Goal: Task Accomplishment & Management: Complete application form

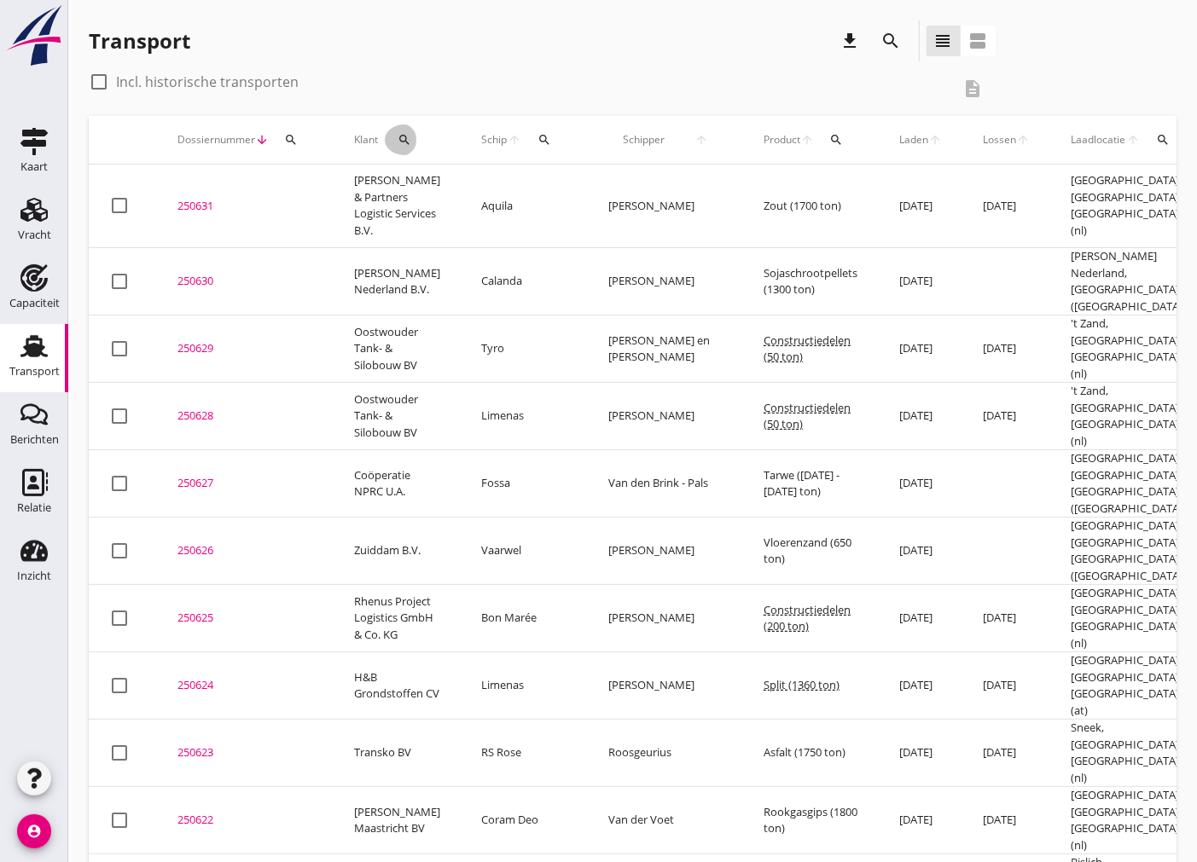
click at [401, 145] on icon "search" at bounding box center [405, 140] width 14 height 14
click at [473, 189] on input "Zoeken op opdrachtgever..." at bounding box center [480, 189] width 177 height 27
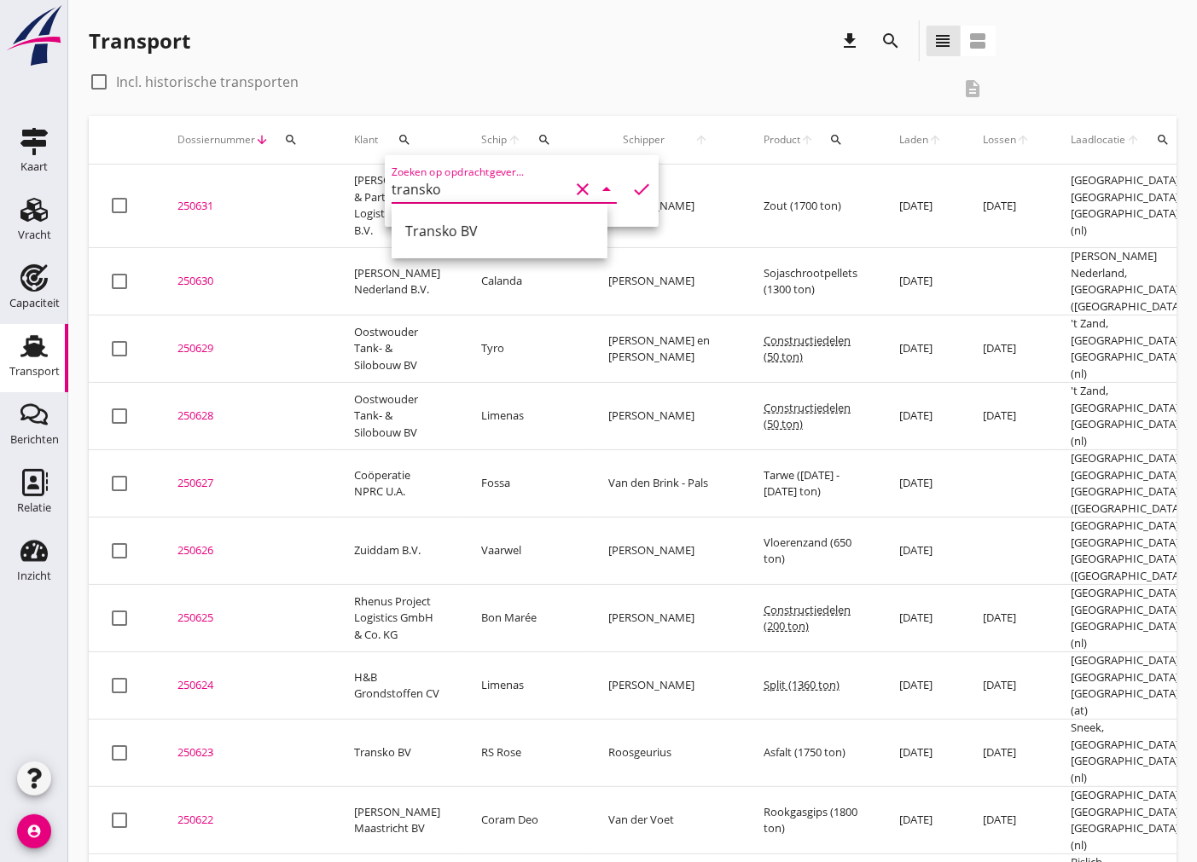
drag, startPoint x: 491, startPoint y: 235, endPoint x: 500, endPoint y: 234, distance: 8.7
click at [491, 236] on div "Transko BV" at bounding box center [499, 231] width 189 height 20
type input "Transko BV"
click at [634, 189] on icon "check" at bounding box center [641, 189] width 20 height 20
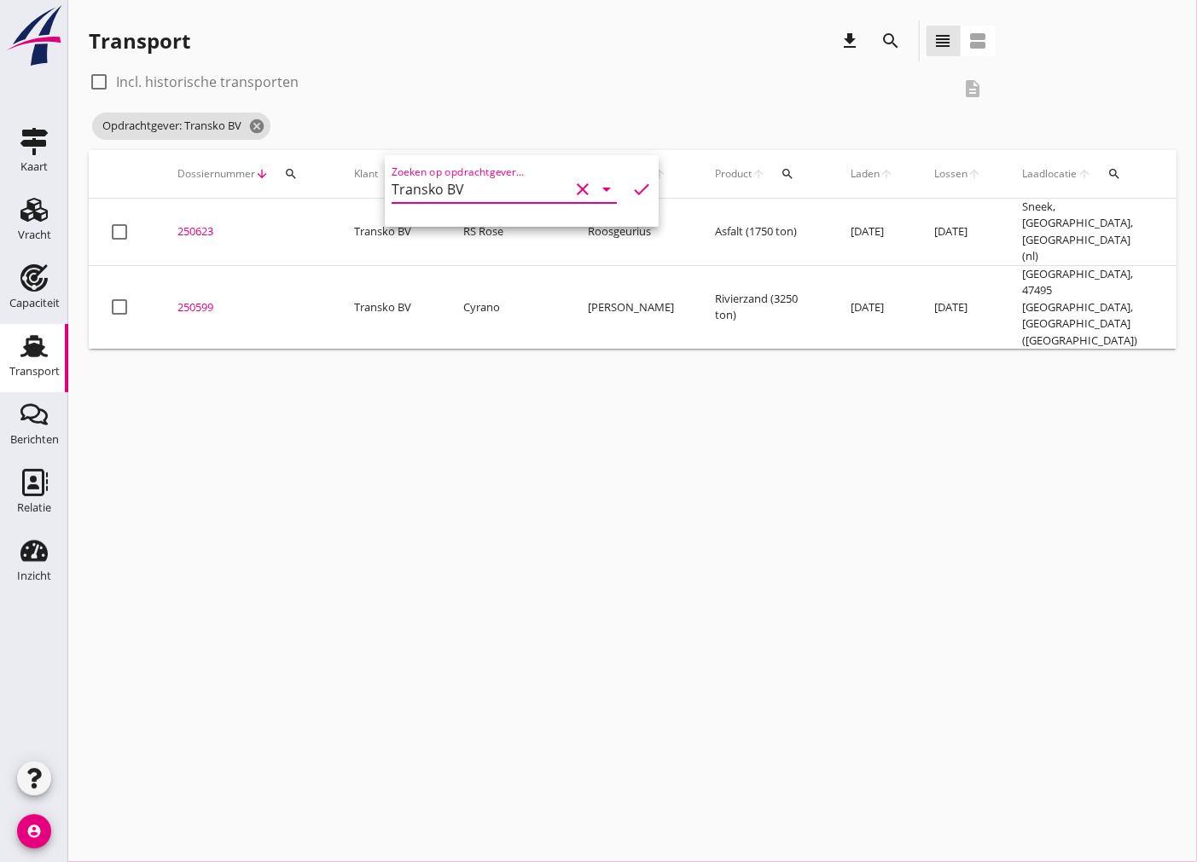
click at [95, 81] on div at bounding box center [98, 81] width 29 height 29
checkbox input "true"
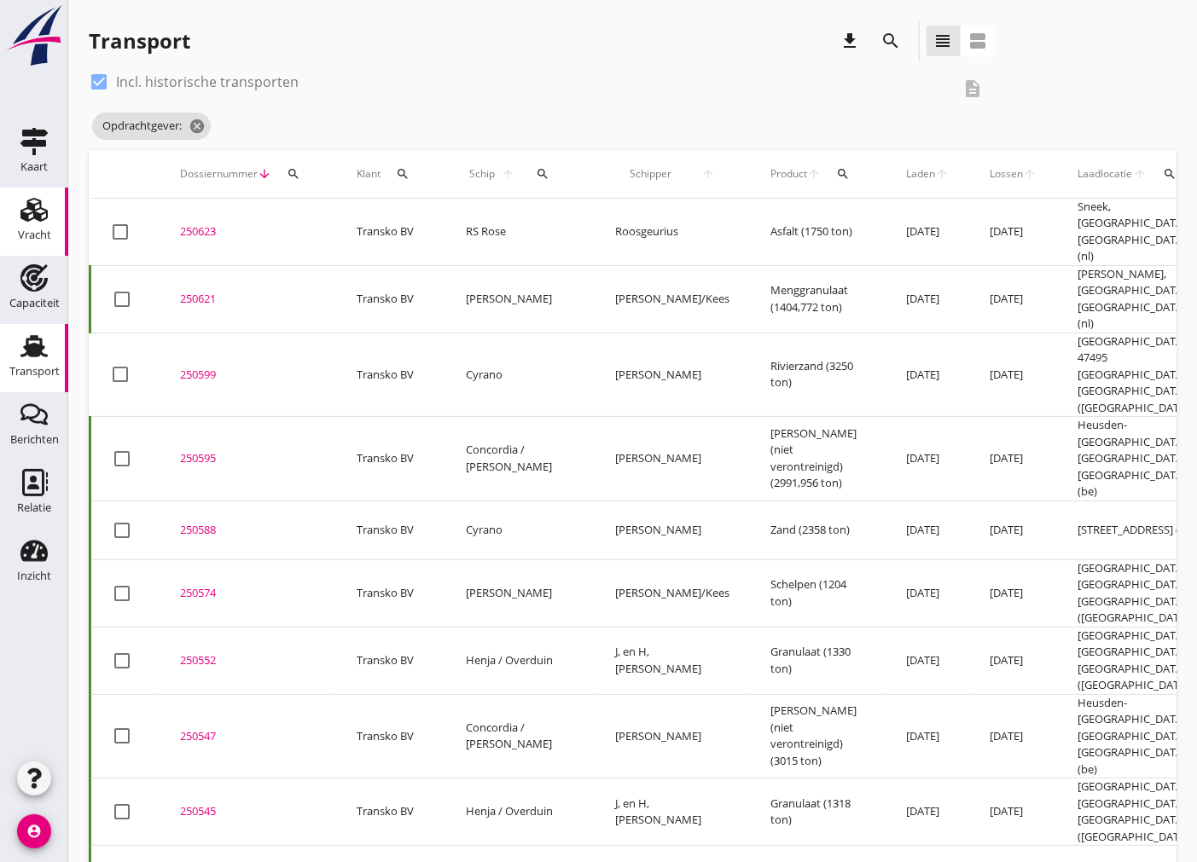
click at [36, 225] on div "Vracht" at bounding box center [34, 235] width 33 height 24
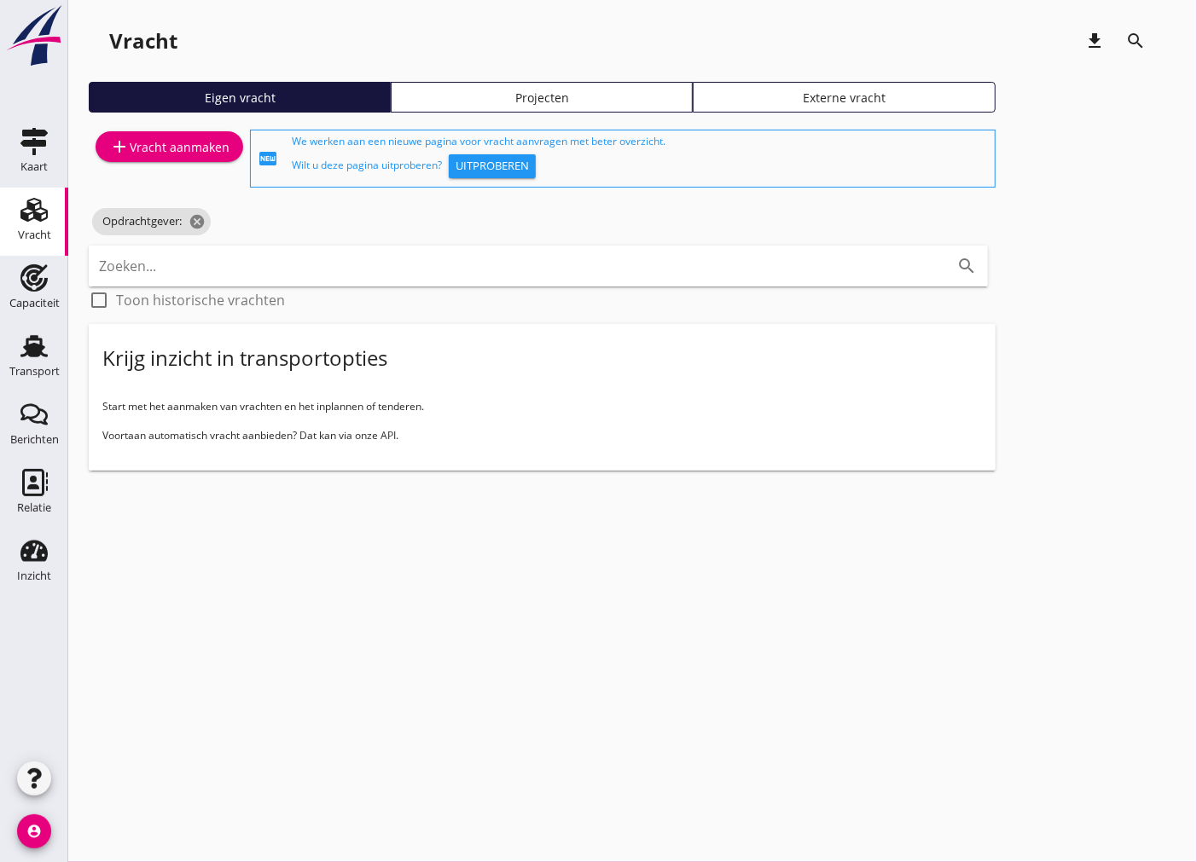
click at [194, 151] on div "add Vracht aanmaken" at bounding box center [169, 146] width 120 height 20
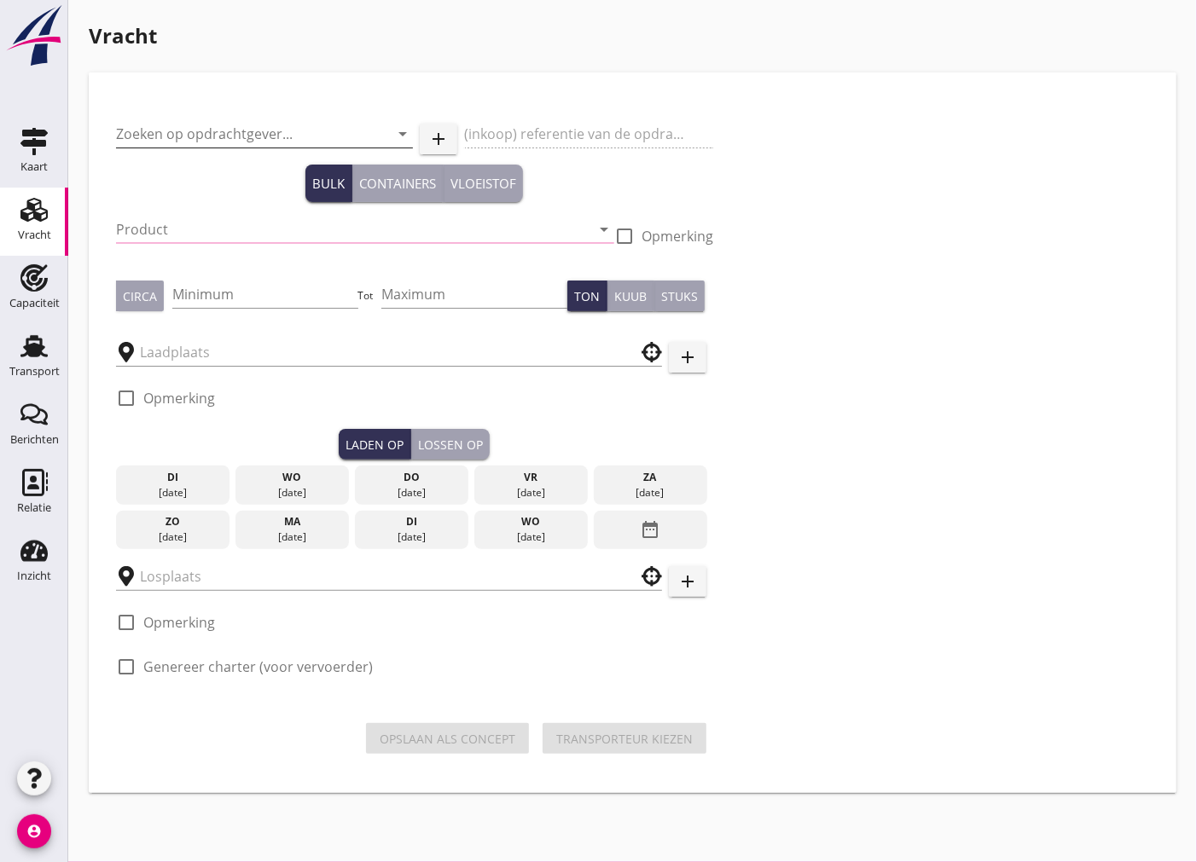
click at [226, 137] on input "Zoeken op opdrachtgever..." at bounding box center [240, 133] width 249 height 27
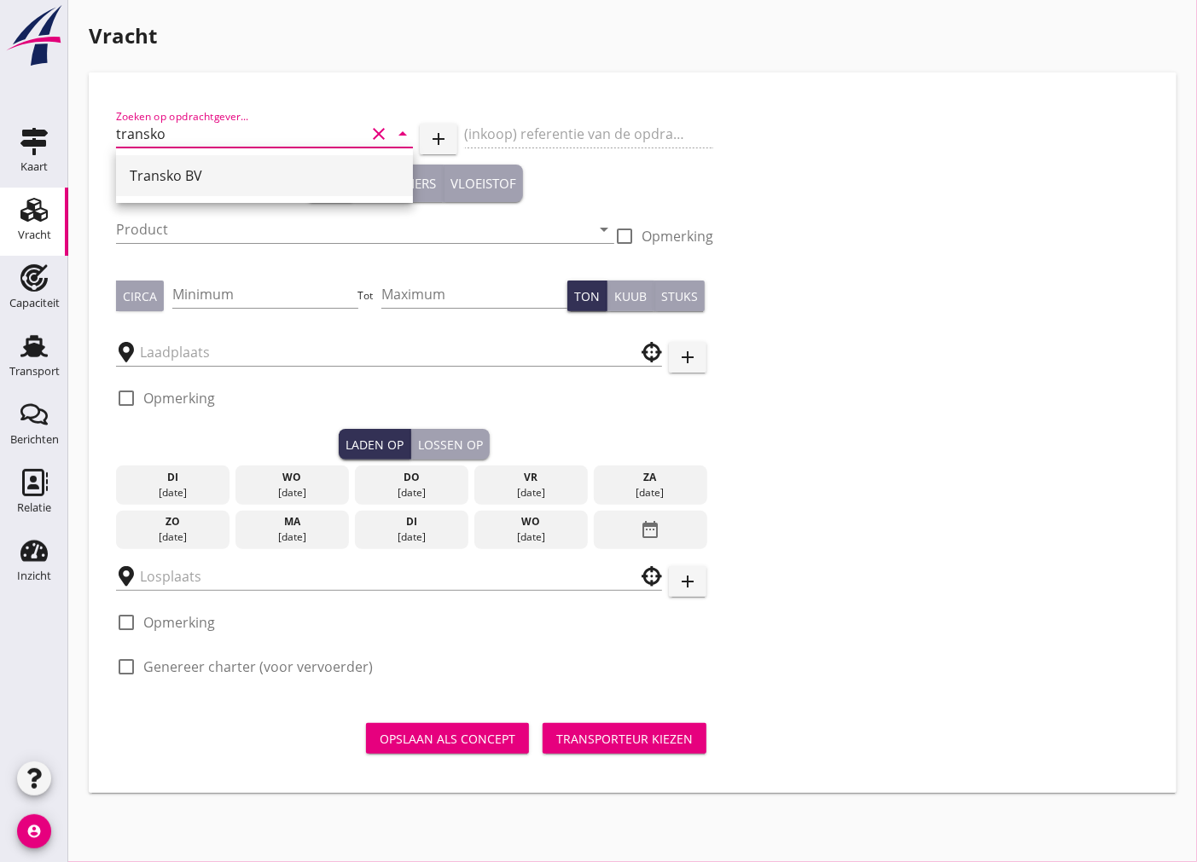
click at [211, 166] on div "Transko BV" at bounding box center [265, 175] width 270 height 20
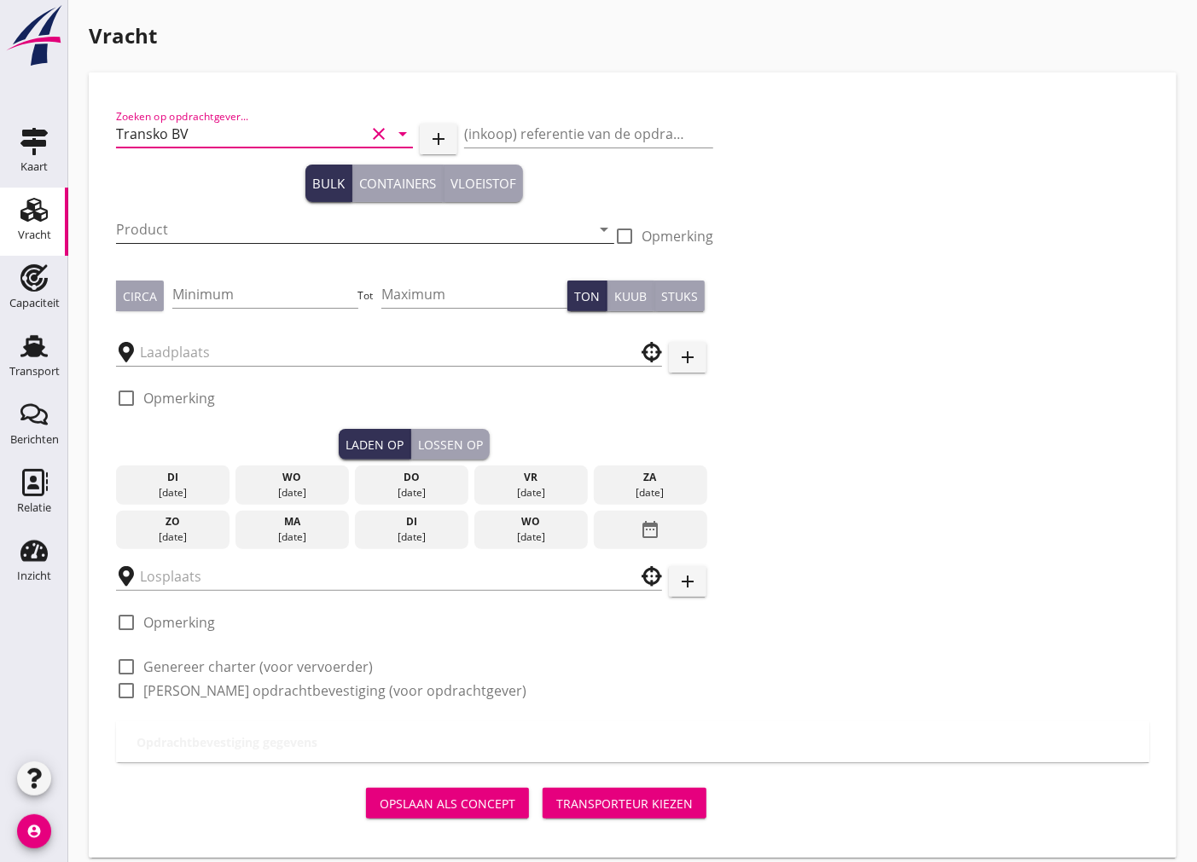
type input "Transko BV"
click at [206, 216] on input "Product" at bounding box center [353, 229] width 474 height 27
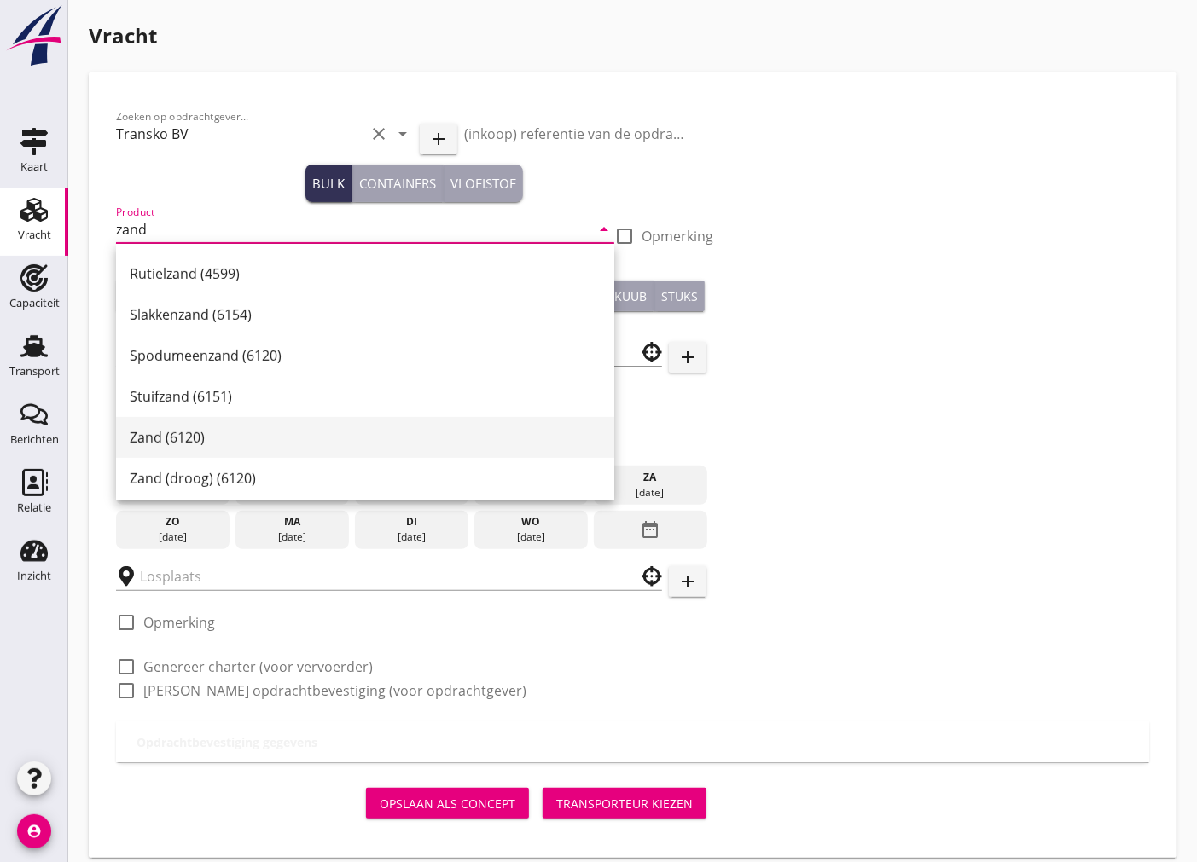
scroll to position [379, 0]
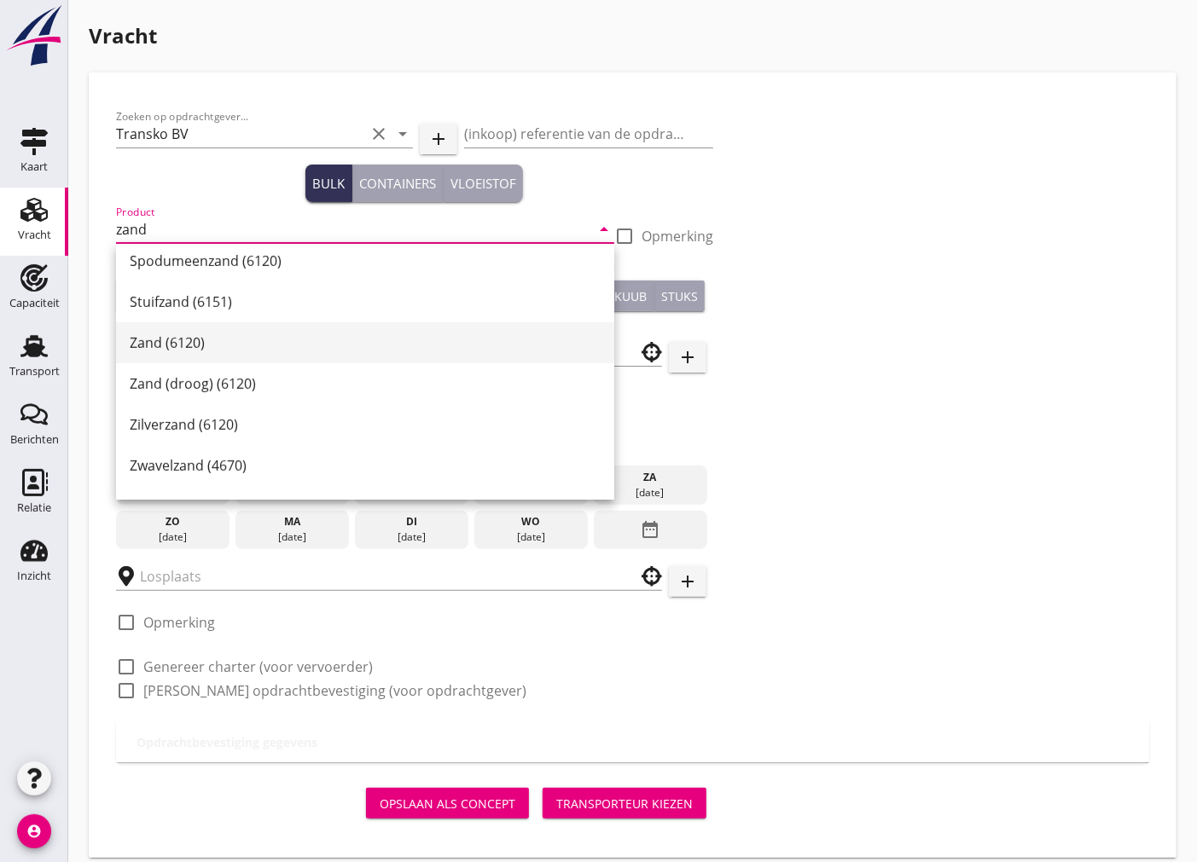
click at [194, 334] on div "Zand (6120)" at bounding box center [365, 343] width 471 height 20
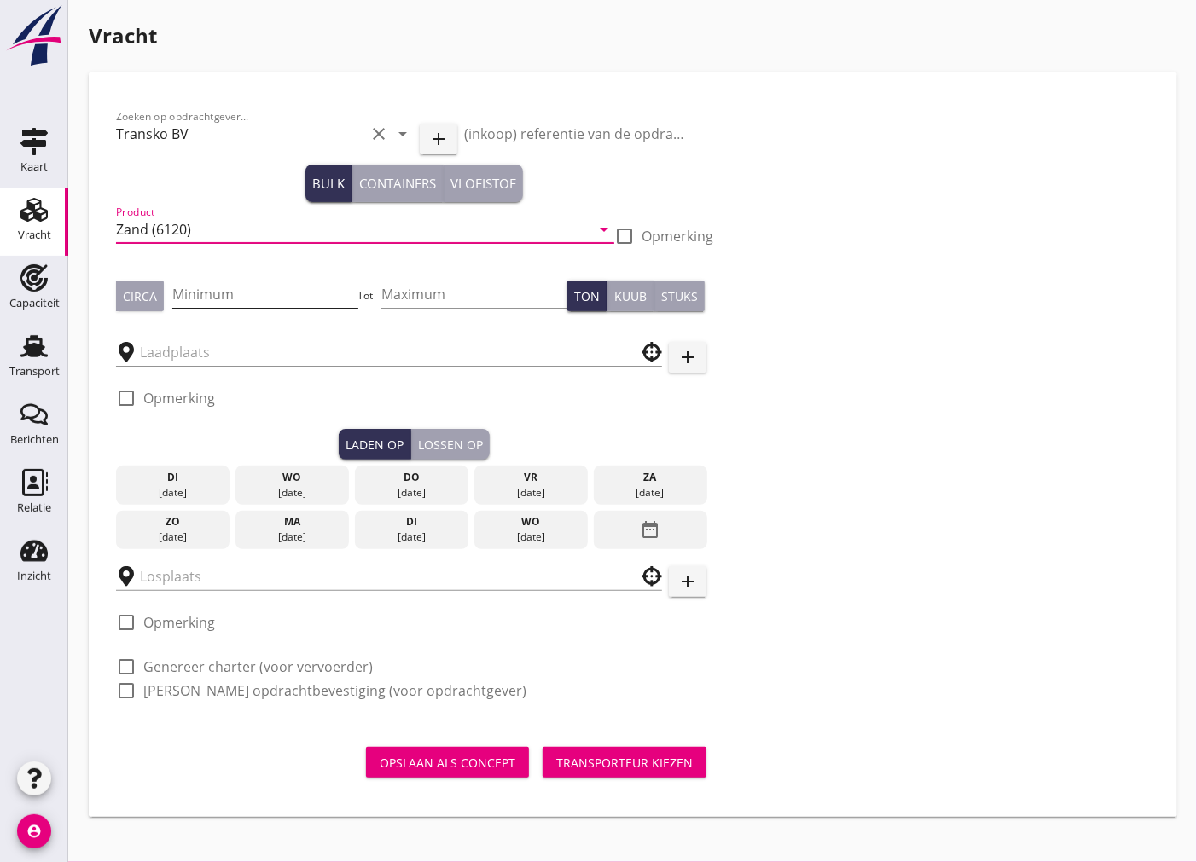
type input "Zand (6120)"
click at [203, 299] on input "Minimum" at bounding box center [265, 294] width 186 height 27
type input "3400"
click at [131, 293] on div "Circa" at bounding box center [140, 296] width 34 height 18
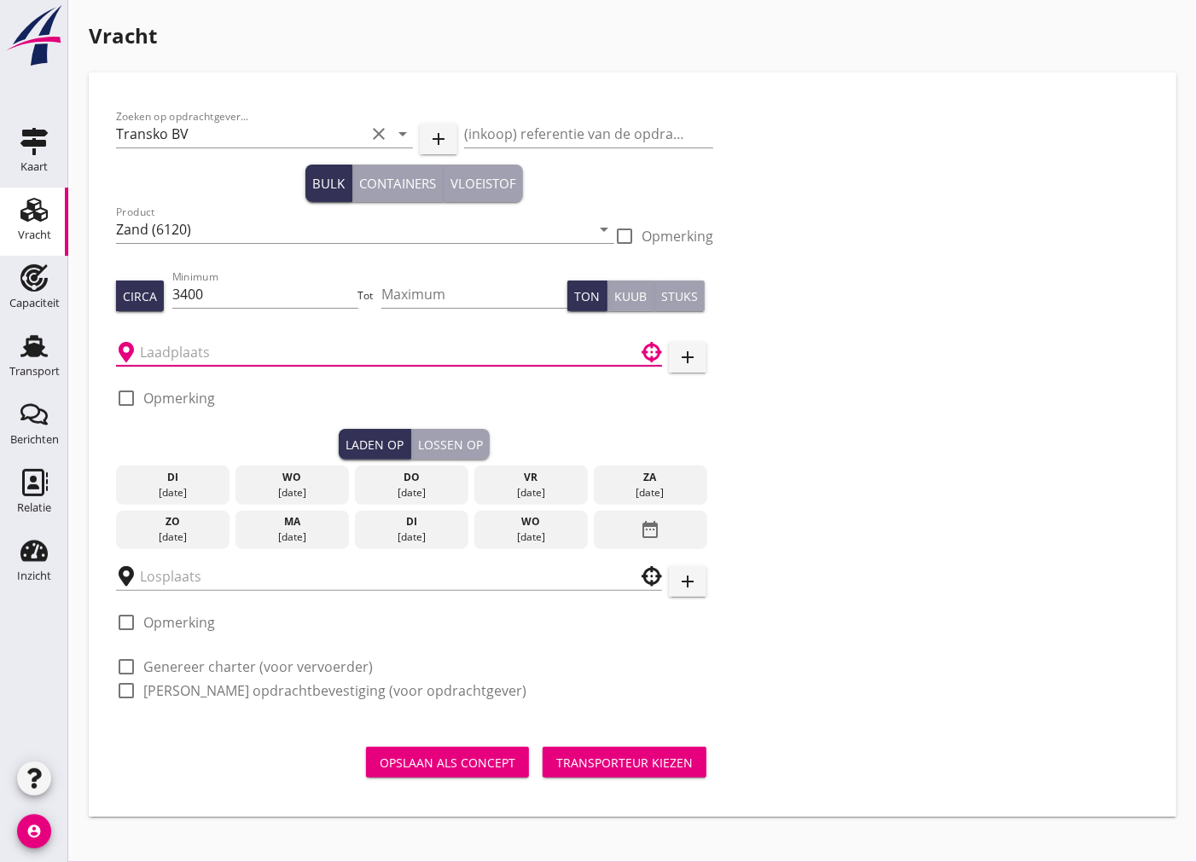
click at [171, 357] on input "text" at bounding box center [377, 352] width 474 height 27
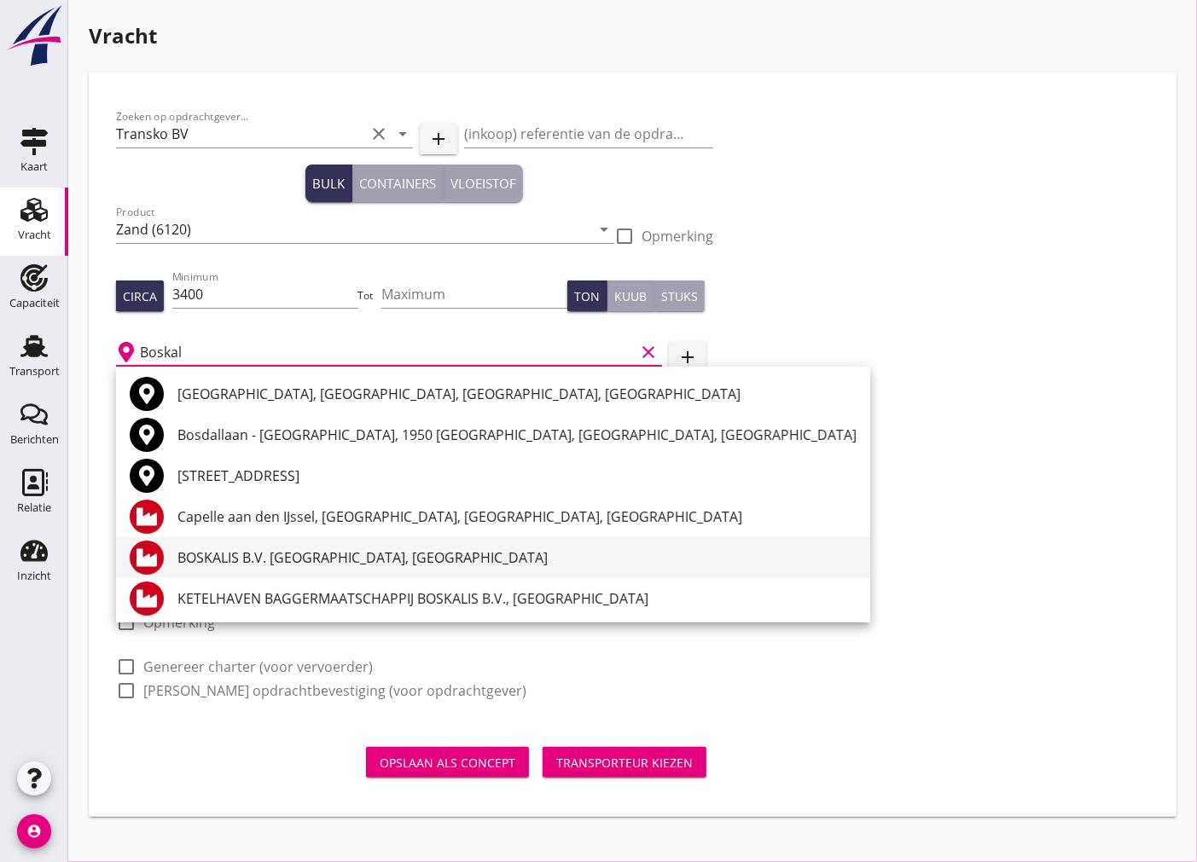
scroll to position [85, 0]
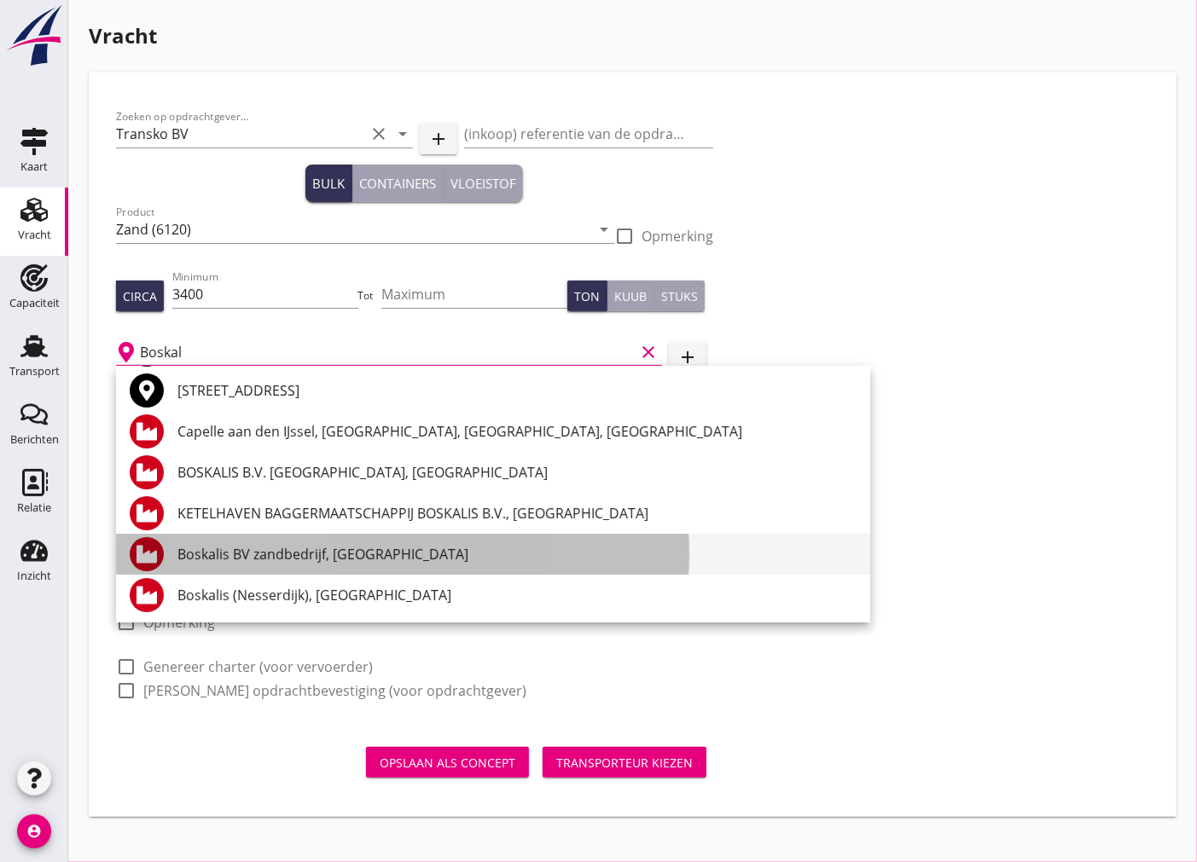
click at [372, 563] on div "Boskalis BV zandbedrijf, [GEOGRAPHIC_DATA]" at bounding box center [516, 554] width 679 height 20
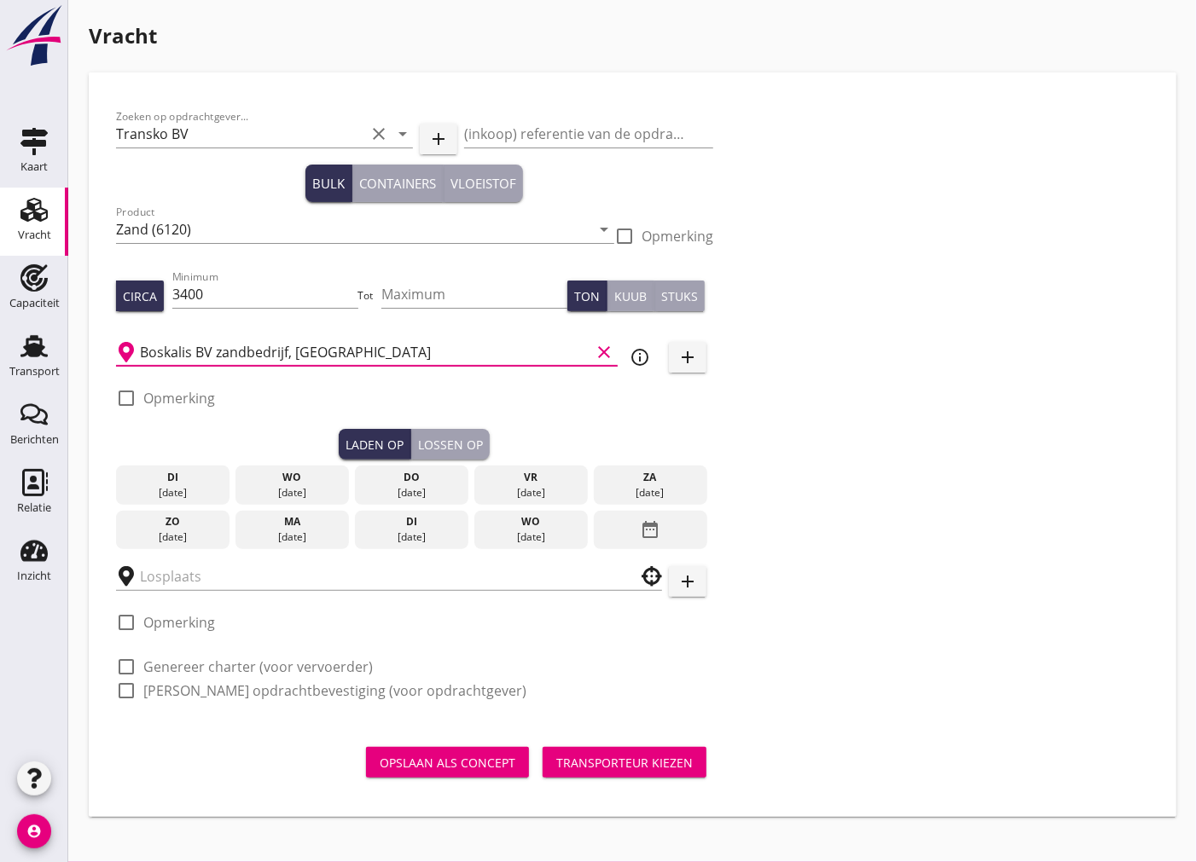
type input "Boskalis BV zandbedrijf, [GEOGRAPHIC_DATA]"
click at [119, 389] on div at bounding box center [126, 398] width 29 height 29
checkbox input "true"
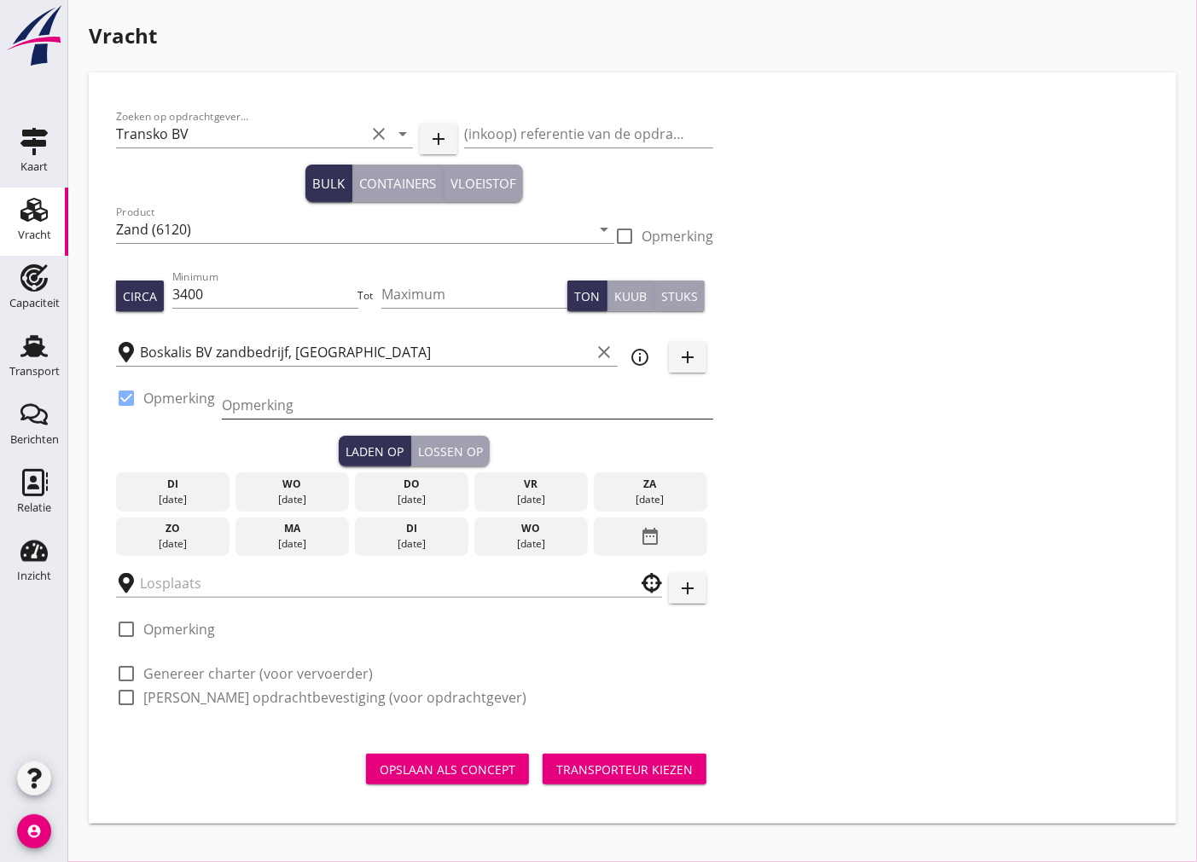
click at [301, 398] on input "Opmerking" at bounding box center [467, 405] width 491 height 27
paste input "31102041541"
click at [222, 403] on input "31102041541" at bounding box center [467, 405] width 491 height 27
type input "[PHONE_NUMBER]"
click at [303, 531] on div "ma" at bounding box center [292, 528] width 105 height 15
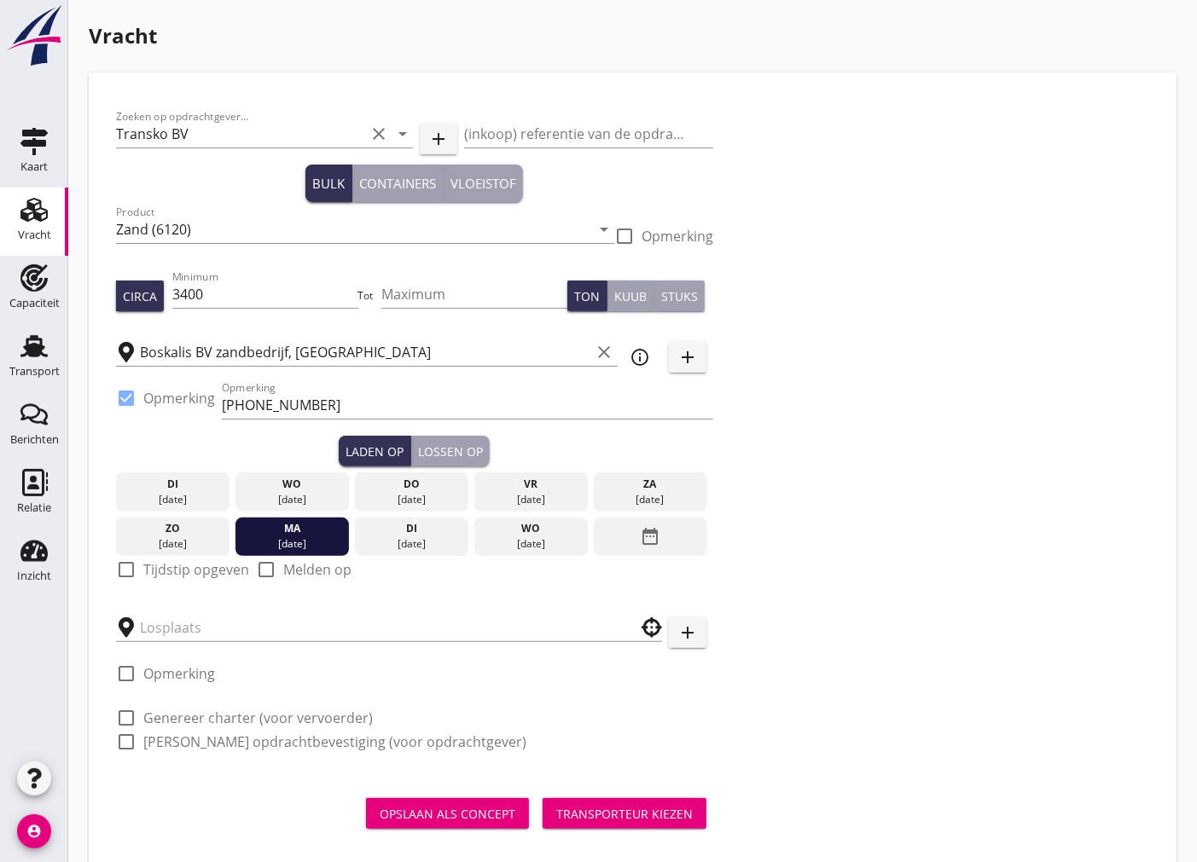
click at [114, 569] on div at bounding box center [126, 569] width 29 height 29
checkbox input "true"
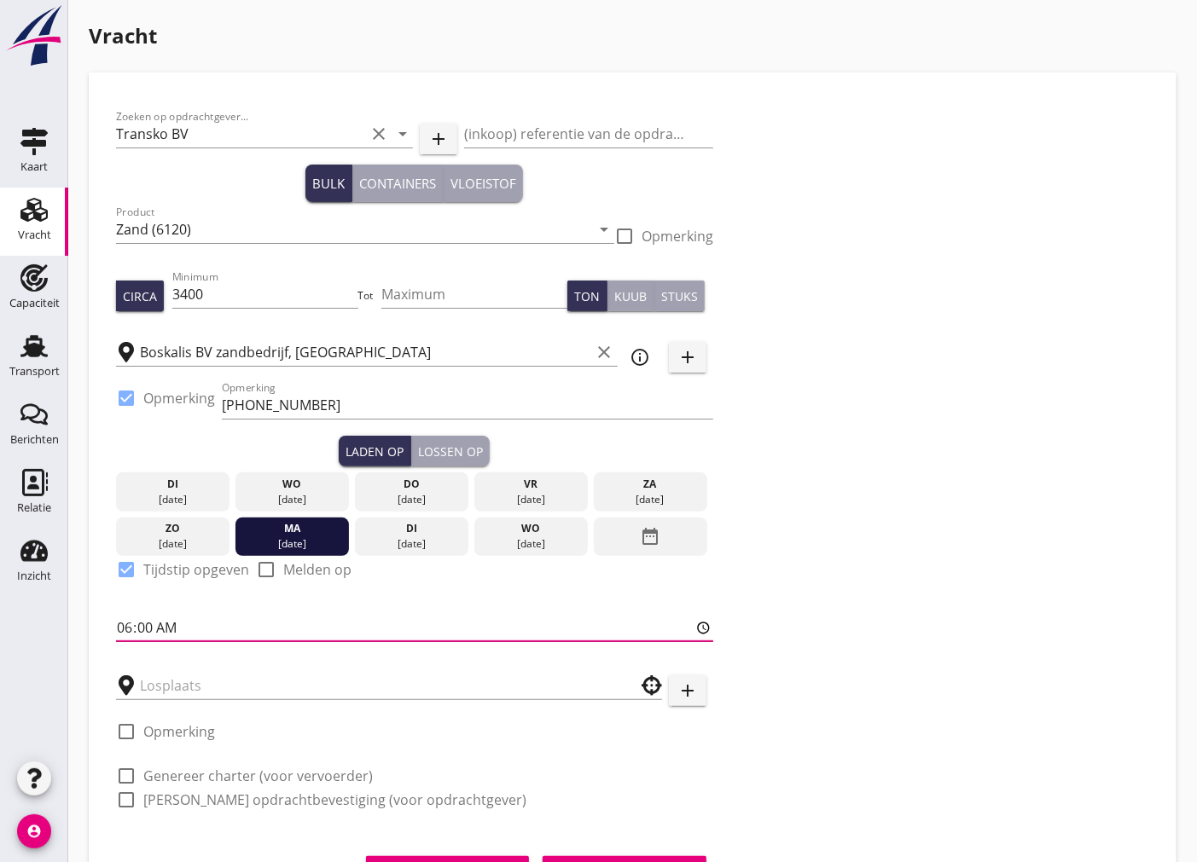
click at [142, 634] on input "06:00" at bounding box center [414, 627] width 597 height 27
type input "06:01"
click at [444, 462] on button "Lossen op" at bounding box center [450, 451] width 78 height 31
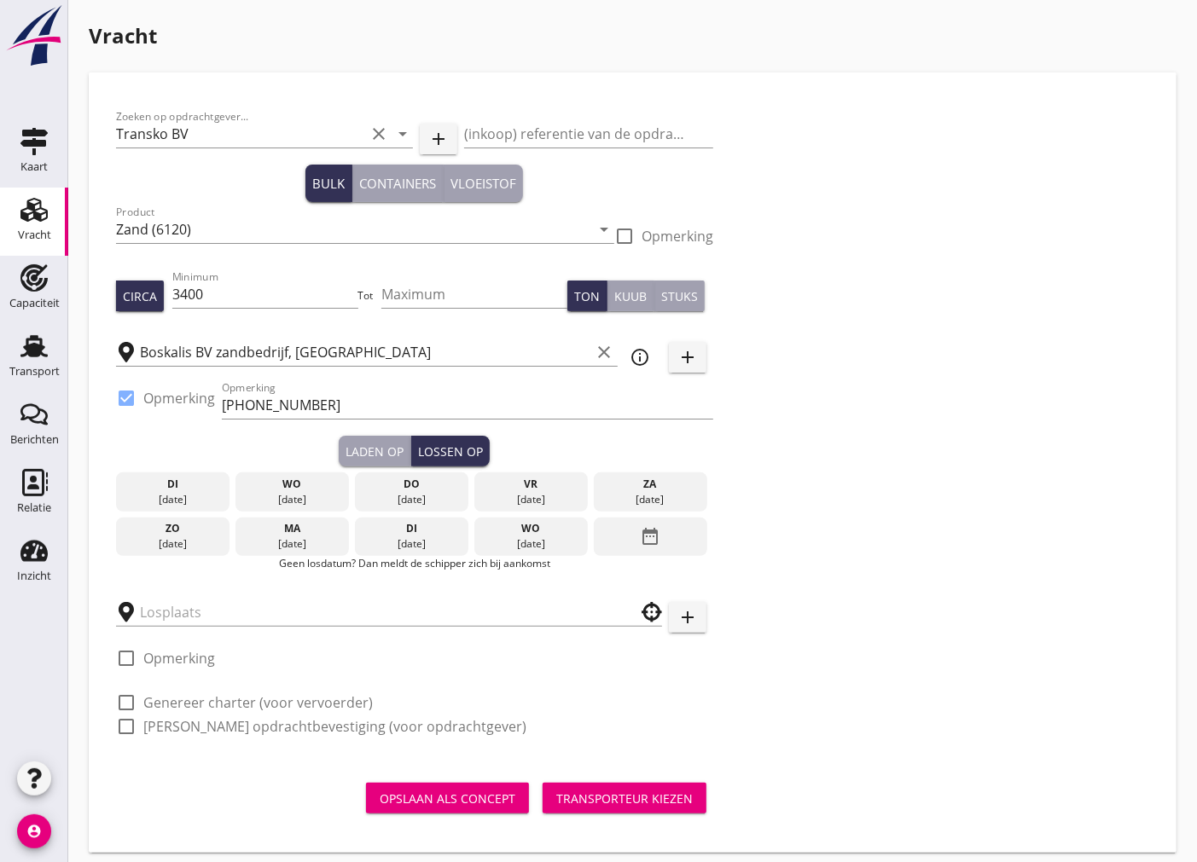
click at [409, 546] on div "[DATE]" at bounding box center [411, 544] width 105 height 15
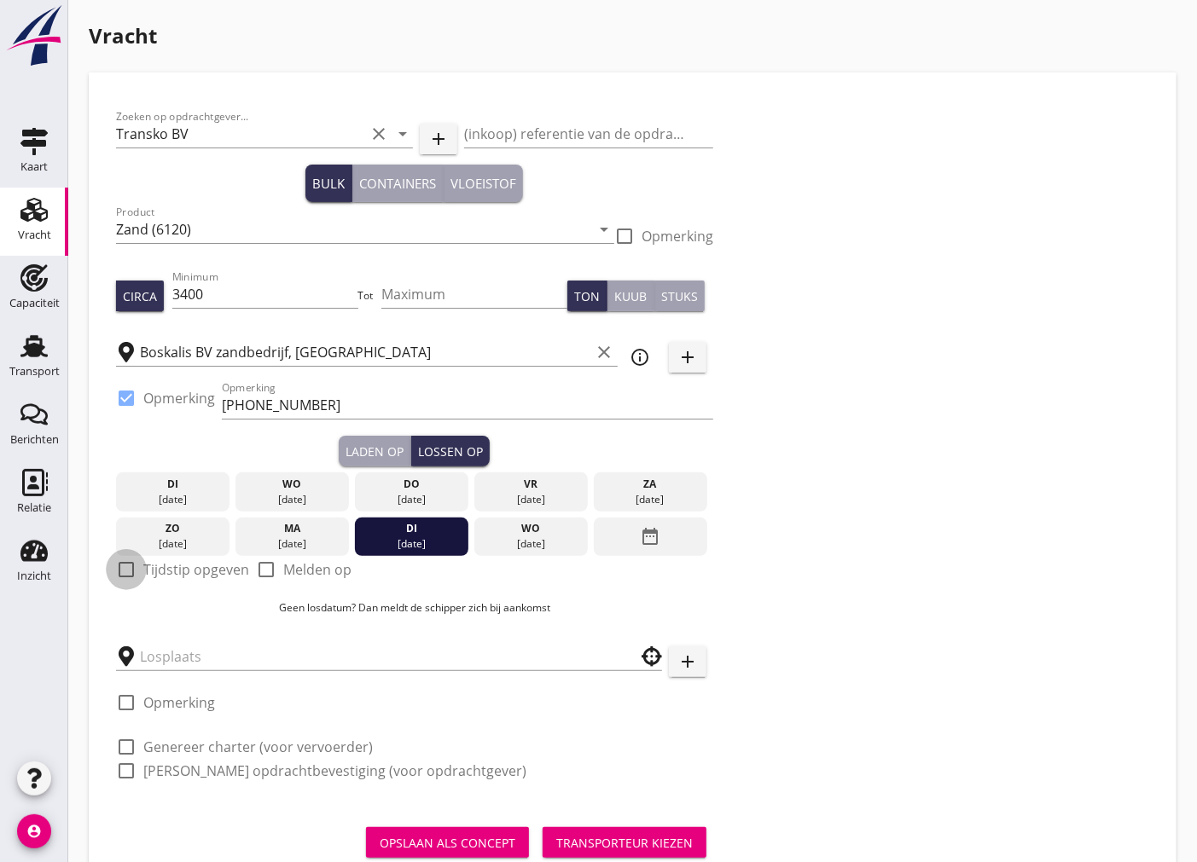
click at [125, 570] on div at bounding box center [126, 569] width 29 height 29
checkbox input "true"
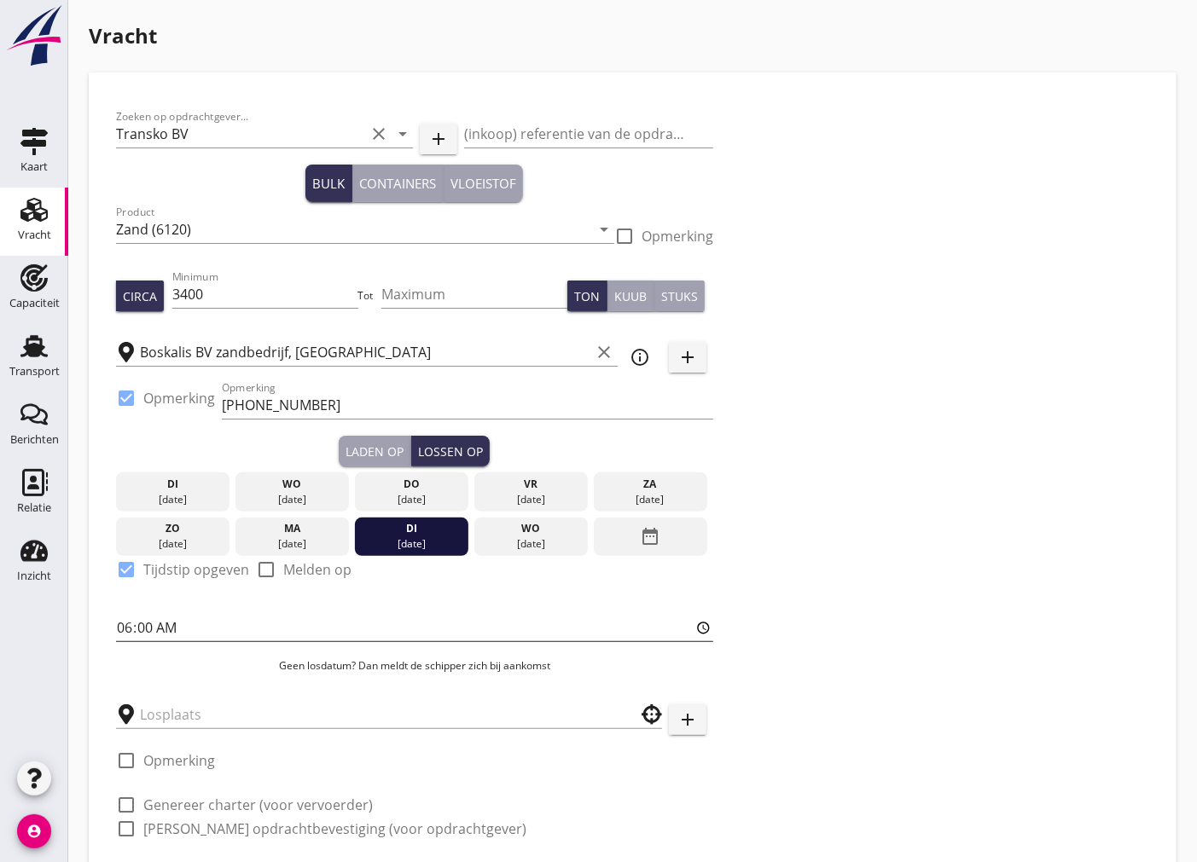
click at [143, 633] on input "06:00" at bounding box center [414, 627] width 597 height 27
type input "06:01"
click at [241, 721] on input "text" at bounding box center [377, 714] width 474 height 27
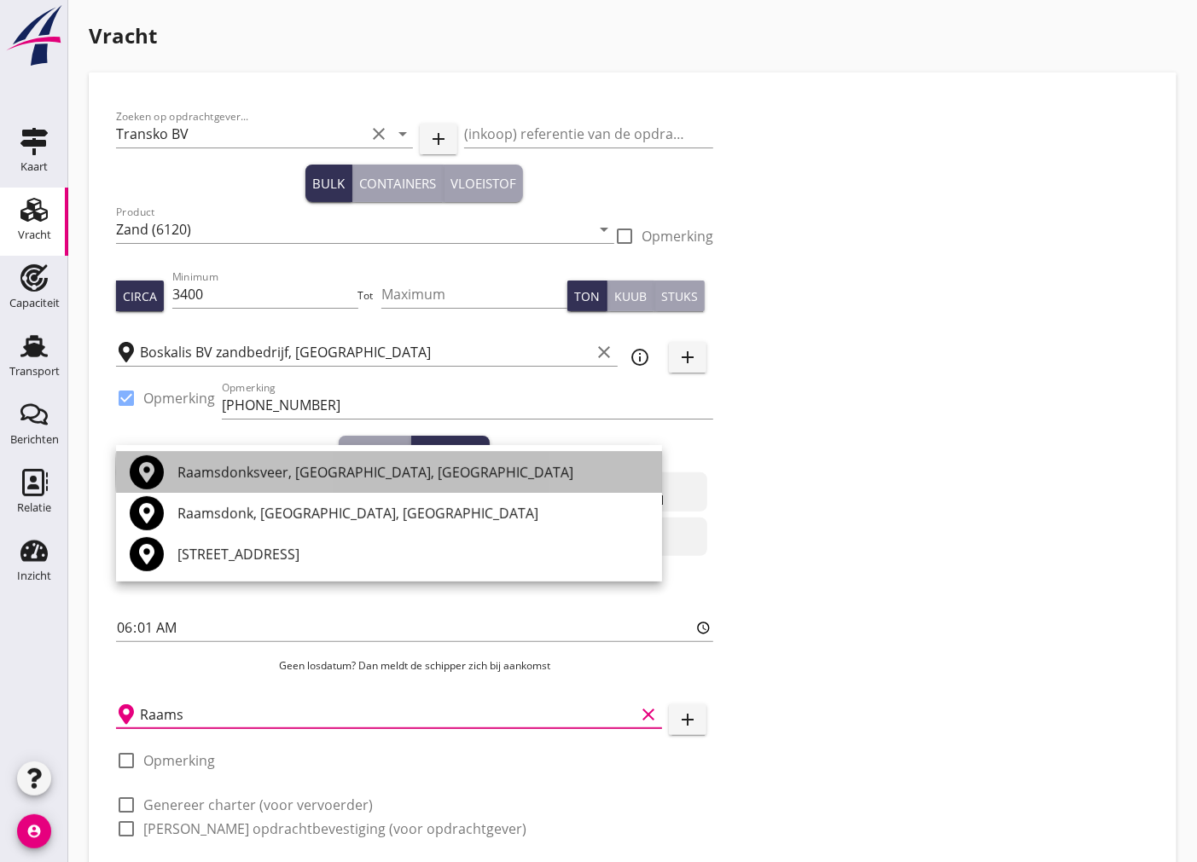
click at [287, 464] on div "Raamsdonksveer, [GEOGRAPHIC_DATA], [GEOGRAPHIC_DATA]" at bounding box center [412, 472] width 471 height 20
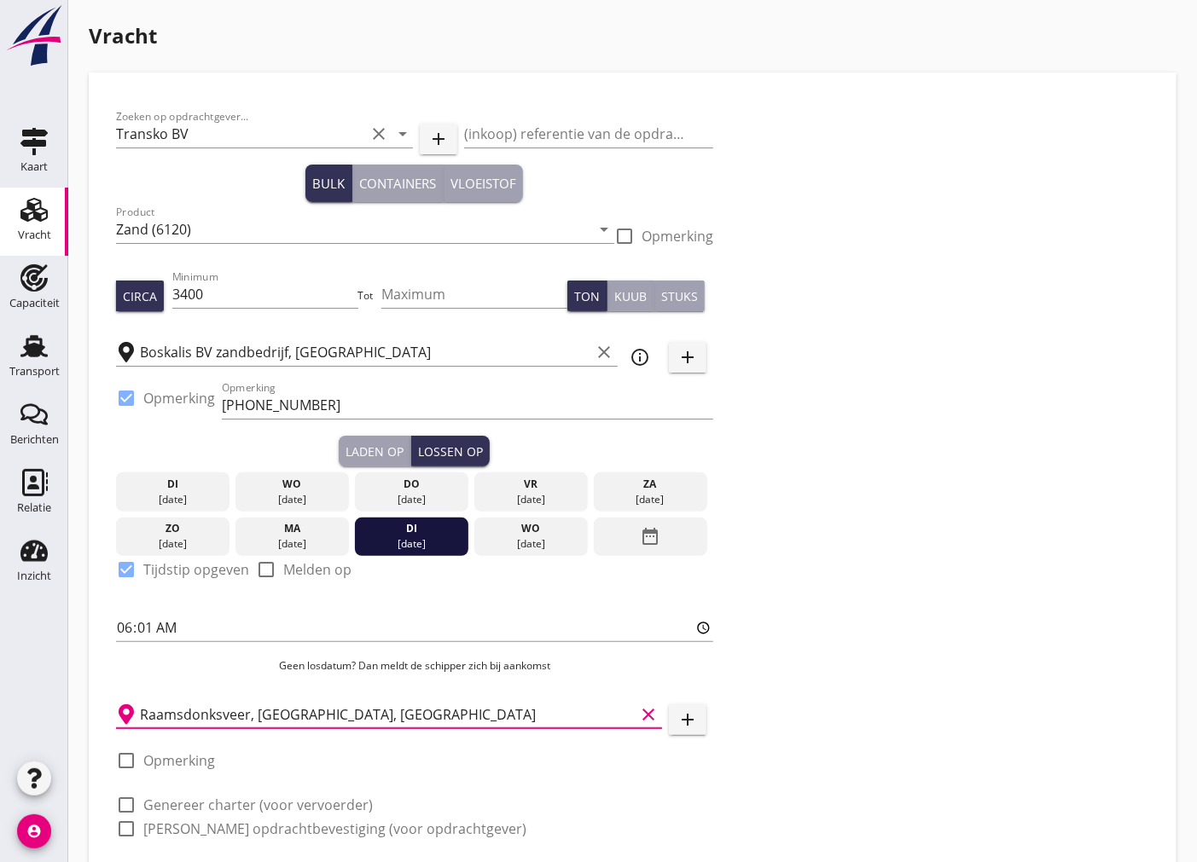
type input "Raamsdonksveer, [GEOGRAPHIC_DATA], [GEOGRAPHIC_DATA]"
click at [118, 753] on div at bounding box center [126, 760] width 29 height 29
checkbox input "true"
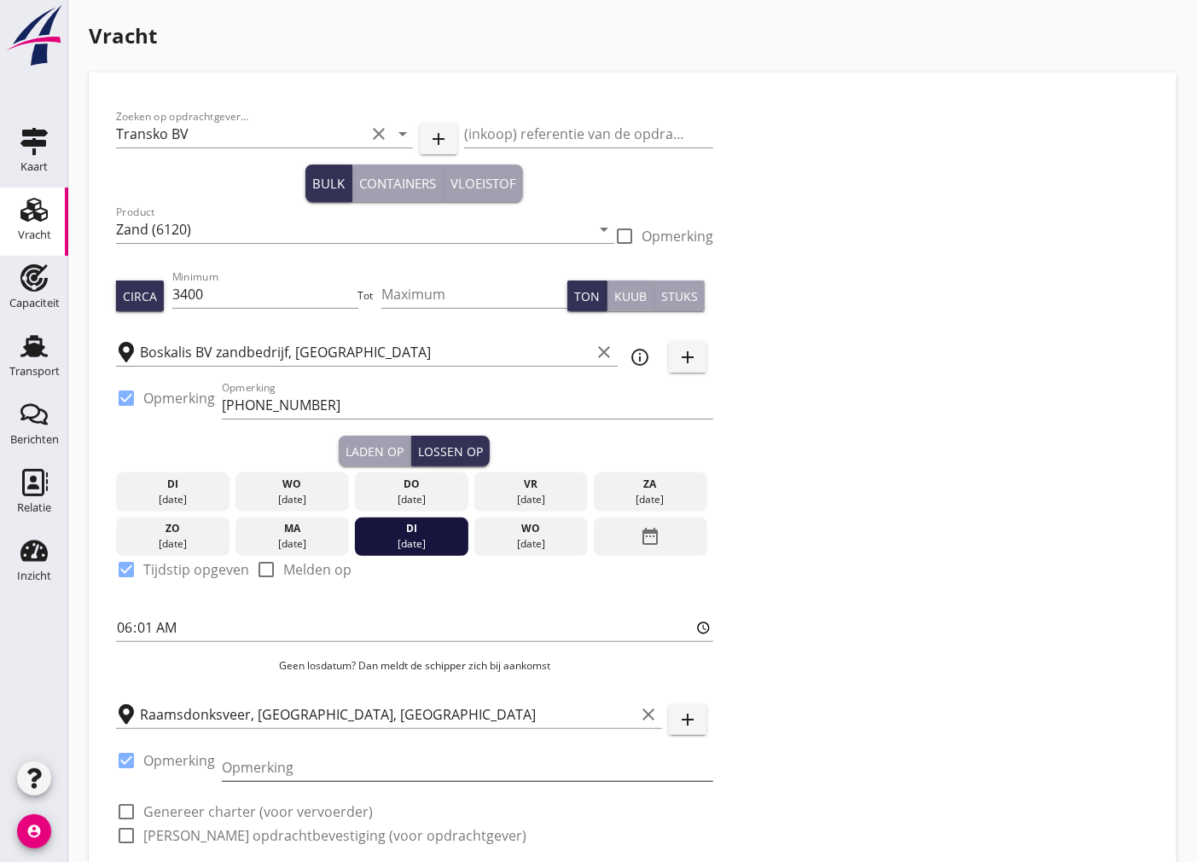
click at [270, 771] on input "Opmerking" at bounding box center [467, 767] width 491 height 27
paste input "0652661488"
type input "0652661488"
click at [931, 665] on div "Zoeken op opdrachtgever... Transko BV clear arrow_drop_down add (inkoop) refere…" at bounding box center [632, 483] width 1047 height 767
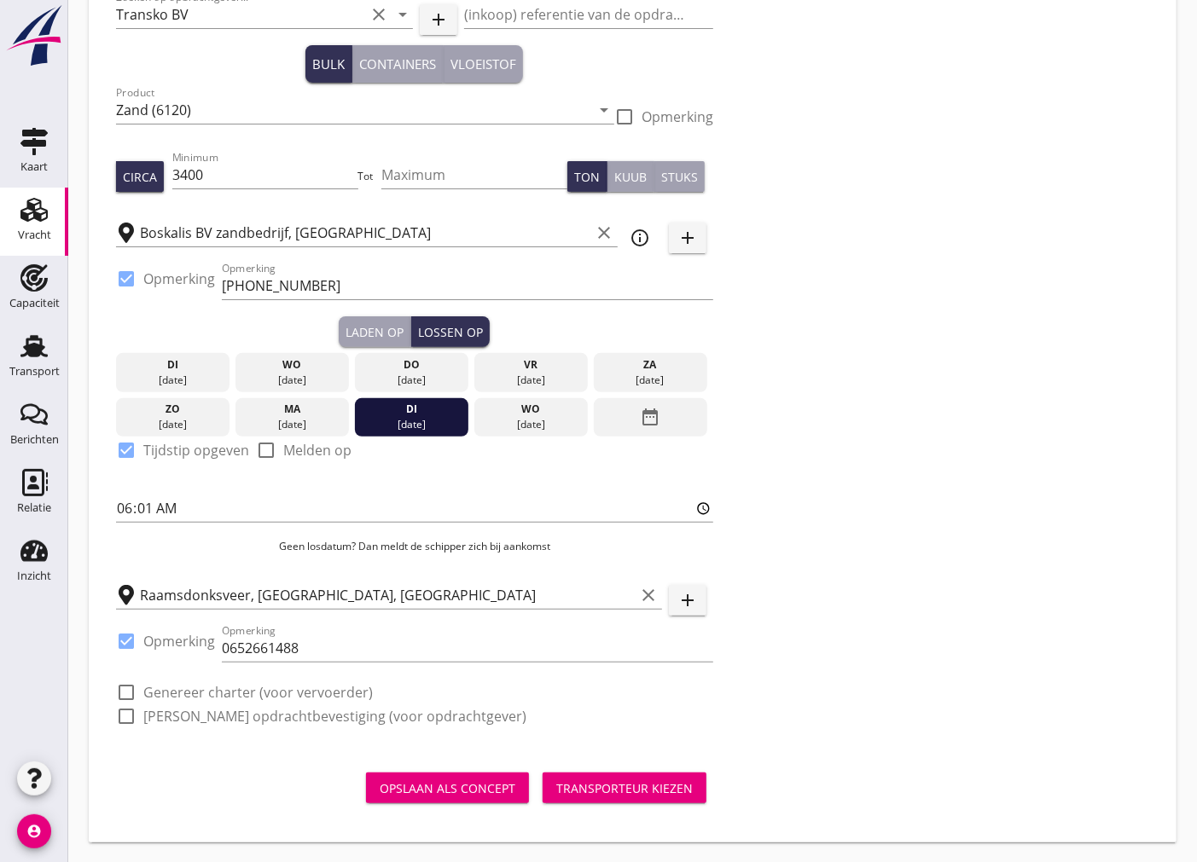
click at [124, 698] on div at bounding box center [126, 692] width 29 height 29
checkbox input "true"
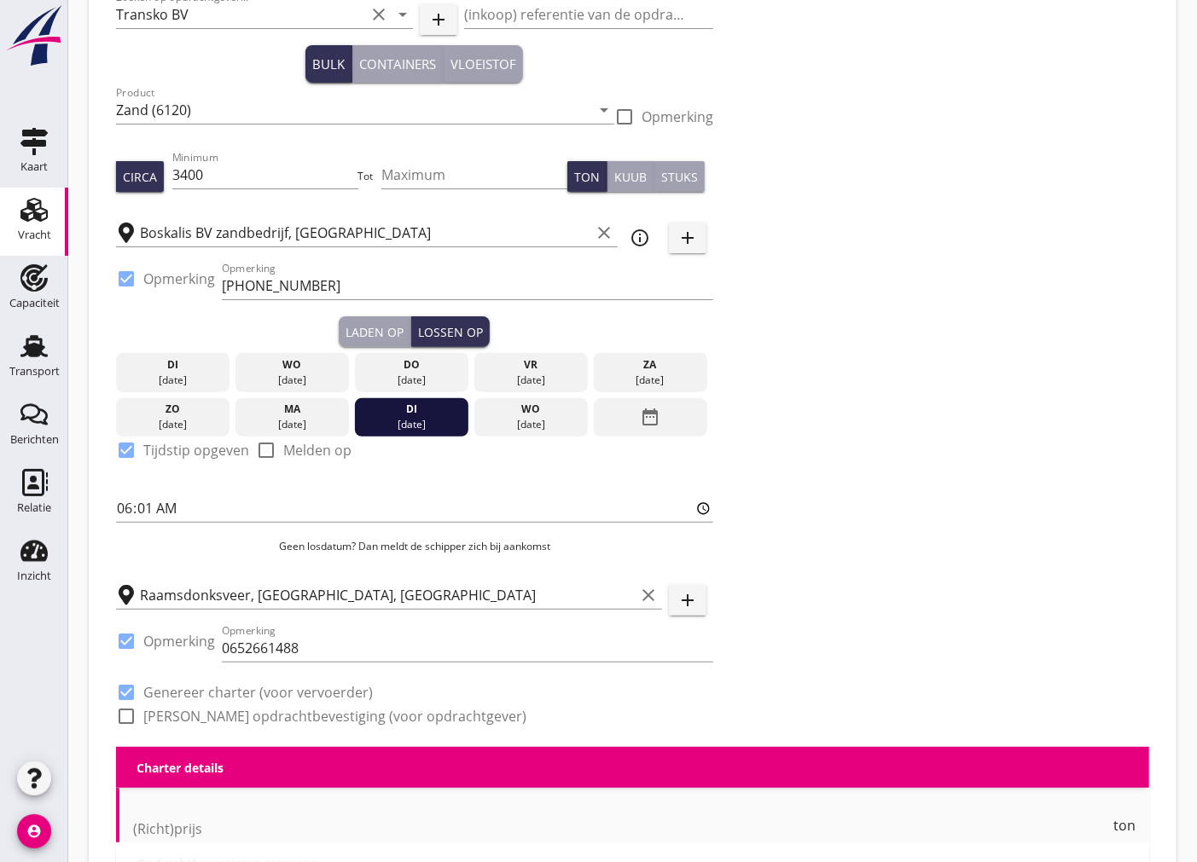
click at [122, 711] on div at bounding box center [126, 716] width 29 height 29
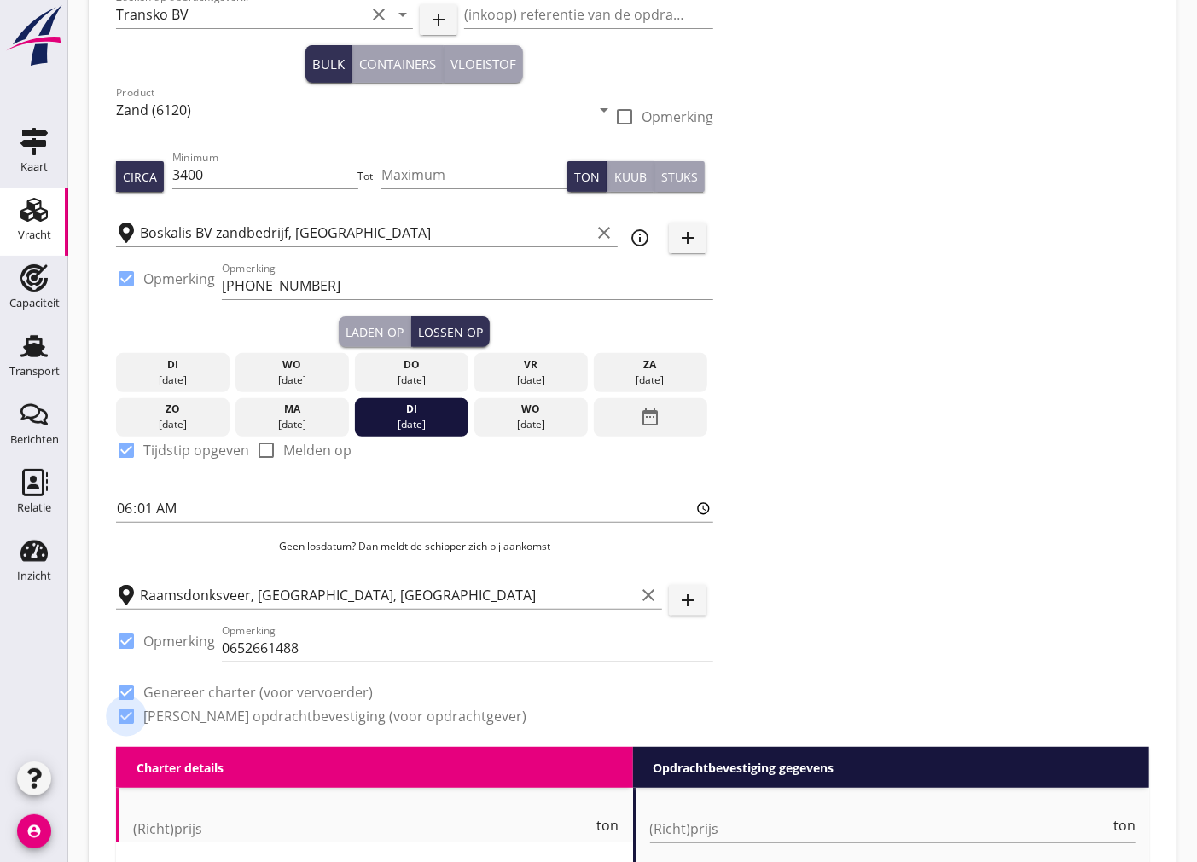
checkbox input "true"
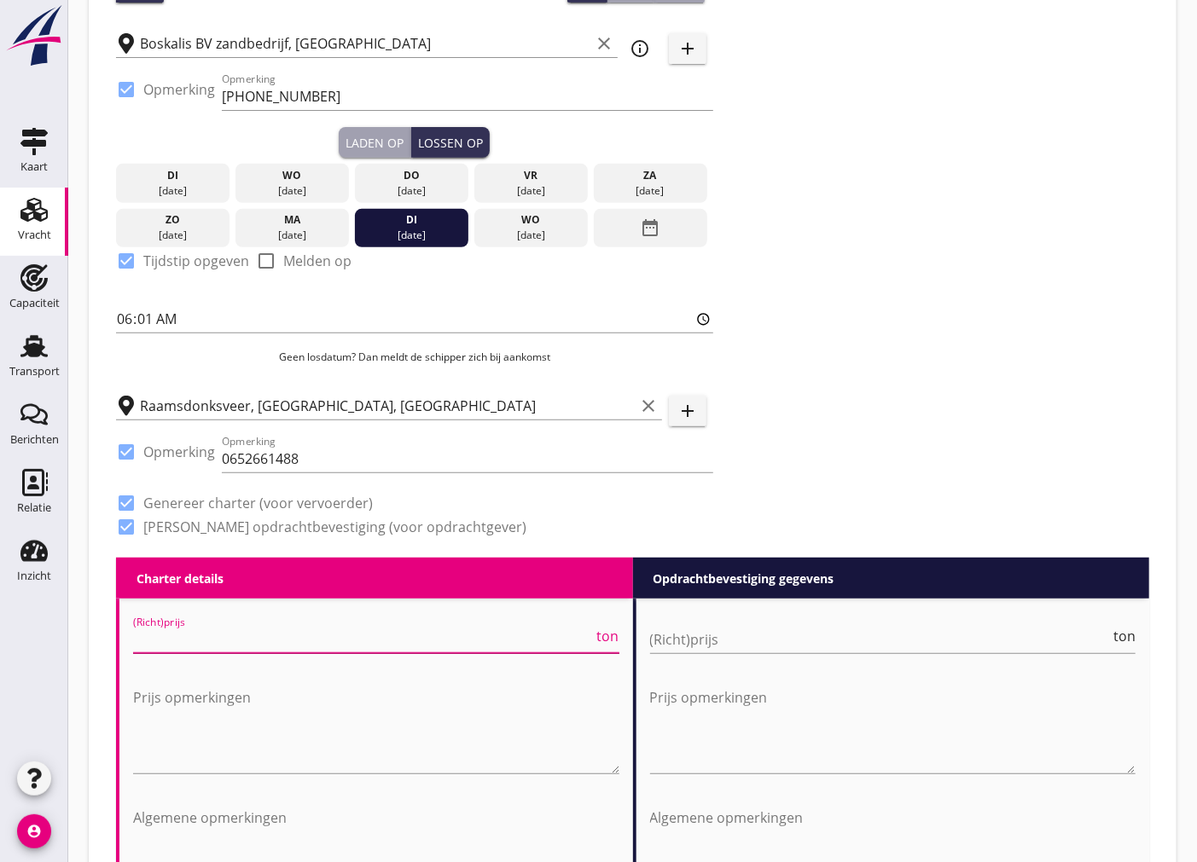
click at [469, 645] on input "(Richt)prijs" at bounding box center [363, 639] width 461 height 27
type input "2"
click at [696, 629] on input "(Richt)prijs" at bounding box center [880, 639] width 461 height 27
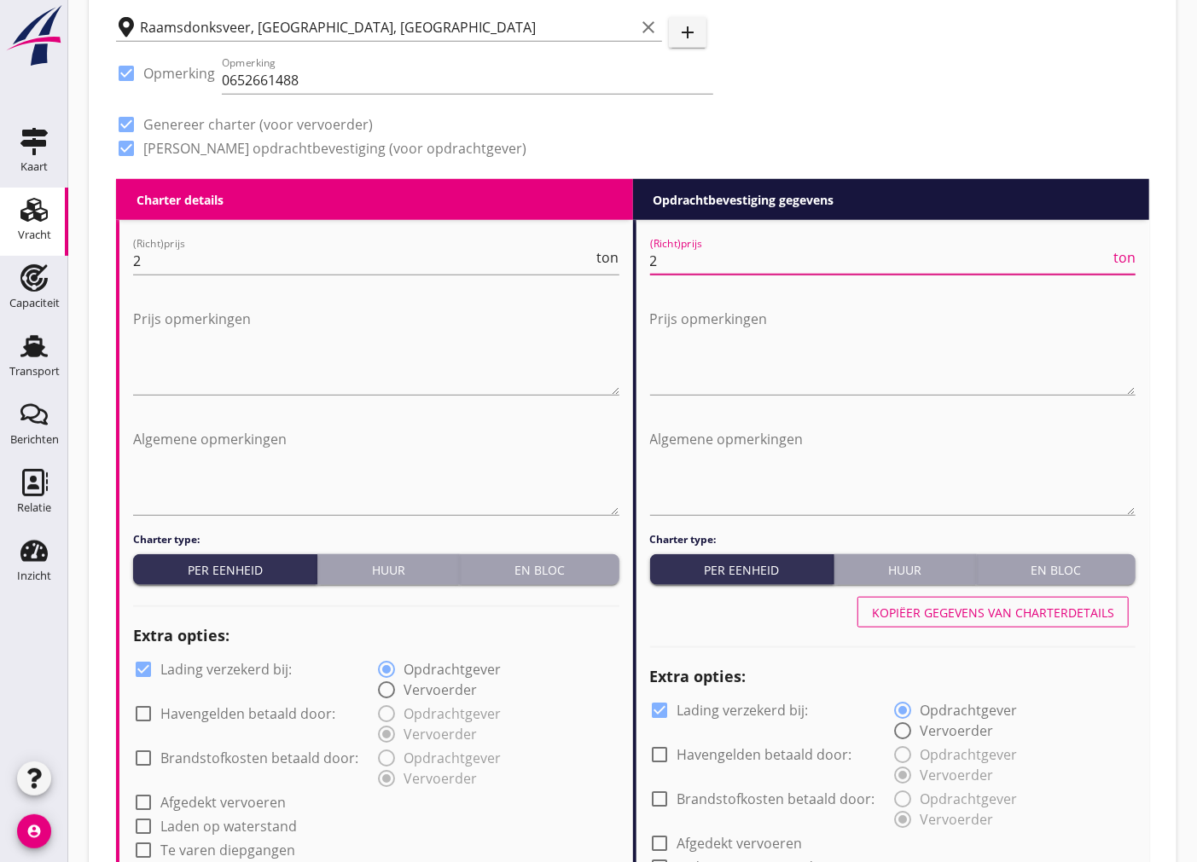
scroll to position [782, 0]
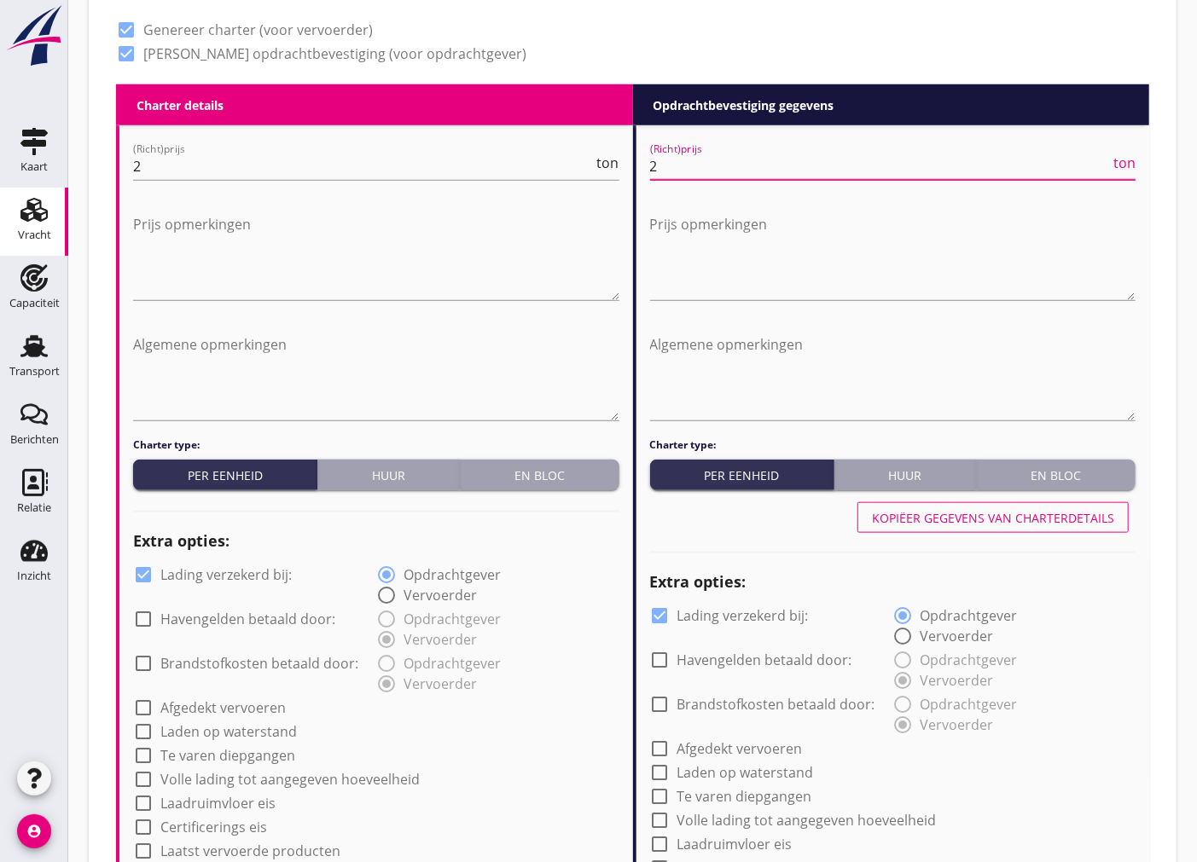
type input "2"
click at [148, 572] on div at bounding box center [143, 574] width 29 height 29
checkbox input "false"
click at [664, 612] on div at bounding box center [660, 615] width 29 height 29
checkbox input "false"
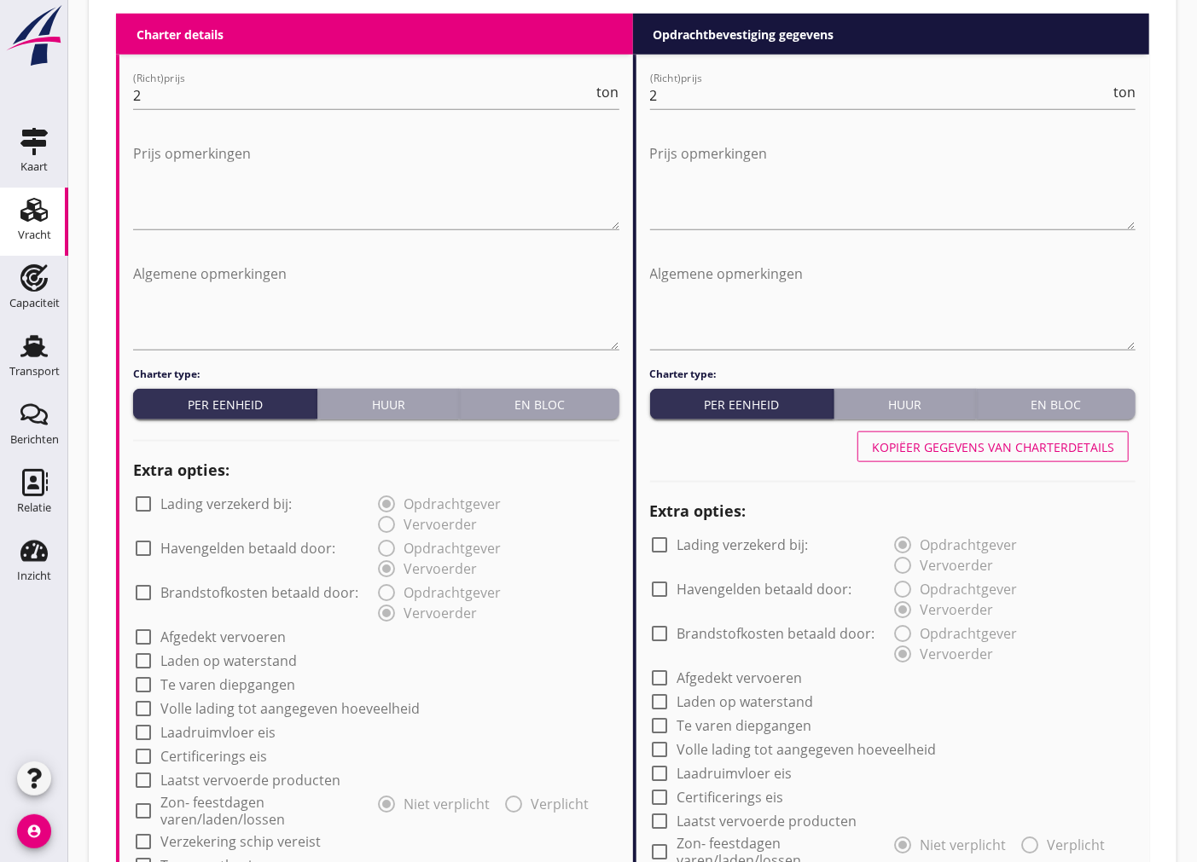
scroll to position [1042, 0]
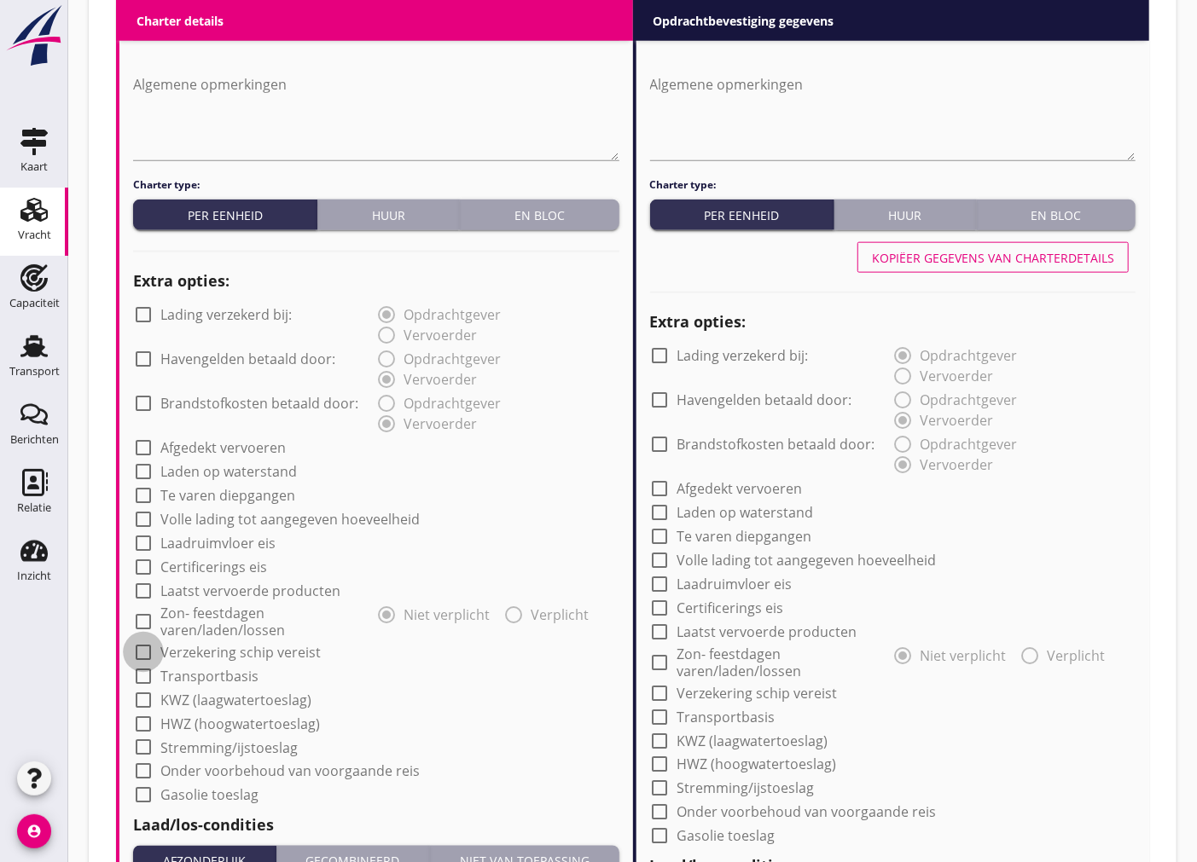
click at [146, 645] on div at bounding box center [143, 652] width 29 height 29
checkbox input "true"
click at [661, 691] on div at bounding box center [660, 693] width 29 height 29
checkbox input "true"
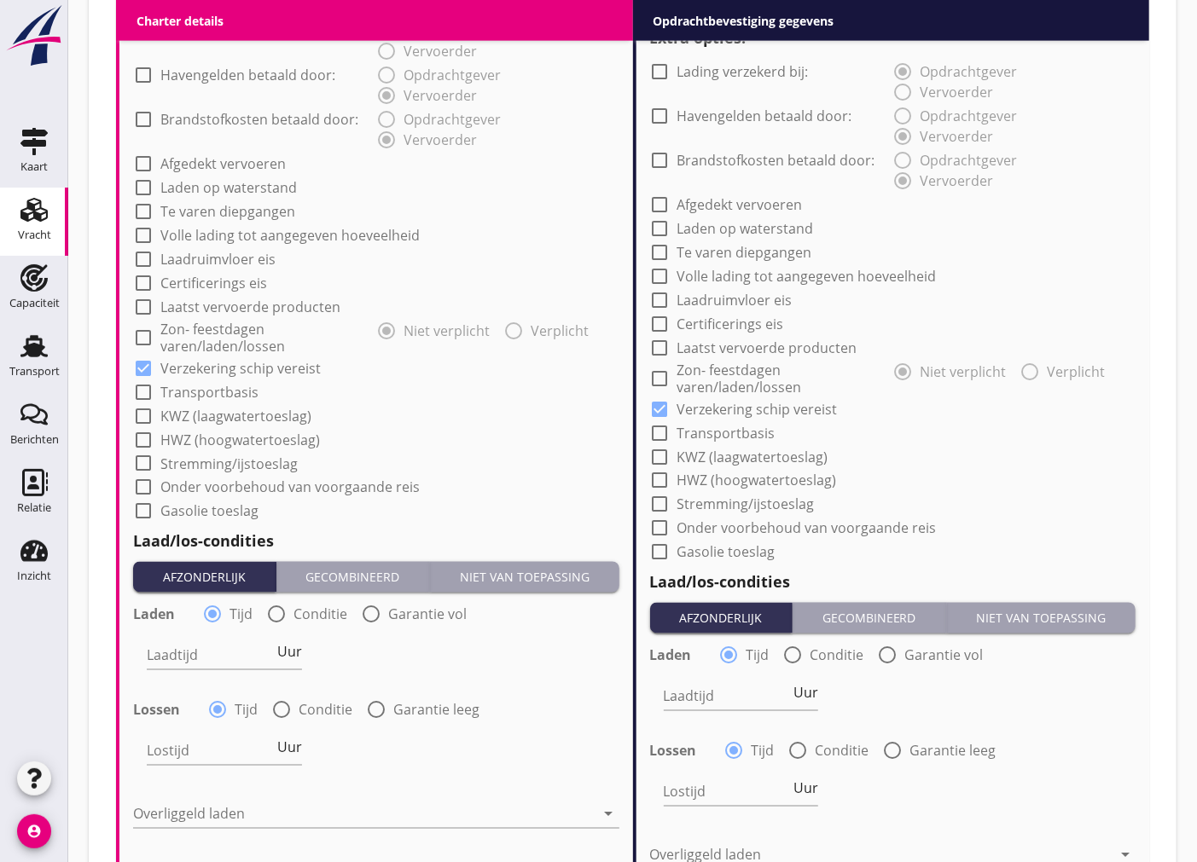
scroll to position [1421, 0]
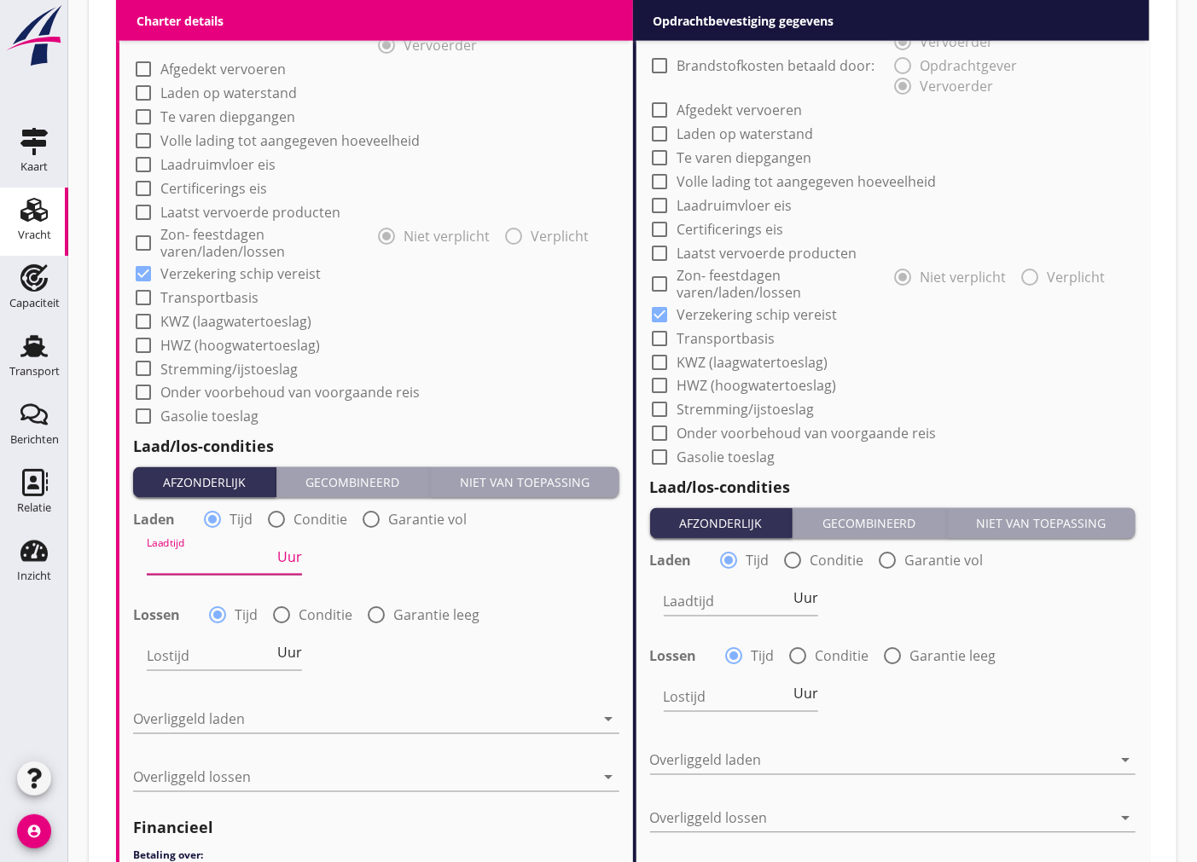
click at [226, 563] on input "Laadtijd" at bounding box center [210, 561] width 127 height 27
type input "24"
click at [230, 649] on input "Lostijd" at bounding box center [210, 656] width 127 height 27
type input "24"
click at [287, 717] on div at bounding box center [364, 719] width 462 height 27
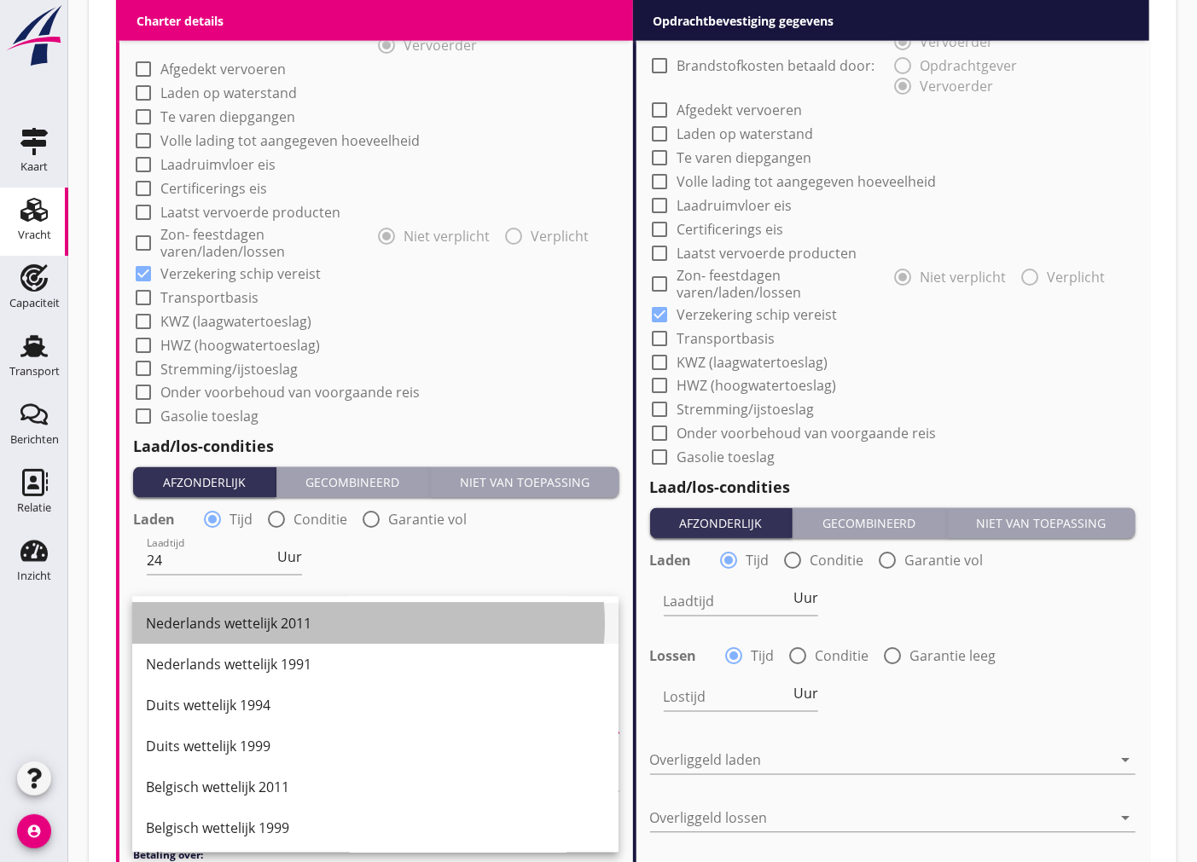
click at [334, 620] on div "Nederlands wettelijk 2011" at bounding box center [375, 624] width 459 height 20
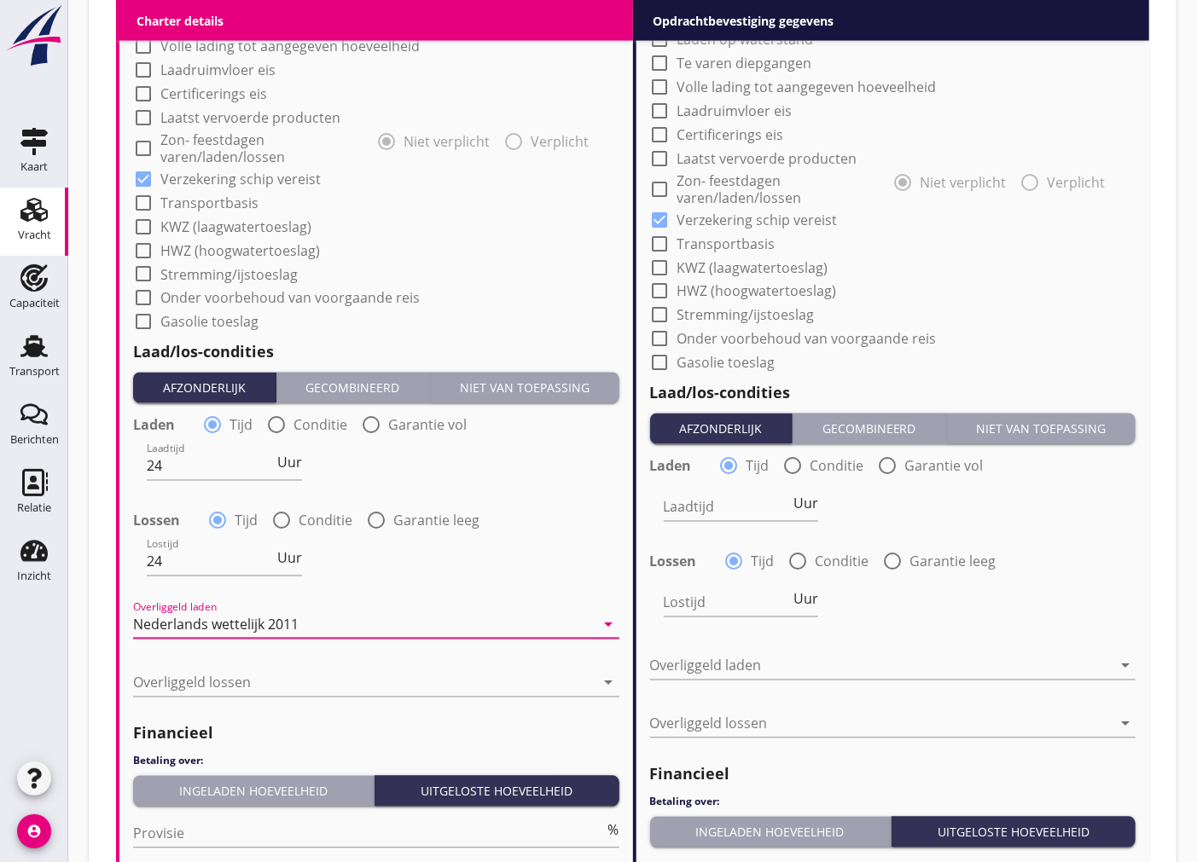
scroll to position [1611, 0]
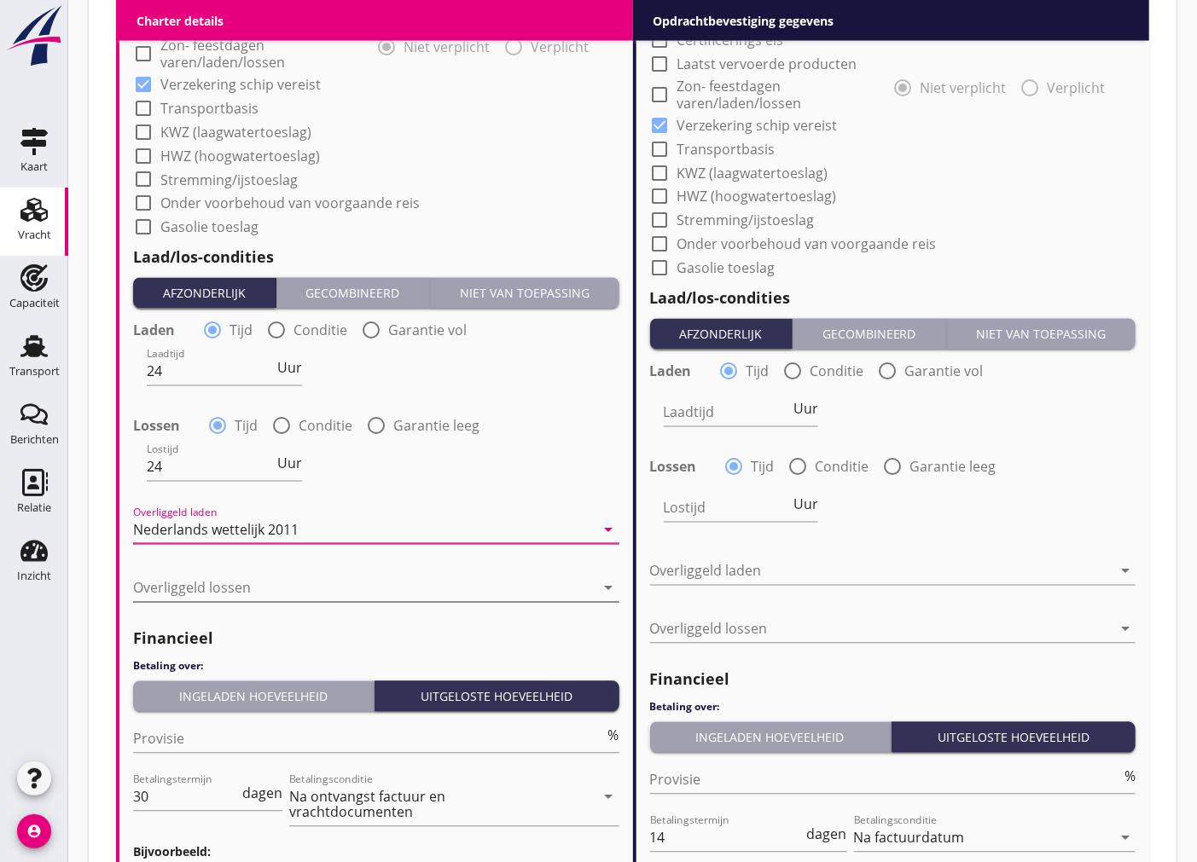
click at [328, 580] on div at bounding box center [364, 588] width 462 height 27
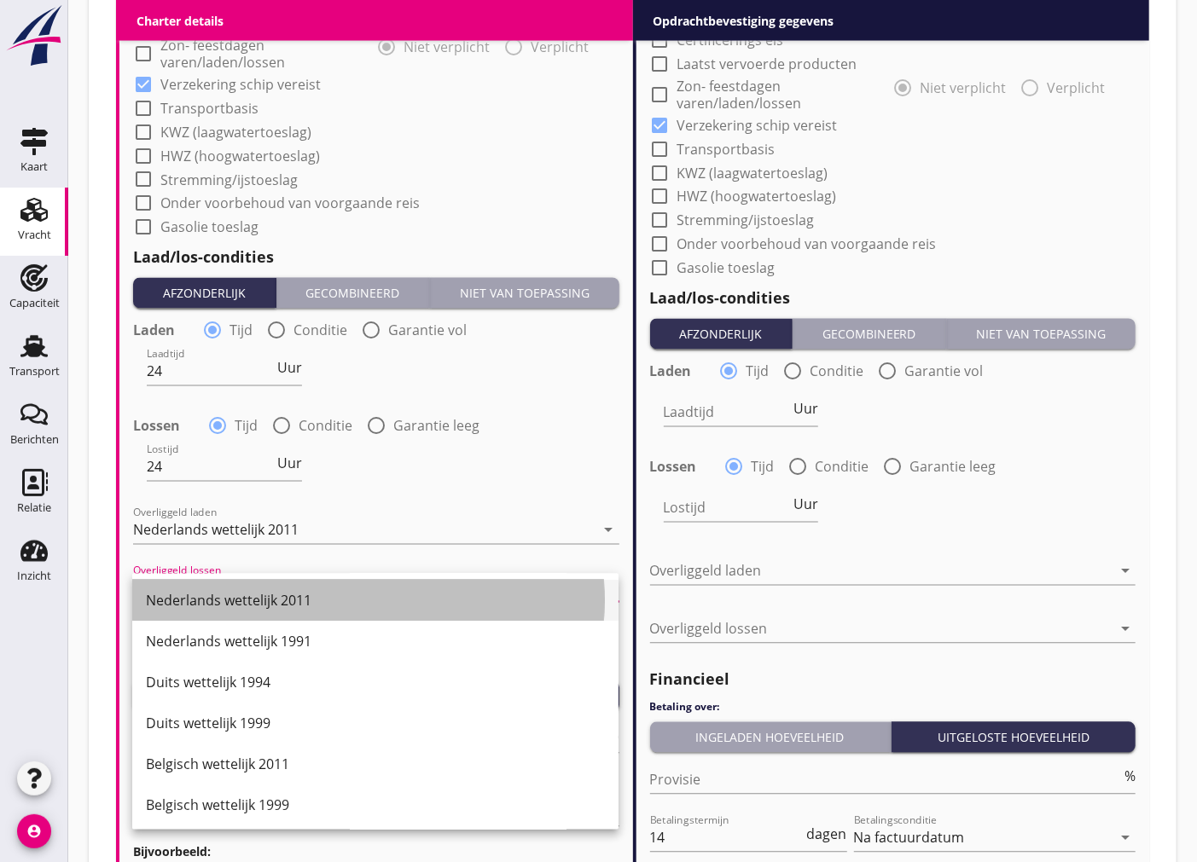
click at [309, 601] on div "Nederlands wettelijk 2011" at bounding box center [375, 601] width 459 height 20
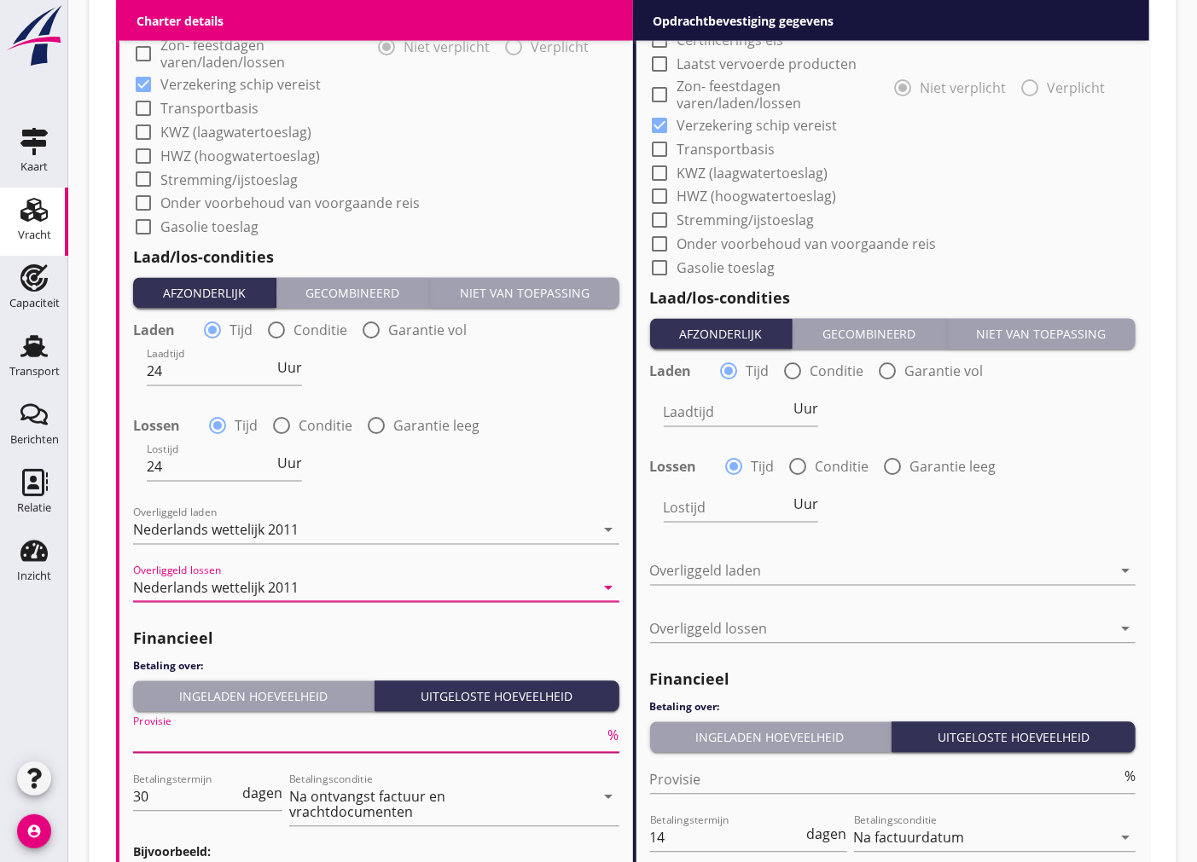
click at [247, 737] on input "Provisie" at bounding box center [369, 739] width 472 height 27
type input "5"
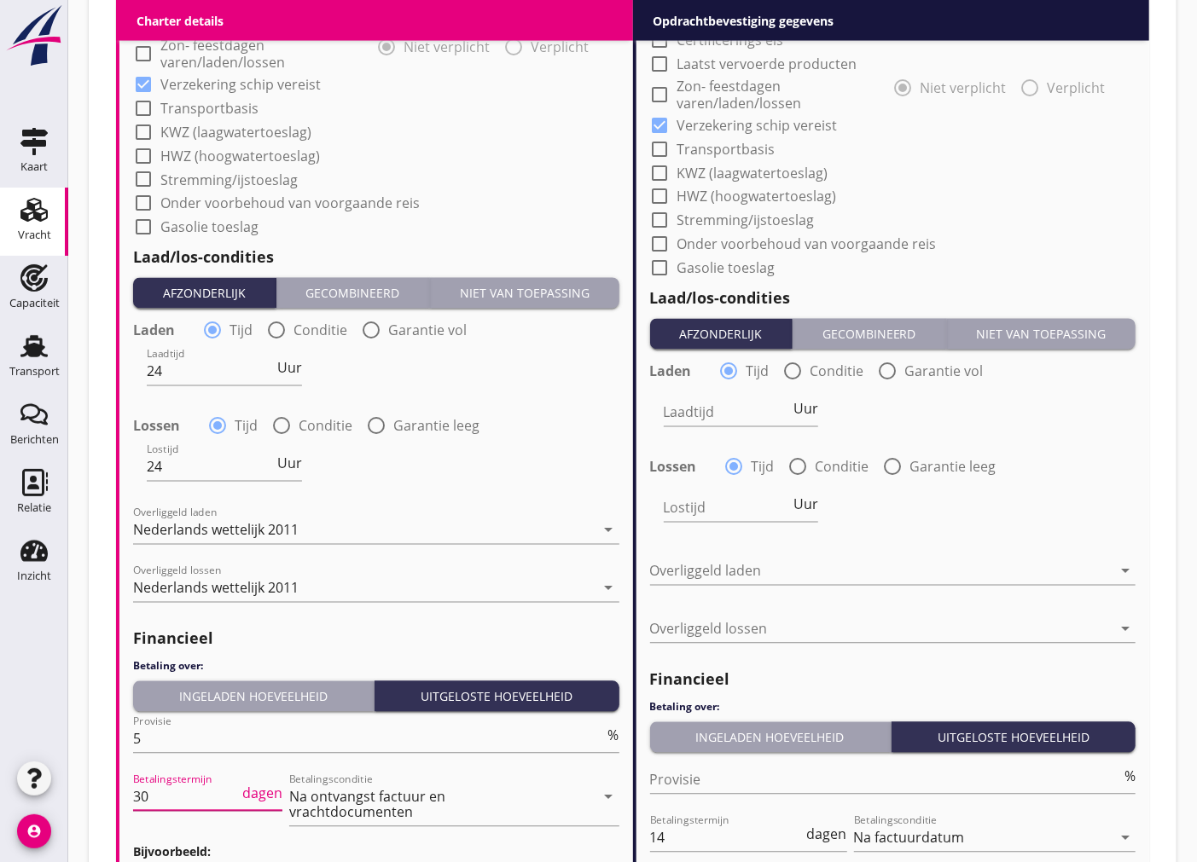
click at [143, 797] on input "30" at bounding box center [186, 797] width 106 height 27
click at [143, 798] on input "30" at bounding box center [186, 797] width 106 height 27
drag, startPoint x: 154, startPoint y: 794, endPoint x: 85, endPoint y: 794, distance: 69.1
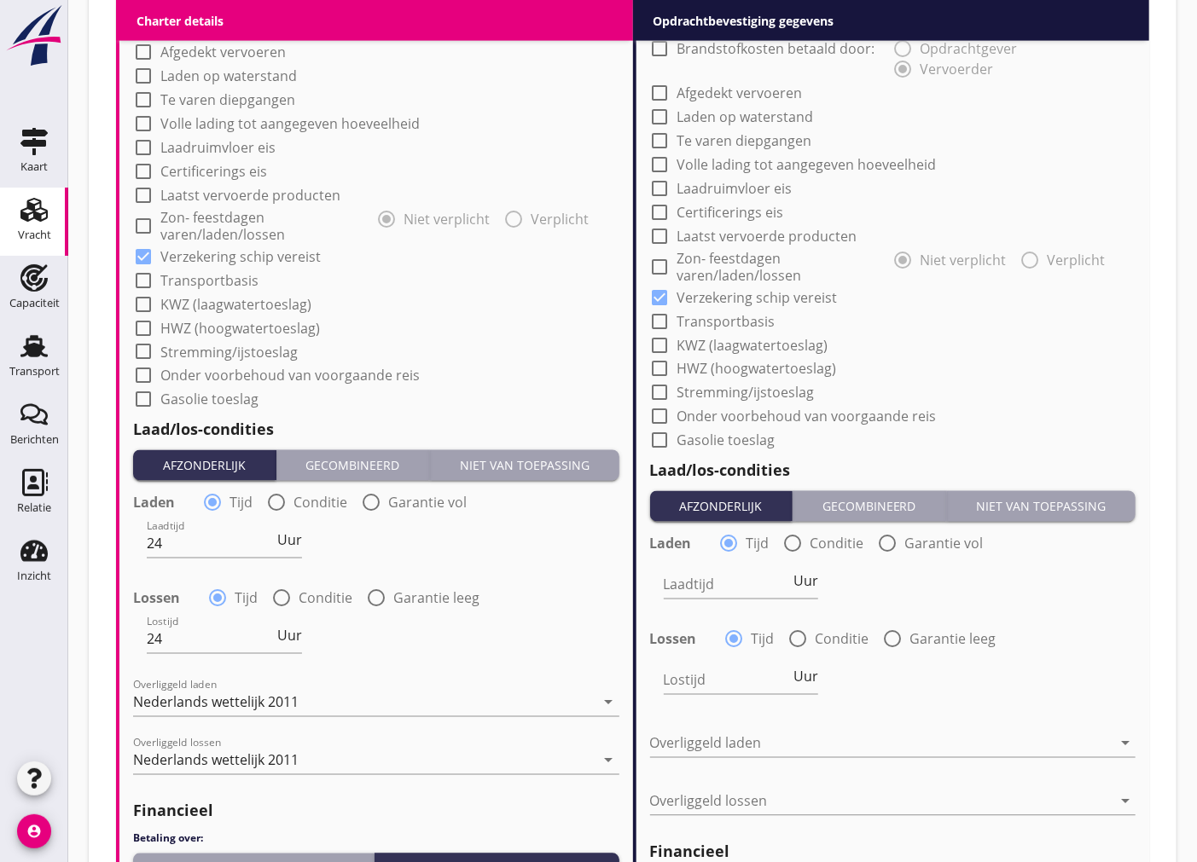
scroll to position [1154, 0]
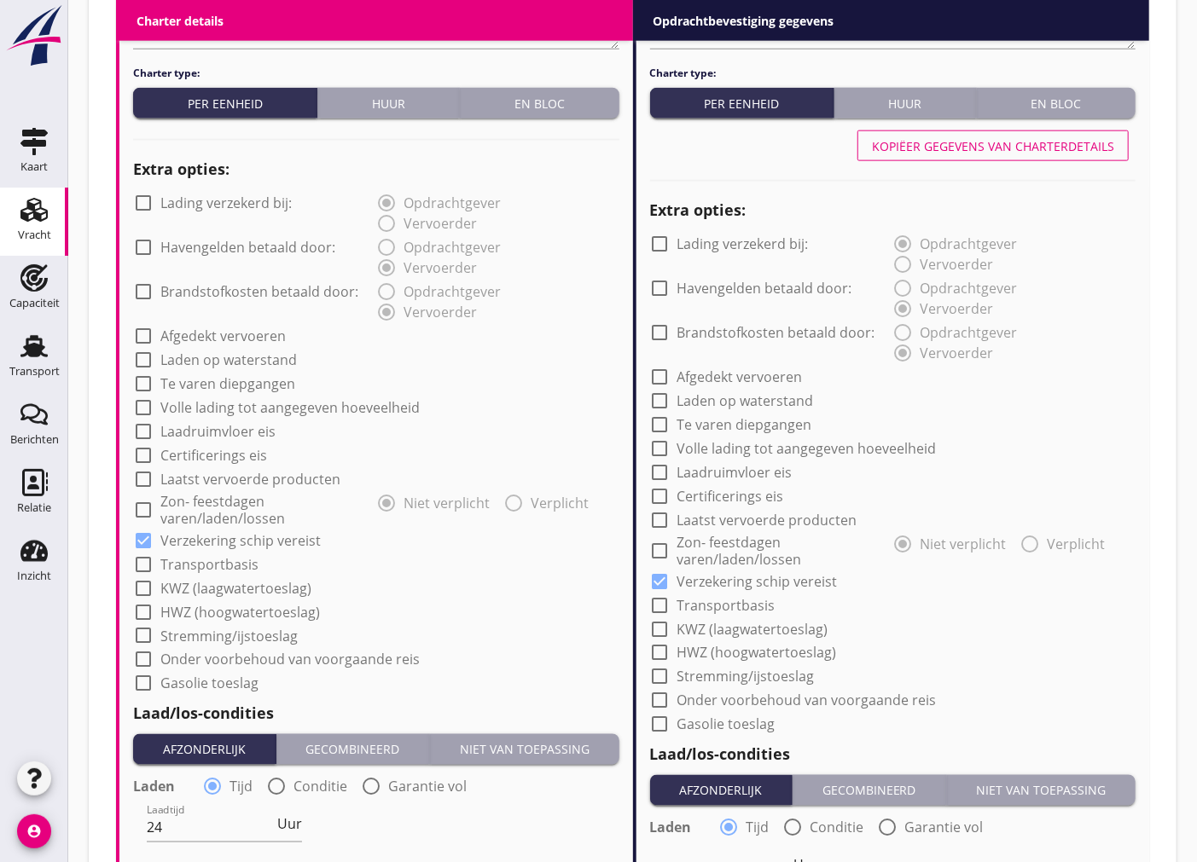
type input "14"
click at [1069, 141] on div "Kopiëer gegevens van charterdetails" at bounding box center [993, 146] width 242 height 18
type input "24"
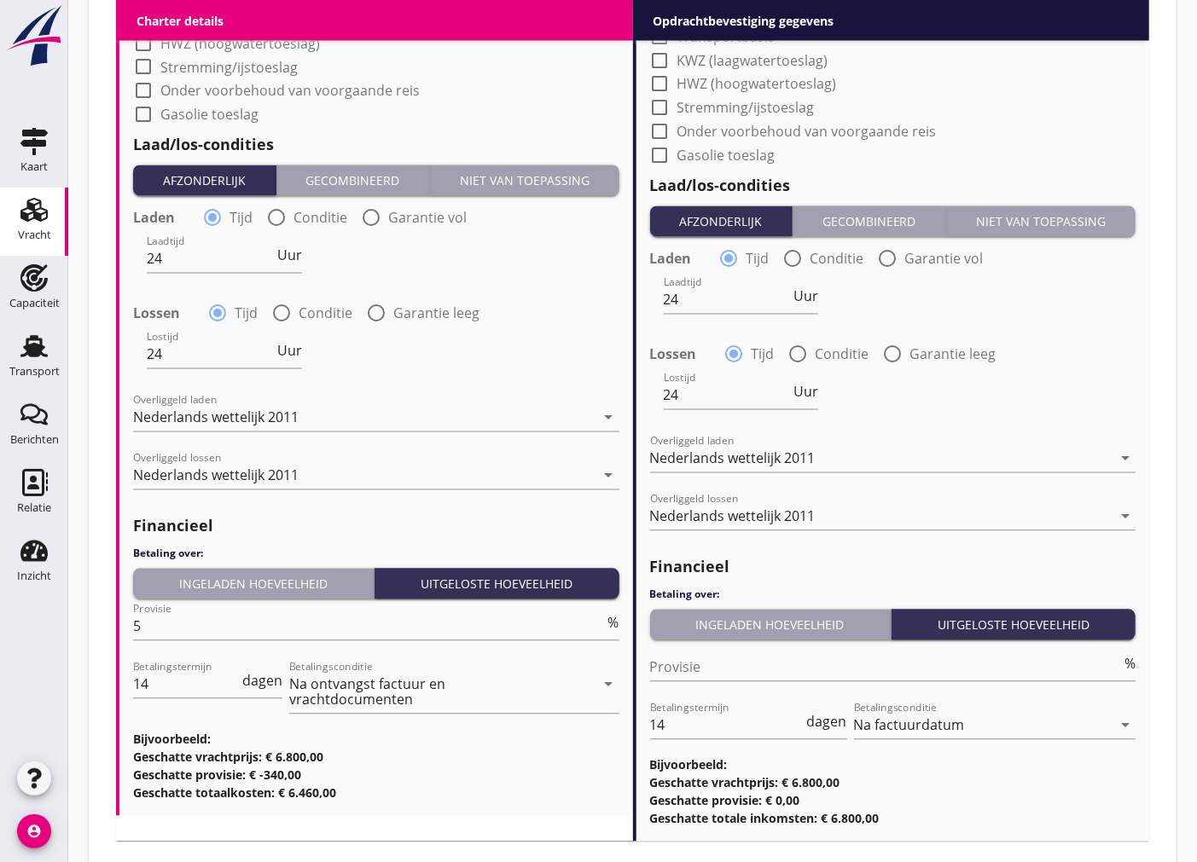
scroll to position [1818, 0]
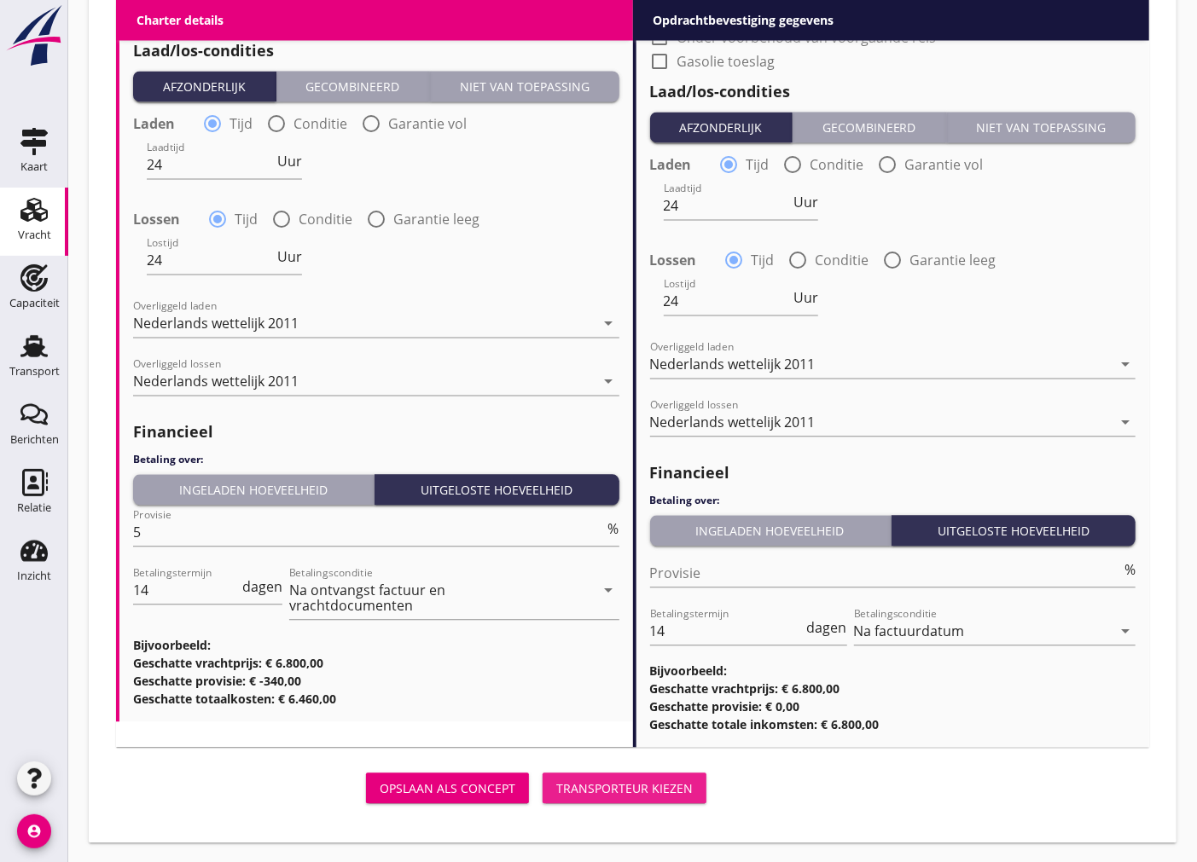
click at [663, 785] on div "Transporteur kiezen" at bounding box center [624, 789] width 136 height 18
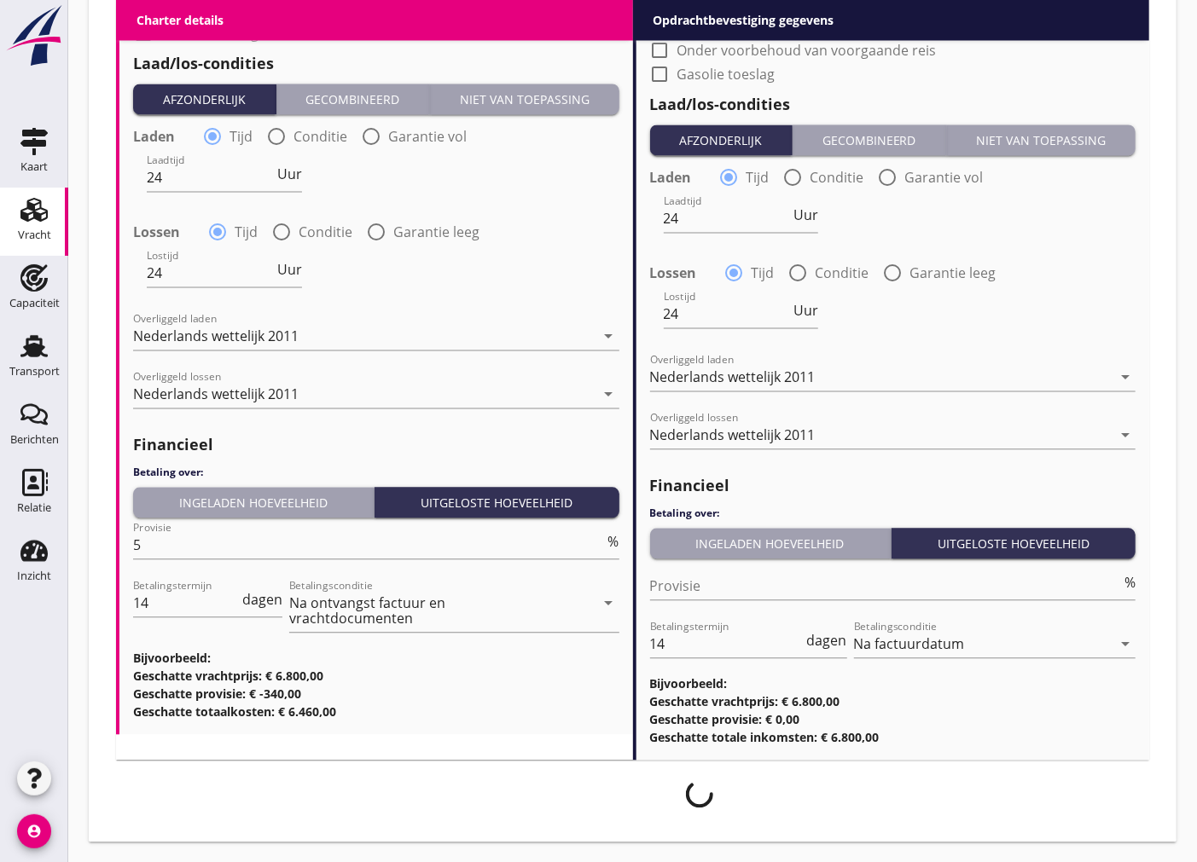
scroll to position [1804, 0]
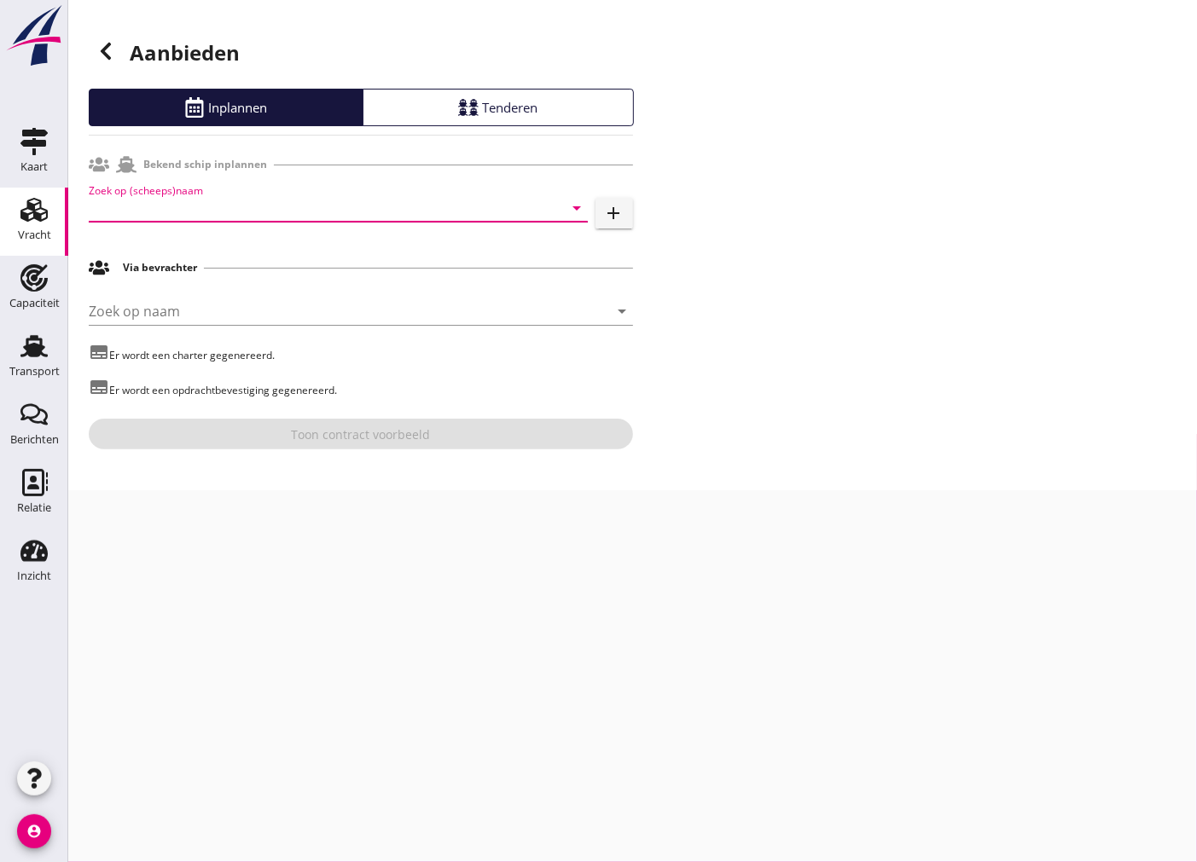
click at [374, 206] on input "Zoek op (scheeps)naam" at bounding box center [314, 207] width 451 height 27
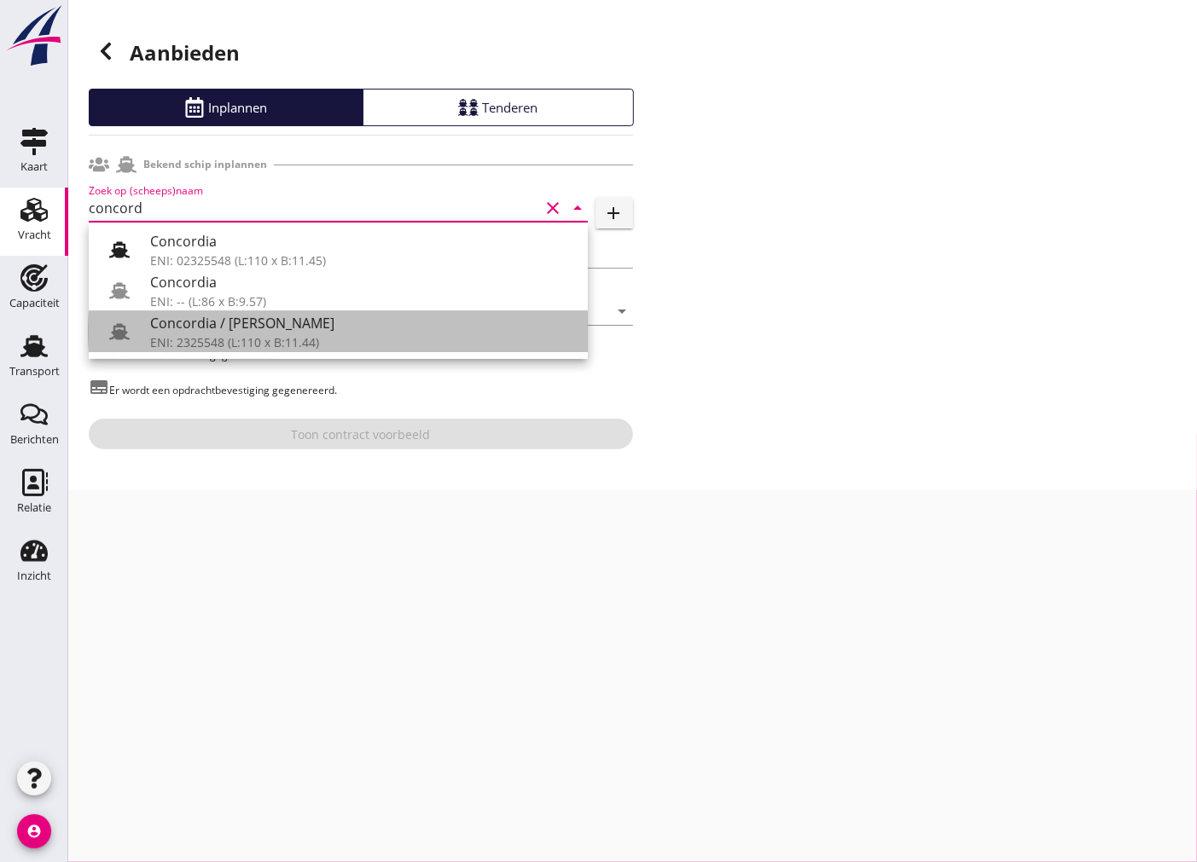
click at [413, 333] on div "Concordia / [PERSON_NAME]" at bounding box center [362, 323] width 424 height 20
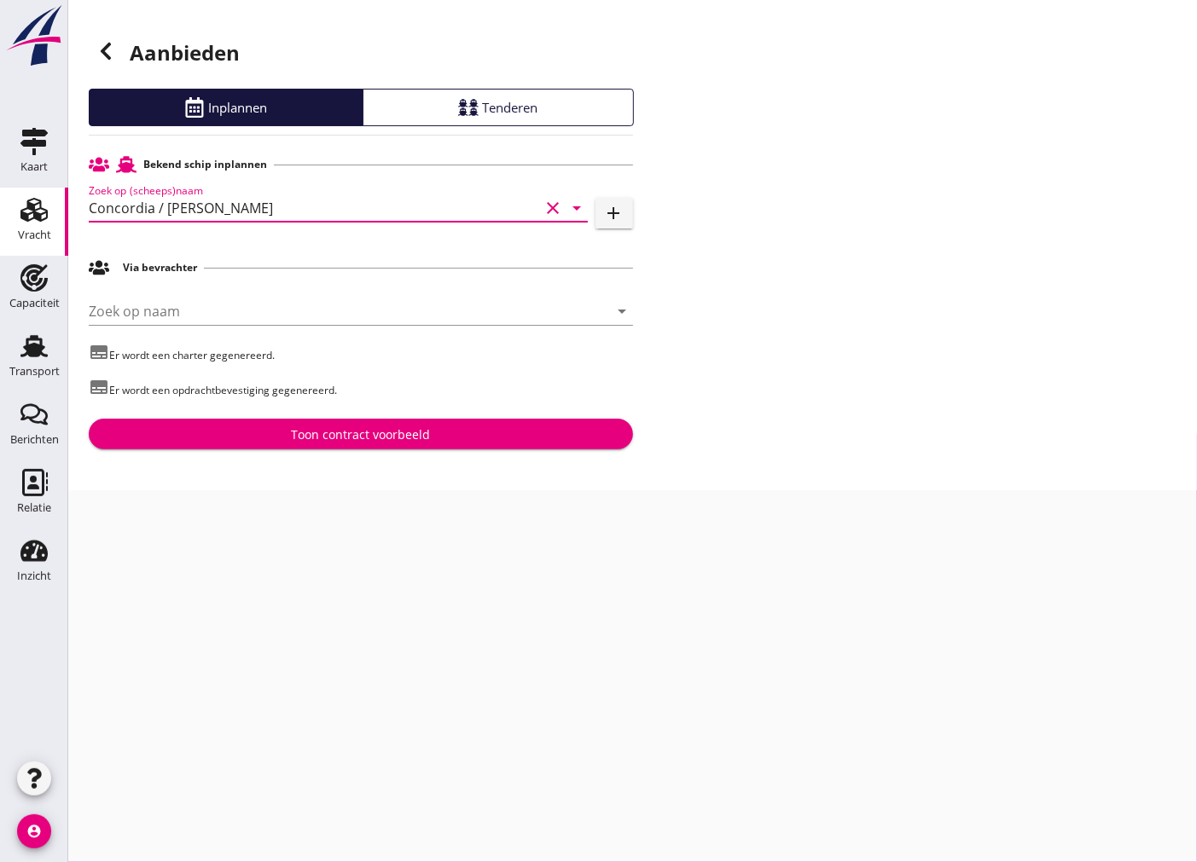
type input "Concordia / [PERSON_NAME]"
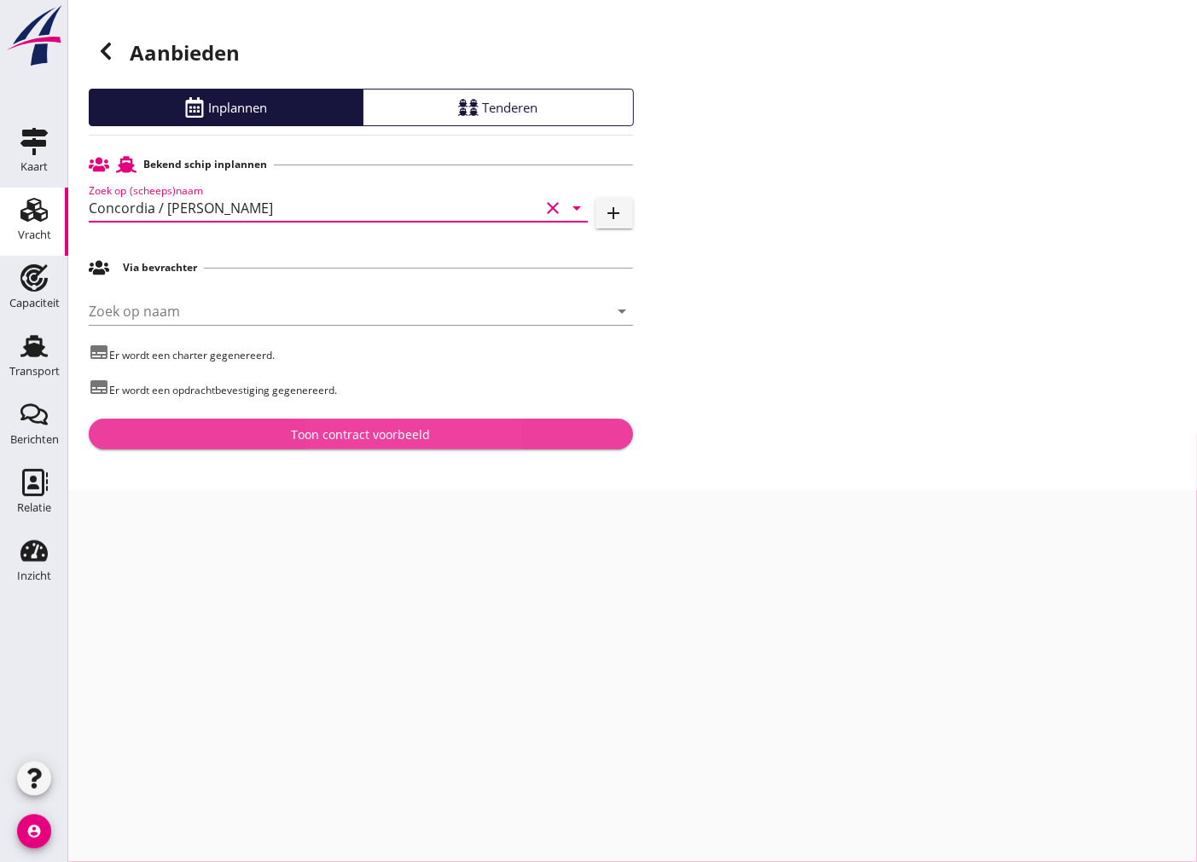
click at [325, 441] on div "Toon contract voorbeeld" at bounding box center [360, 435] width 139 height 18
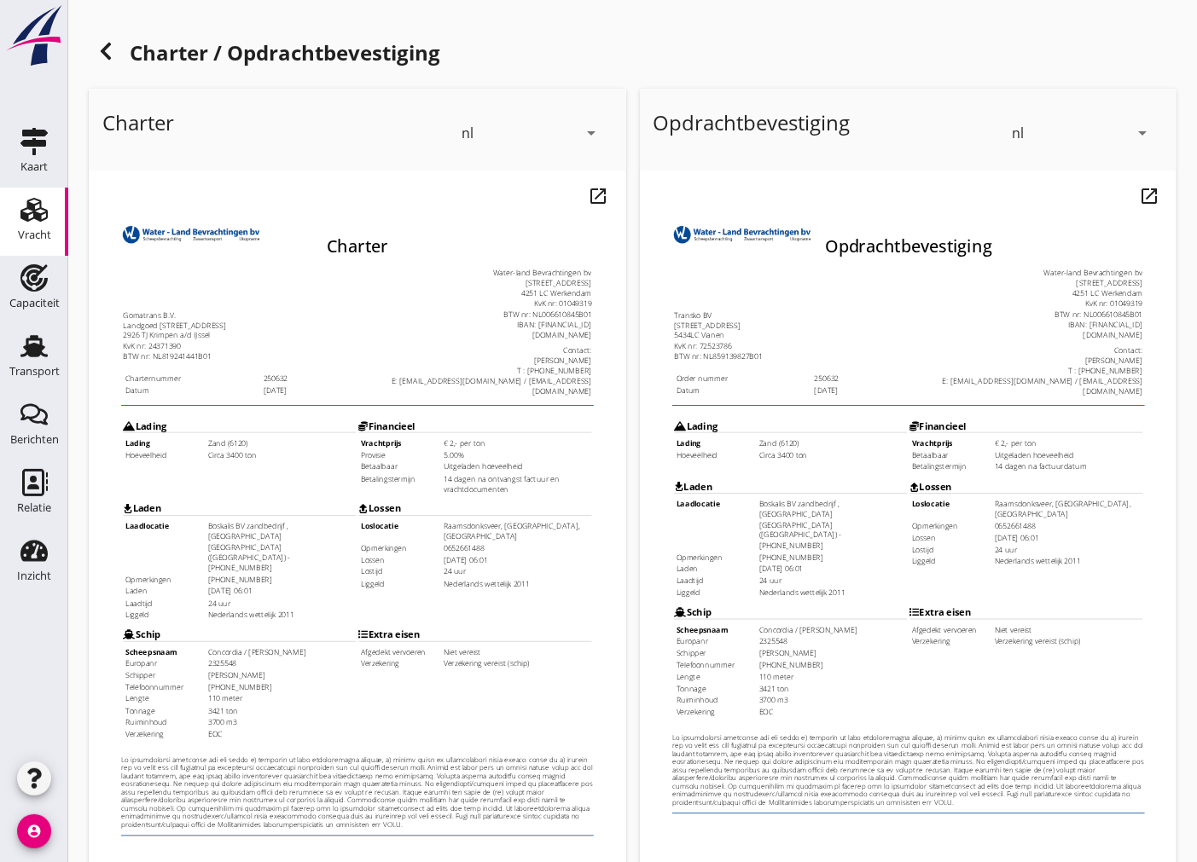
scroll to position [189, 0]
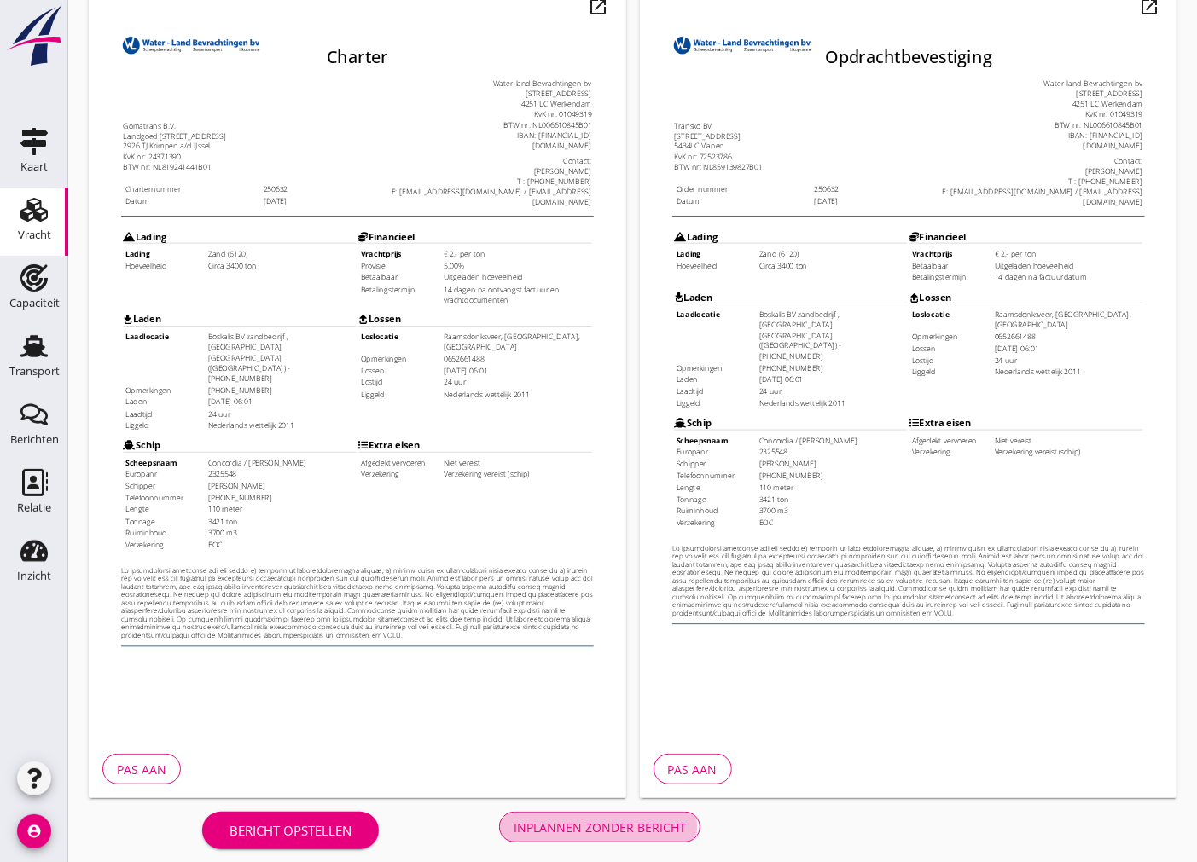
click at [590, 833] on div "Inplannen zonder bericht" at bounding box center [600, 828] width 172 height 18
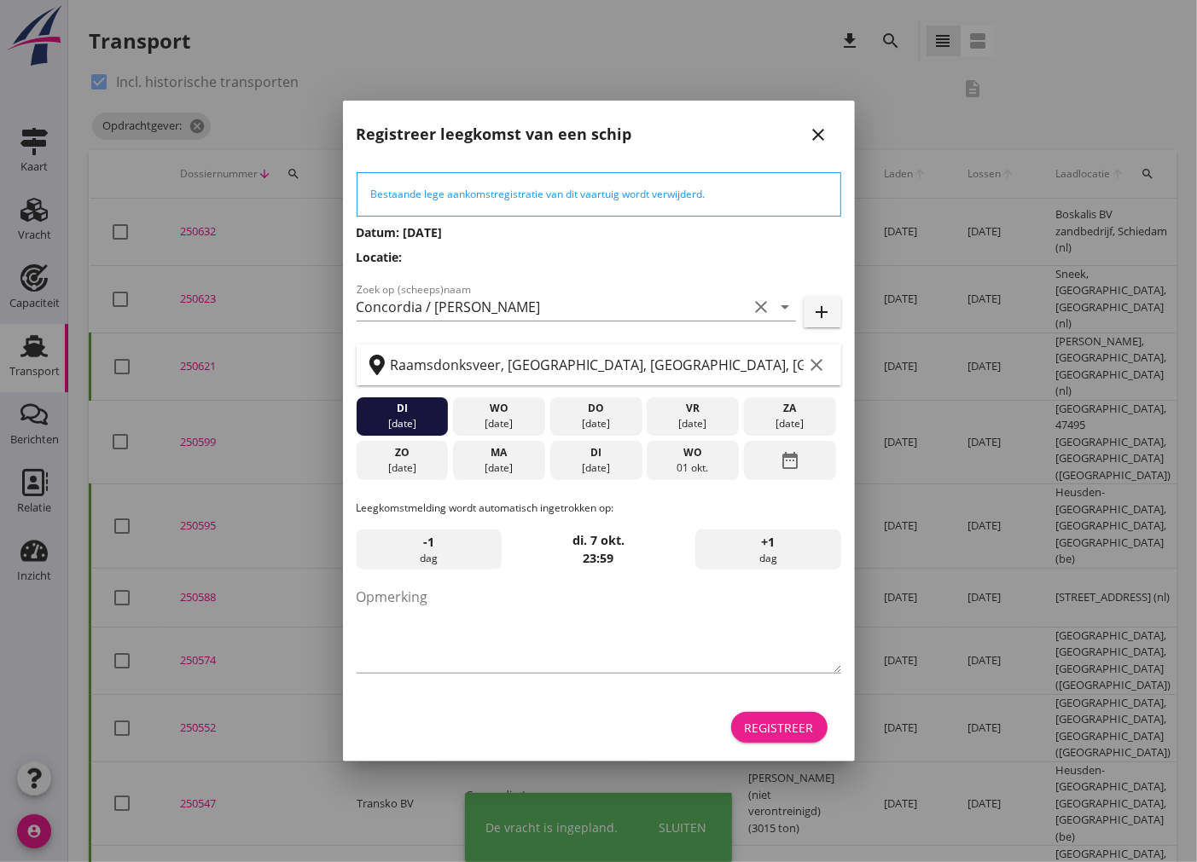
click at [766, 717] on button "Registreer" at bounding box center [779, 727] width 96 height 31
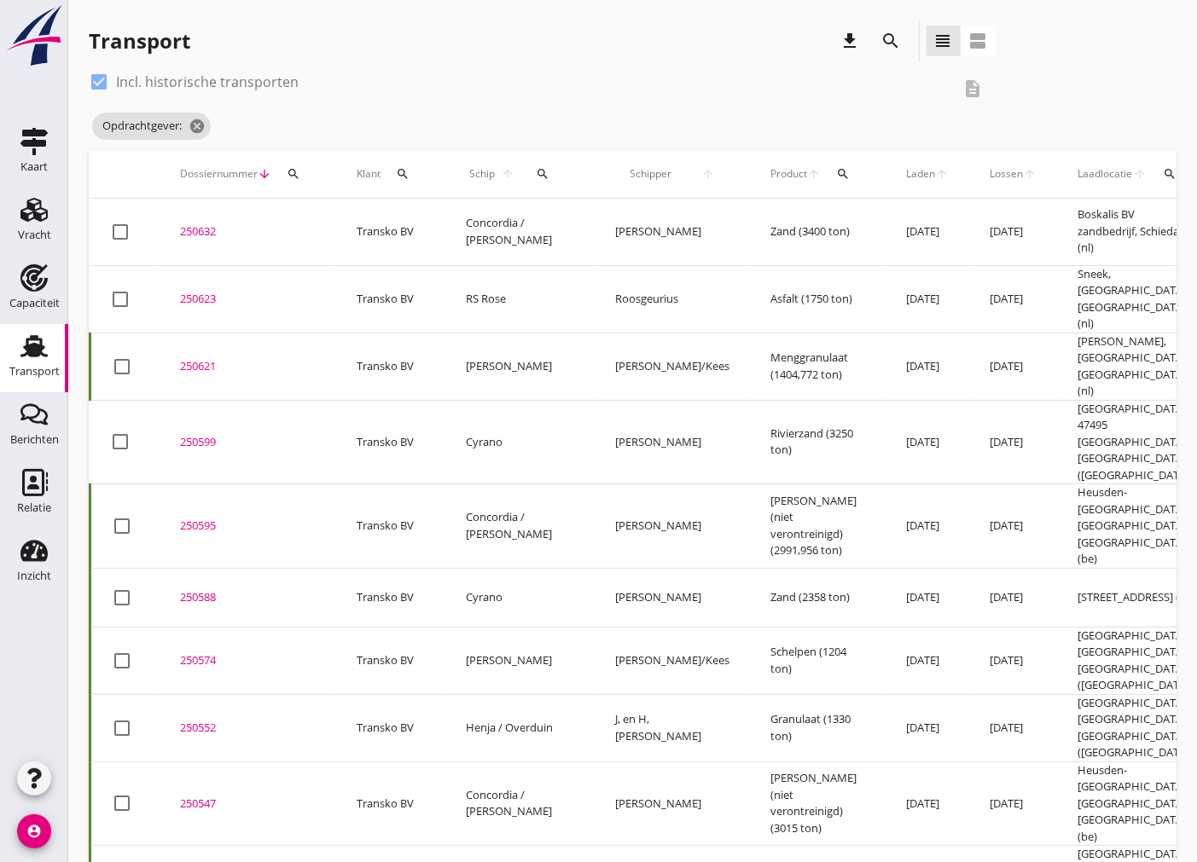
click at [205, 224] on div "250632" at bounding box center [248, 231] width 136 height 17
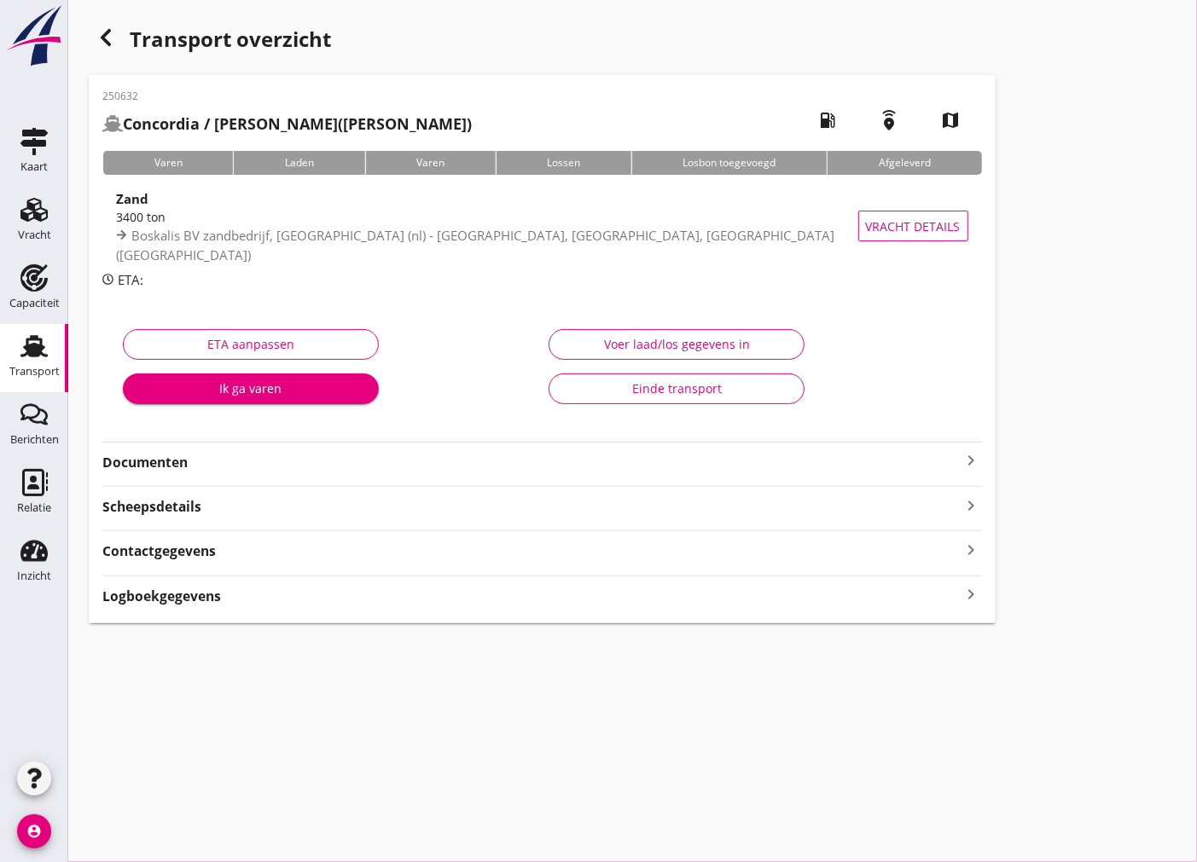
click at [251, 466] on strong "Documenten" at bounding box center [531, 463] width 859 height 20
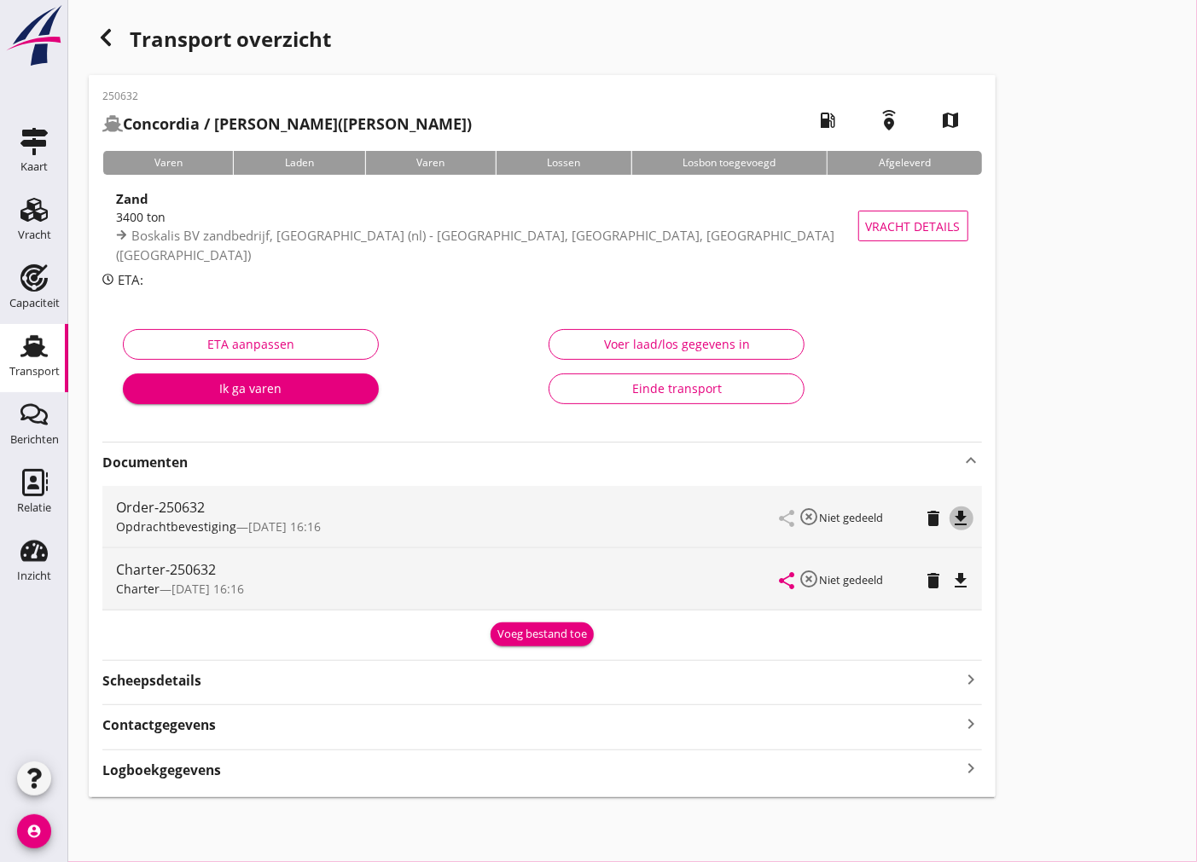
click at [970, 519] on icon "file_download" at bounding box center [961, 518] width 20 height 20
click at [955, 572] on icon "file_download" at bounding box center [961, 581] width 20 height 20
click at [34, 348] on use at bounding box center [33, 346] width 27 height 22
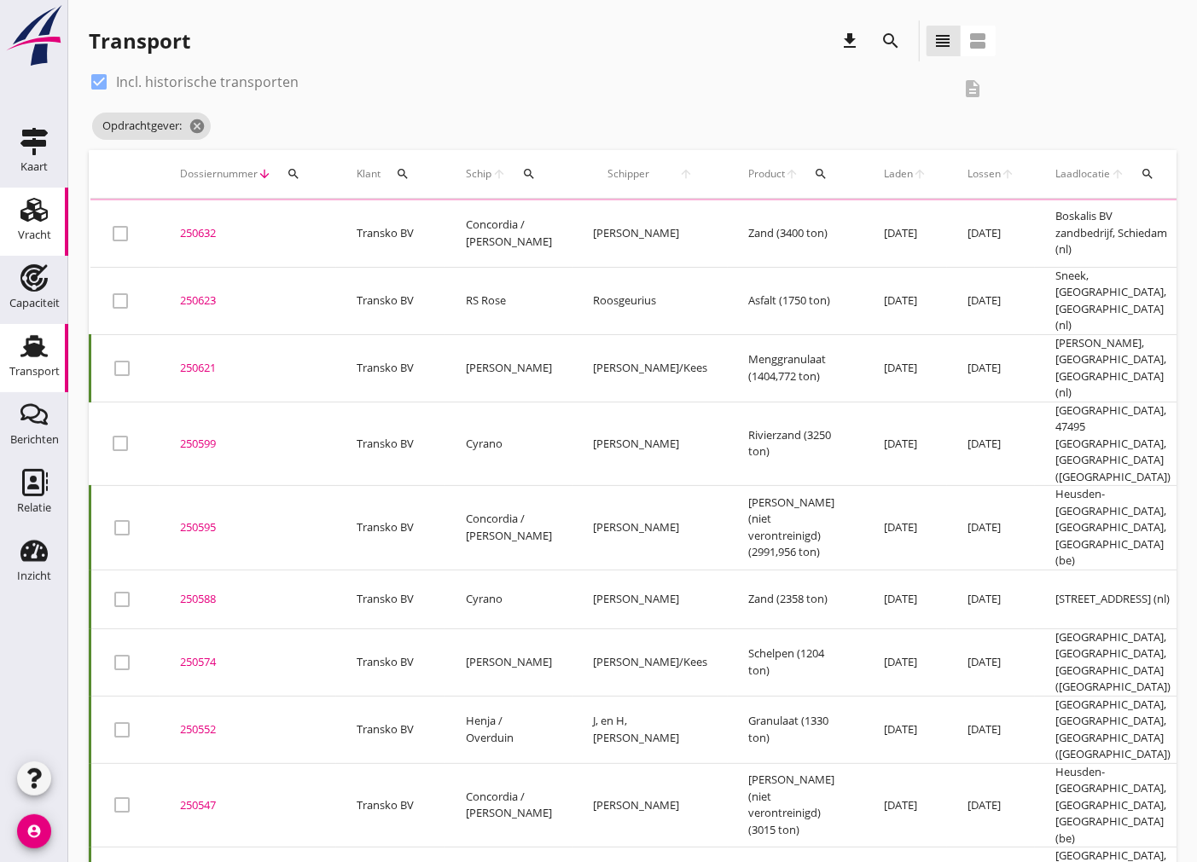
click at [28, 215] on use at bounding box center [33, 210] width 27 height 24
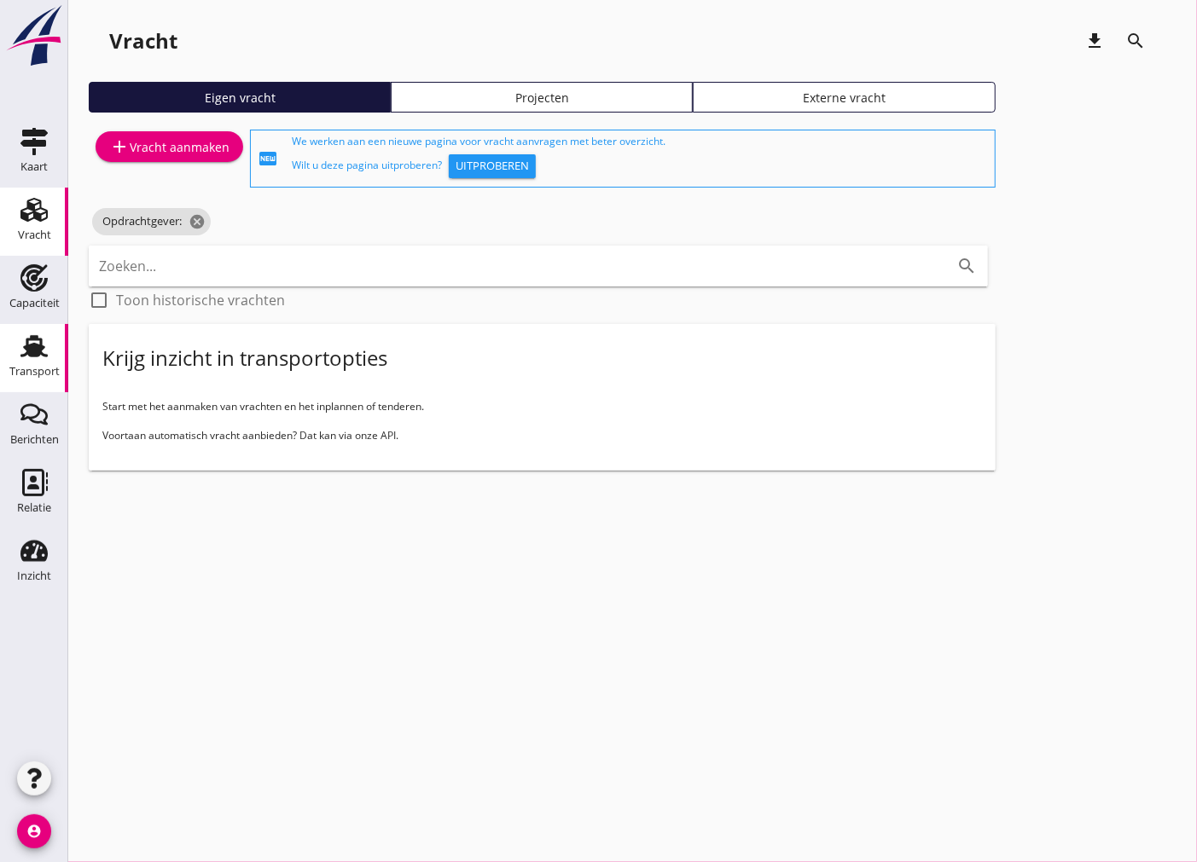
click at [38, 362] on div "Transport" at bounding box center [34, 372] width 50 height 24
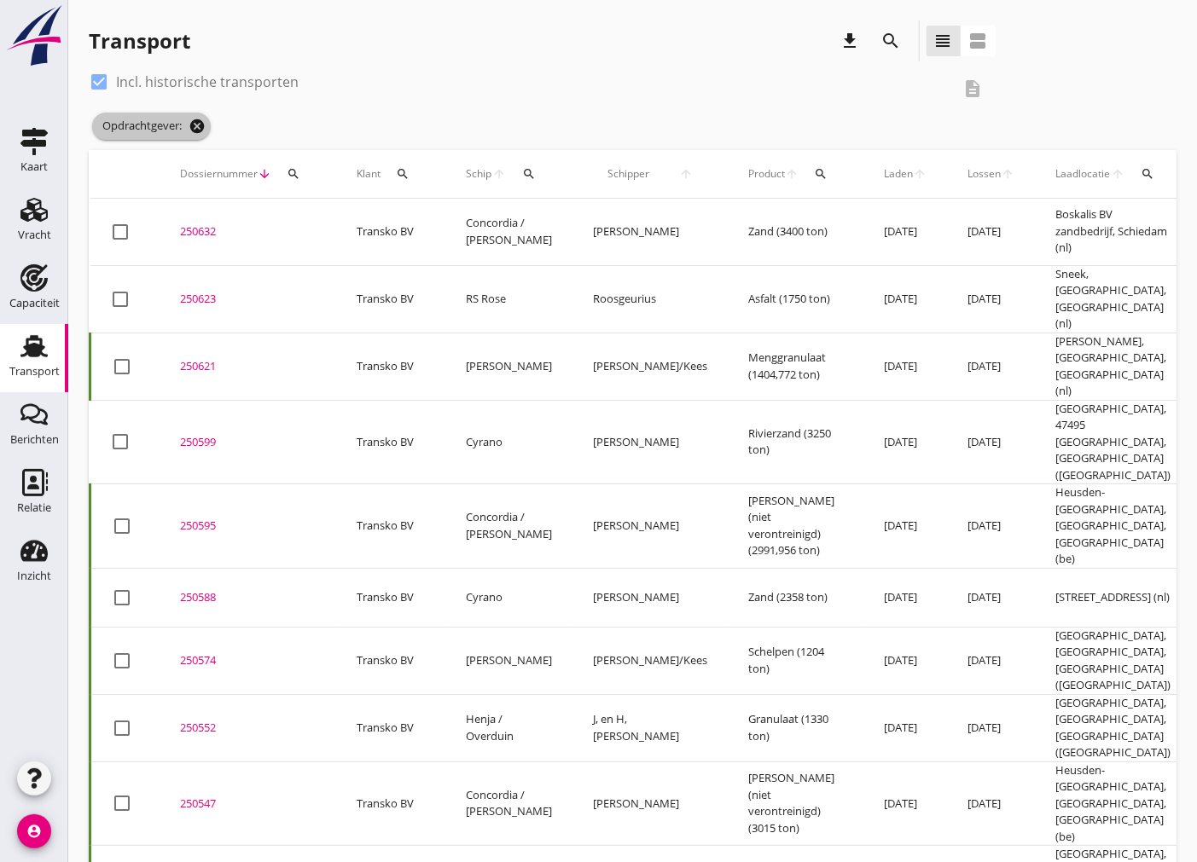
click at [193, 124] on icon "cancel" at bounding box center [197, 126] width 17 height 17
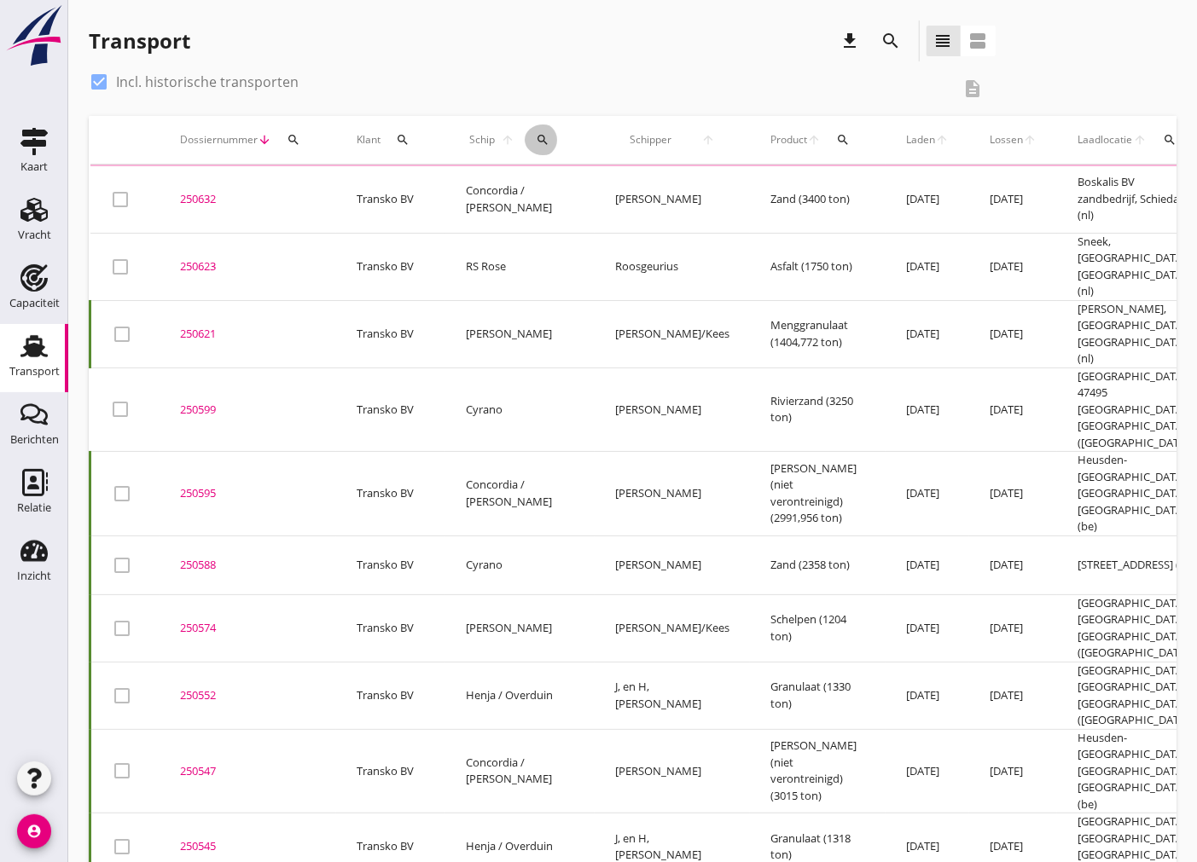
click at [536, 135] on icon "search" at bounding box center [543, 140] width 14 height 14
click at [591, 183] on input "Zoek op (scheeps)naam" at bounding box center [606, 189] width 177 height 27
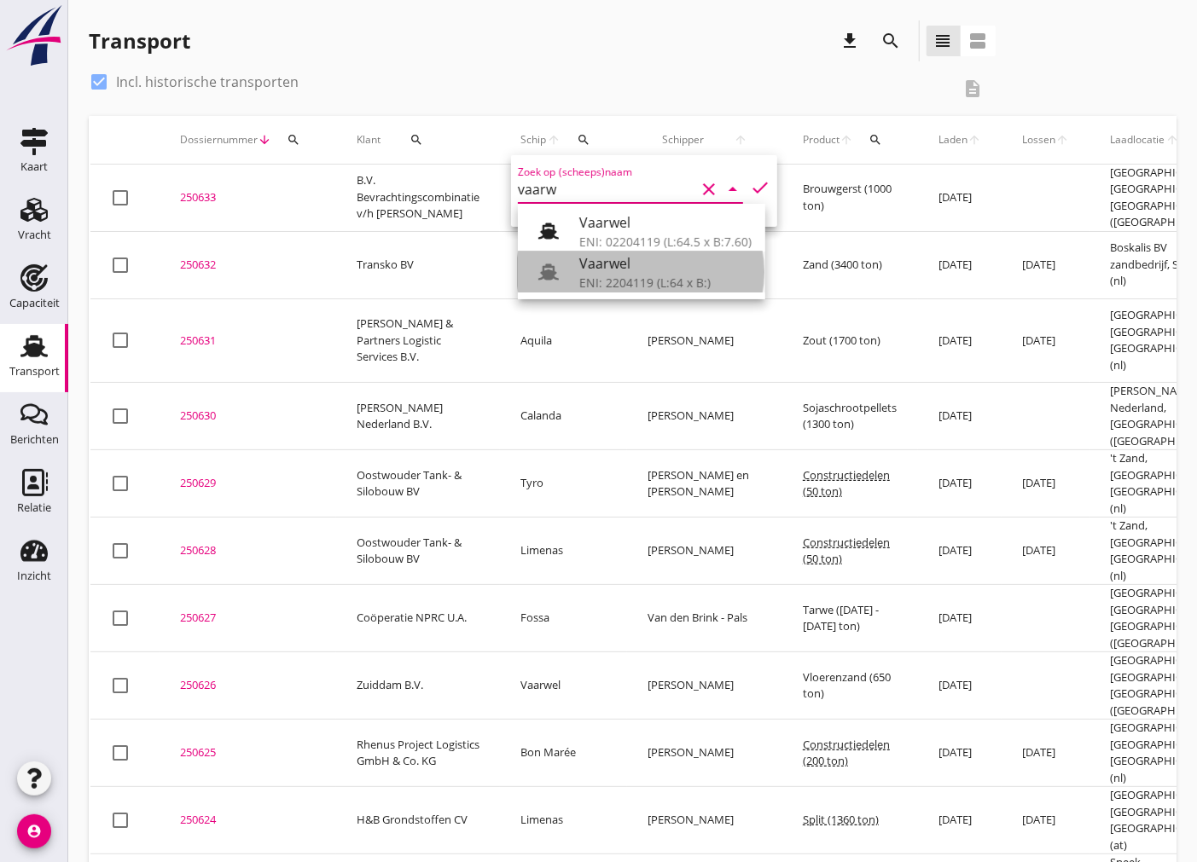
click at [643, 262] on div "Vaarwel" at bounding box center [665, 263] width 172 height 20
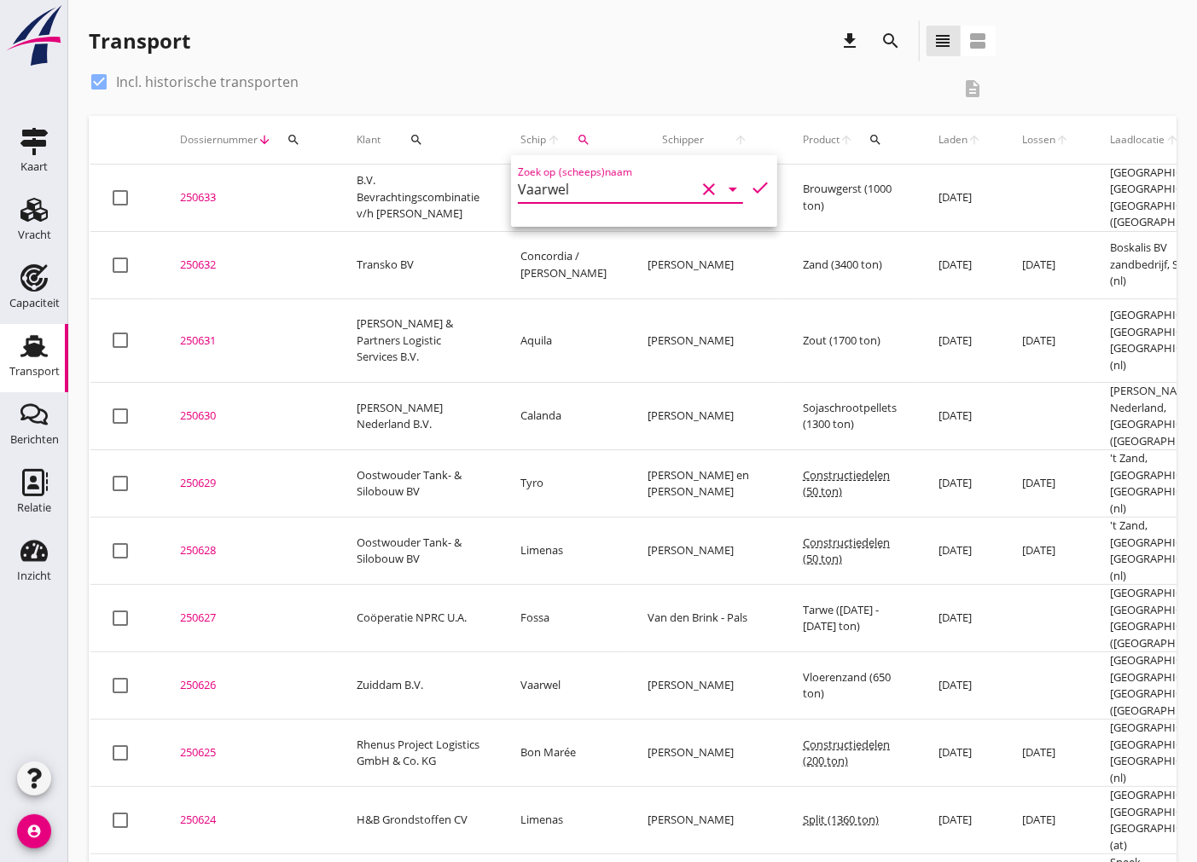
click at [750, 189] on icon "check" at bounding box center [760, 187] width 20 height 20
type input "Vaarwel"
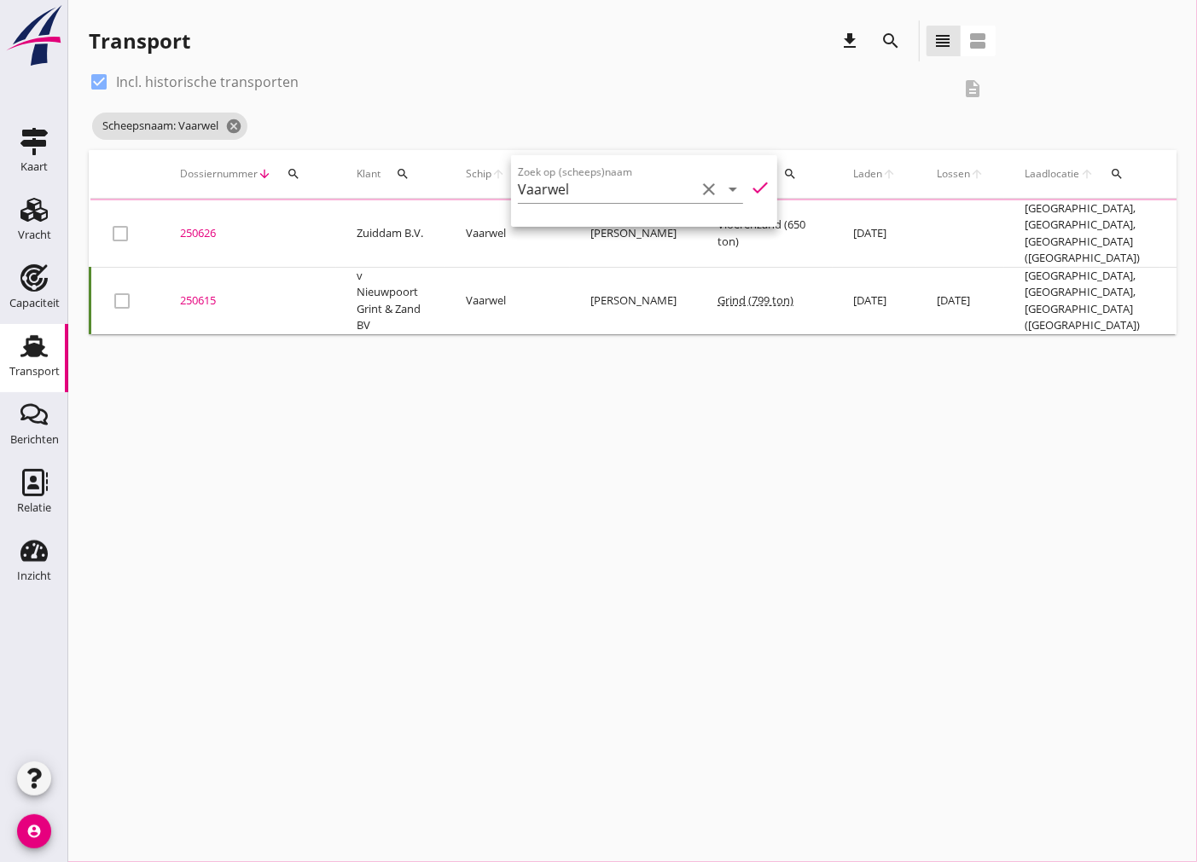
click at [453, 492] on div "cancel You are impersonating another user. Transport download search view_headl…" at bounding box center [632, 431] width 1129 height 862
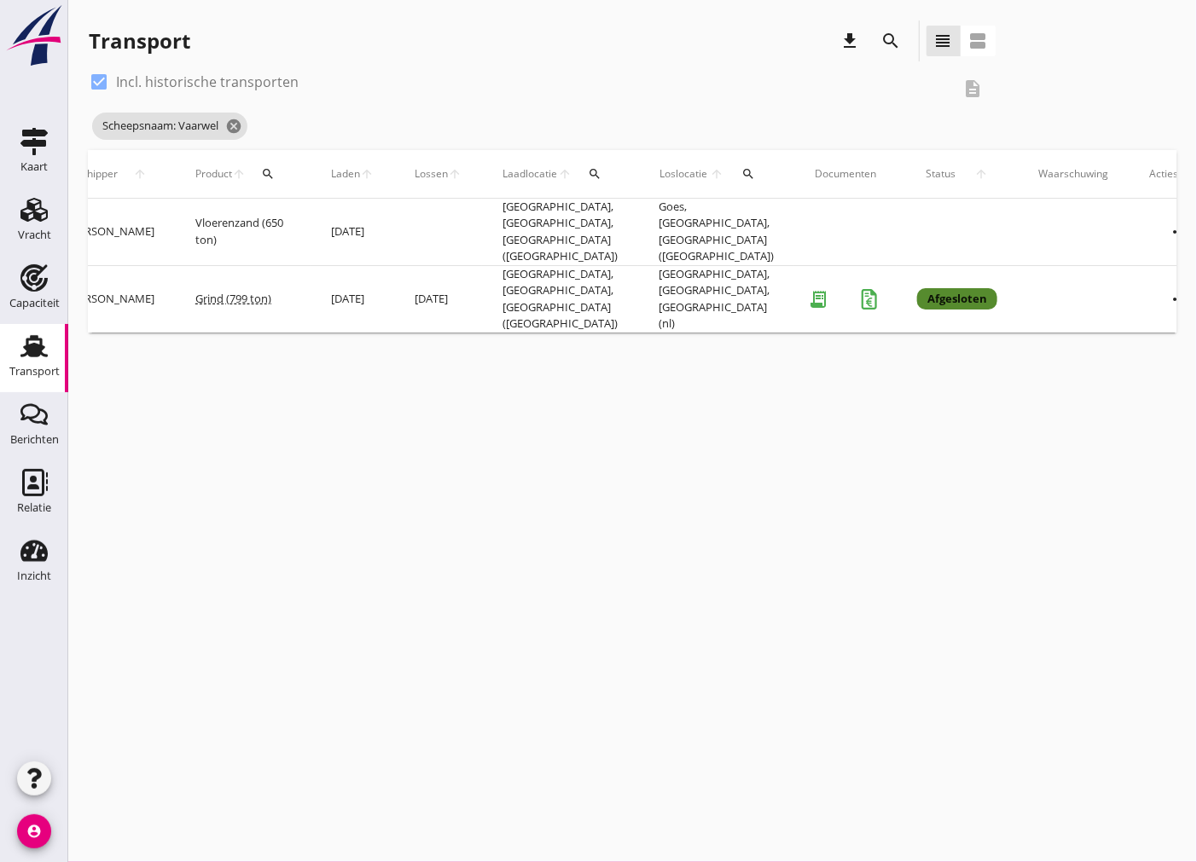
scroll to position [0, 533]
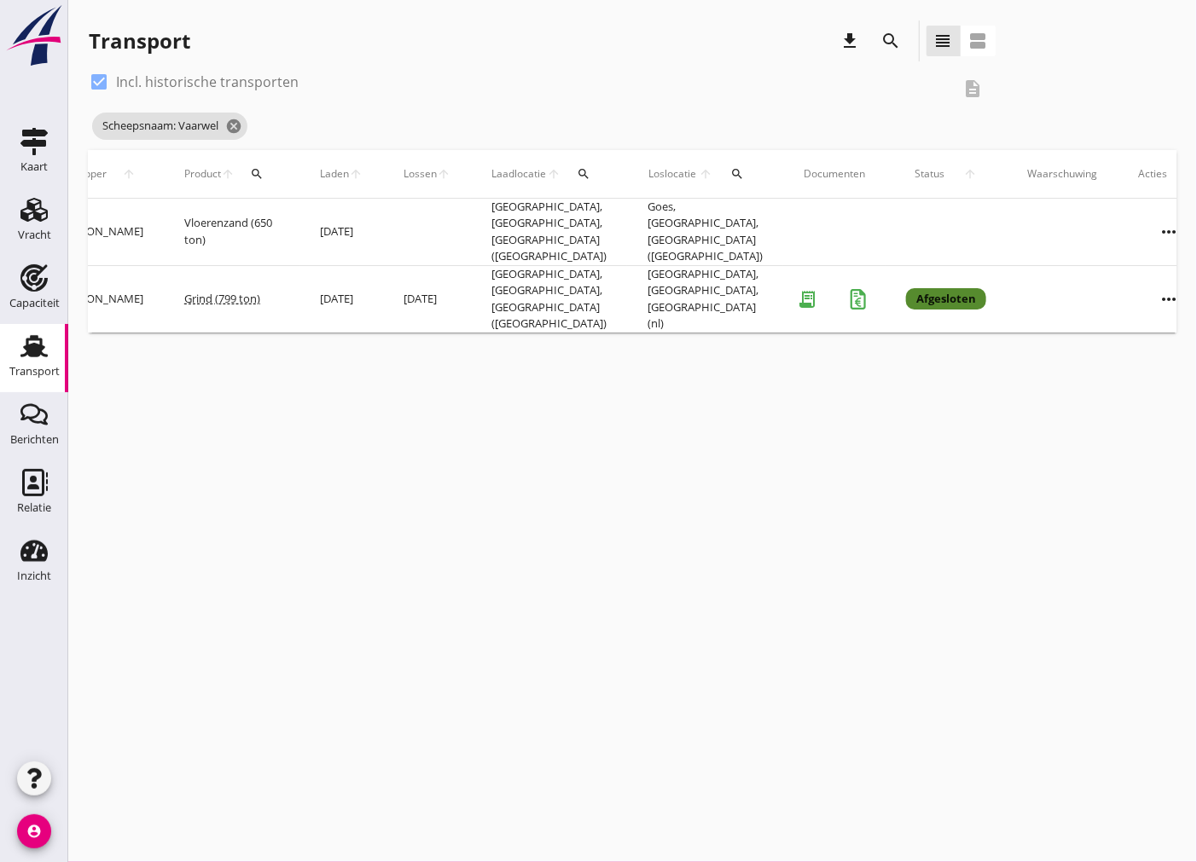
click at [1145, 223] on icon "more_horiz" at bounding box center [1169, 232] width 48 height 48
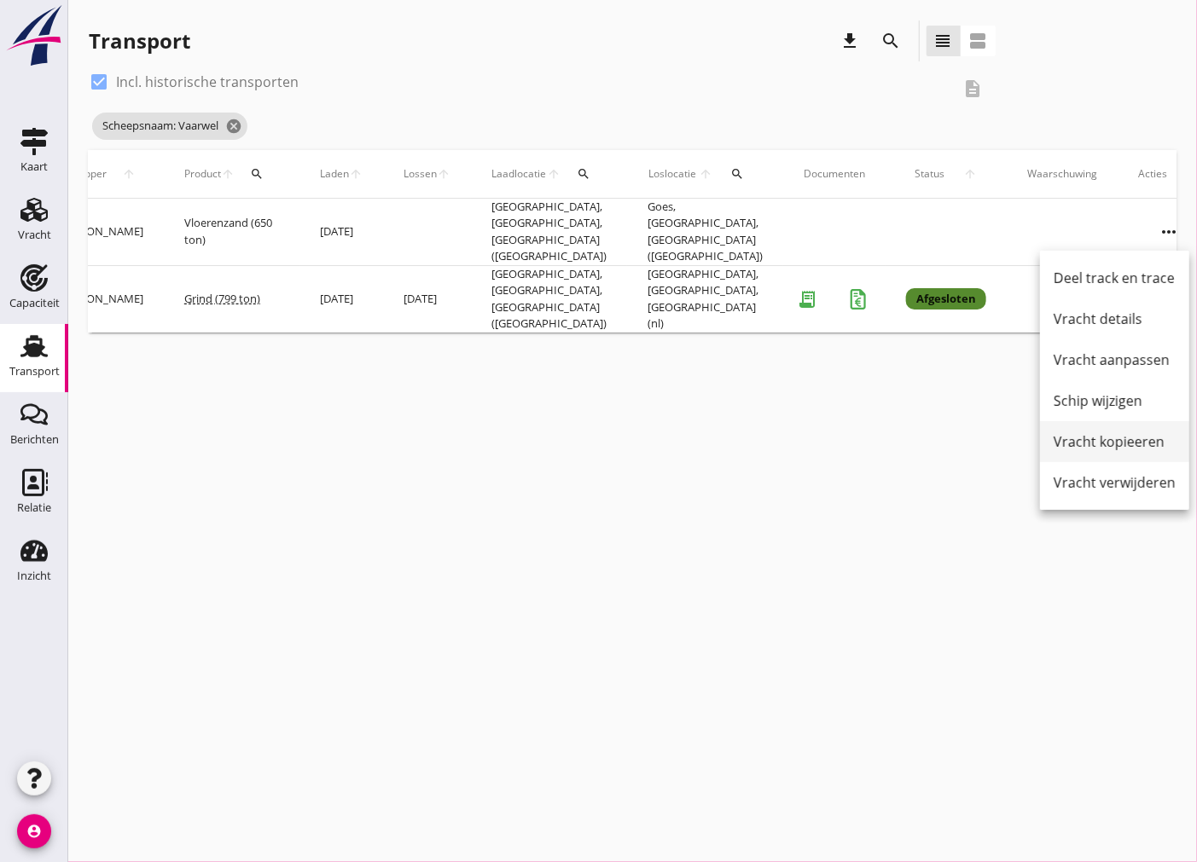
click at [1093, 430] on link "Vracht kopieeren" at bounding box center [1114, 441] width 149 height 41
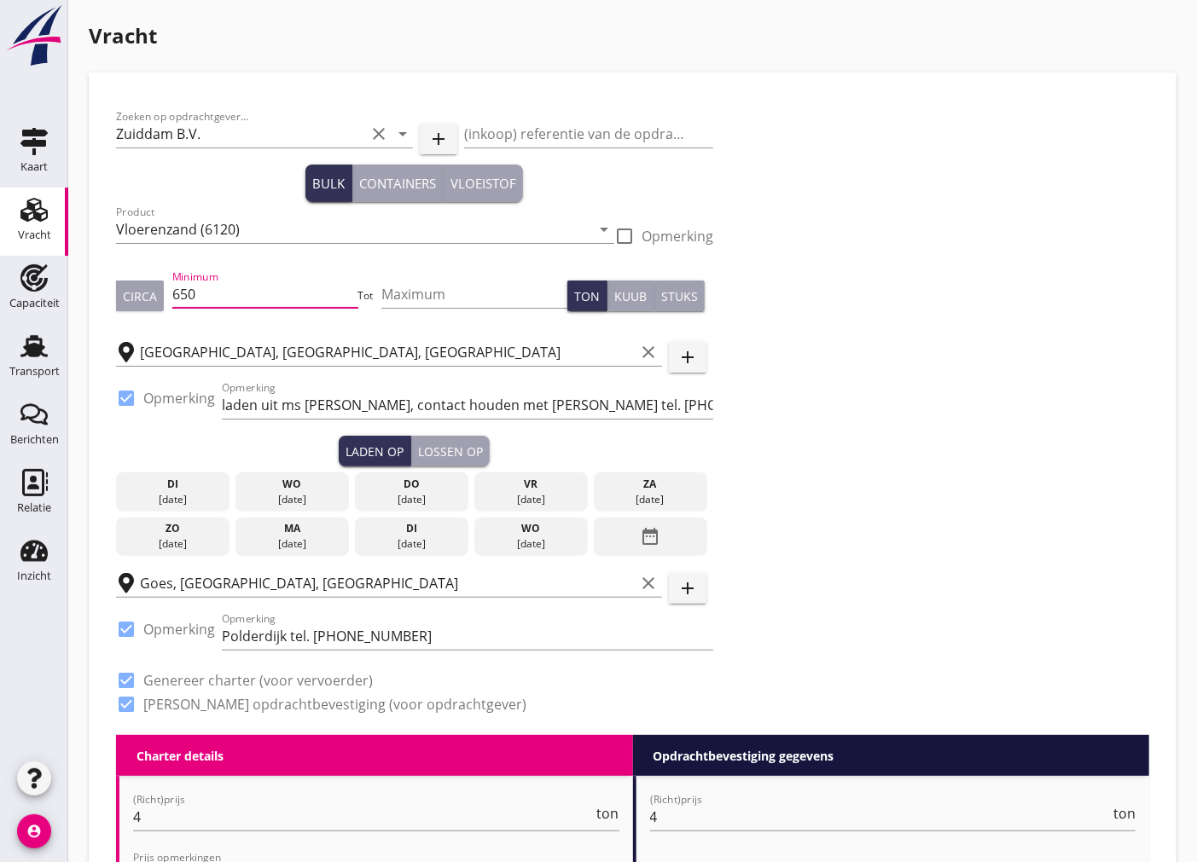
drag, startPoint x: 212, startPoint y: 300, endPoint x: 185, endPoint y: 299, distance: 26.5
click at [185, 299] on input "650" at bounding box center [265, 294] width 186 height 27
type input "675"
click at [986, 455] on div "Zoeken op opdrachtgever... Zuiddam B.V. clear arrow_drop_down add (inkoop) refe…" at bounding box center [632, 418] width 1047 height 636
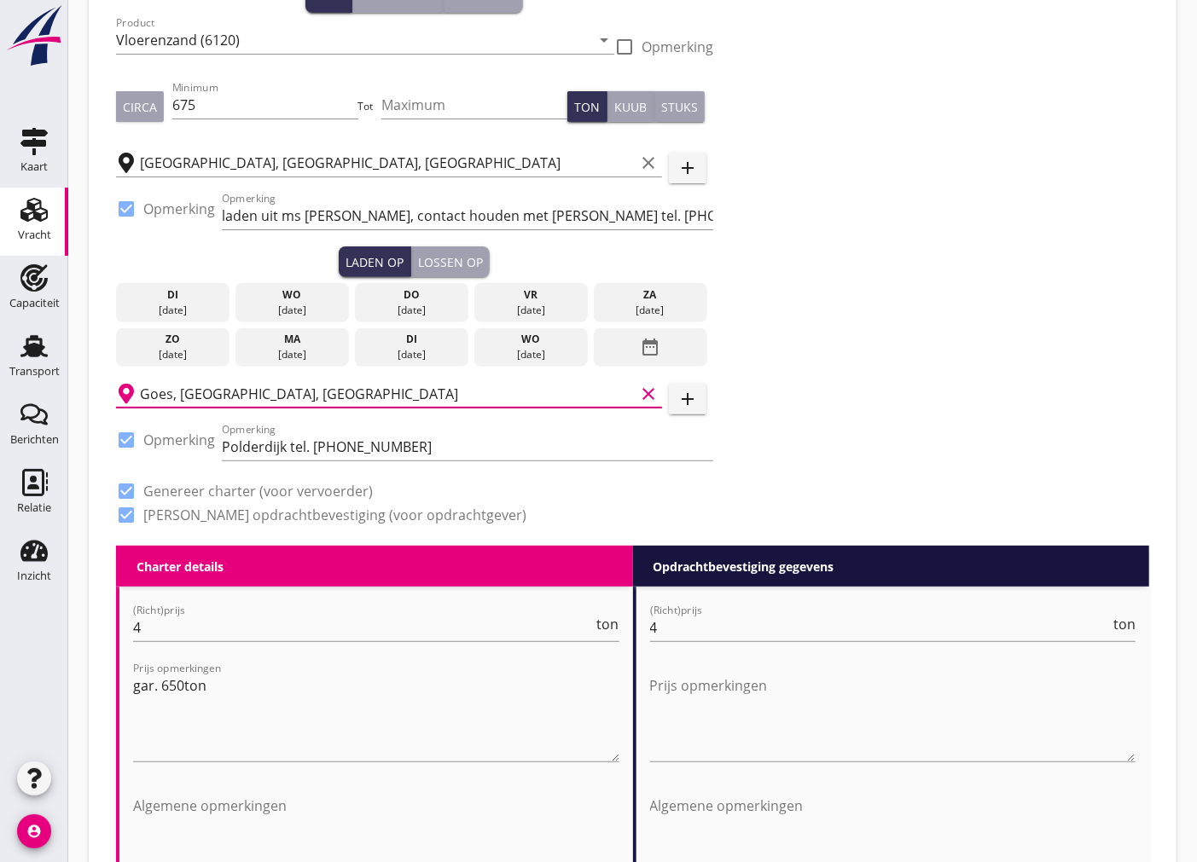
click at [325, 397] on input "Goes, [GEOGRAPHIC_DATA], [GEOGRAPHIC_DATA]" at bounding box center [387, 393] width 495 height 27
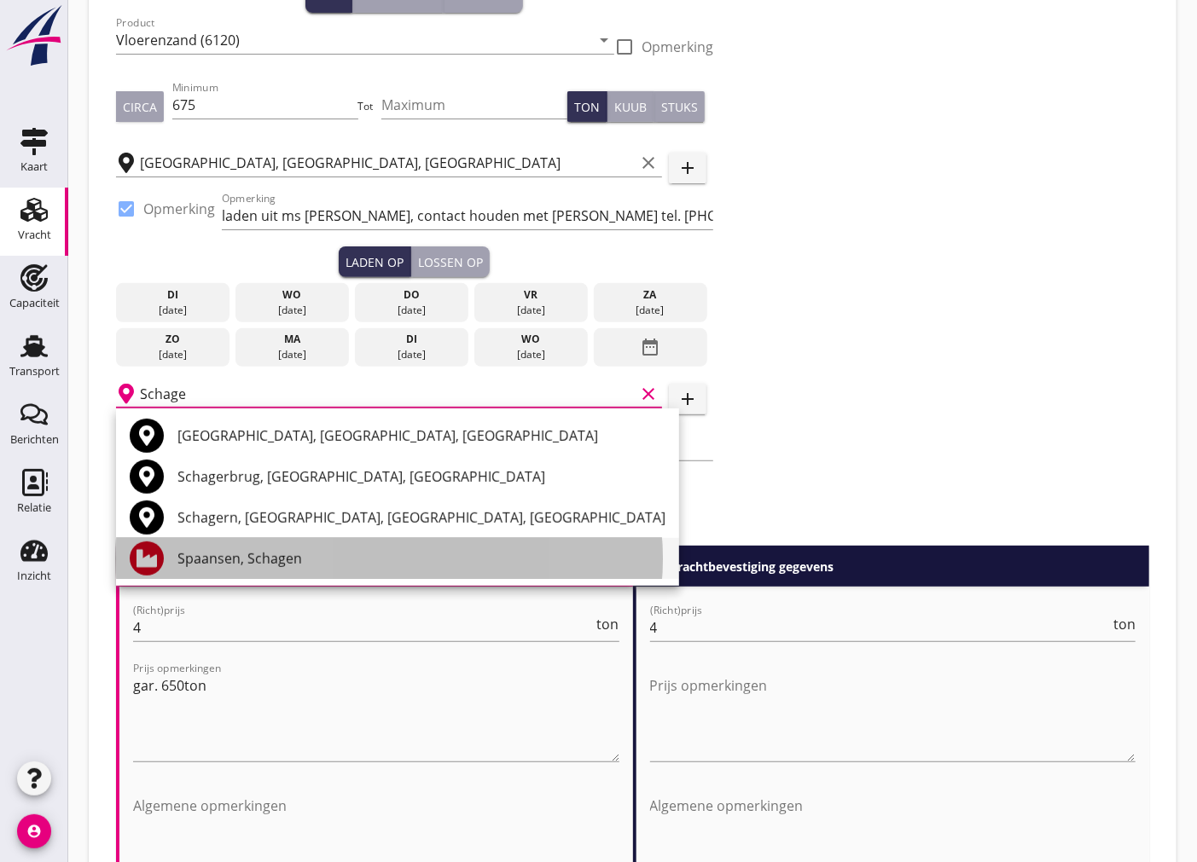
click at [278, 561] on div "Spaansen, Schagen" at bounding box center [421, 559] width 488 height 20
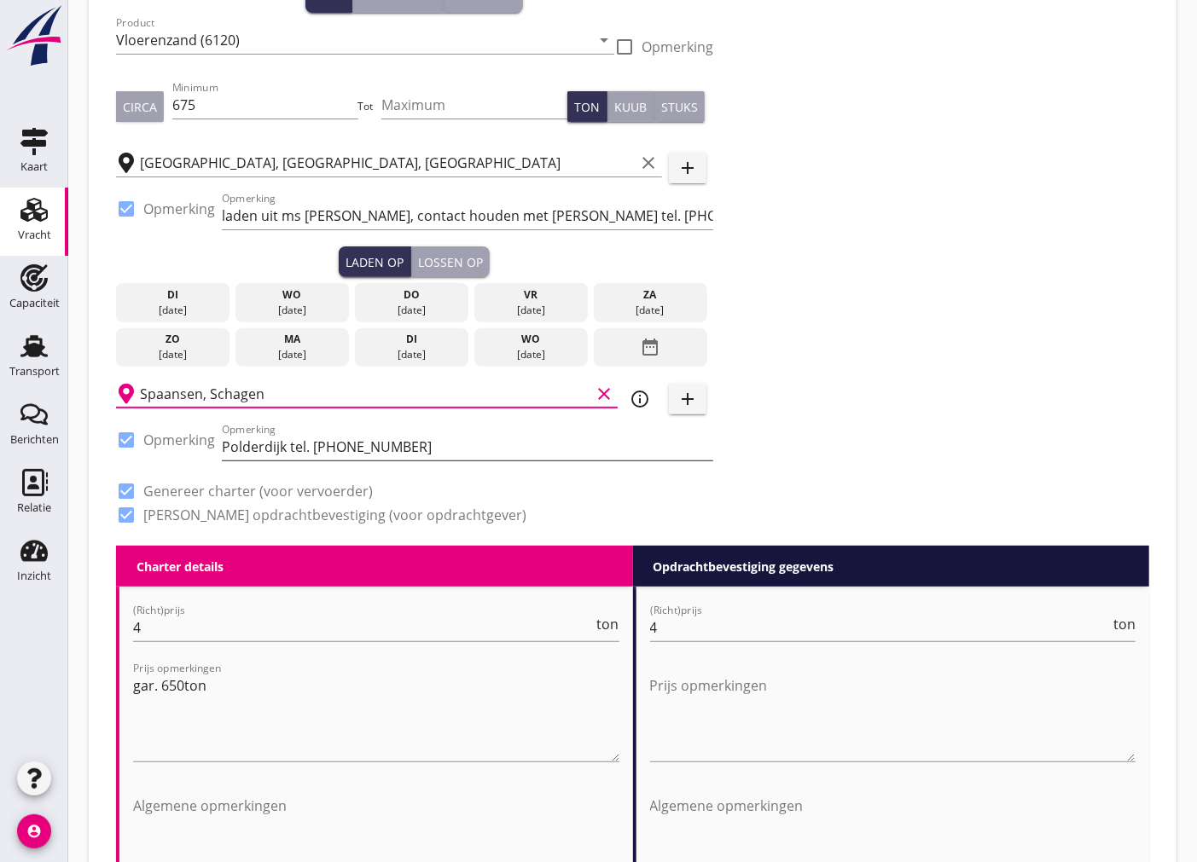
type input "Spaansen, Schagen"
click at [395, 445] on input "Polderdijk tel. [PHONE_NUMBER]" at bounding box center [467, 446] width 491 height 27
click at [259, 615] on input "4" at bounding box center [363, 627] width 461 height 27
type input "4.50"
click at [703, 631] on input "4" at bounding box center [880, 627] width 461 height 27
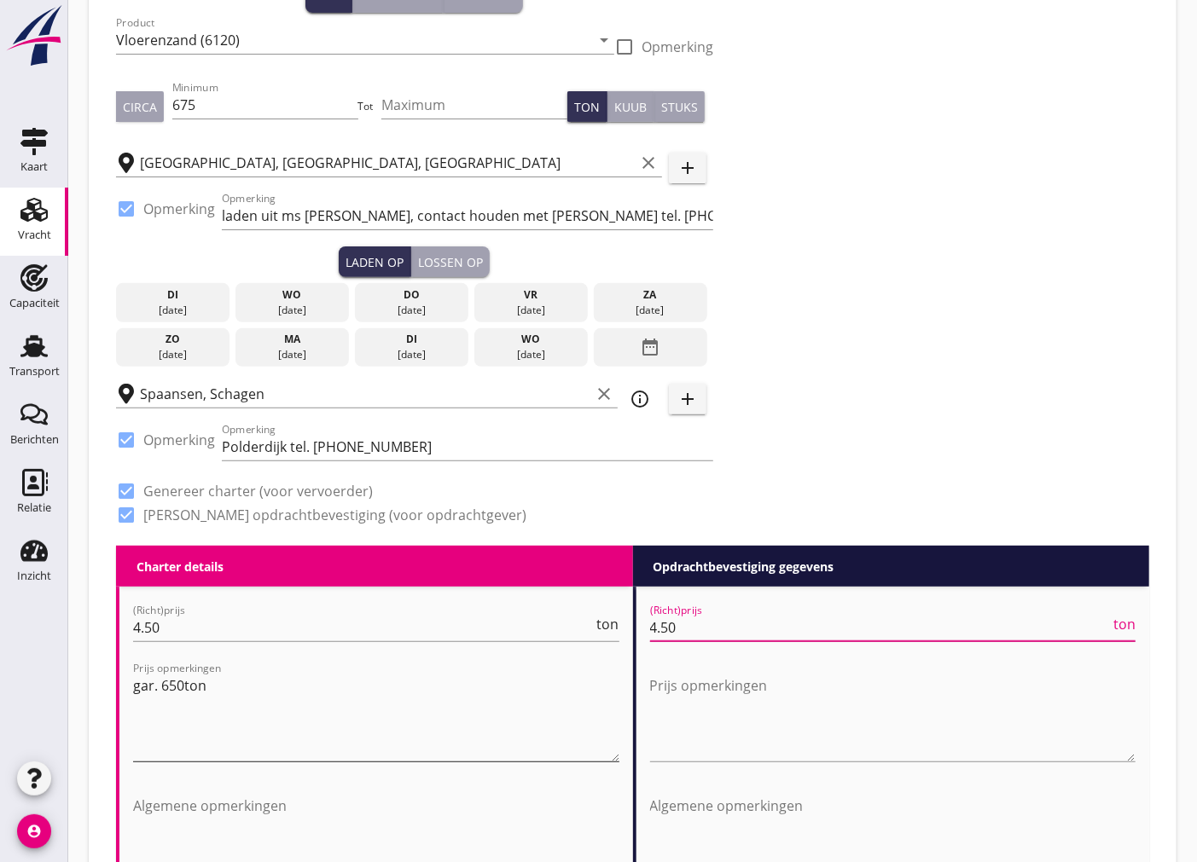
type input "4.50"
click at [316, 694] on textarea "gar. 650ton" at bounding box center [376, 717] width 486 height 90
click at [180, 688] on textarea "gar. 650ton" at bounding box center [376, 717] width 486 height 90
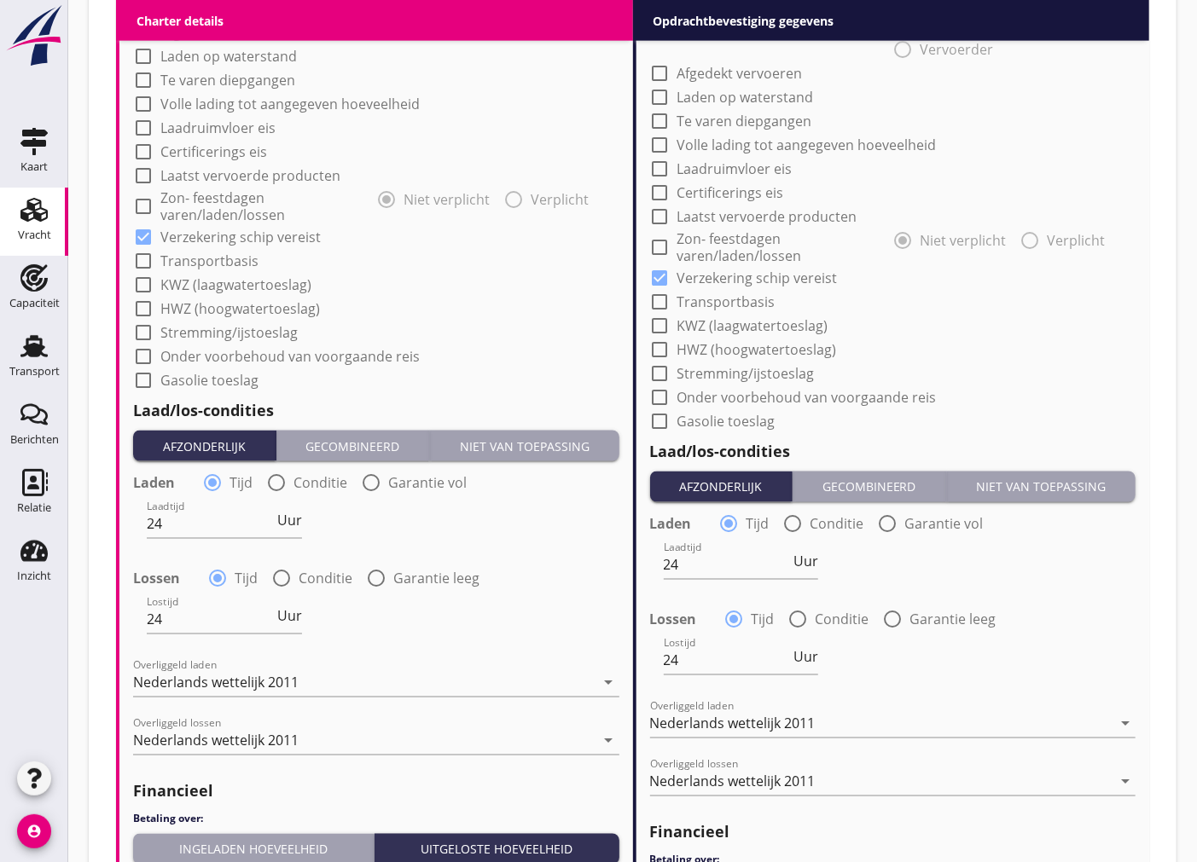
scroll to position [1516, 0]
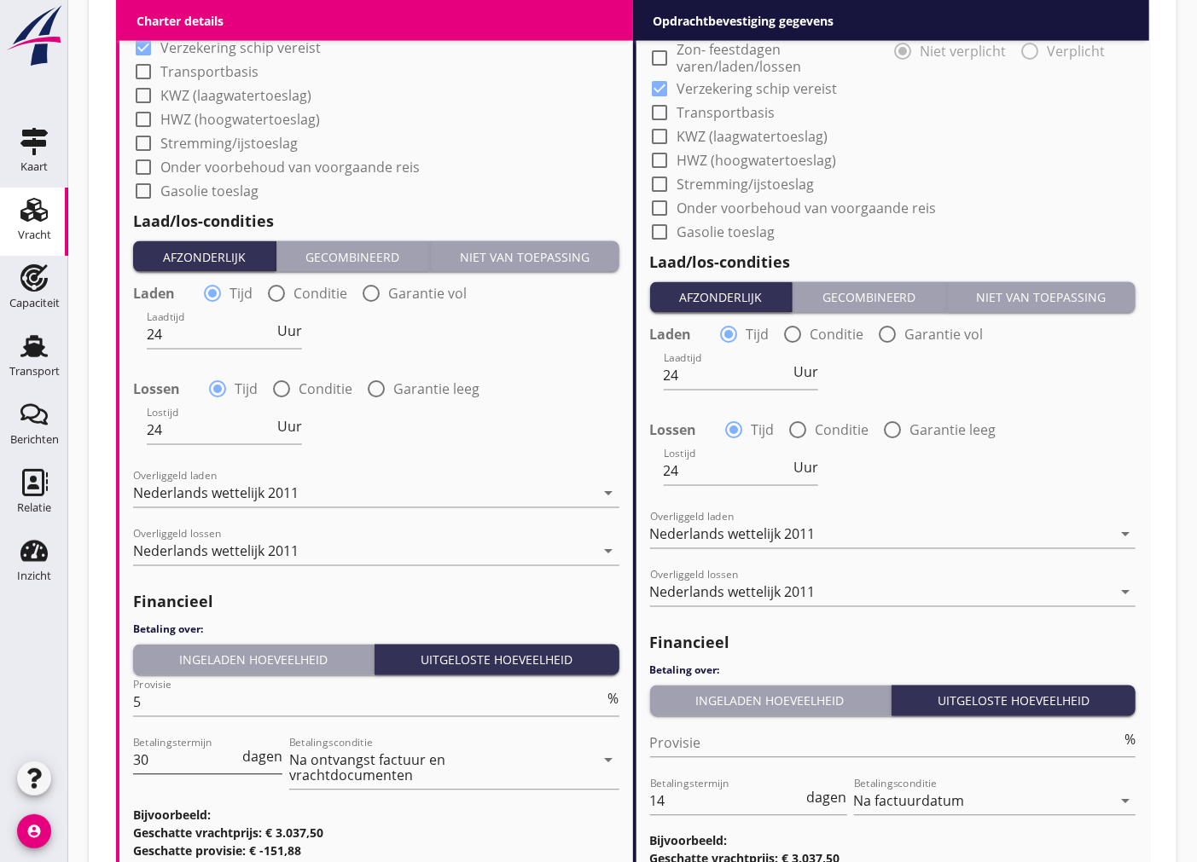
type textarea "gar. 675ton"
drag, startPoint x: 165, startPoint y: 760, endPoint x: 78, endPoint y: 772, distance: 87.8
type input "14"
click at [367, 832] on h3 "Geschatte vrachtprijs: € 3.037,50" at bounding box center [376, 834] width 486 height 18
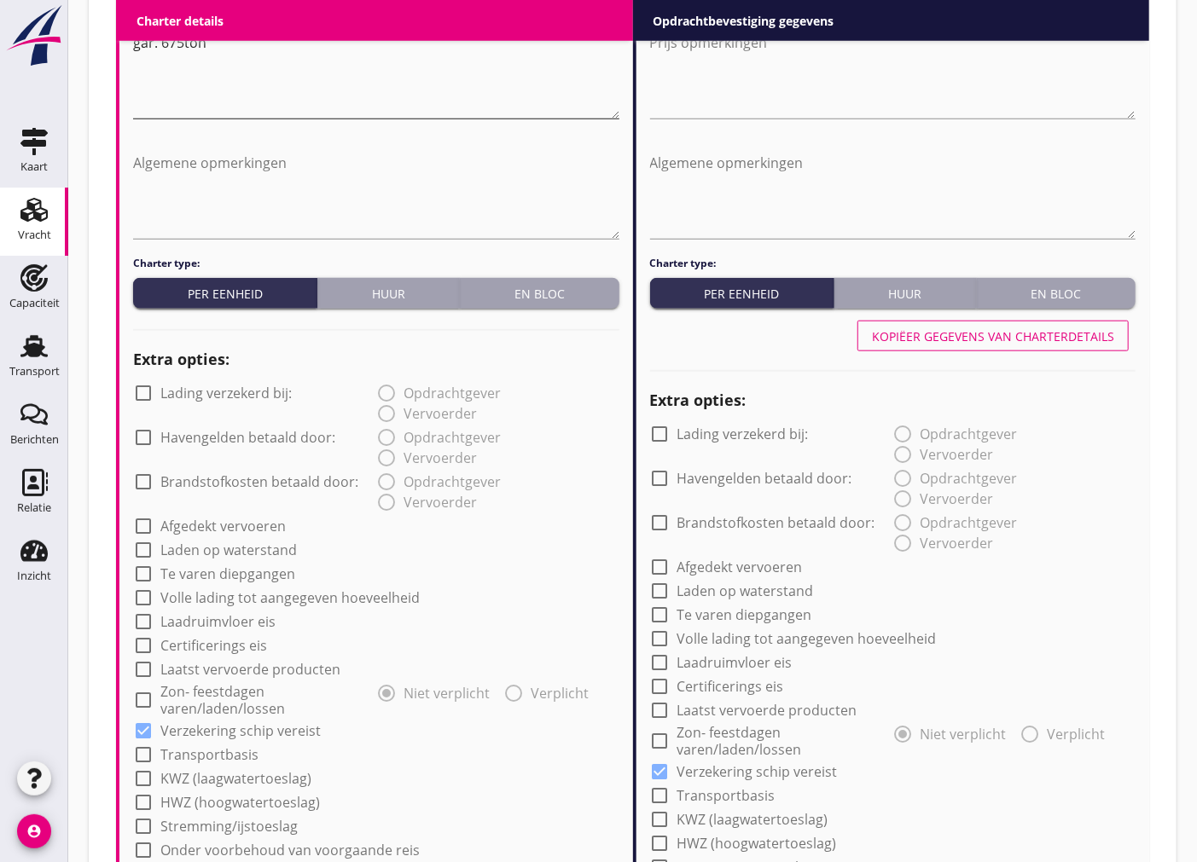
scroll to position [359, 0]
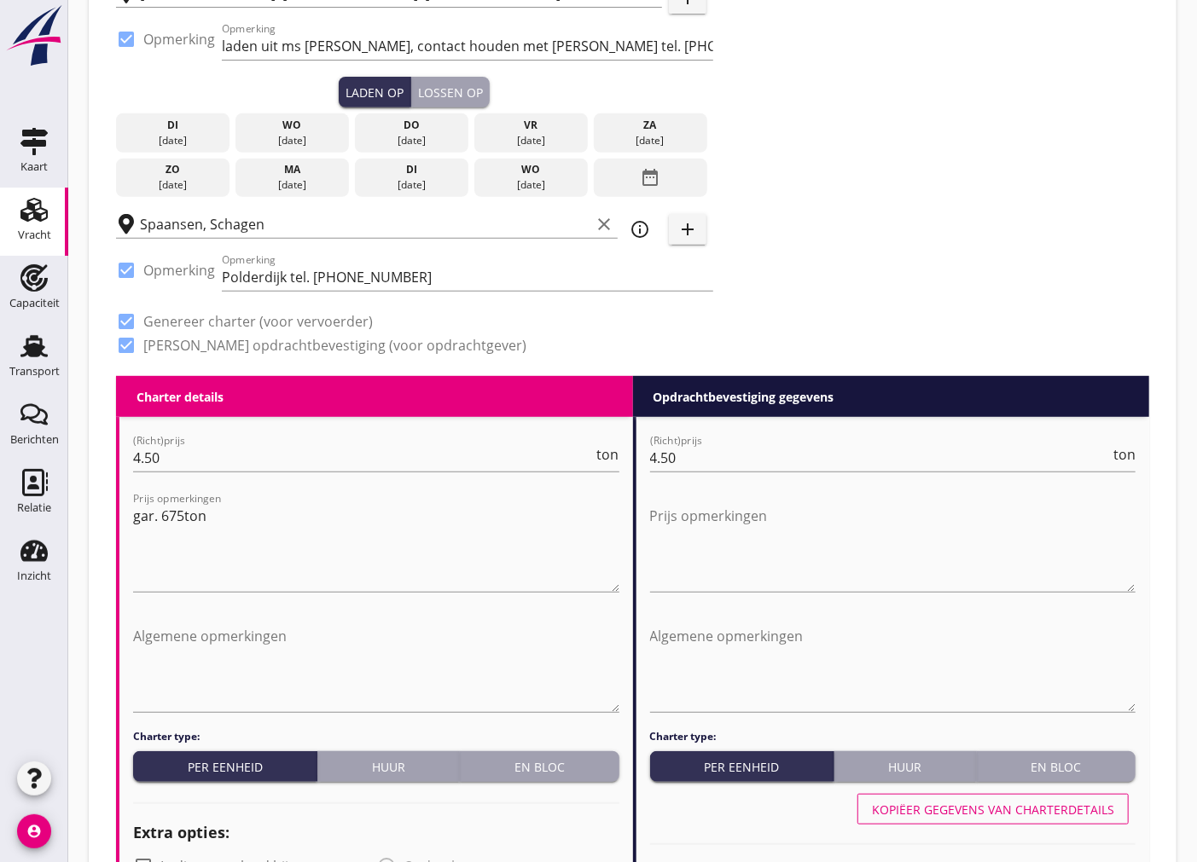
click at [382, 133] on div "[DATE]" at bounding box center [411, 140] width 105 height 15
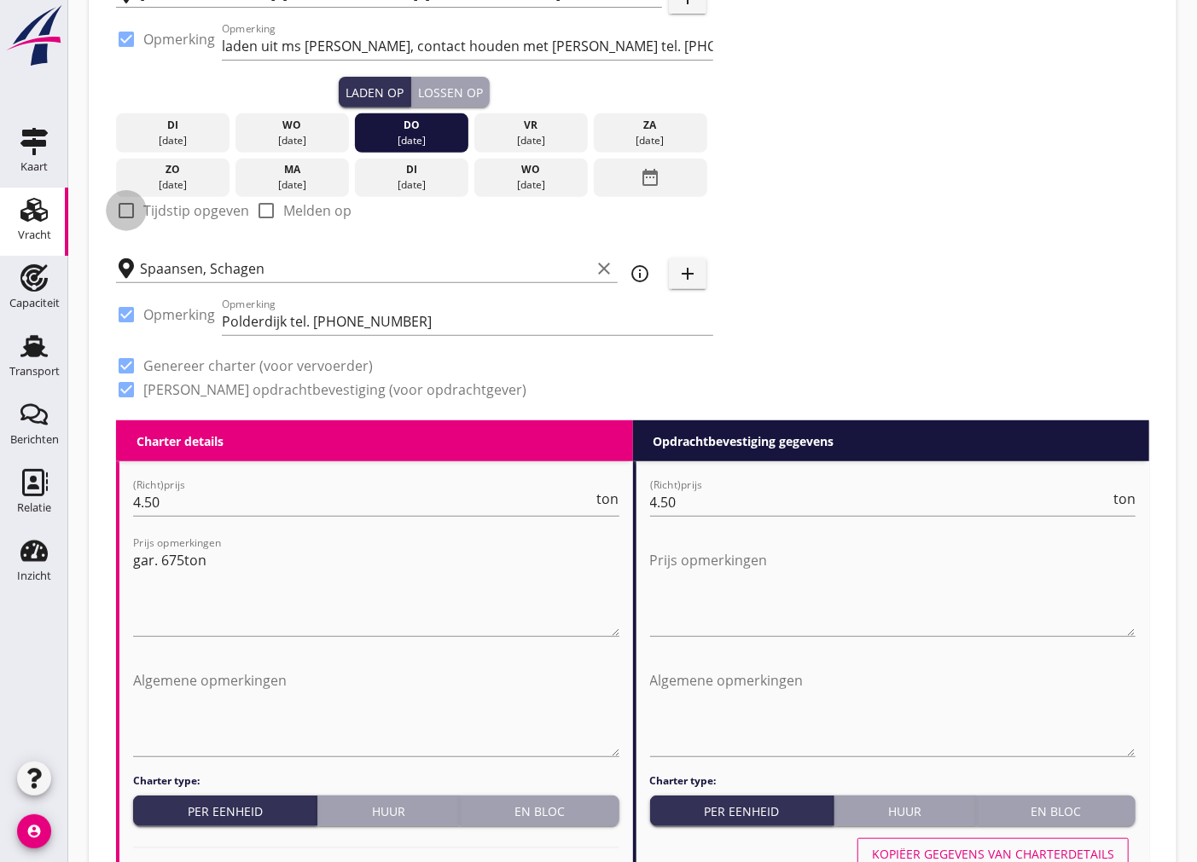
click at [123, 211] on div at bounding box center [126, 210] width 29 height 29
checkbox input "true"
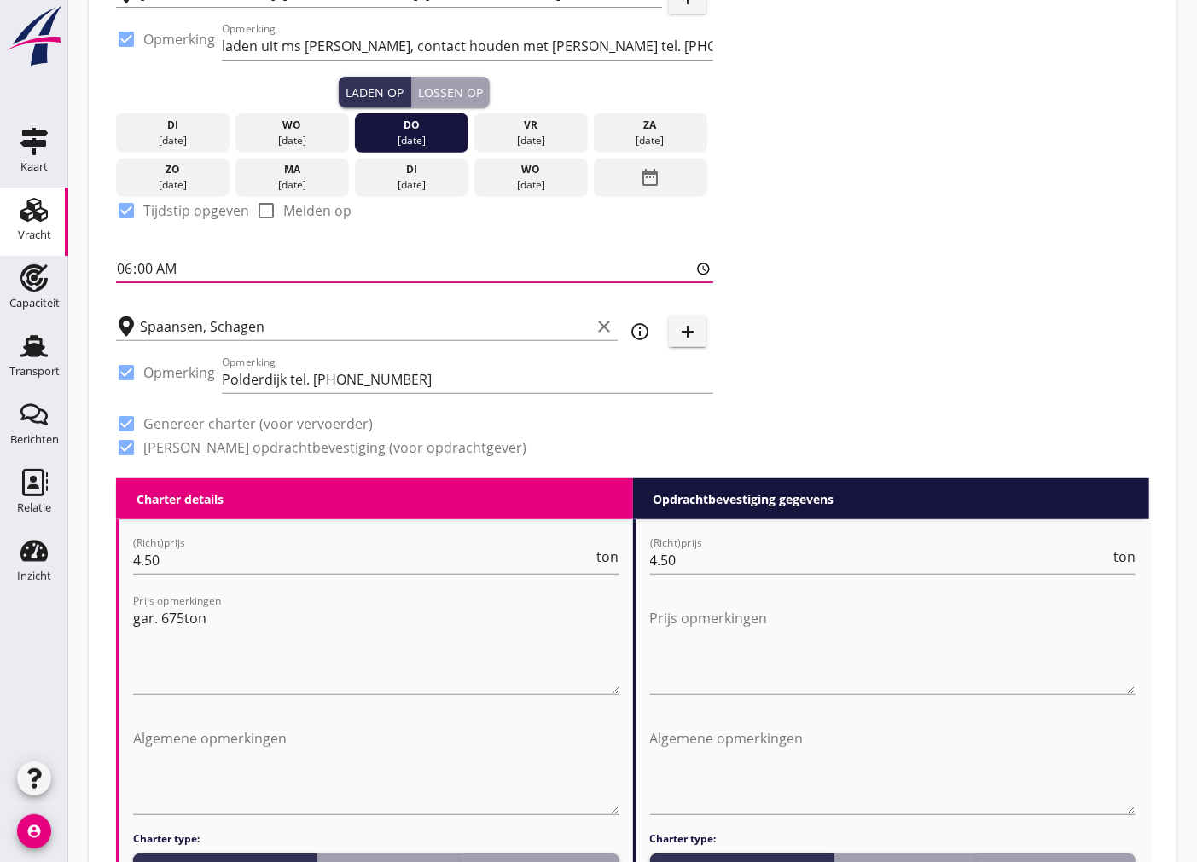
click at [146, 268] on input "06:00" at bounding box center [414, 268] width 597 height 27
type input "06:01"
click at [466, 103] on button "Lossen op" at bounding box center [450, 92] width 78 height 31
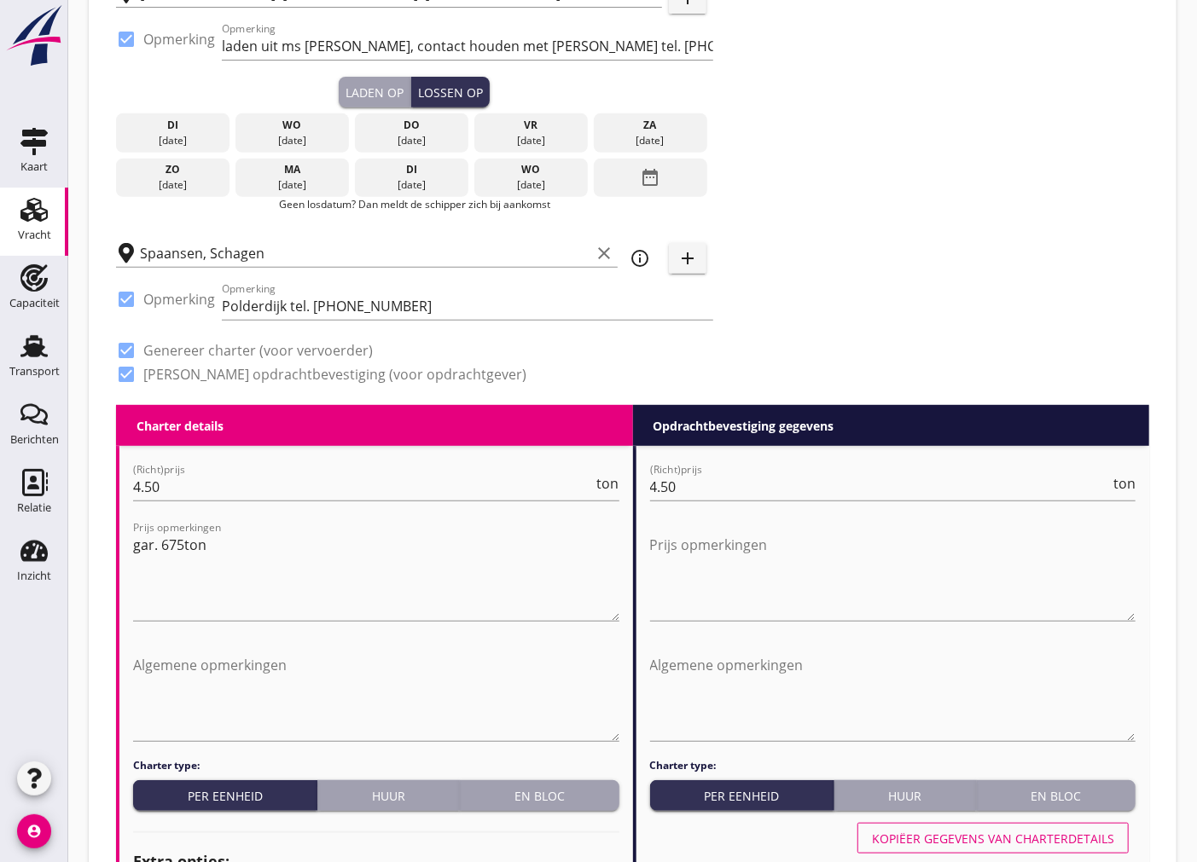
click at [521, 131] on div "vr" at bounding box center [531, 125] width 105 height 15
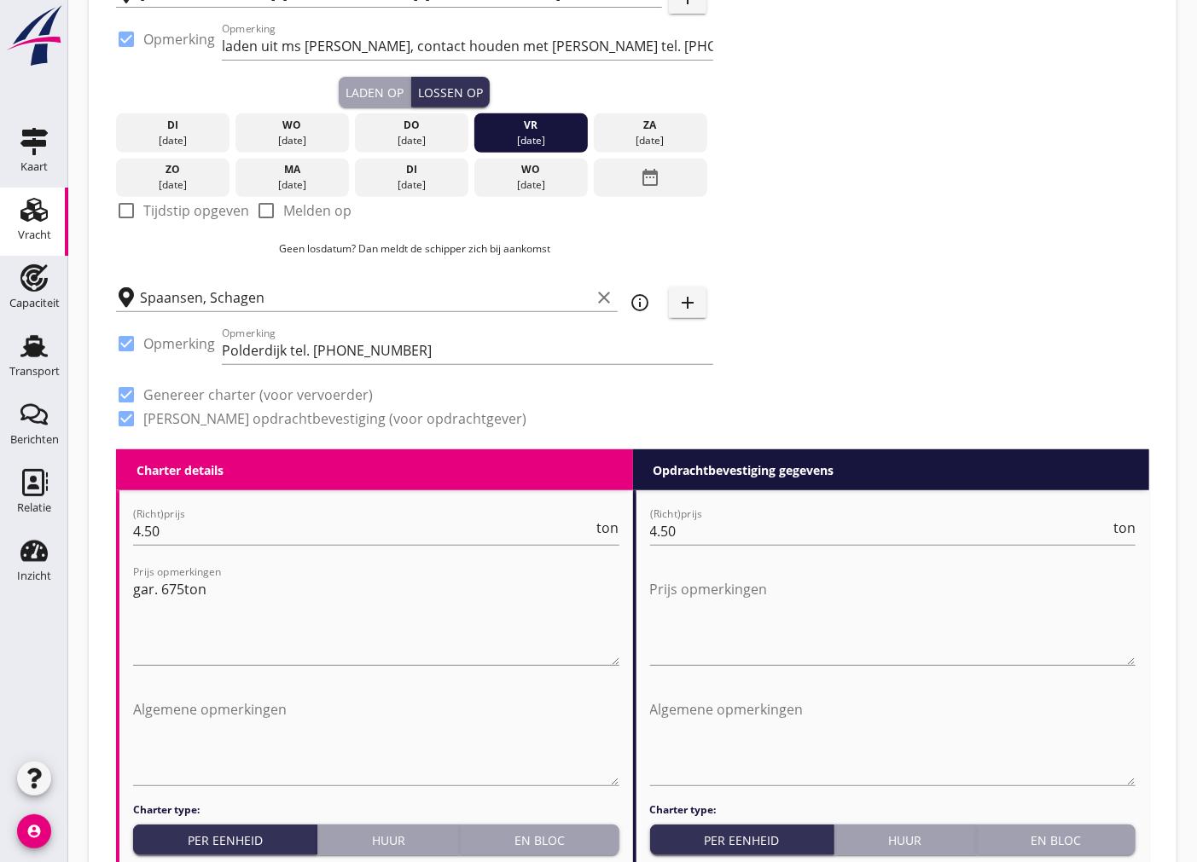
click at [126, 215] on div at bounding box center [126, 210] width 29 height 29
checkbox input "true"
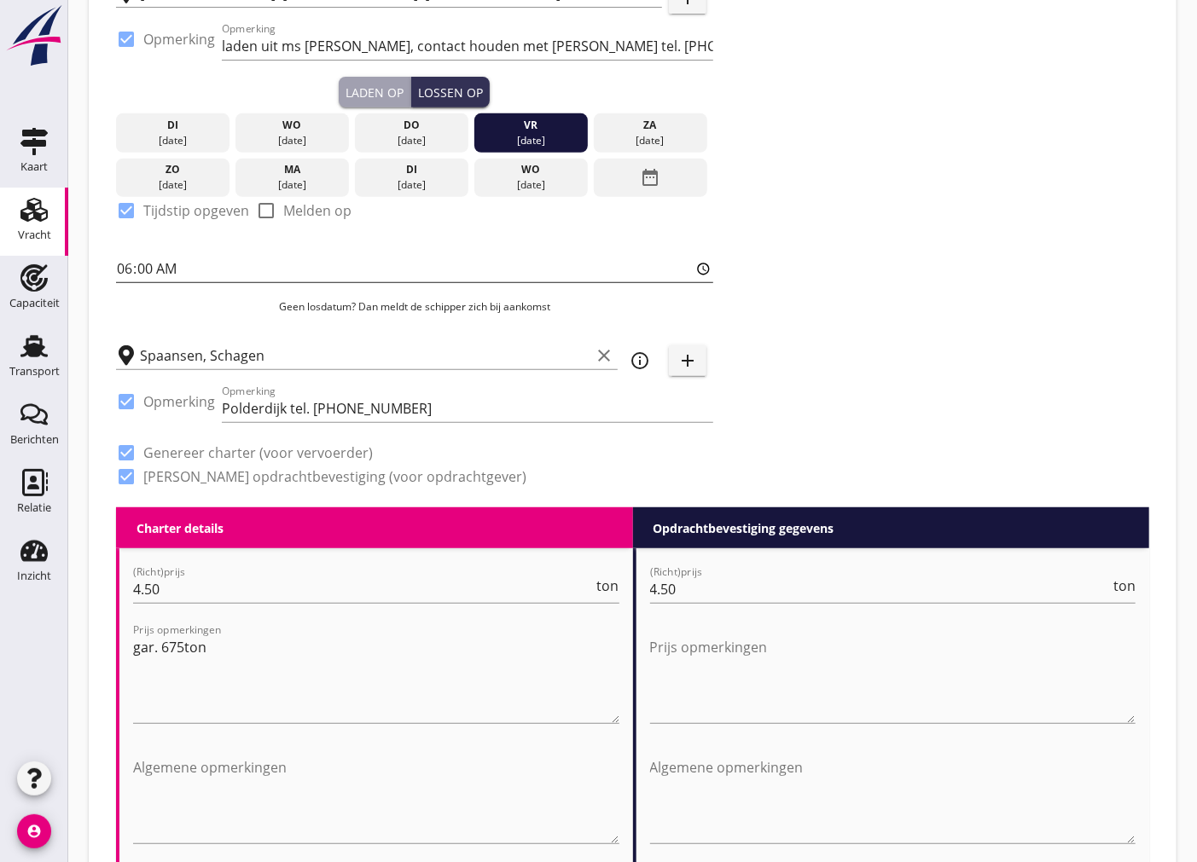
click at [143, 270] on input "06:00" at bounding box center [414, 268] width 597 height 27
type input "06:01"
drag, startPoint x: 438, startPoint y: 410, endPoint x: 143, endPoint y: 413, distance: 294.3
click at [143, 413] on div "check_box Opmerking Opmerking Polderdijk tel. [PHONE_NUMBER]" at bounding box center [414, 410] width 597 height 58
click at [1021, 302] on div "Zoeken op opdrachtgever... Zuiddam B.V. clear arrow_drop_down add (inkoop) refe…" at bounding box center [632, 124] width 1047 height 767
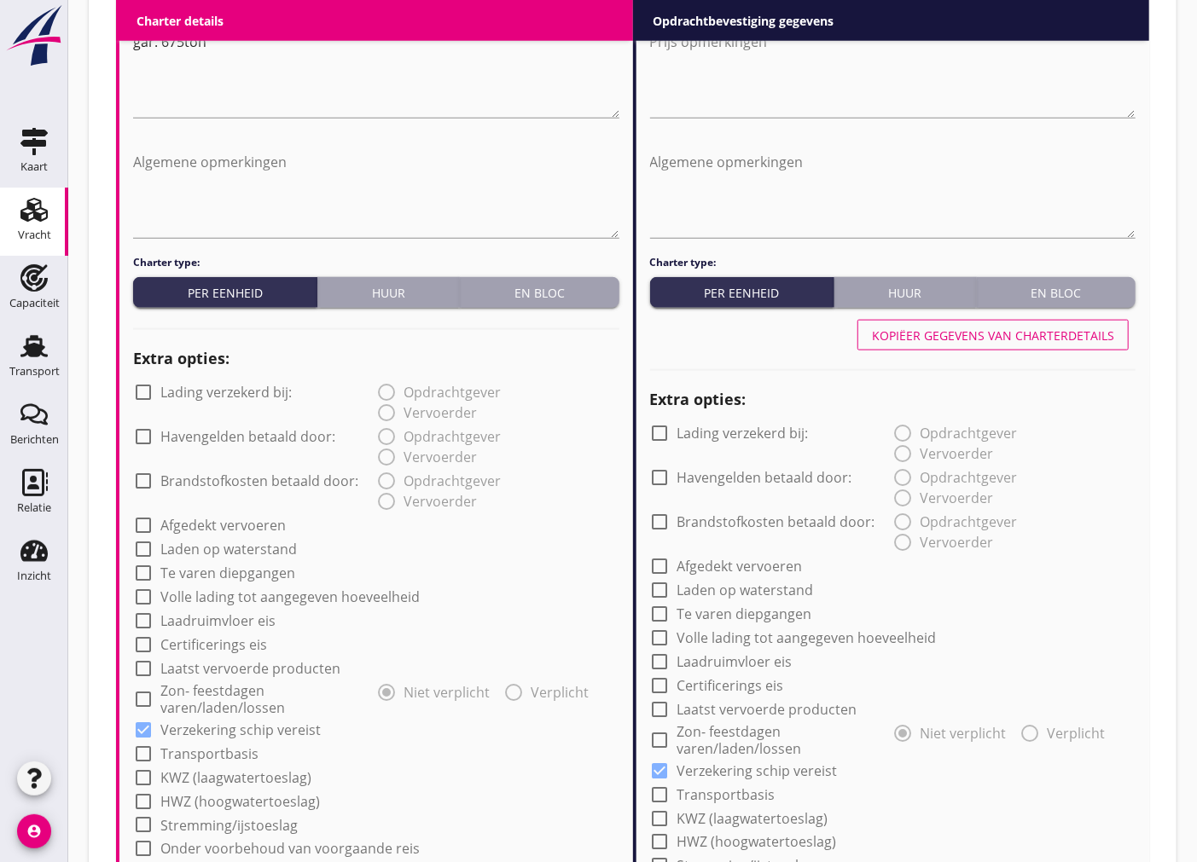
scroll to position [396, 0]
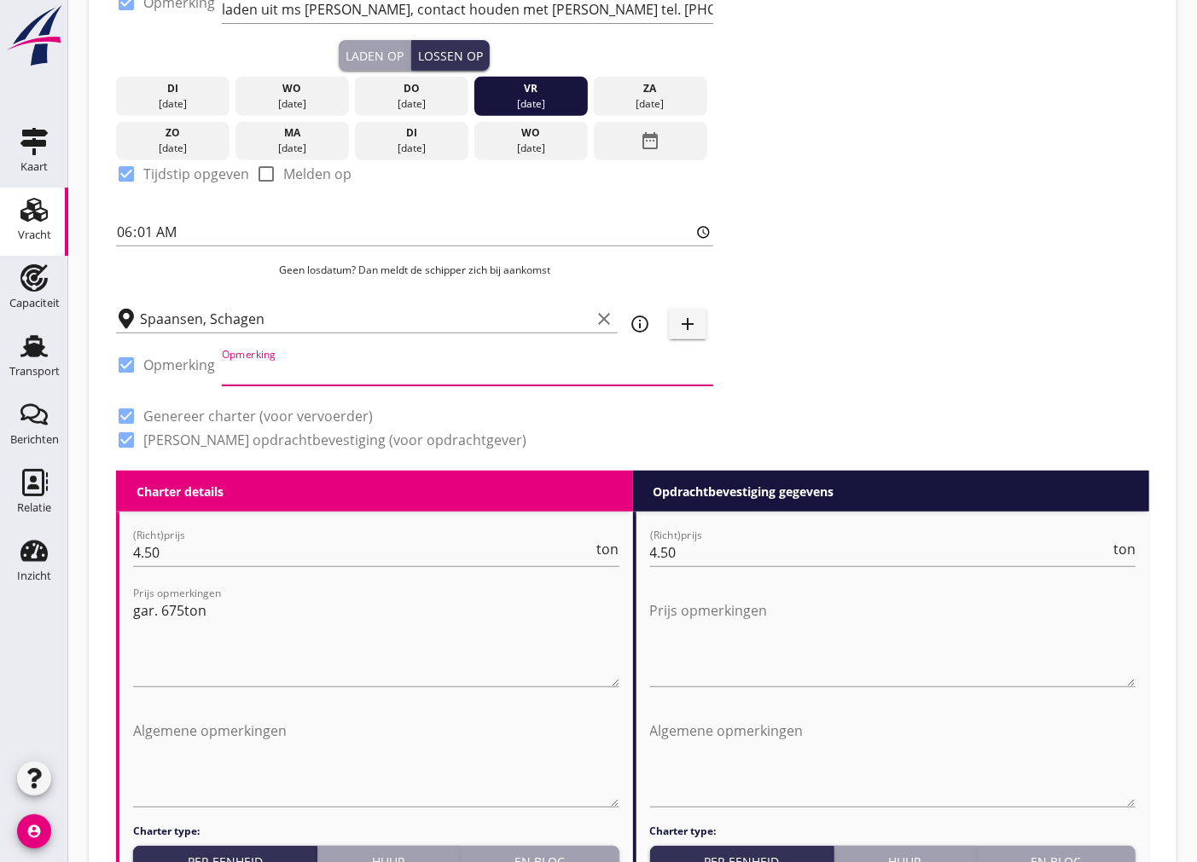
click at [376, 358] on input "Opmerking" at bounding box center [467, 371] width 491 height 27
type input "0610027013"
click at [949, 377] on div "Zoeken op opdrachtgever... Zuiddam B.V. clear arrow_drop_down add (inkoop) refe…" at bounding box center [632, 87] width 1047 height 767
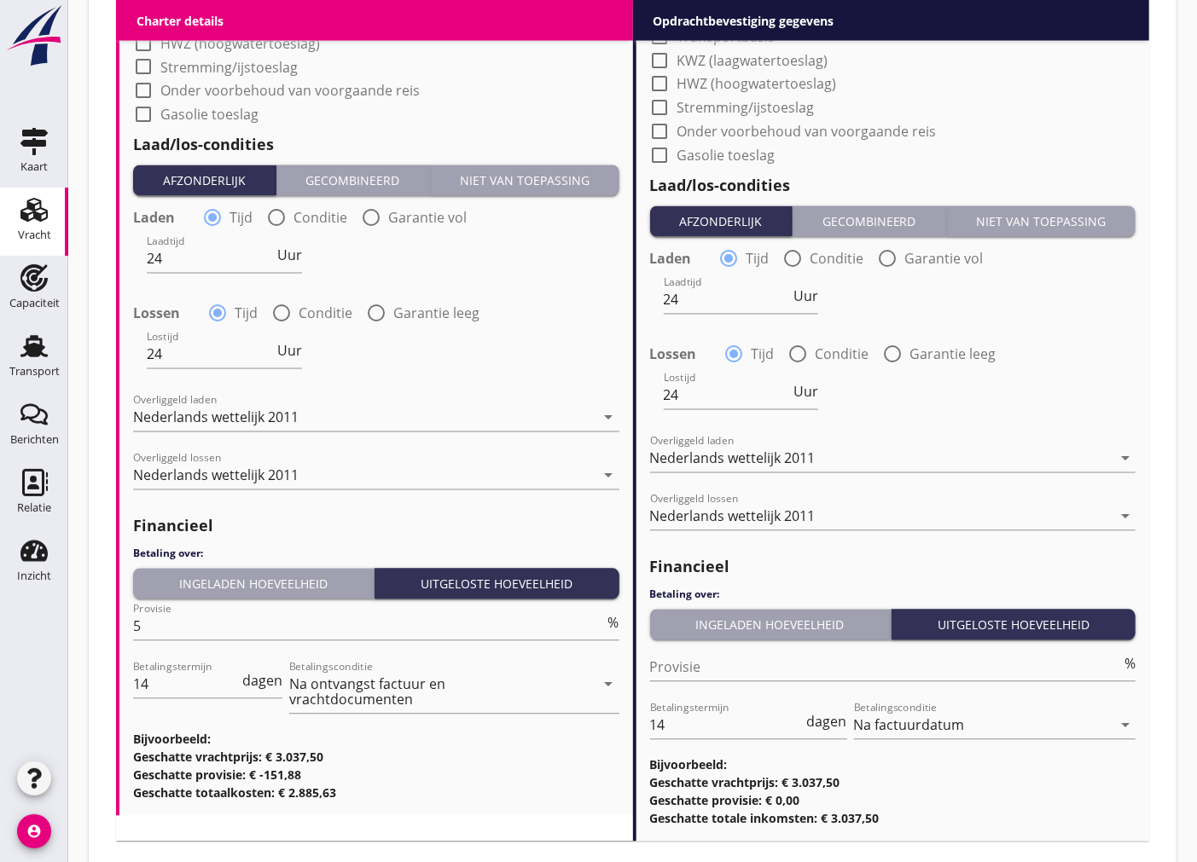
scroll to position [1818, 0]
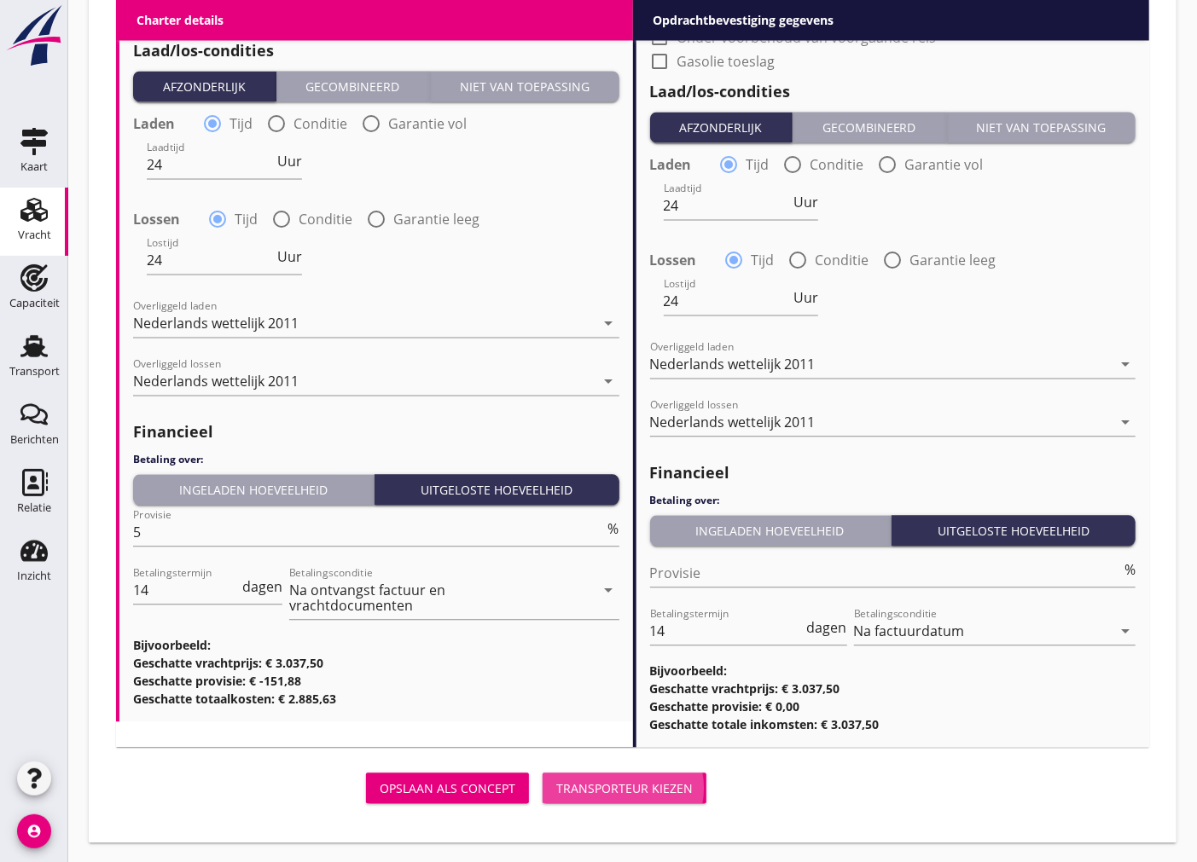
click at [659, 798] on button "Transporteur kiezen" at bounding box center [625, 788] width 164 height 31
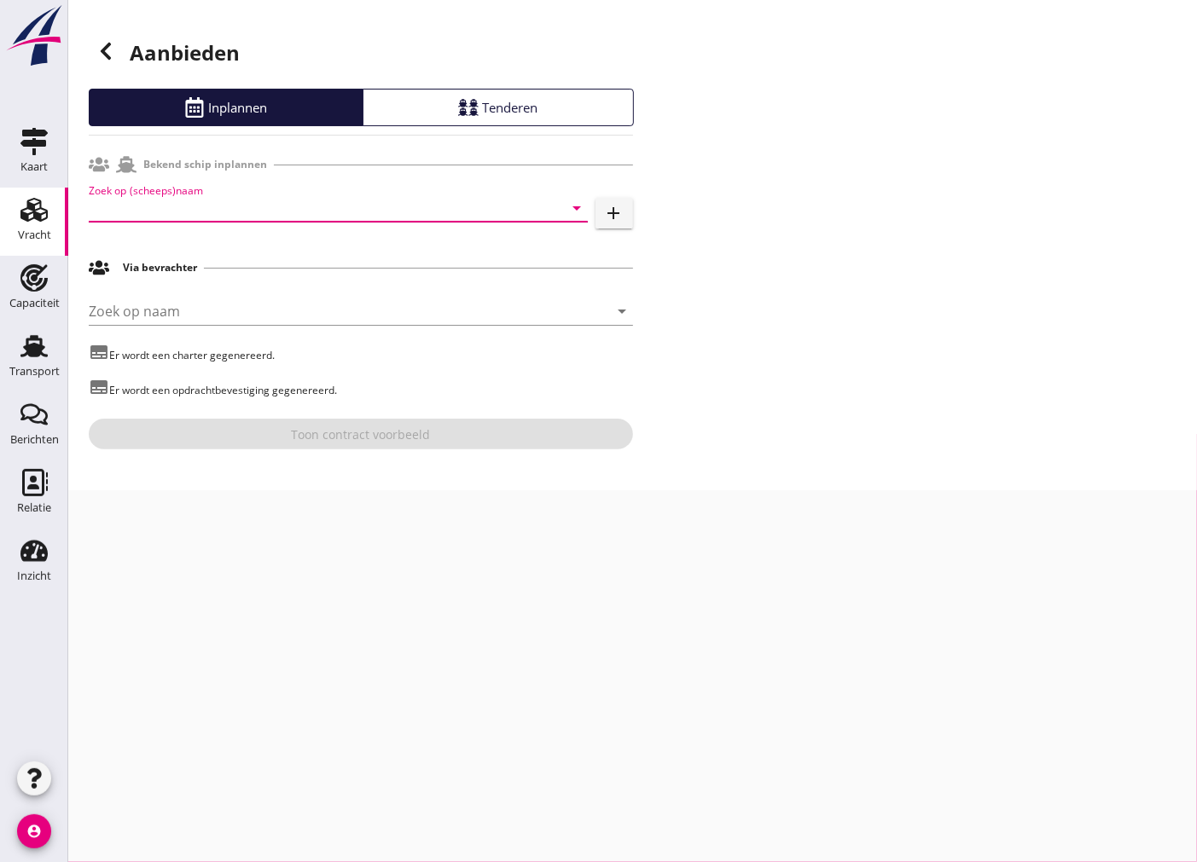
click at [328, 208] on input "Zoek op (scheeps)naam" at bounding box center [314, 207] width 451 height 27
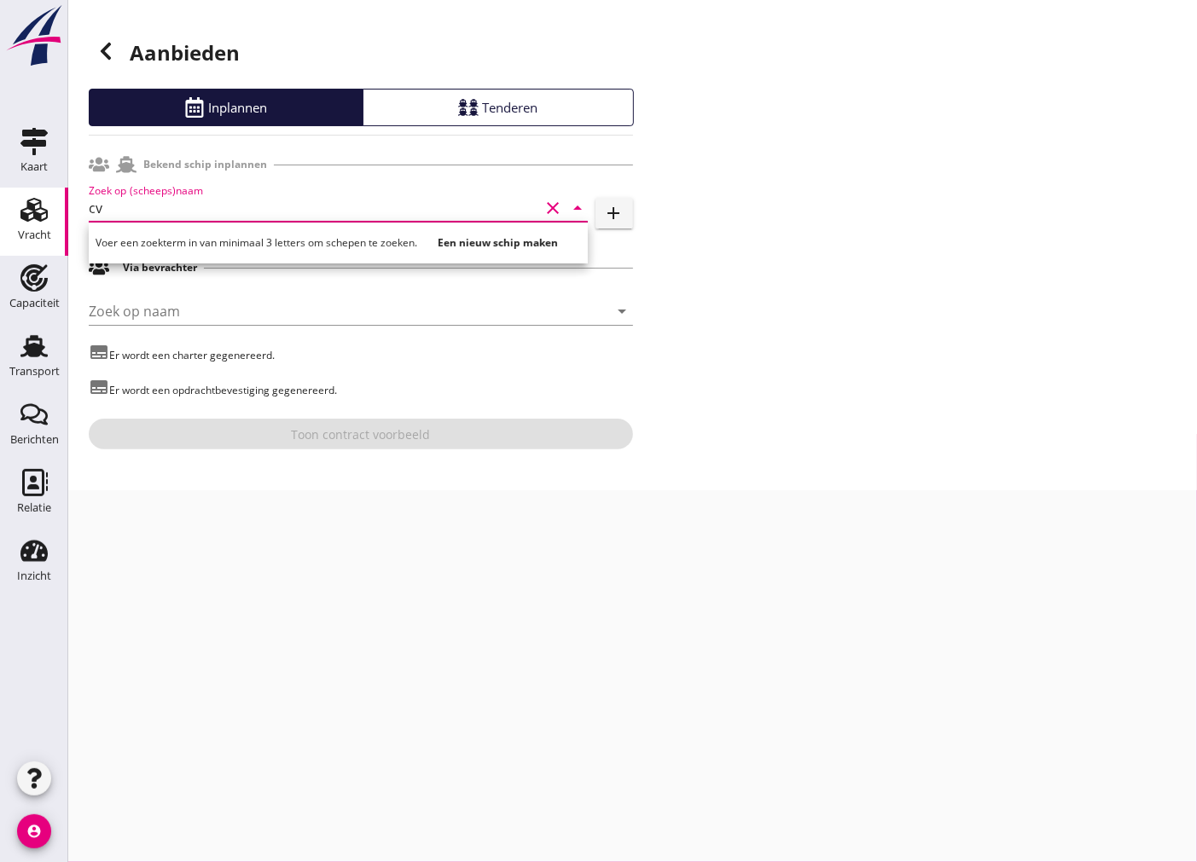
type input "c"
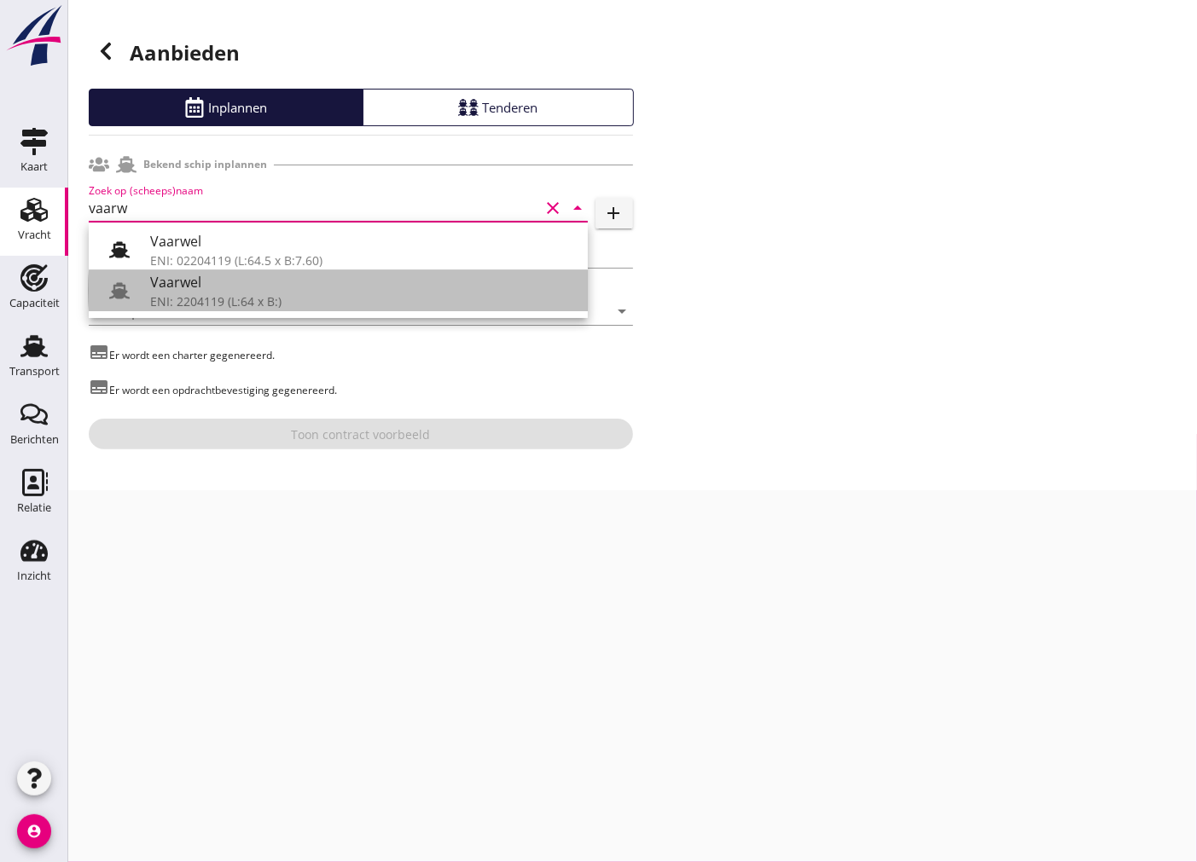
click at [327, 301] on div "ENI: 2204119 (L:64 x B:)" at bounding box center [362, 302] width 424 height 18
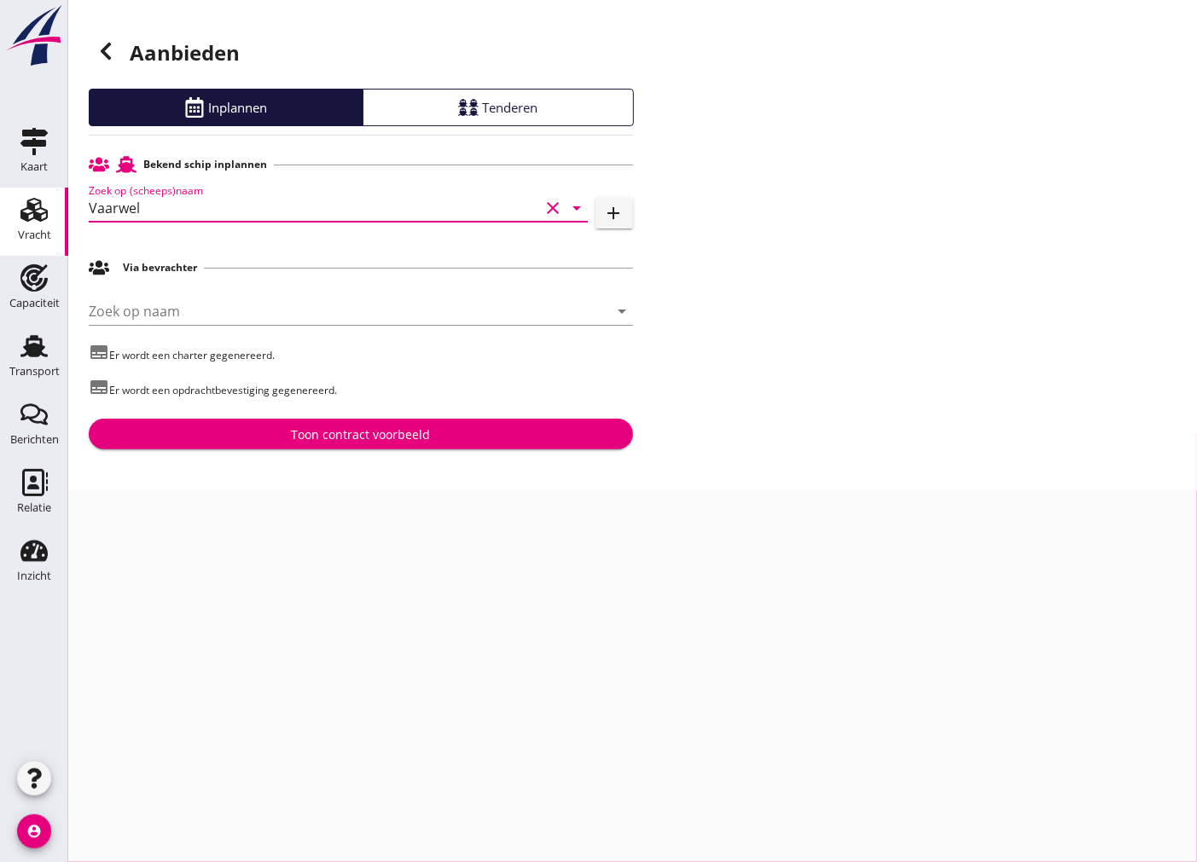
type input "Vaarwel"
click at [256, 439] on div "Toon contract voorbeeld" at bounding box center [360, 435] width 517 height 18
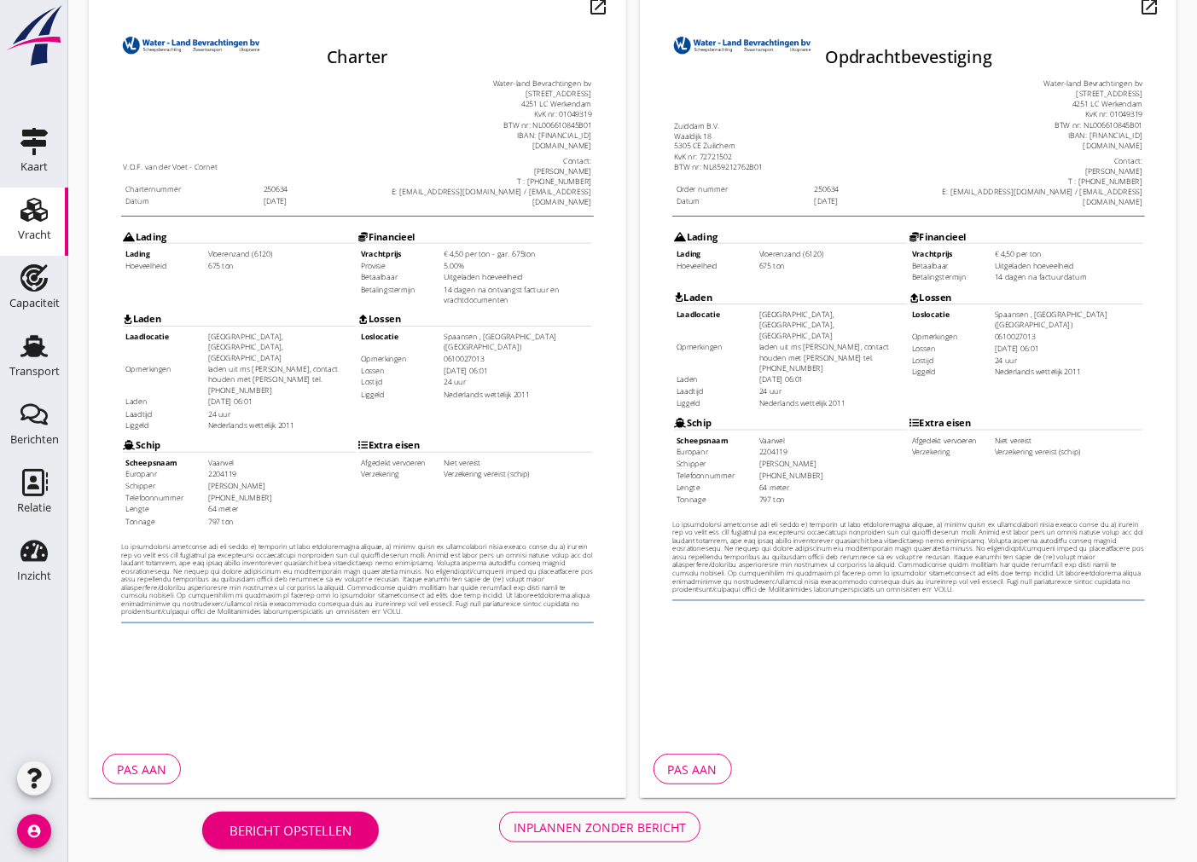
scroll to position [202, 0]
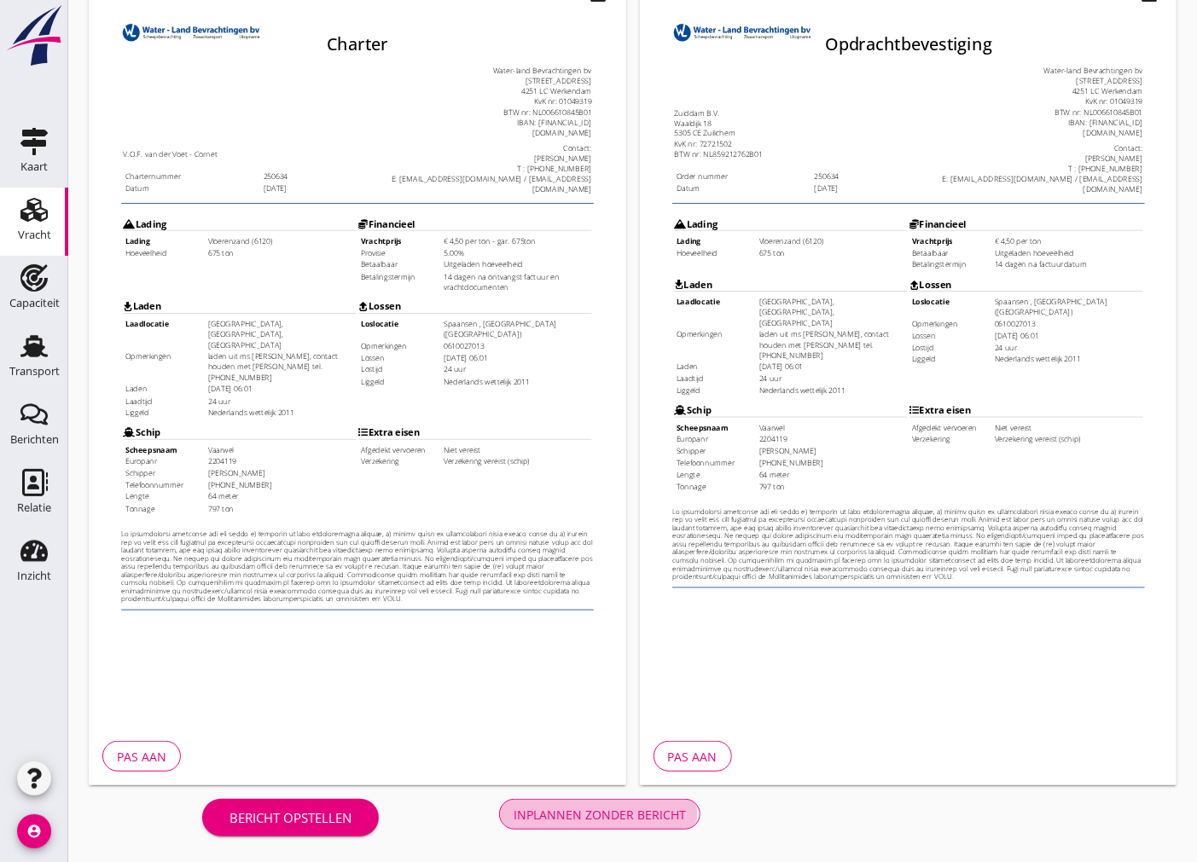
click at [618, 821] on div "Inplannen zonder bericht" at bounding box center [600, 815] width 172 height 18
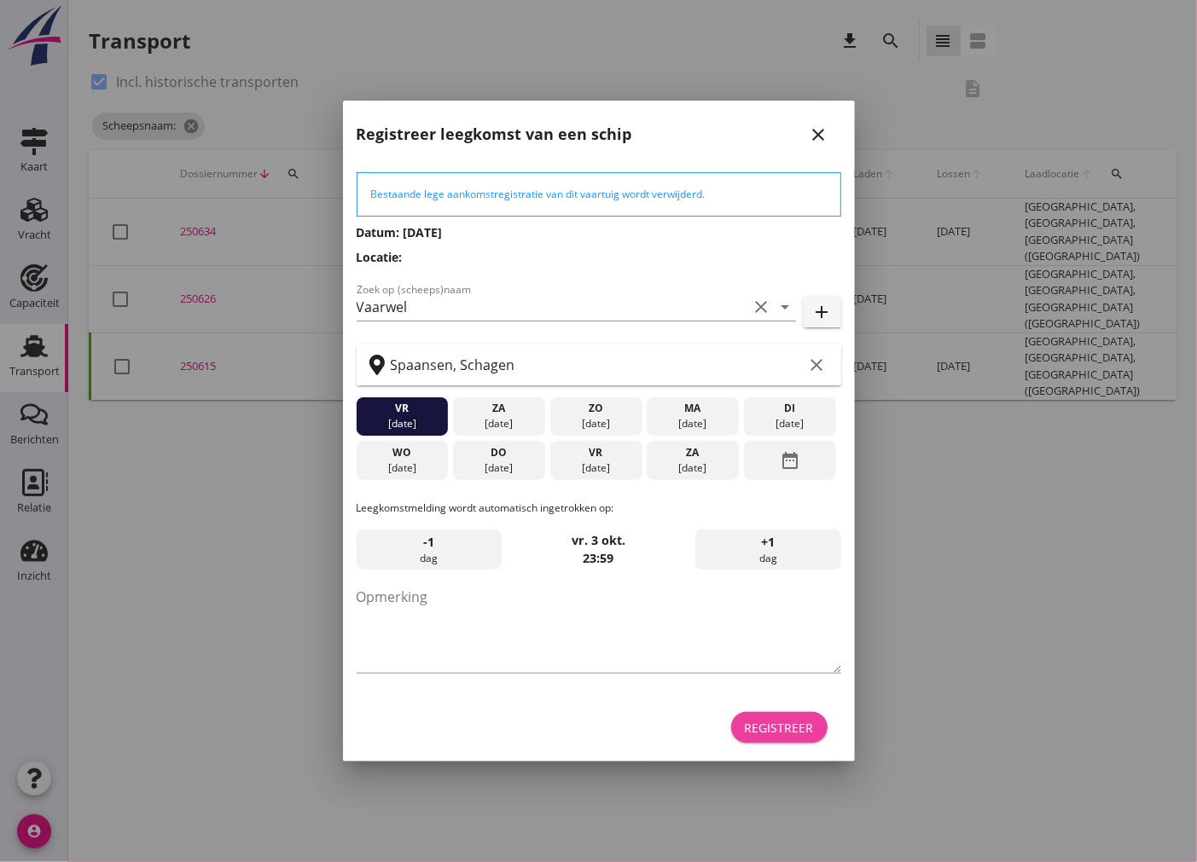
click at [757, 729] on div "Registreer" at bounding box center [779, 728] width 69 height 18
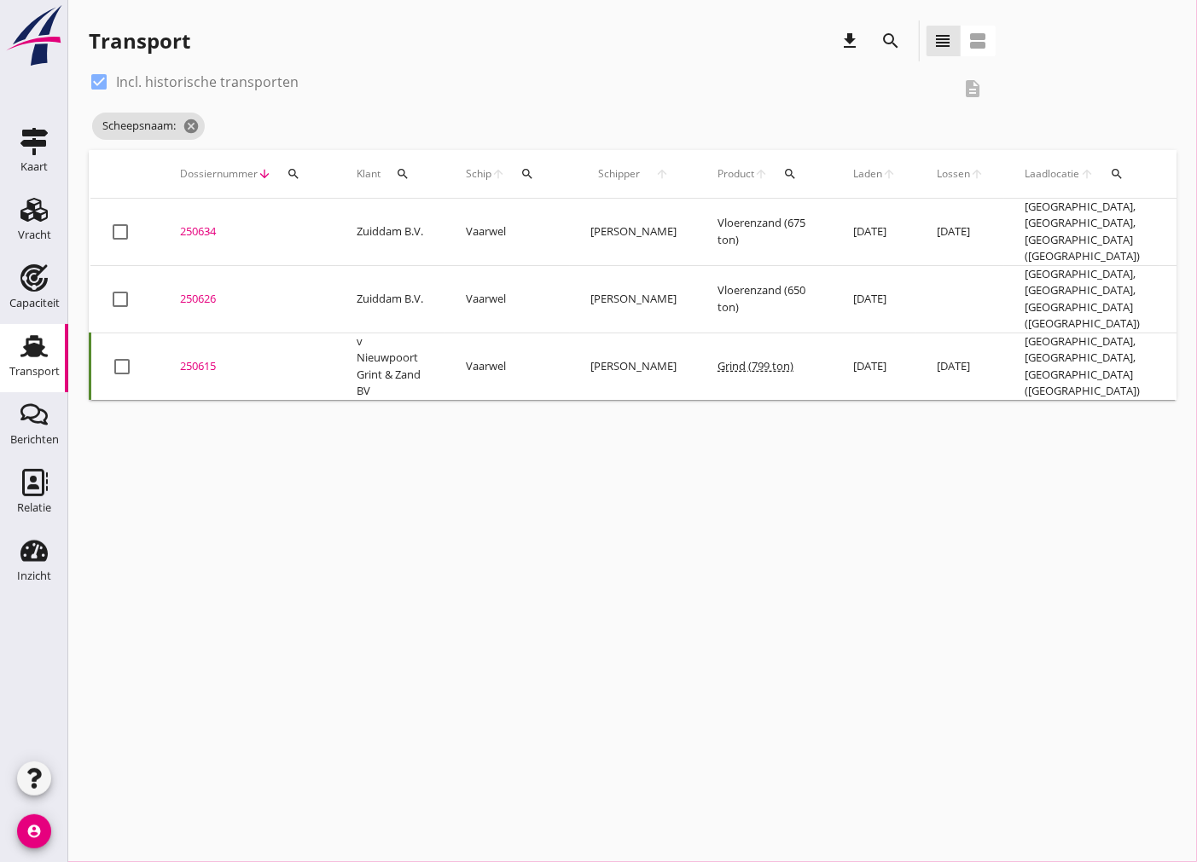
click at [203, 234] on div "250634" at bounding box center [248, 231] width 136 height 17
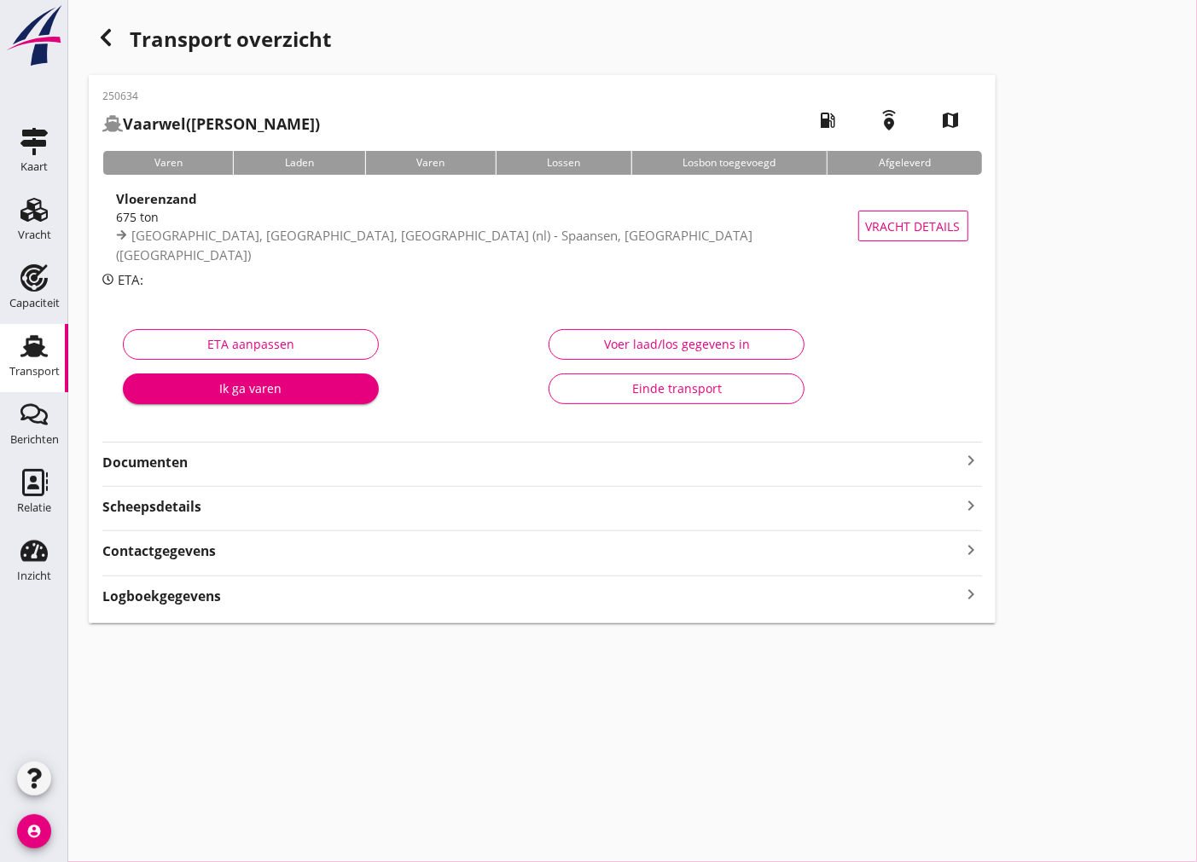
click at [961, 455] on div "Documenten keyboard_arrow_right" at bounding box center [541, 461] width 879 height 23
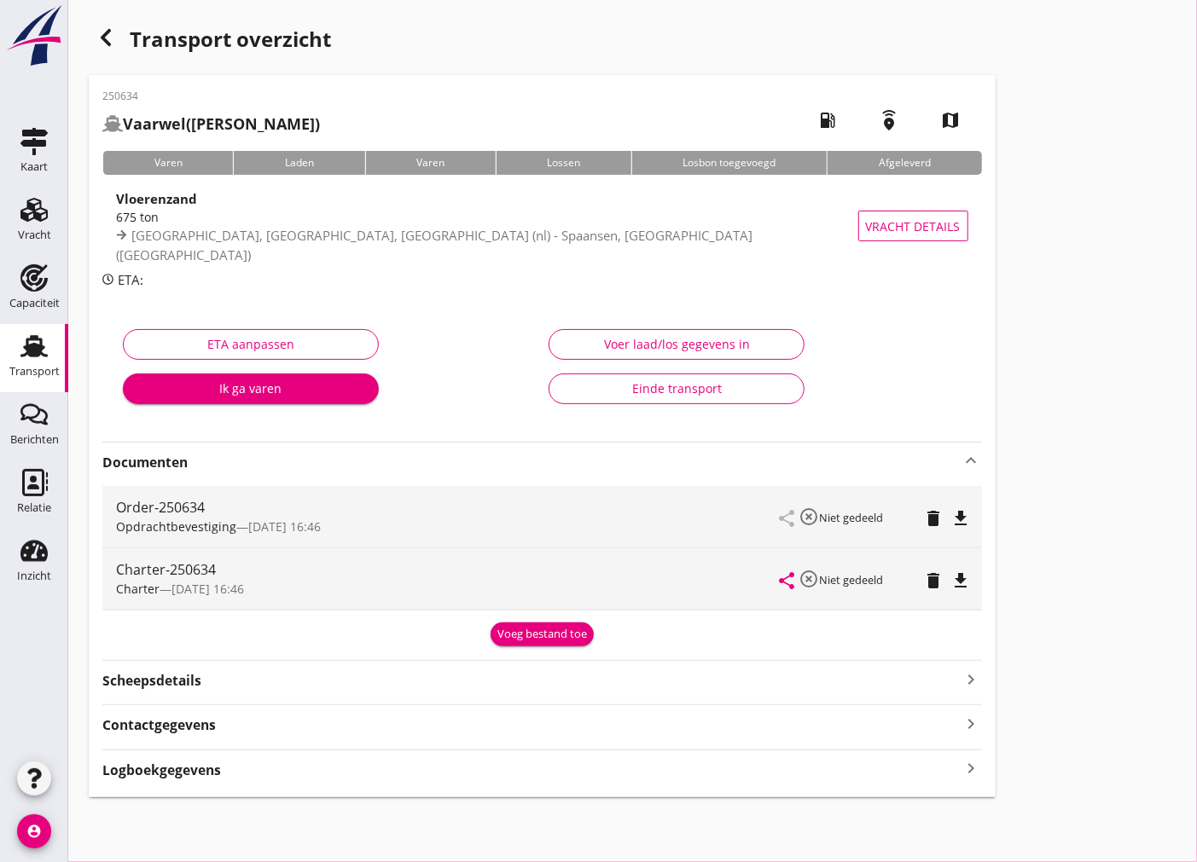
click at [968, 527] on icon "file_download" at bounding box center [961, 518] width 20 height 20
click at [970, 582] on icon "file_download" at bounding box center [961, 581] width 20 height 20
click at [48, 347] on div "Transport" at bounding box center [34, 346] width 41 height 27
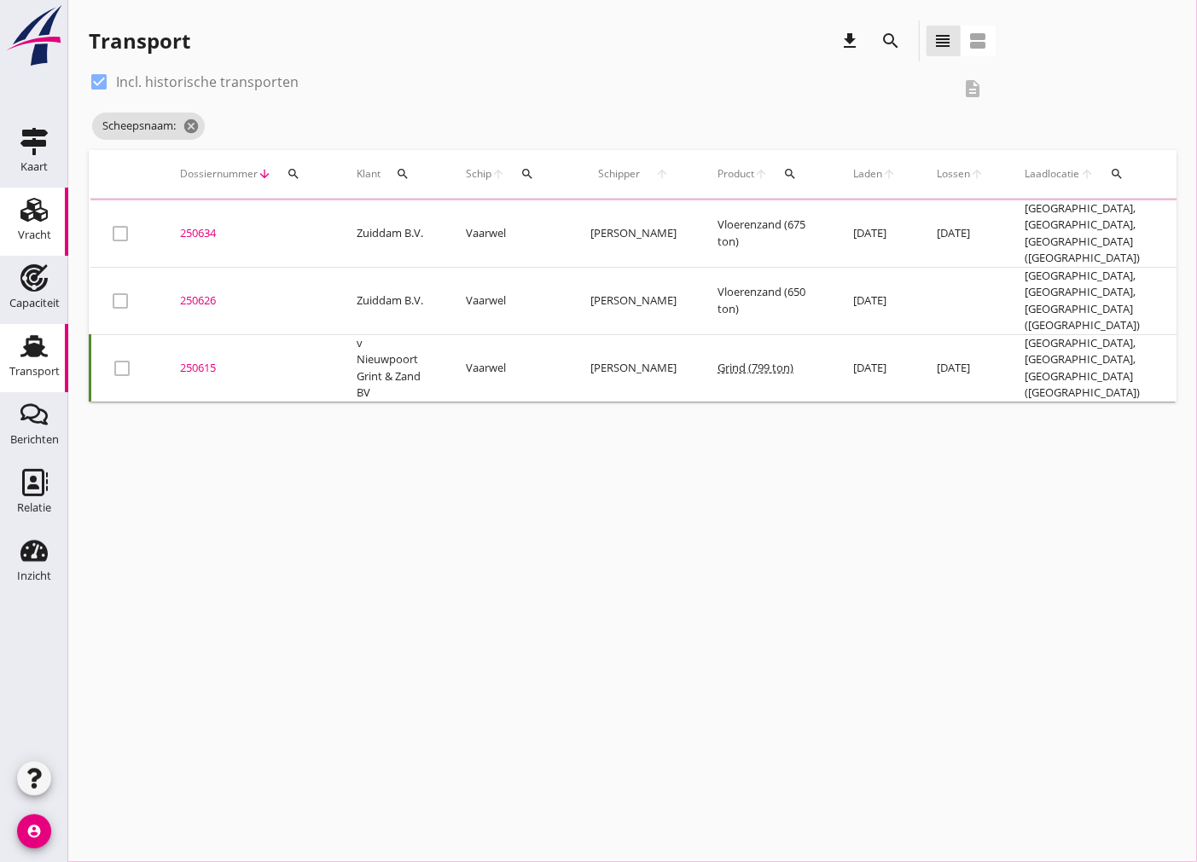
click at [46, 216] on use at bounding box center [33, 210] width 27 height 24
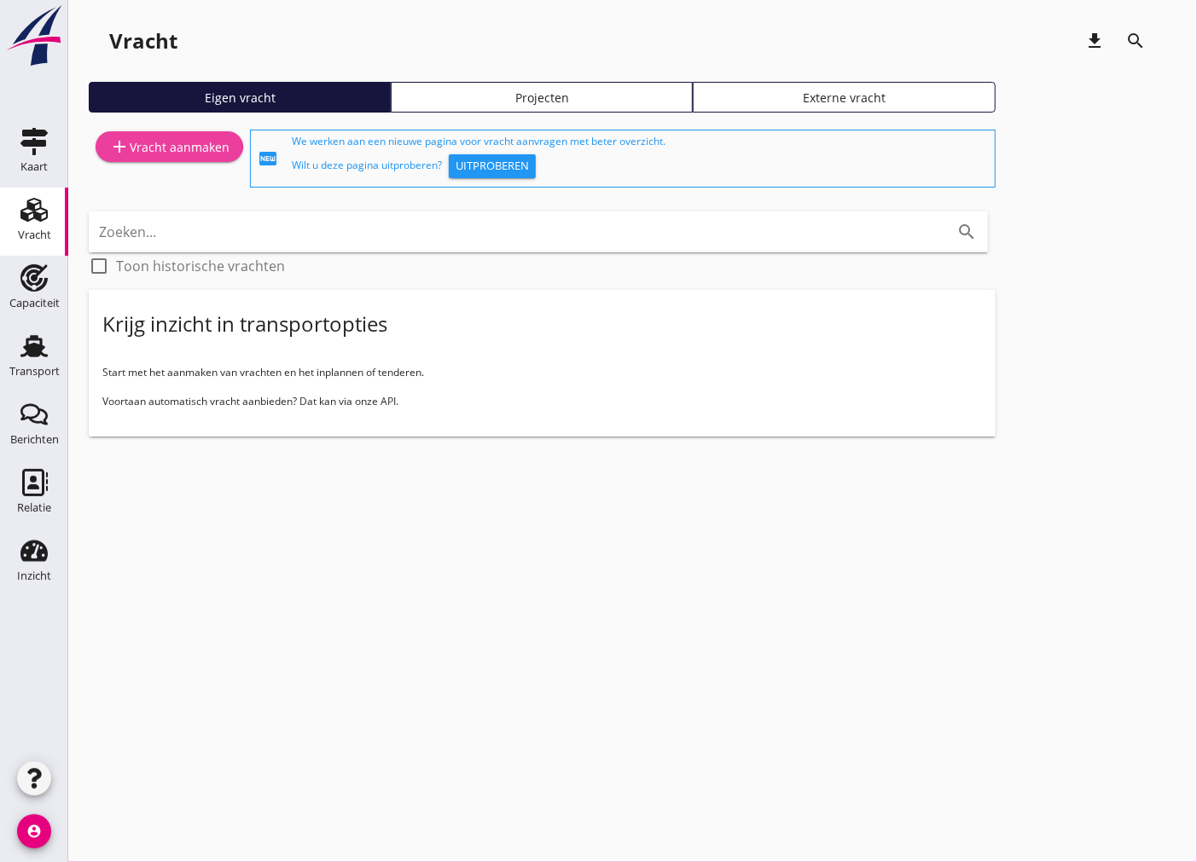
click at [134, 149] on div "add Vracht aanmaken" at bounding box center [169, 146] width 120 height 20
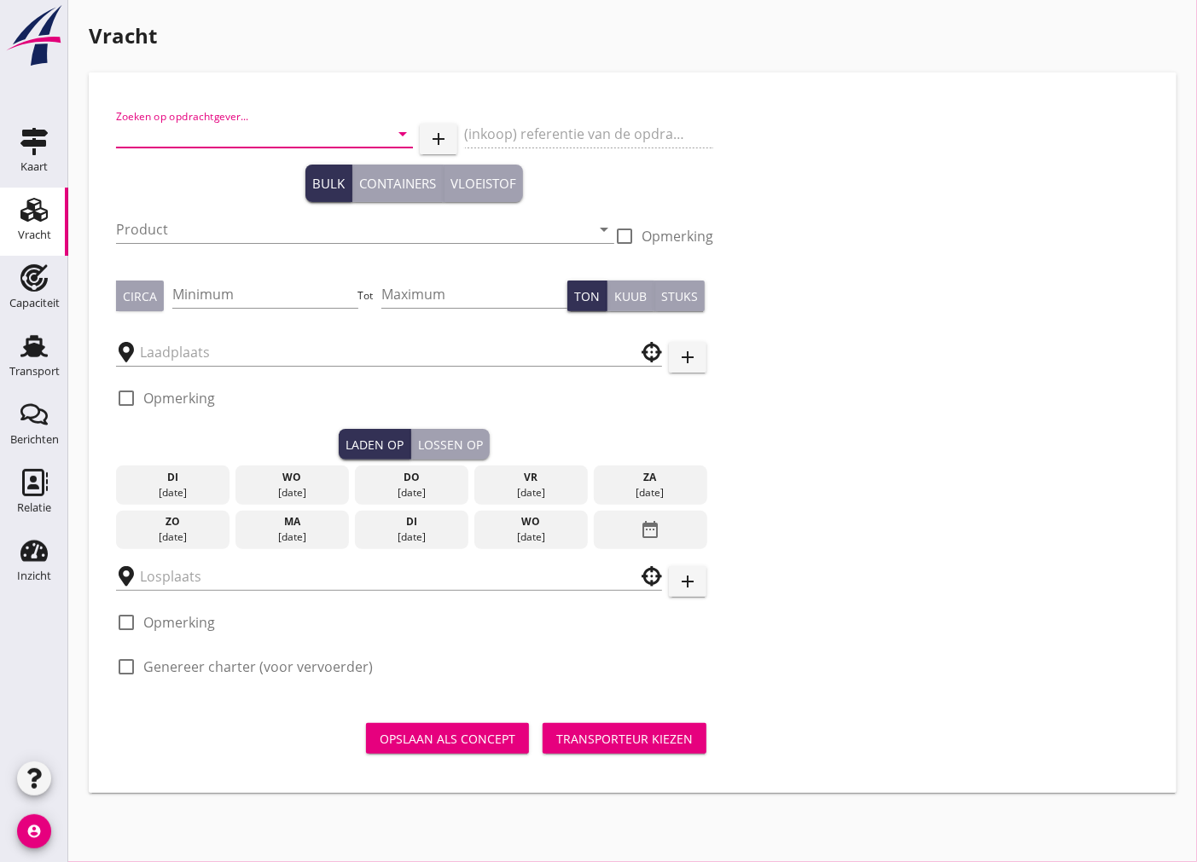
click at [252, 138] on input "Zoeken op opdrachtgever..." at bounding box center [240, 133] width 249 height 27
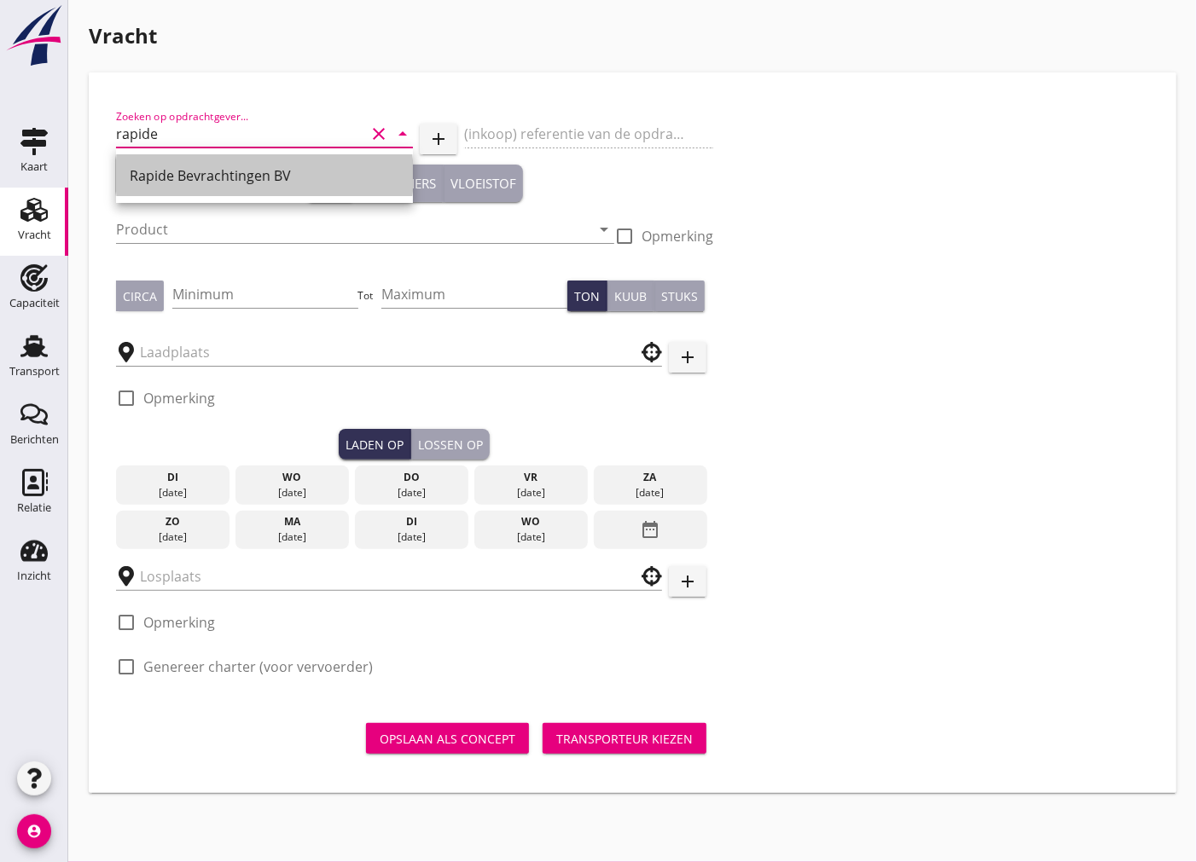
click at [294, 165] on div "Rapide Bevrachtingen BV" at bounding box center [265, 175] width 270 height 20
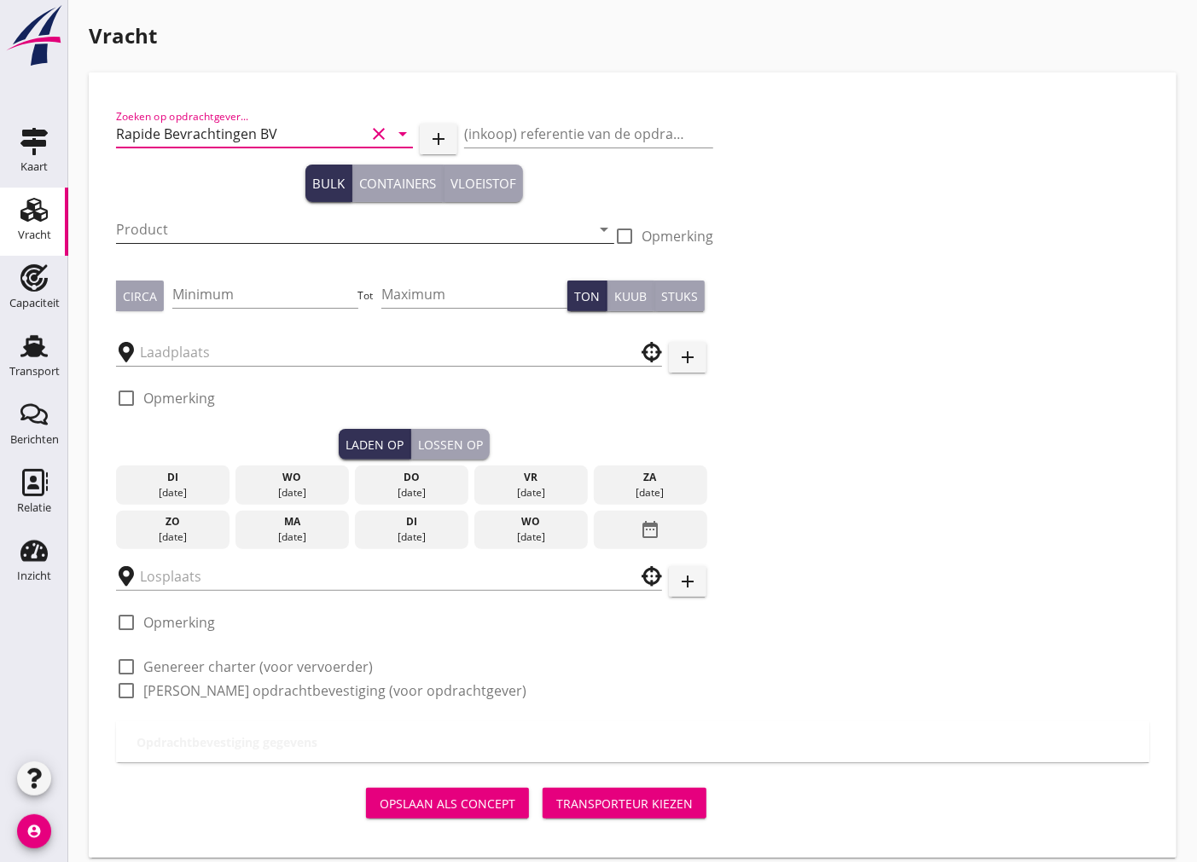
type input "Rapide Bevrachtingen BV"
click at [268, 230] on input "Product" at bounding box center [353, 229] width 474 height 27
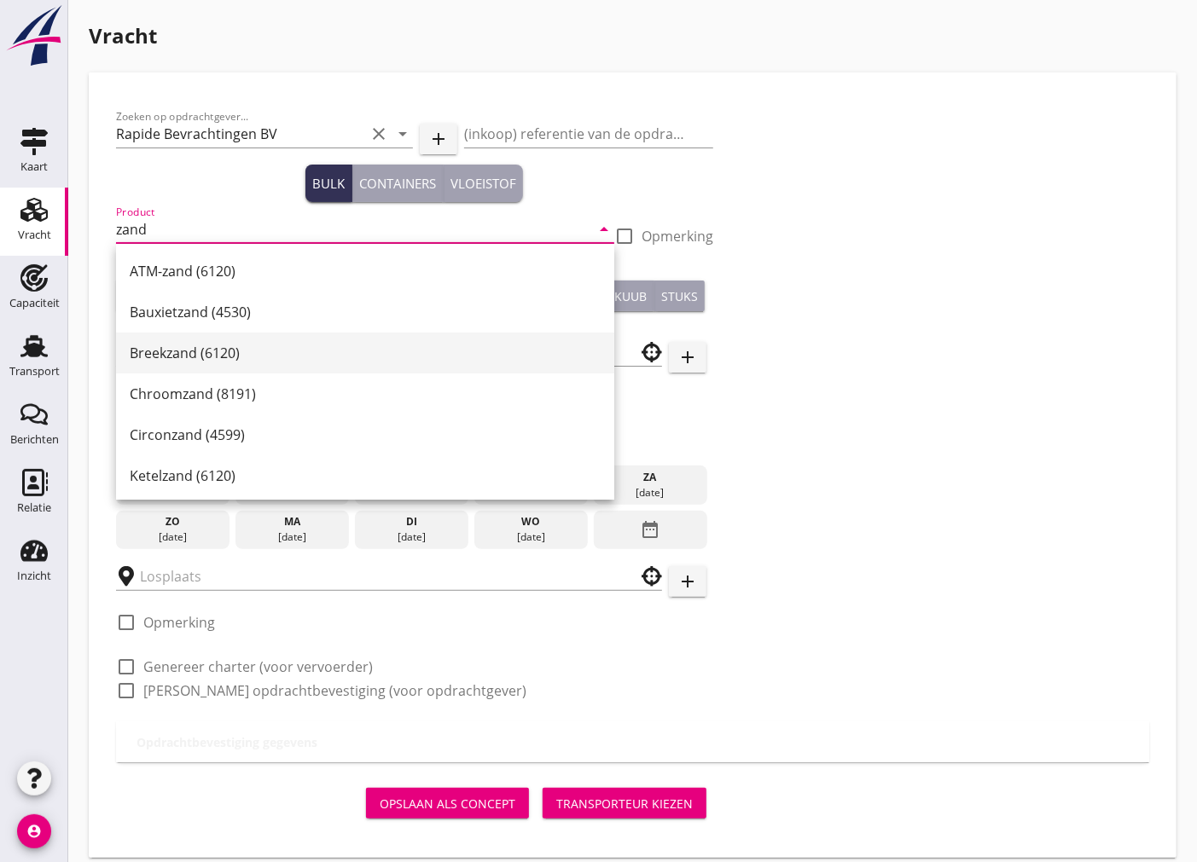
scroll to position [284, 0]
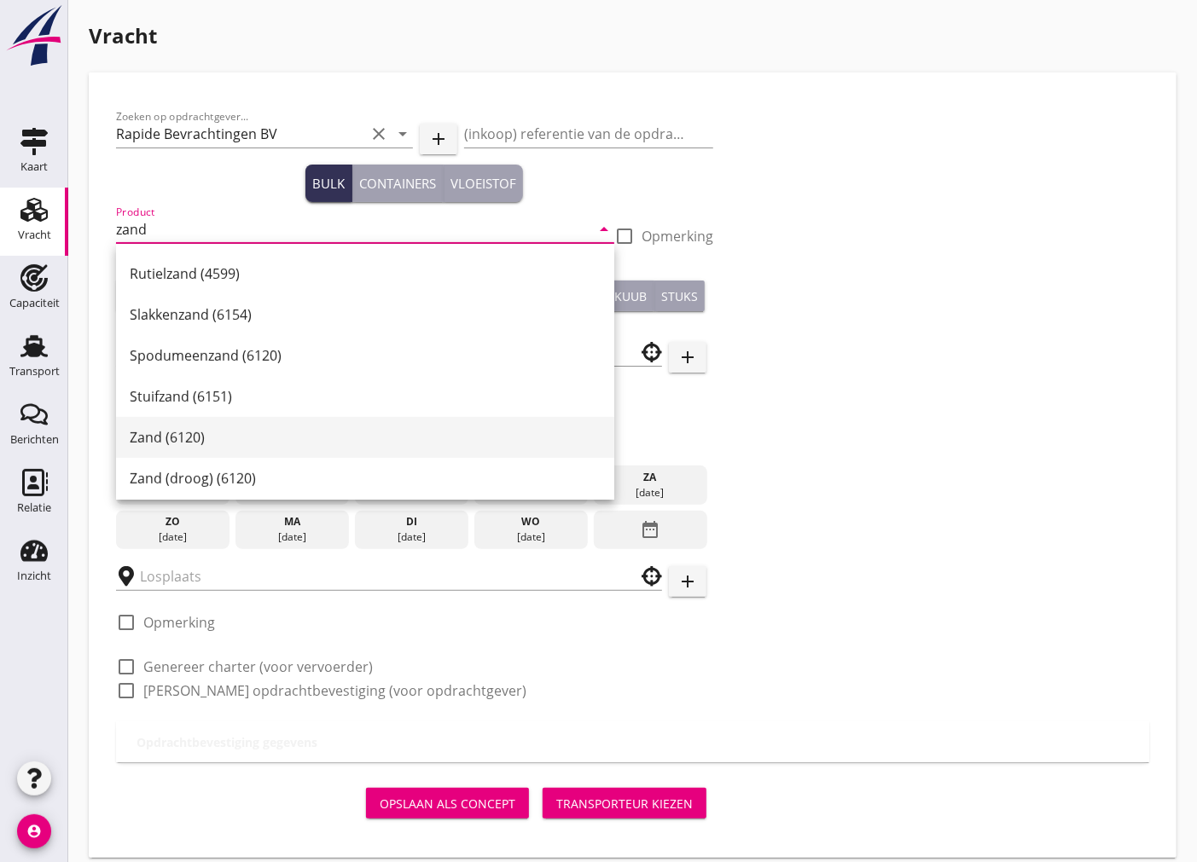
click at [278, 437] on div "Zand (6120)" at bounding box center [365, 437] width 471 height 20
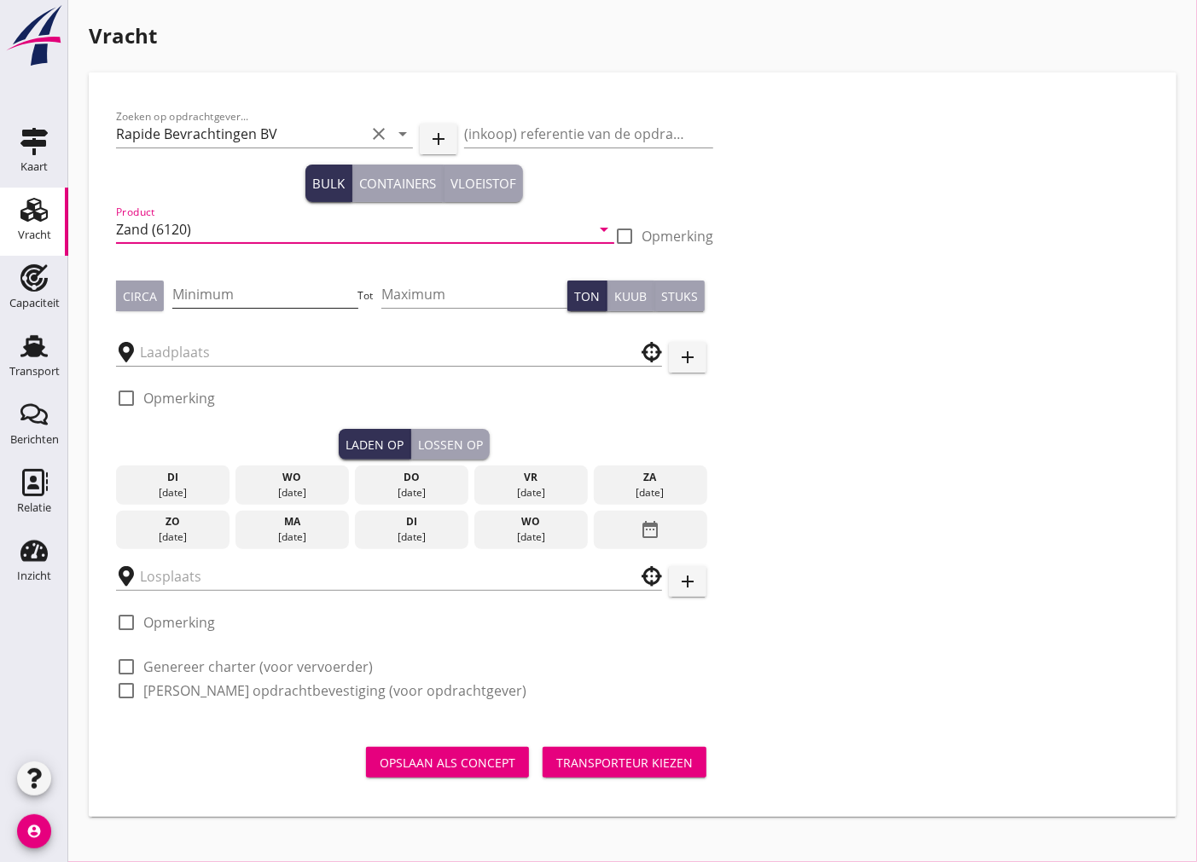
type input "Zand (6120)"
click at [199, 290] on input "Minimum" at bounding box center [265, 294] width 186 height 27
drag, startPoint x: 213, startPoint y: 288, endPoint x: 152, endPoint y: 299, distance: 62.4
click at [152, 299] on div "Circa Minimum 1430 Tot Maximum Ton Kuub Stuks" at bounding box center [414, 296] width 597 height 58
type input "1155"
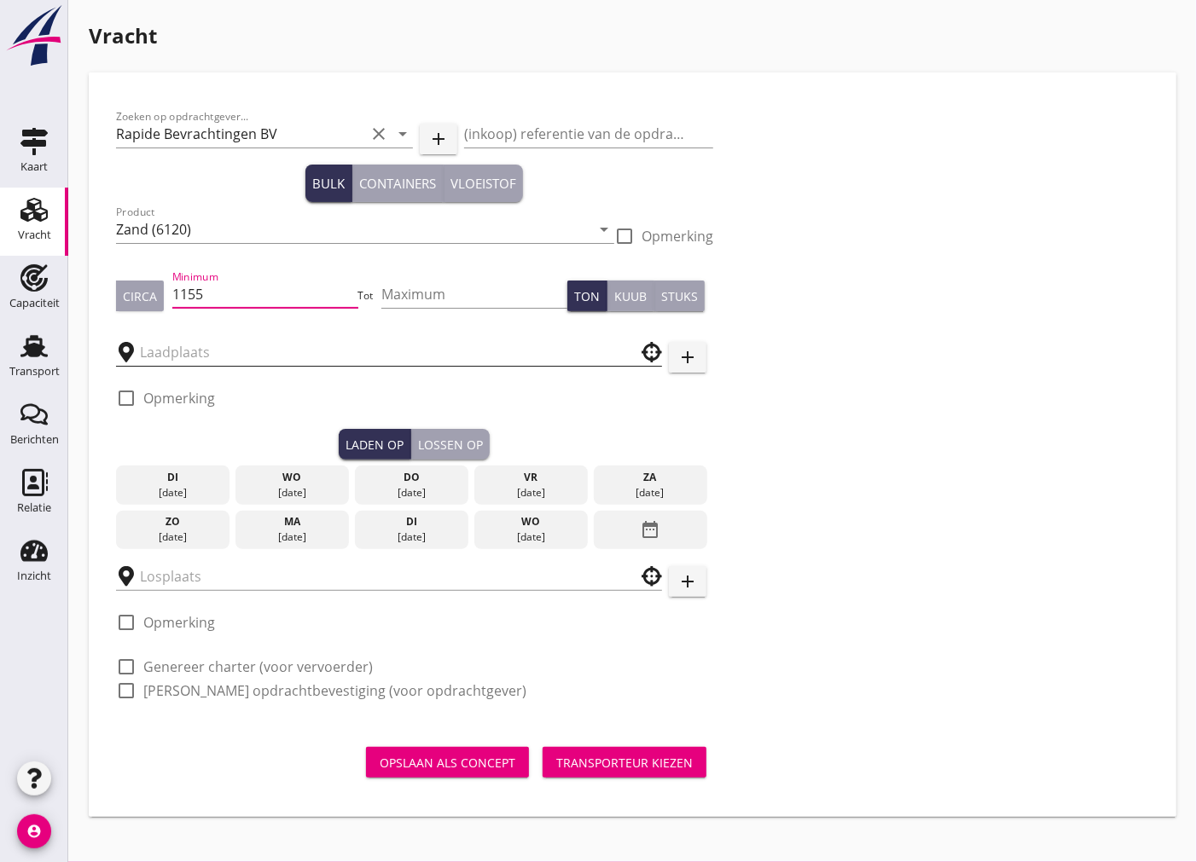
click at [206, 346] on input "text" at bounding box center [377, 352] width 474 height 27
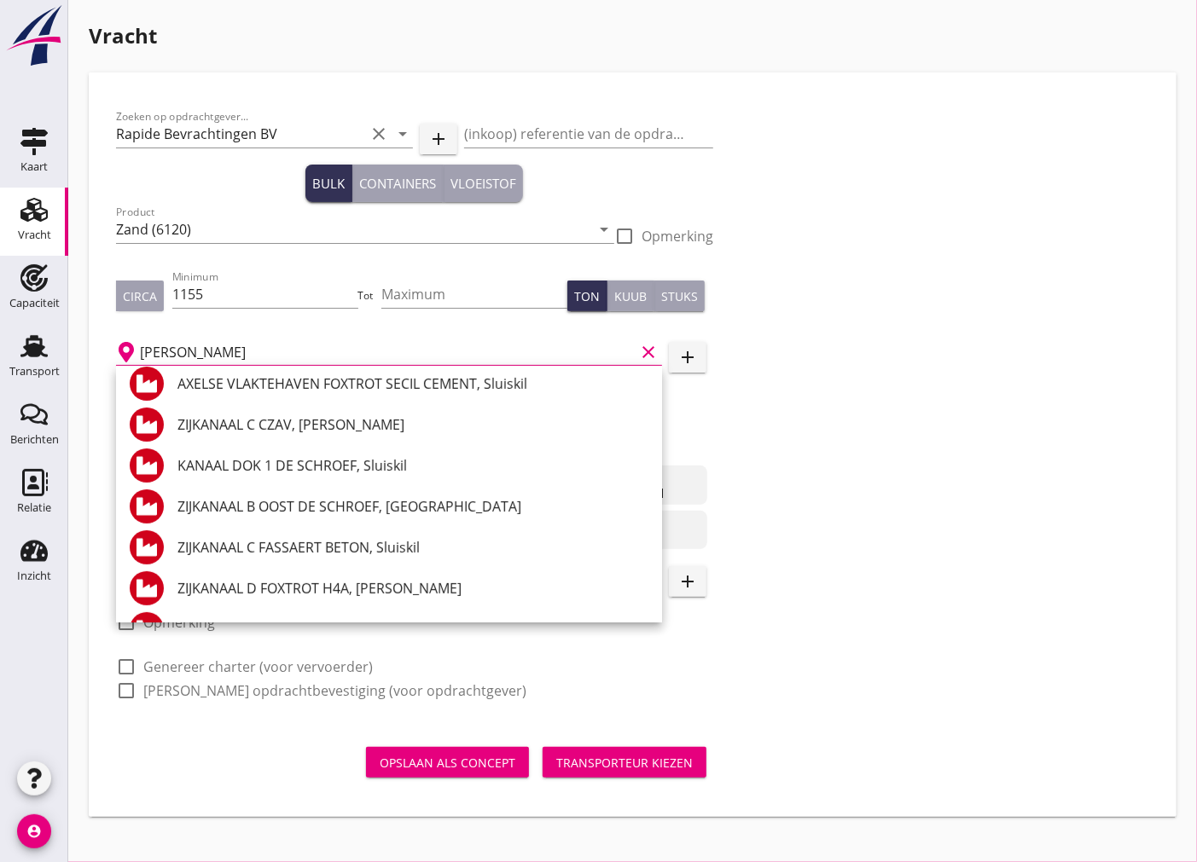
scroll to position [0, 0]
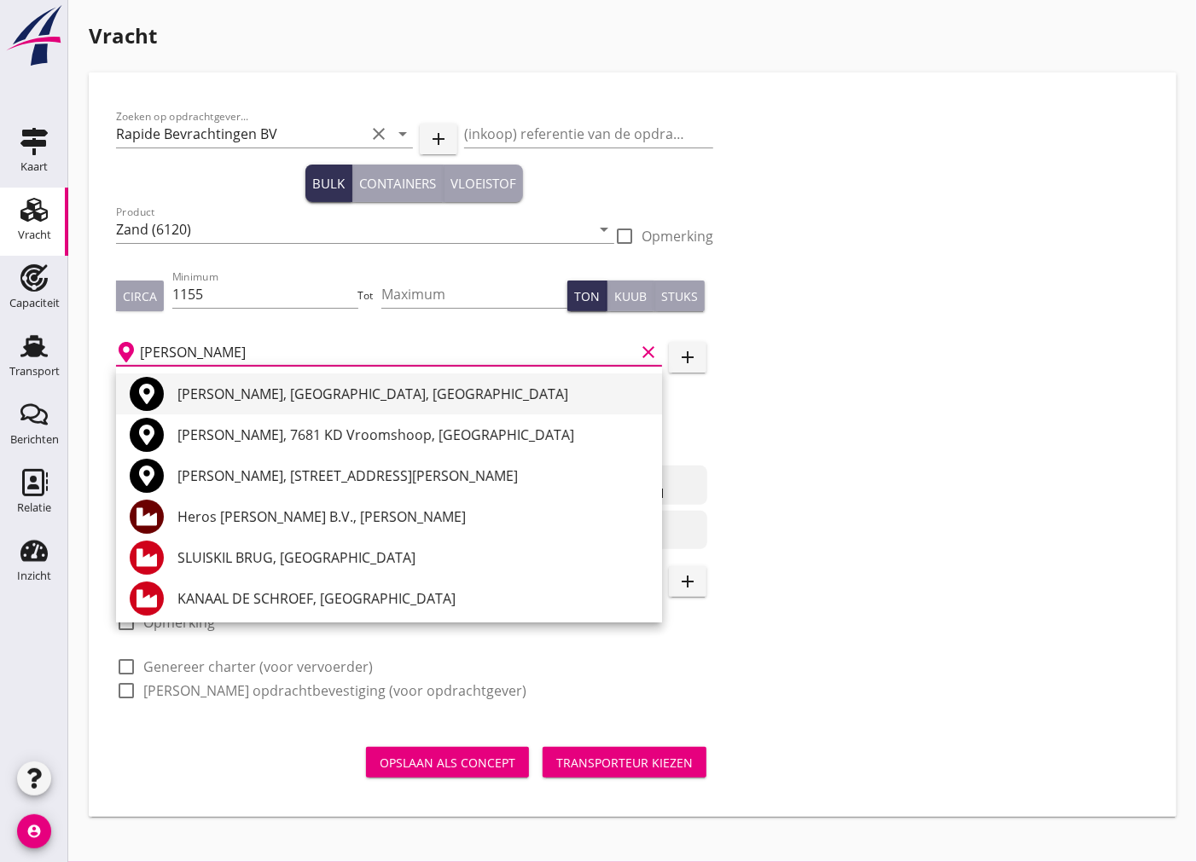
click at [219, 386] on div "[PERSON_NAME], [GEOGRAPHIC_DATA], [GEOGRAPHIC_DATA]" at bounding box center [412, 394] width 471 height 20
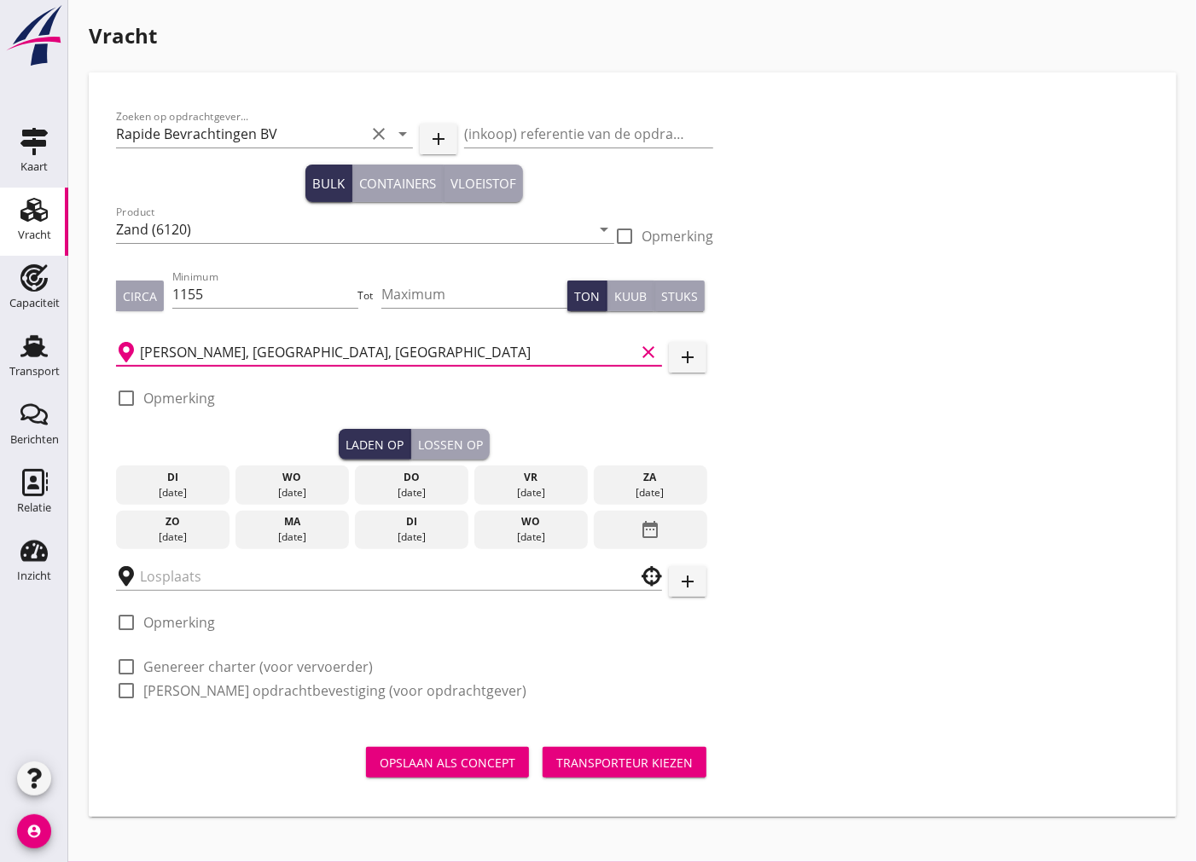
type input "[PERSON_NAME], [GEOGRAPHIC_DATA], [GEOGRAPHIC_DATA]"
click at [126, 396] on div at bounding box center [126, 398] width 29 height 29
checkbox input "true"
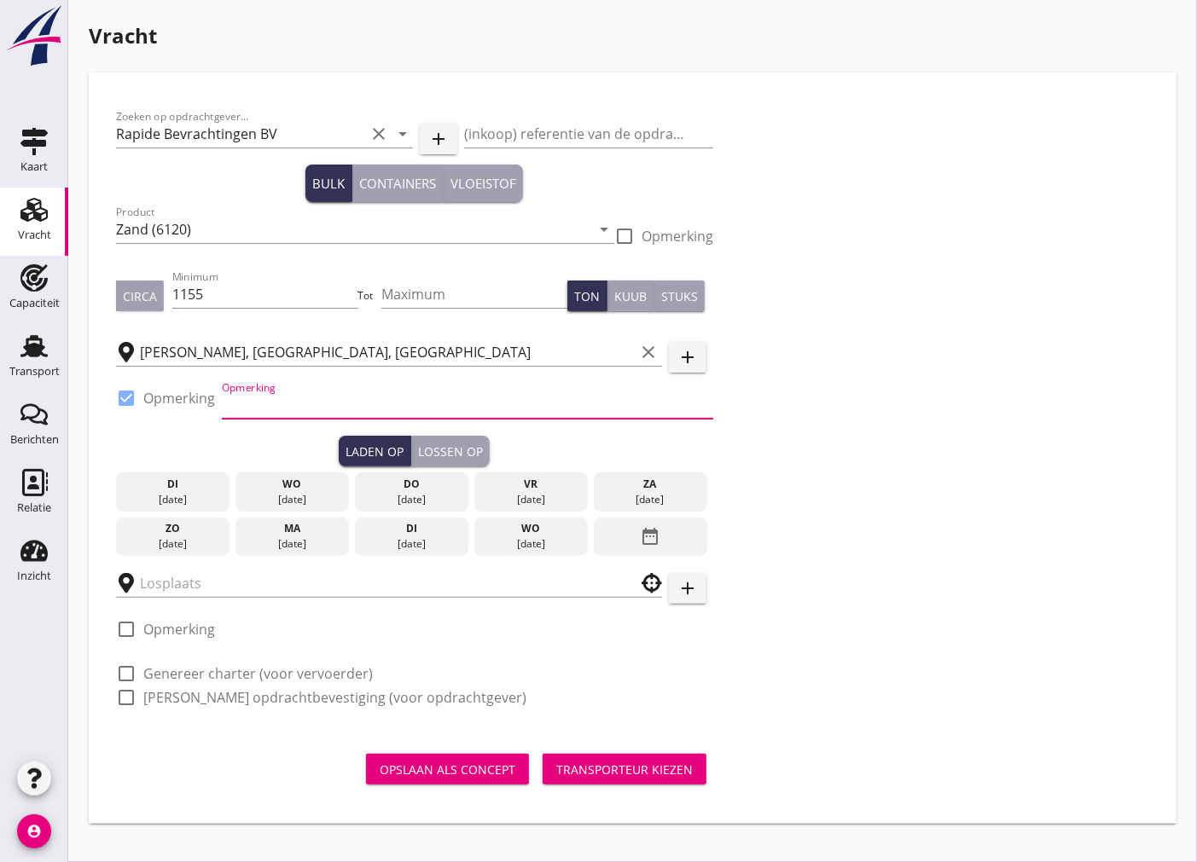
click at [292, 395] on input "Opmerking" at bounding box center [467, 405] width 491 height 27
type input "Kade DC: 0031117222301"
click at [441, 507] on div "[DATE]" at bounding box center [411, 499] width 105 height 15
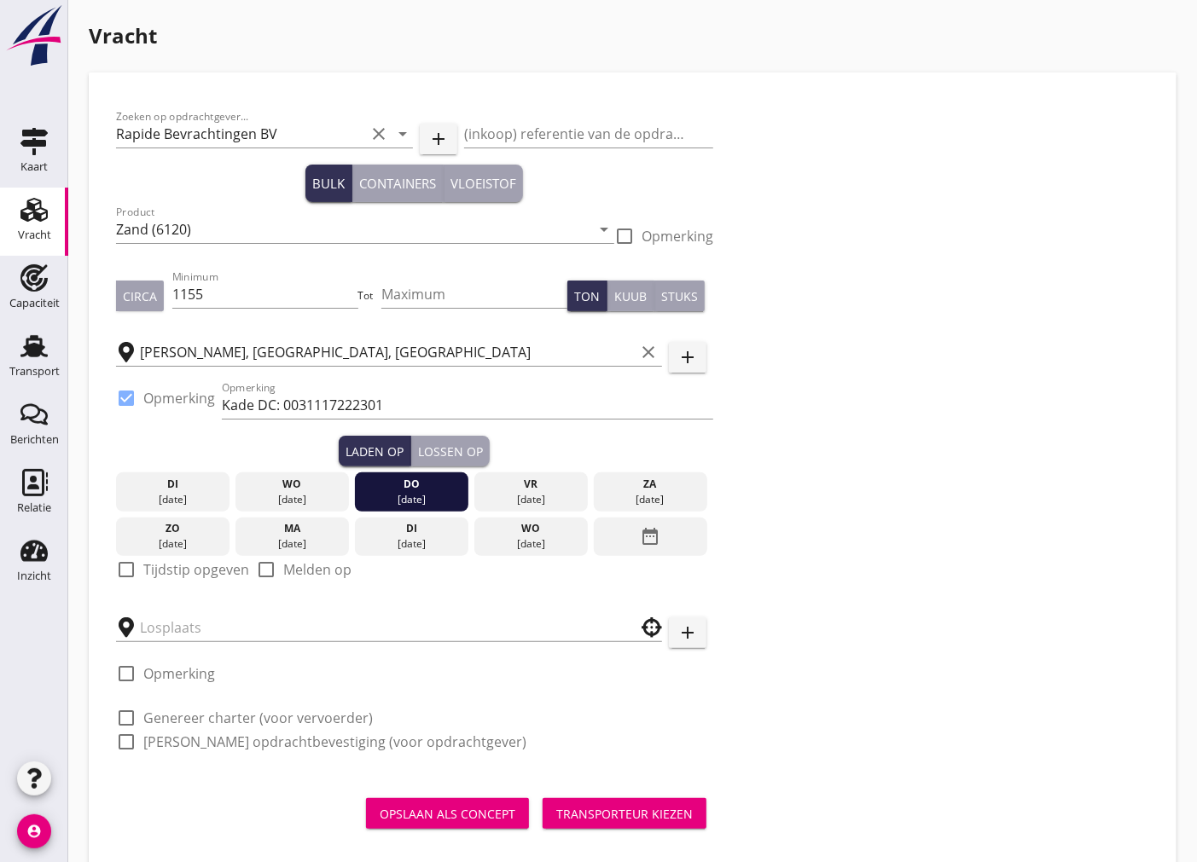
click at [142, 573] on div "check_box_outline_blank Tijdstip opgeven" at bounding box center [182, 570] width 133 height 20
click at [125, 569] on div at bounding box center [126, 569] width 29 height 29
checkbox input "true"
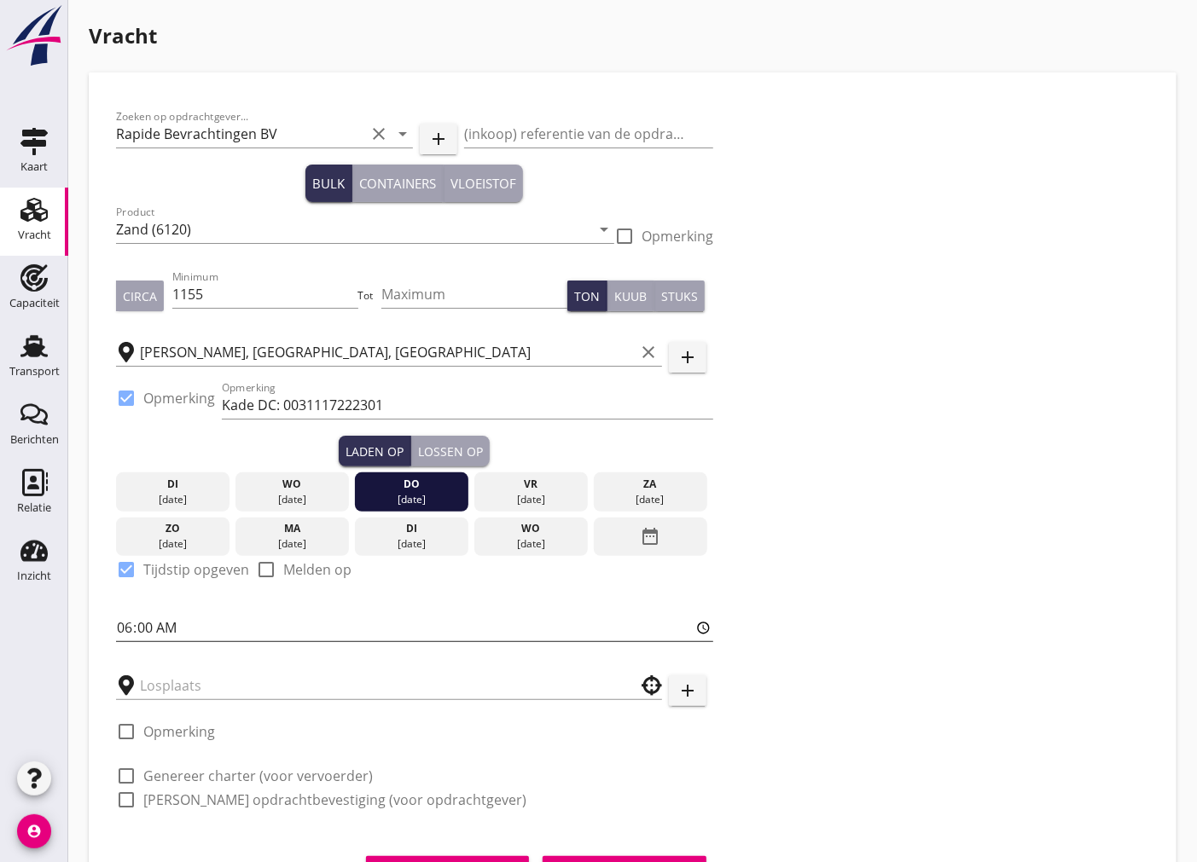
click at [146, 627] on input "06:00" at bounding box center [414, 627] width 597 height 27
type input "06:01"
click at [450, 450] on div "Lossen op" at bounding box center [450, 452] width 65 height 18
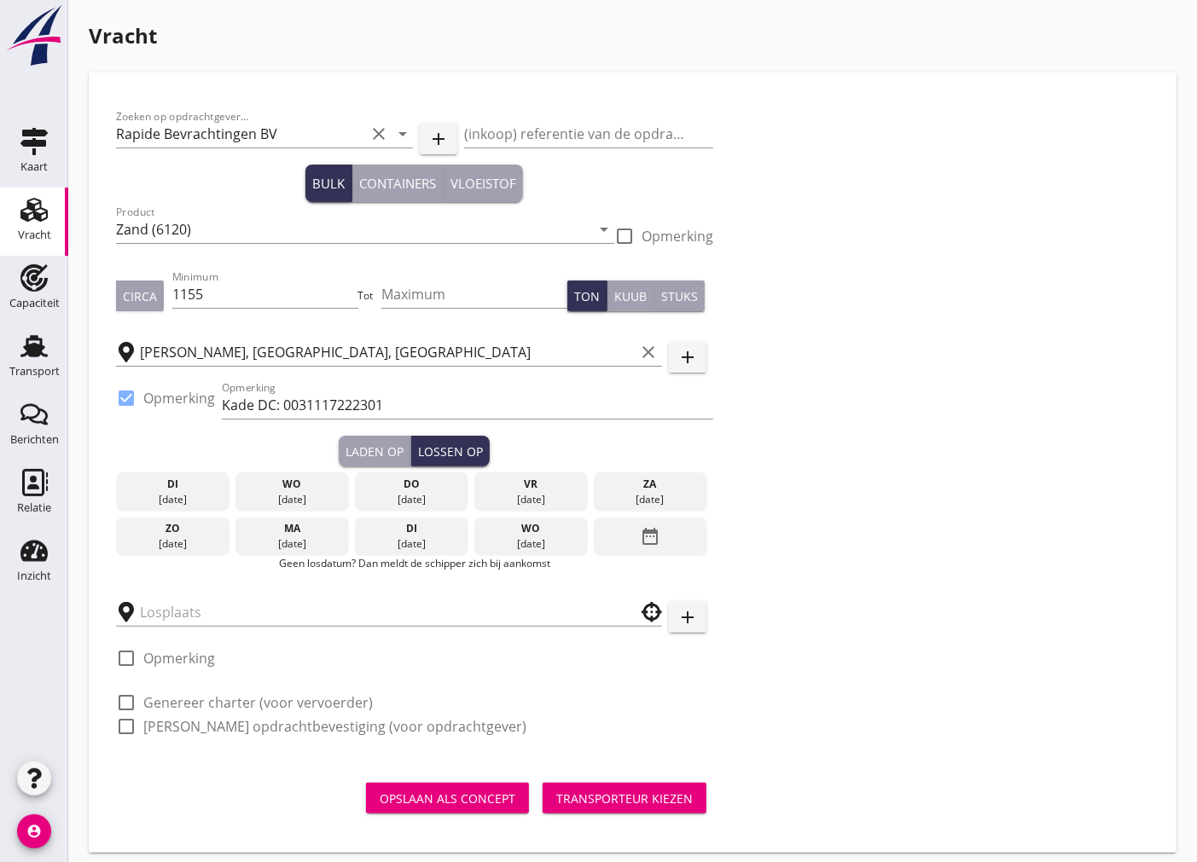
click at [533, 527] on div "wo" at bounding box center [531, 528] width 105 height 15
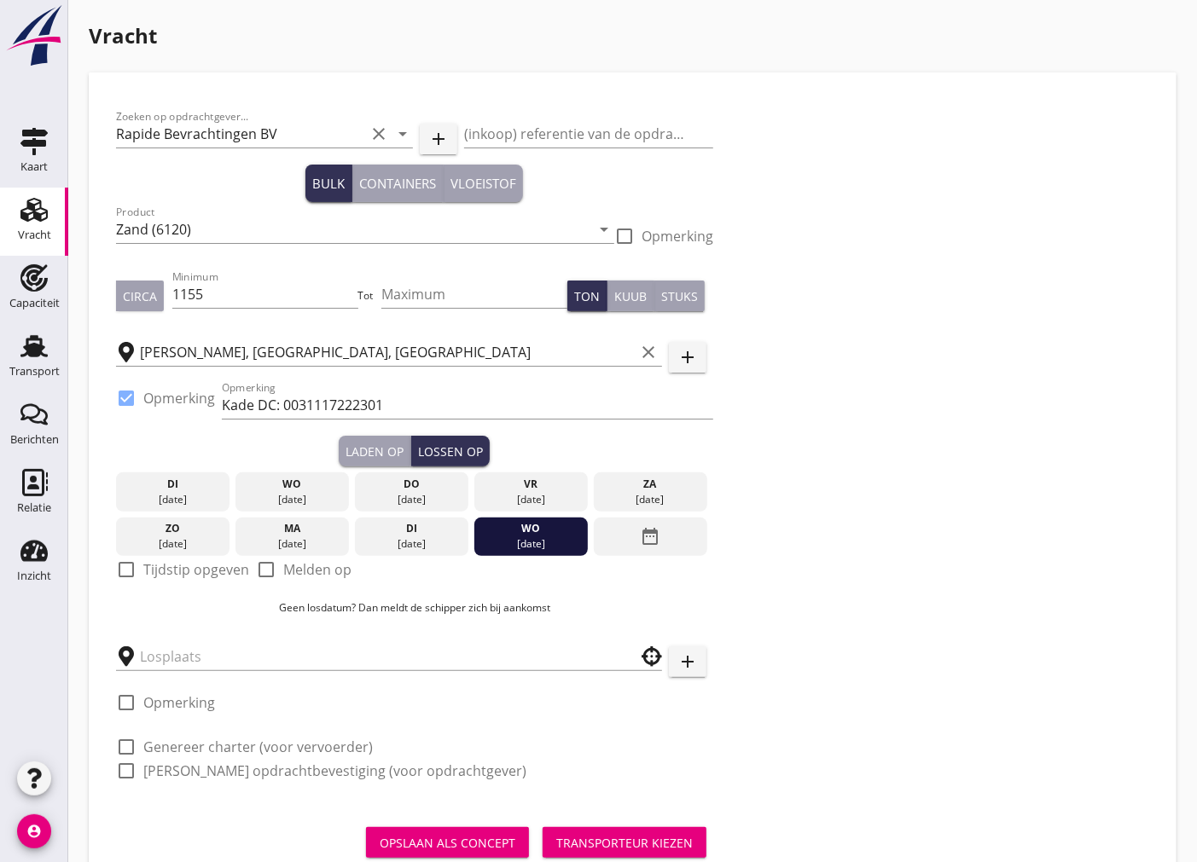
click at [132, 567] on div at bounding box center [126, 569] width 29 height 29
checkbox input "true"
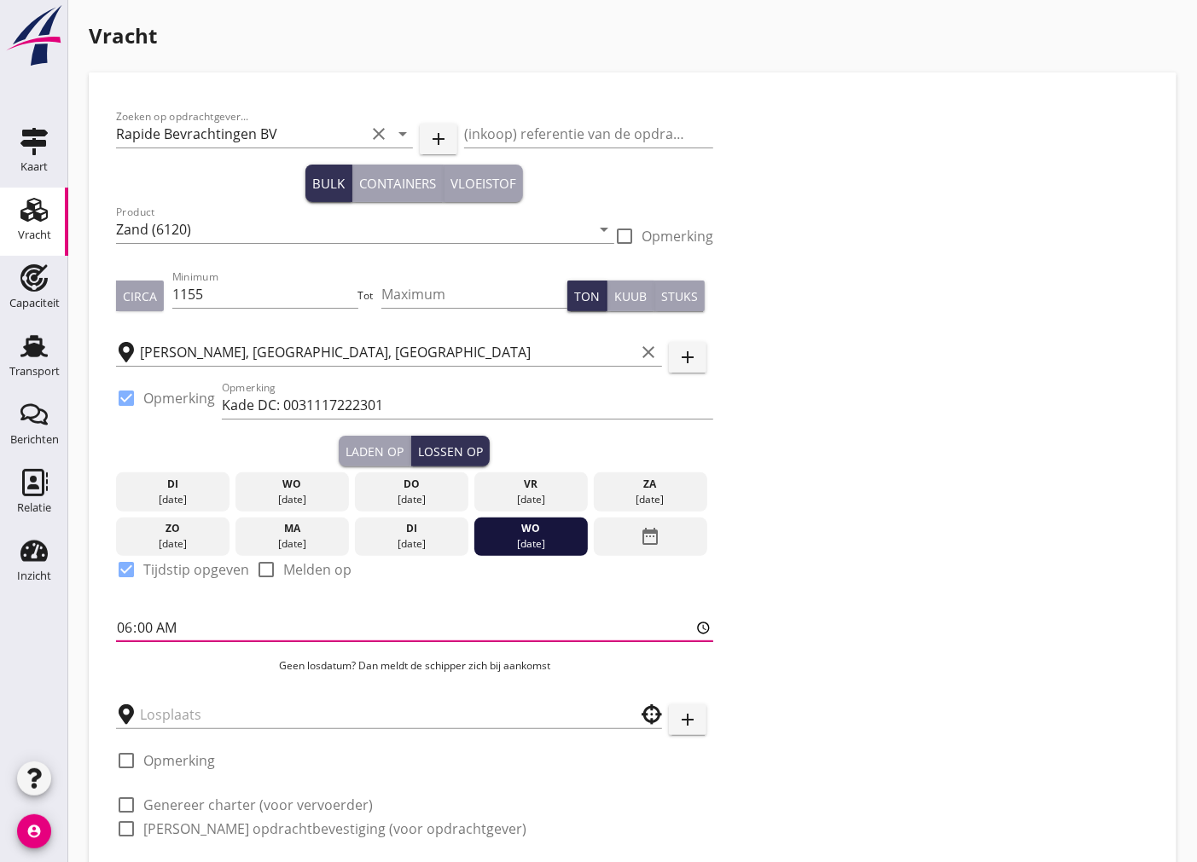
click at [146, 625] on input "06:00" at bounding box center [414, 627] width 597 height 27
type input "06:01"
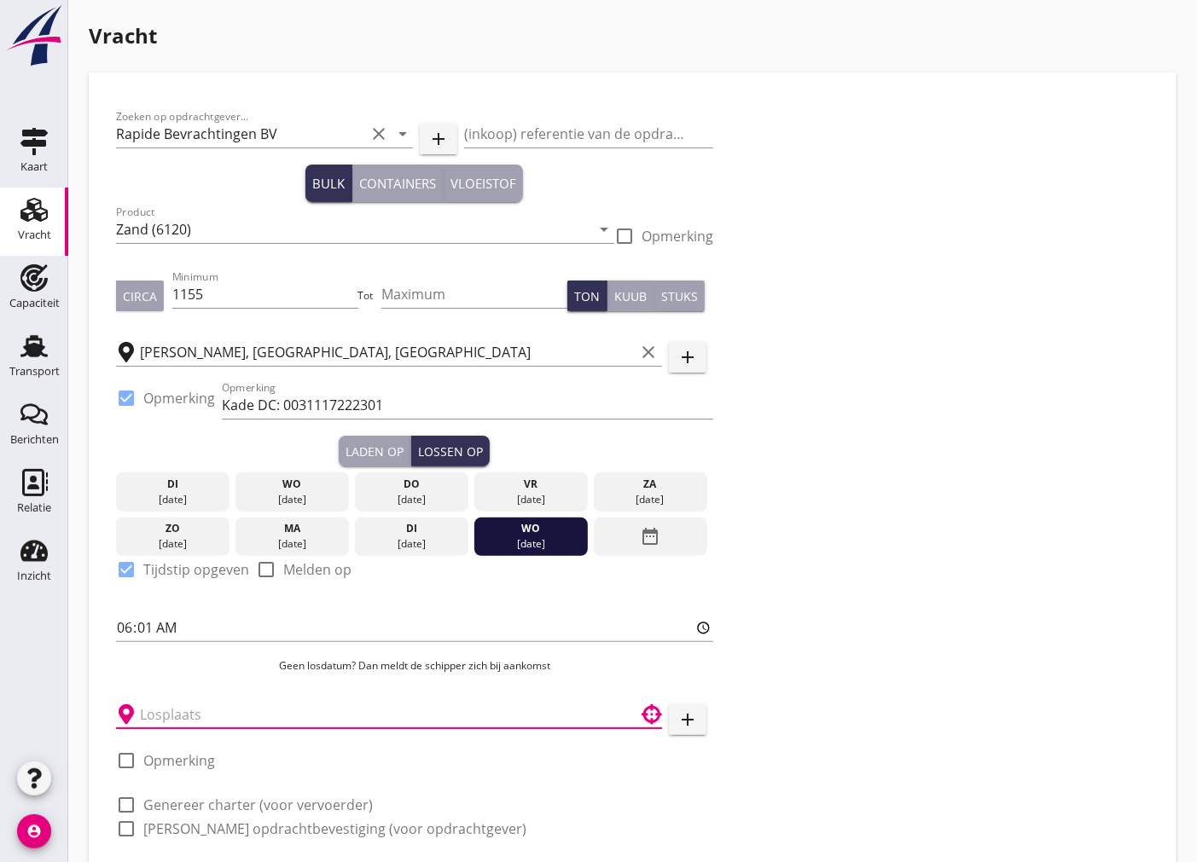
click at [183, 717] on input "text" at bounding box center [377, 714] width 474 height 27
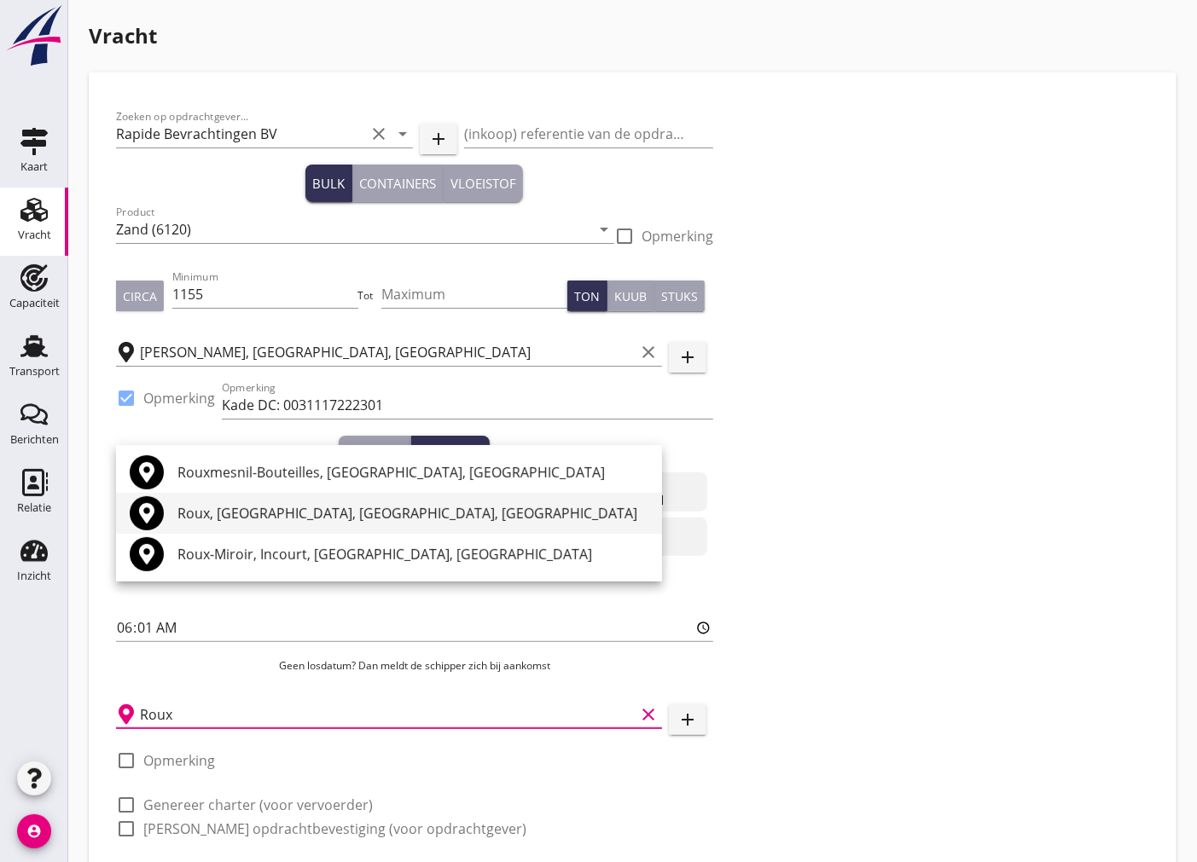
click at [325, 519] on div "Roux, [GEOGRAPHIC_DATA], [GEOGRAPHIC_DATA], [GEOGRAPHIC_DATA]" at bounding box center [412, 513] width 471 height 20
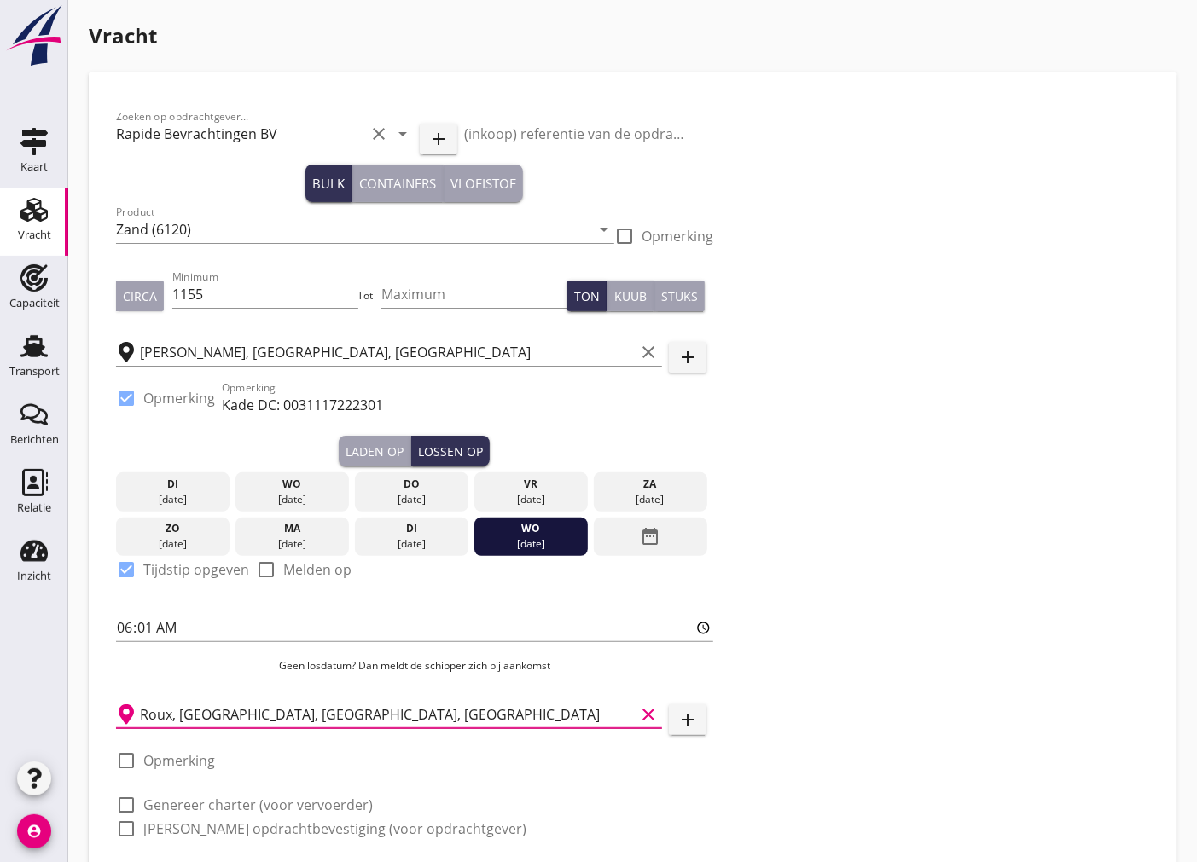
type input "Roux, [GEOGRAPHIC_DATA], [GEOGRAPHIC_DATA], [GEOGRAPHIC_DATA]"
click at [121, 757] on div at bounding box center [126, 760] width 29 height 29
checkbox input "true"
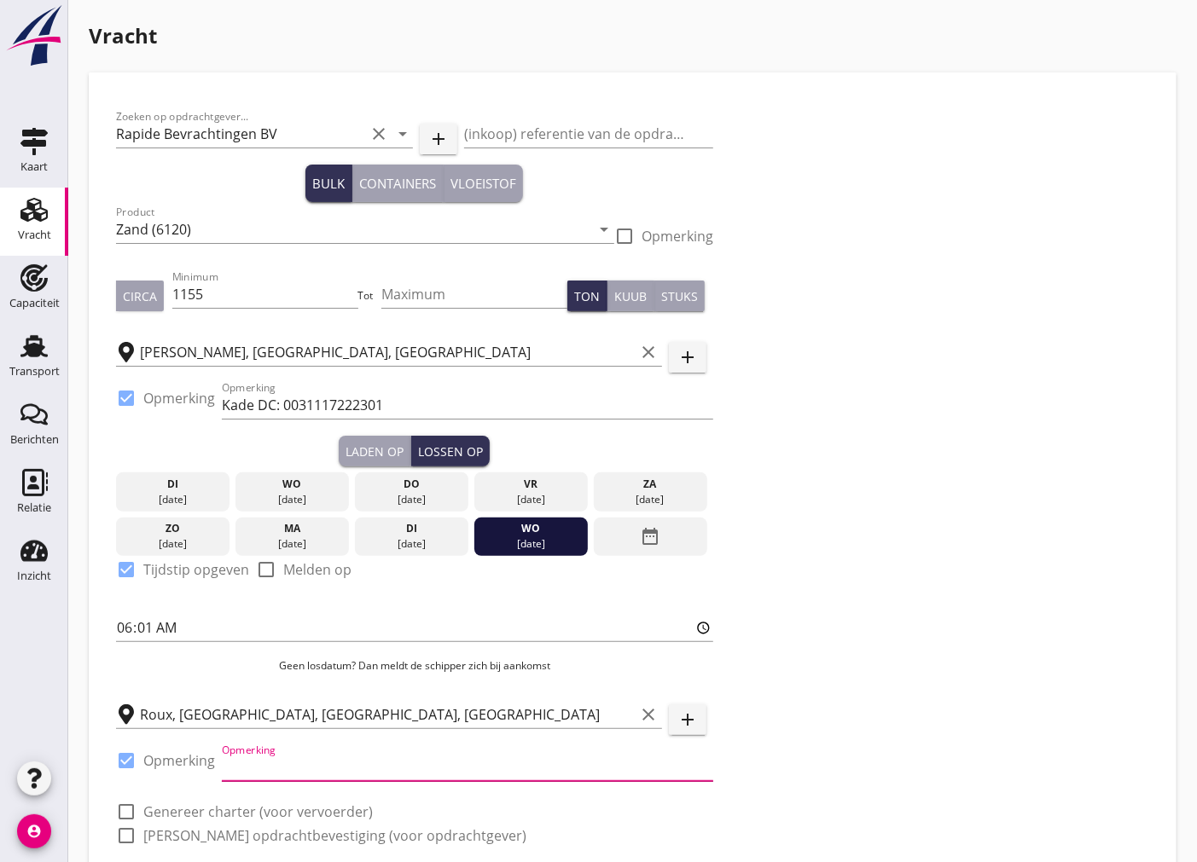
click at [321, 762] on input "Opmerking" at bounding box center [467, 767] width 491 height 27
type input "Kade Heidelberg: 0032491152276"
click at [122, 811] on div at bounding box center [126, 812] width 29 height 29
checkbox input "true"
click at [128, 830] on div at bounding box center [126, 835] width 29 height 29
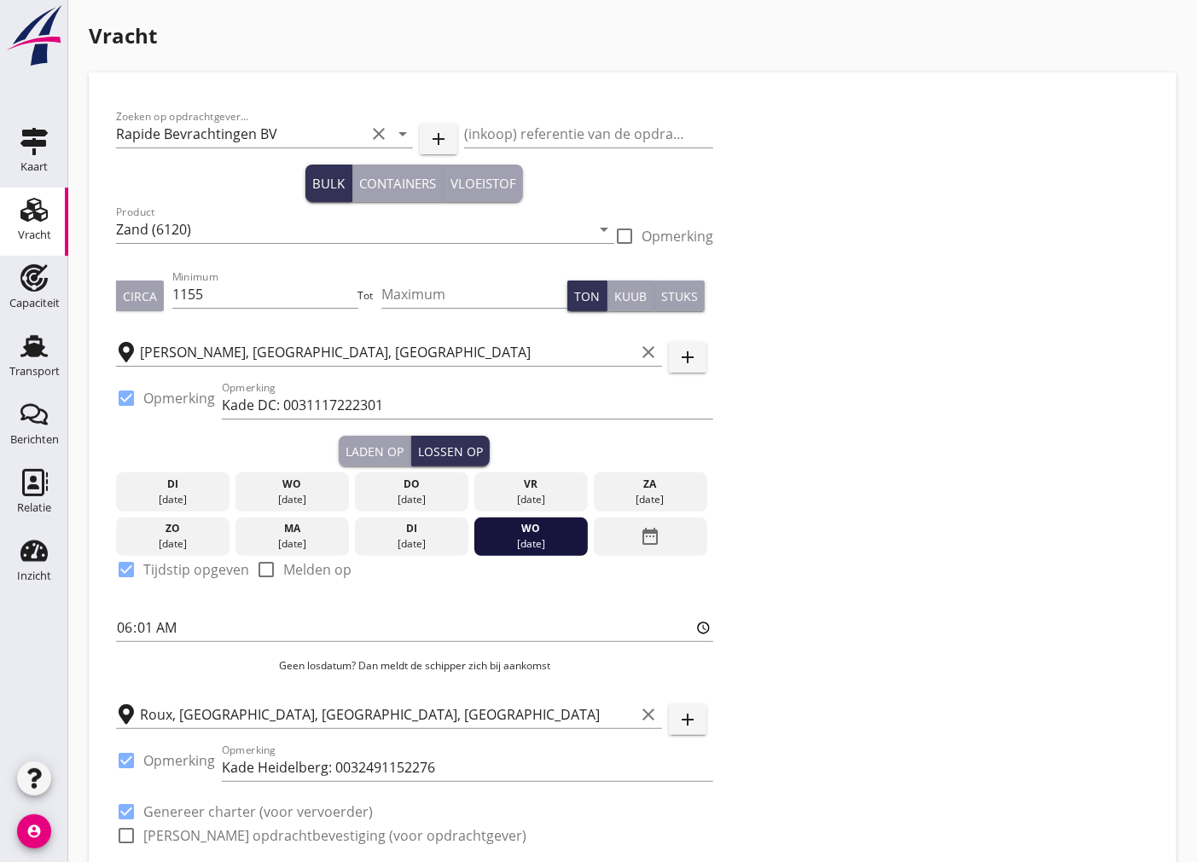
checkbox input "true"
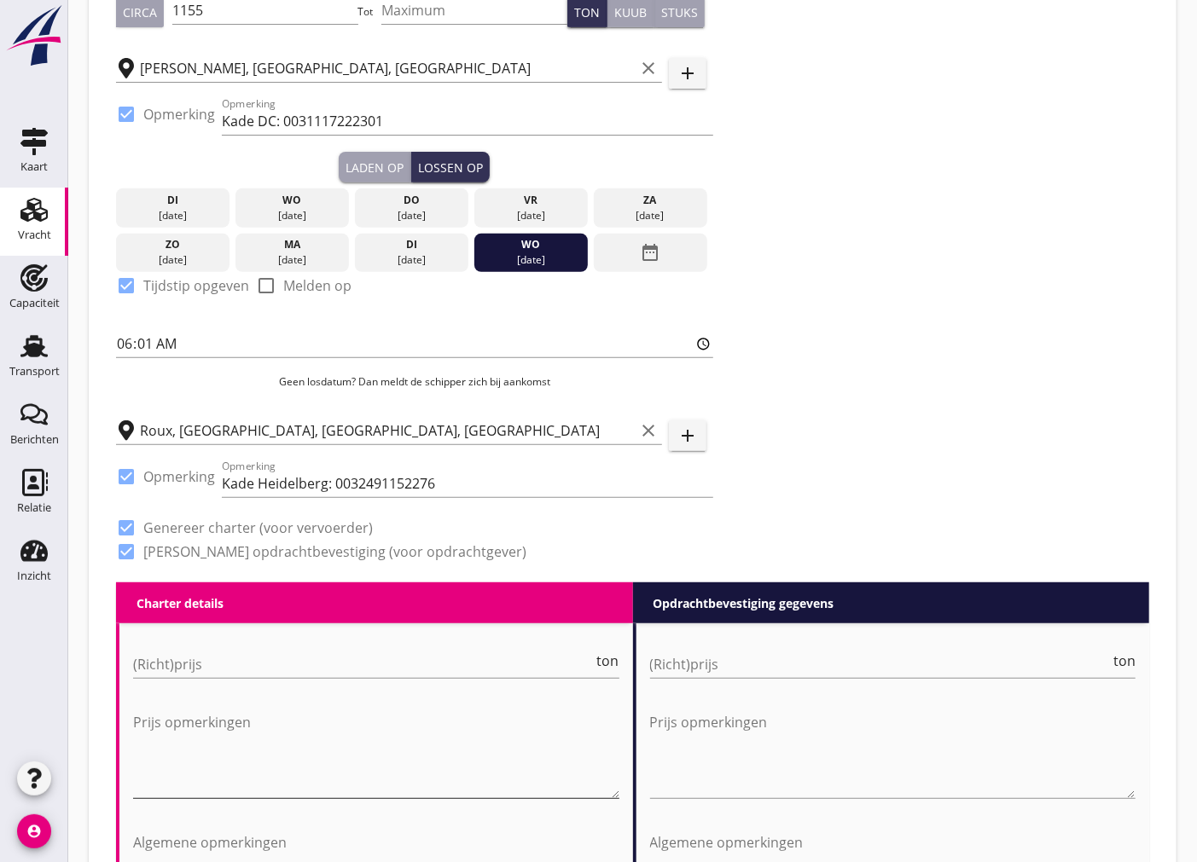
scroll to position [473, 0]
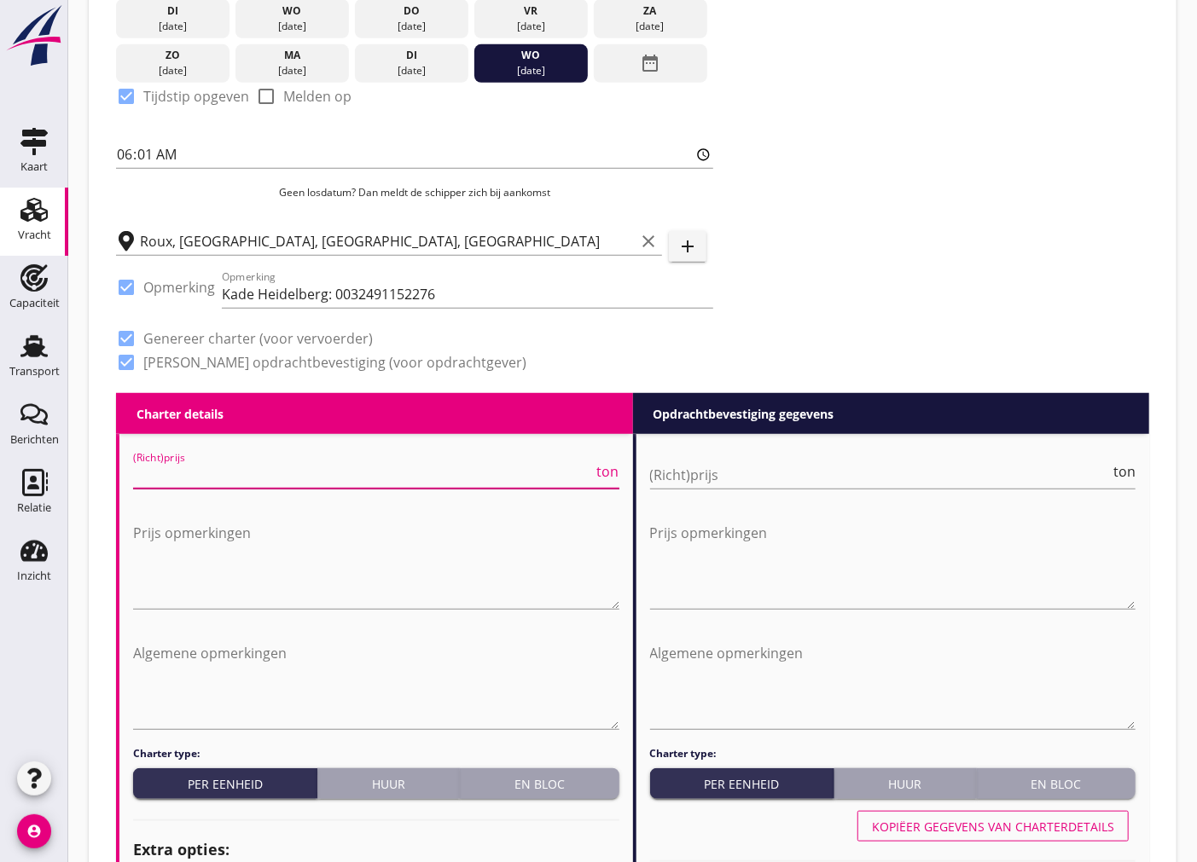
click at [363, 486] on input "(Richt)prijs" at bounding box center [363, 474] width 461 height 27
type input "5"
type input "5.60"
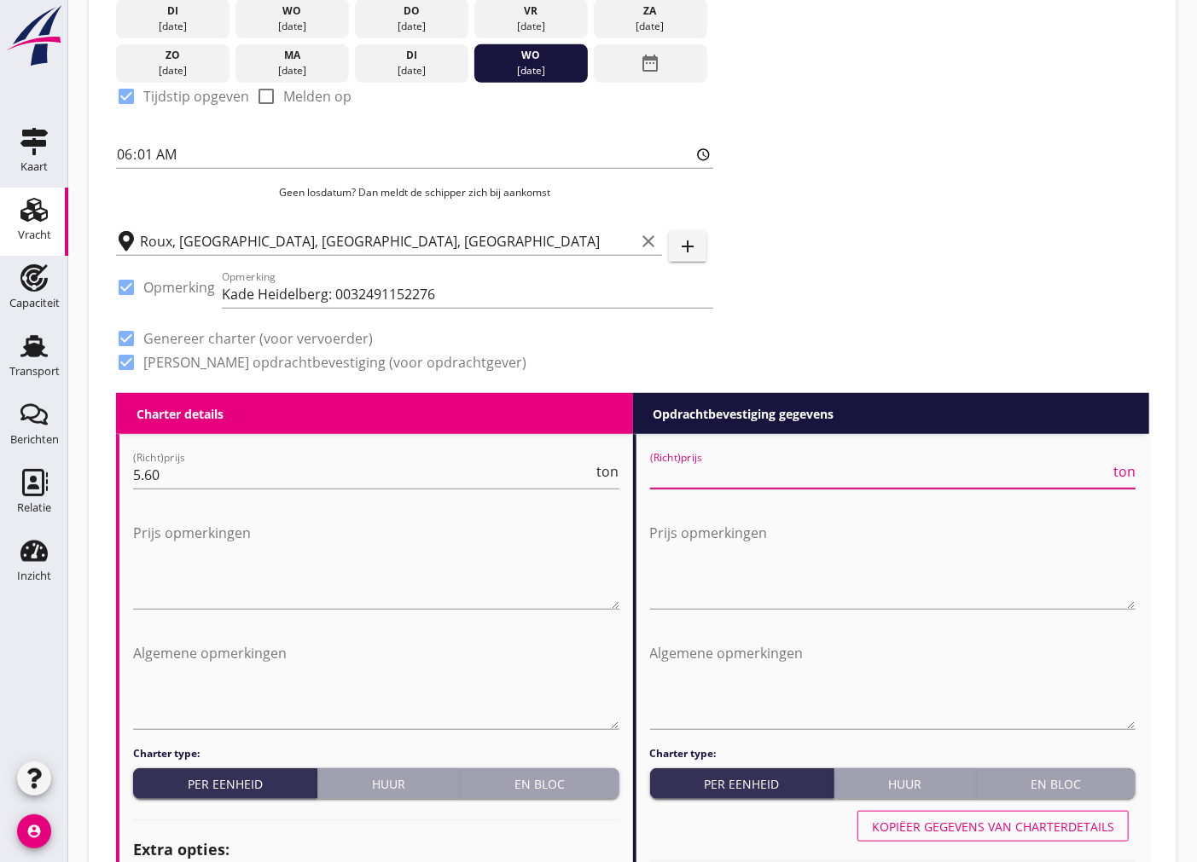
click at [930, 470] on input "(Richt)prijs" at bounding box center [880, 474] width 461 height 27
type input "5"
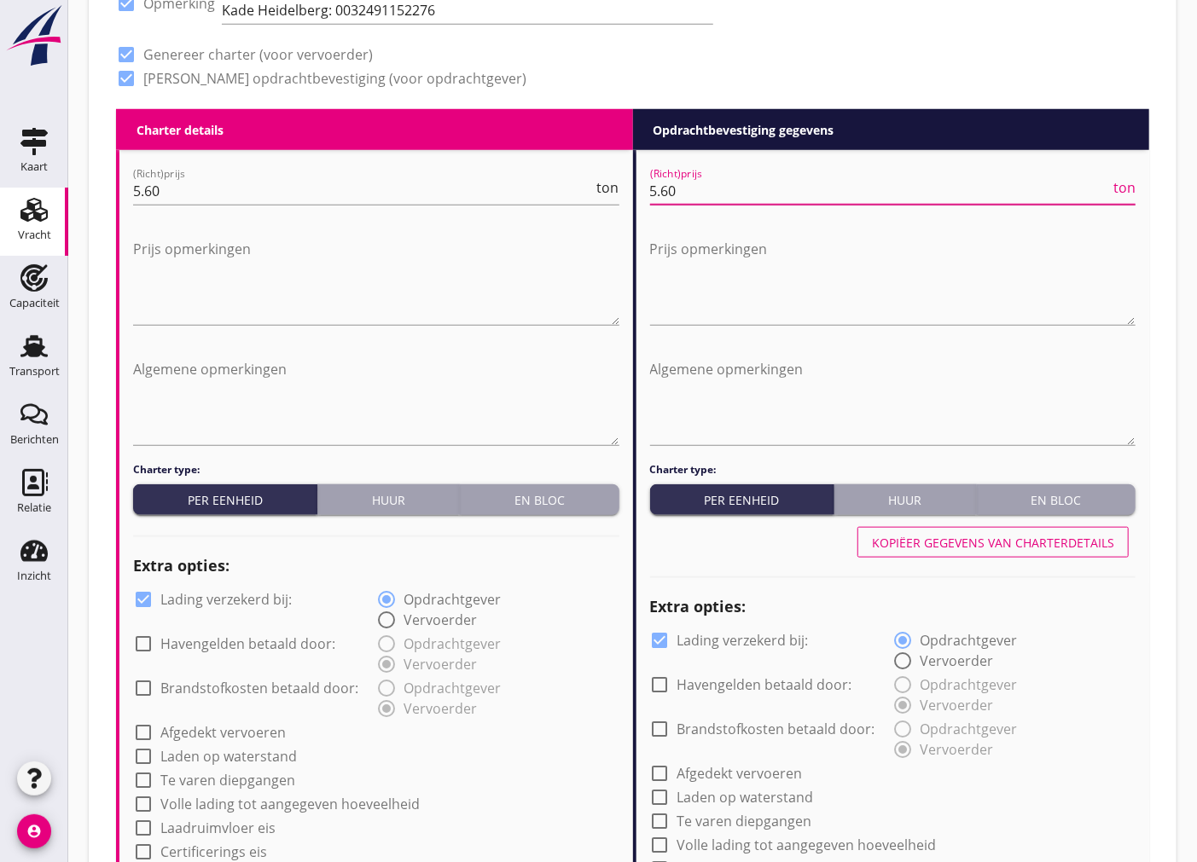
type input "5.60"
click at [139, 597] on div at bounding box center [143, 599] width 29 height 29
checkbox input "false"
click at [149, 753] on div at bounding box center [143, 756] width 29 height 29
checkbox input "true"
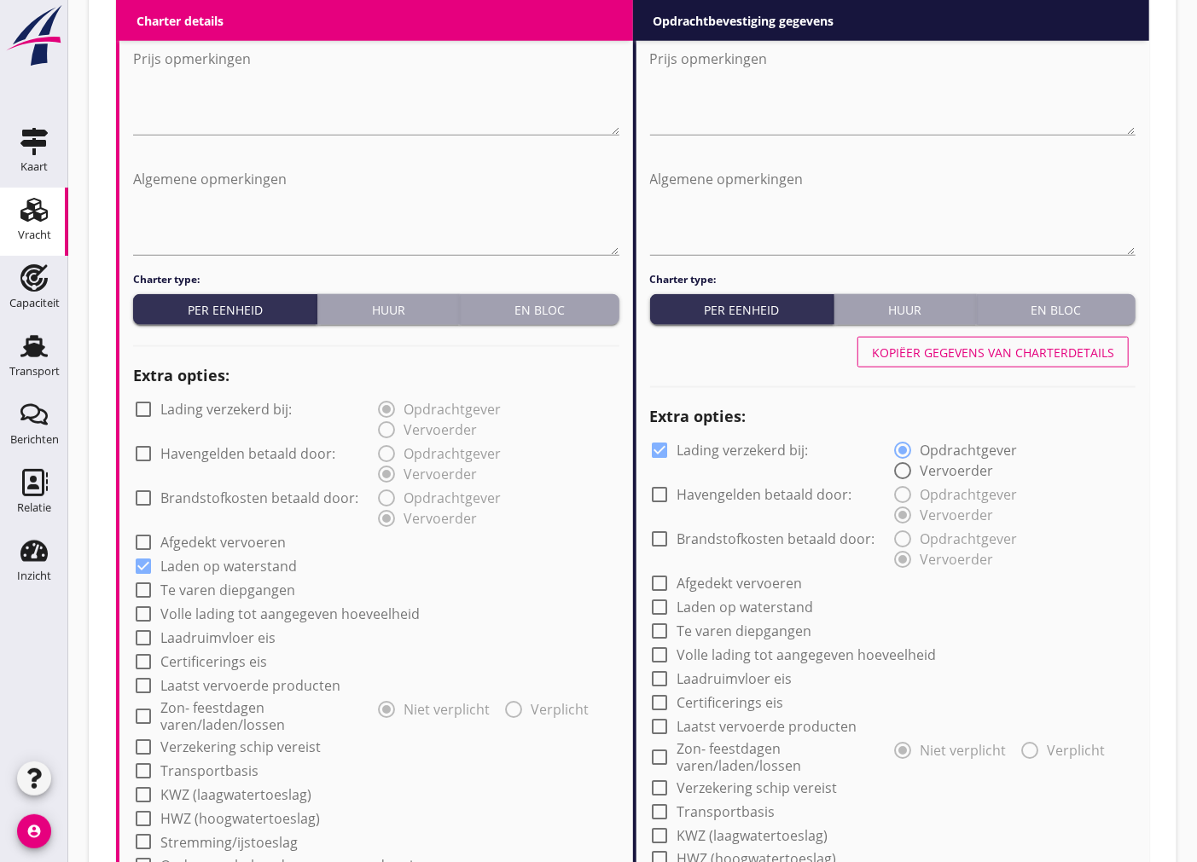
scroll to position [1042, 0]
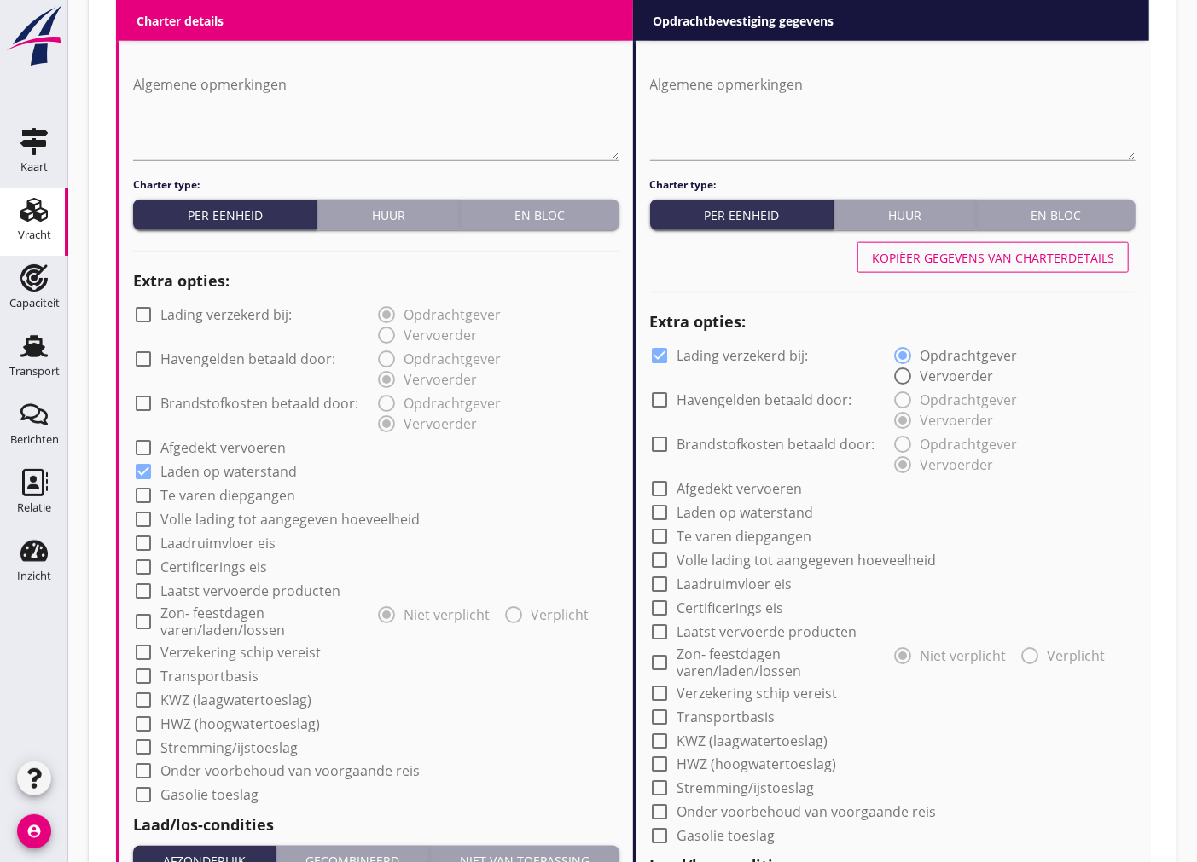
click at [155, 655] on div at bounding box center [143, 652] width 29 height 29
checkbox input "true"
click at [1088, 257] on div "Kopiëer gegevens van charterdetails" at bounding box center [993, 258] width 242 height 18
checkbox input "false"
checkbox input "true"
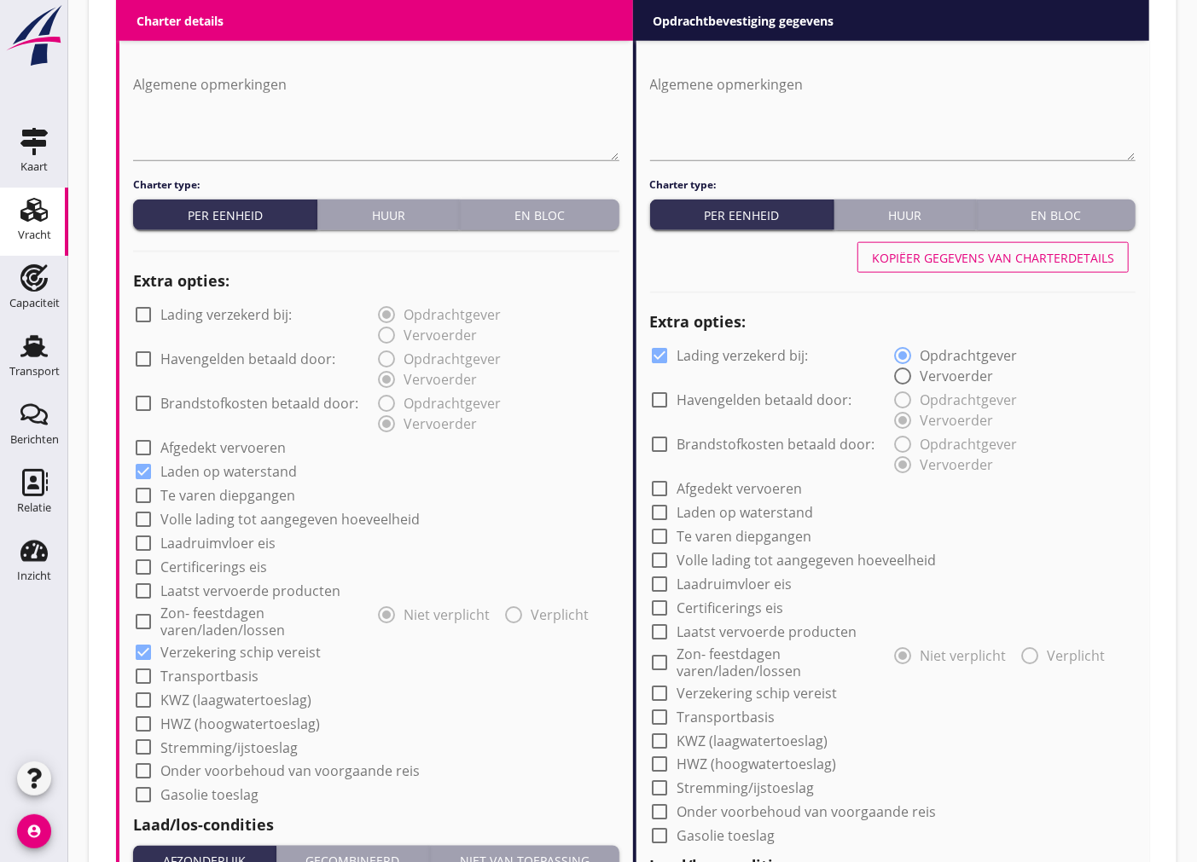
checkbox input "true"
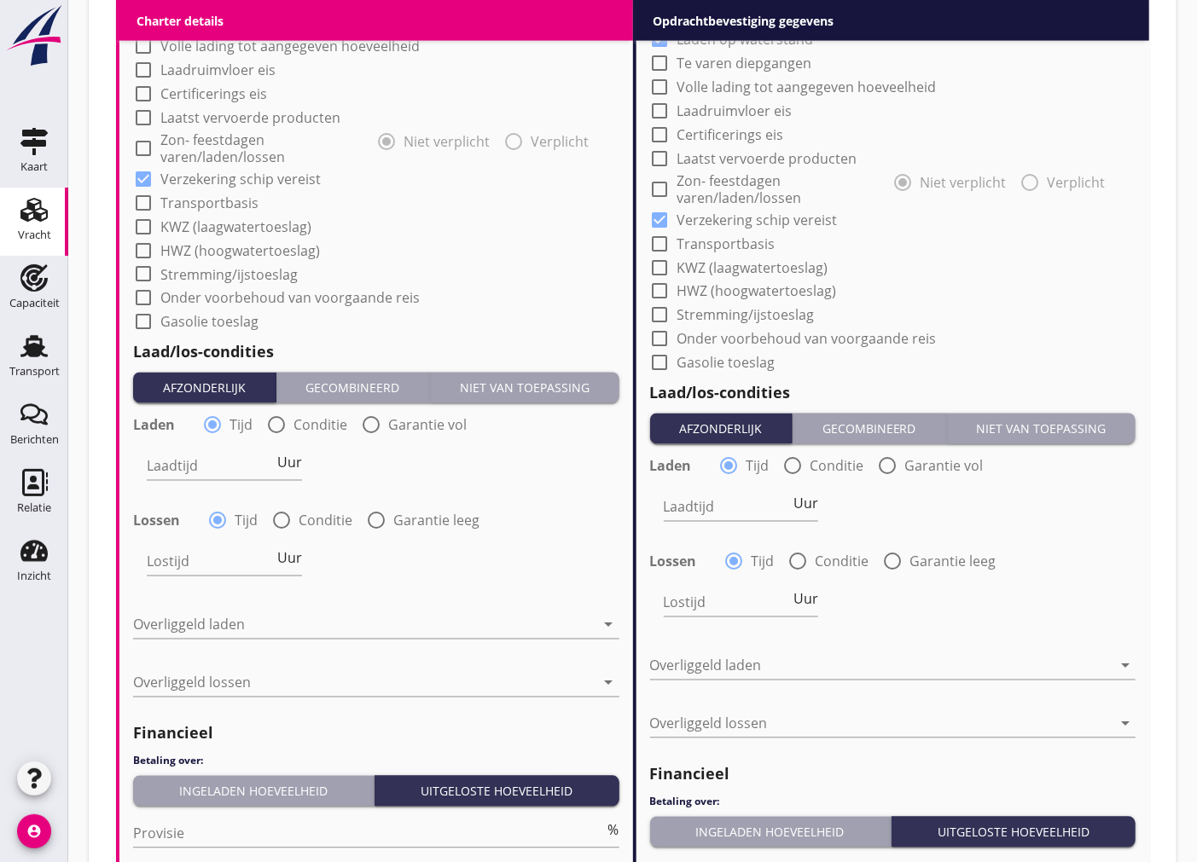
scroll to position [1611, 0]
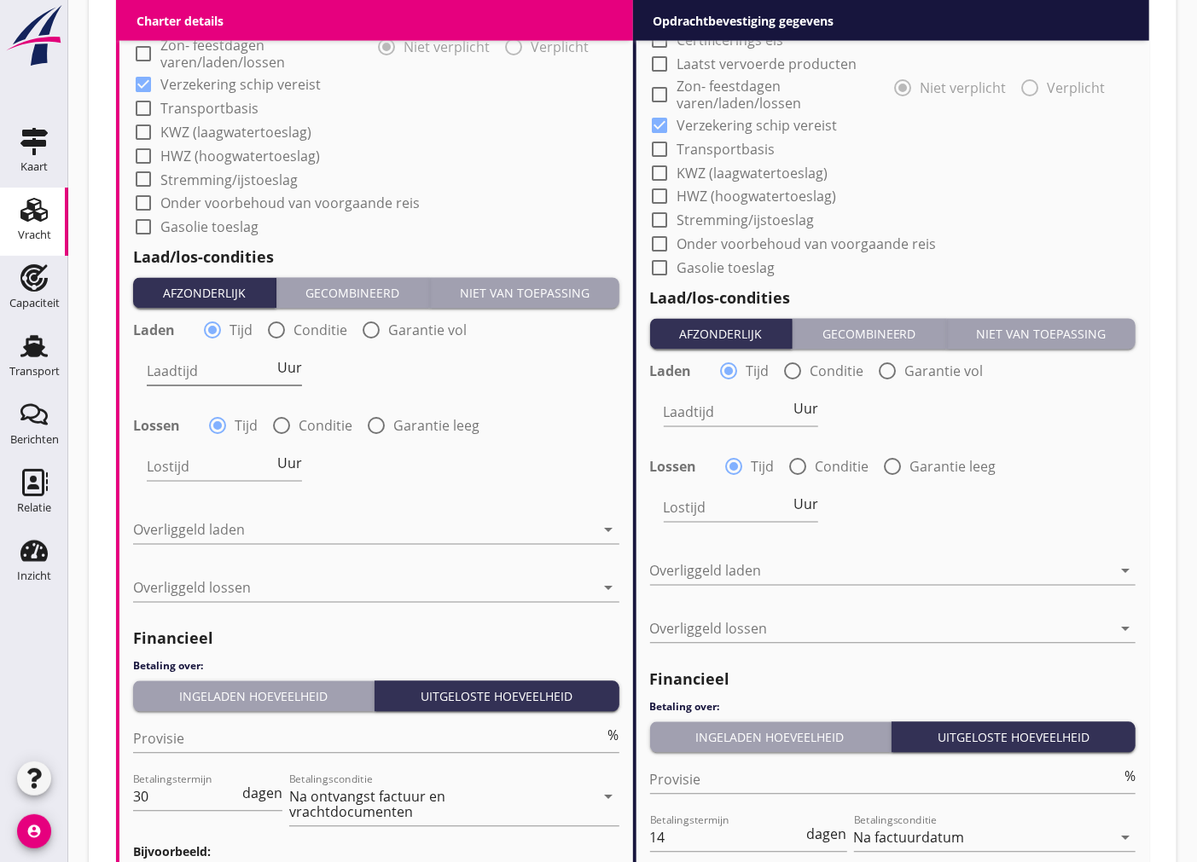
click at [222, 369] on input "Laadtijd" at bounding box center [210, 371] width 127 height 27
type input "24"
click at [217, 473] on input "Lostijd" at bounding box center [210, 467] width 127 height 27
type input "24"
click at [250, 517] on div at bounding box center [364, 530] width 462 height 27
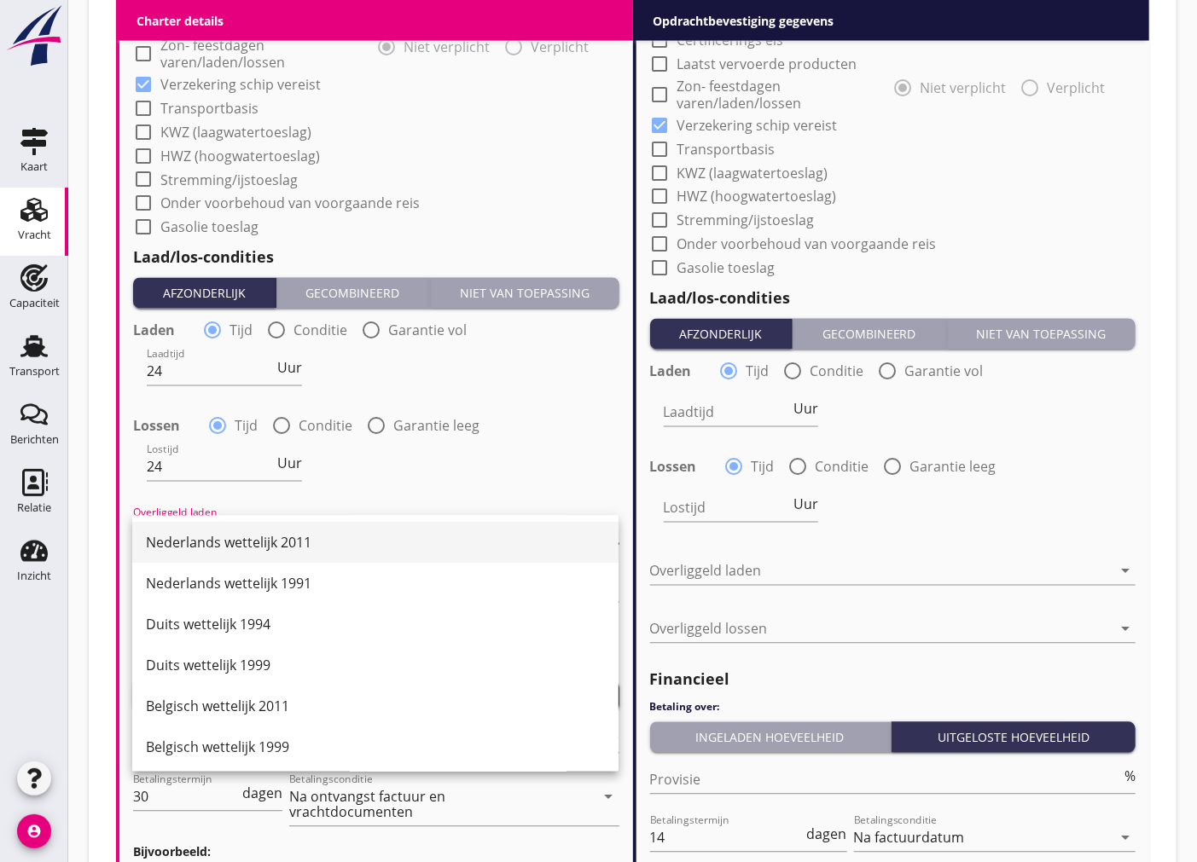
click at [266, 542] on div "Nederlands wettelijk 2011" at bounding box center [375, 543] width 459 height 20
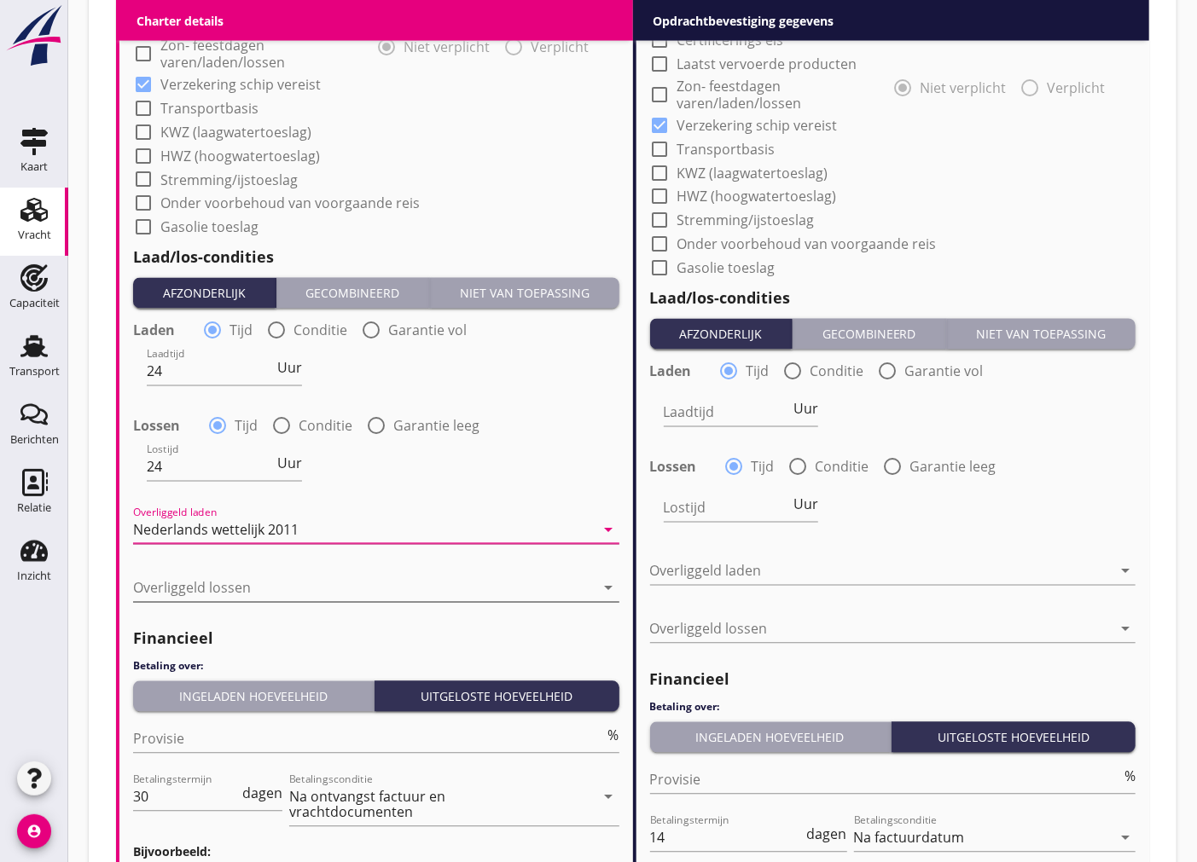
click at [342, 585] on div at bounding box center [364, 588] width 462 height 27
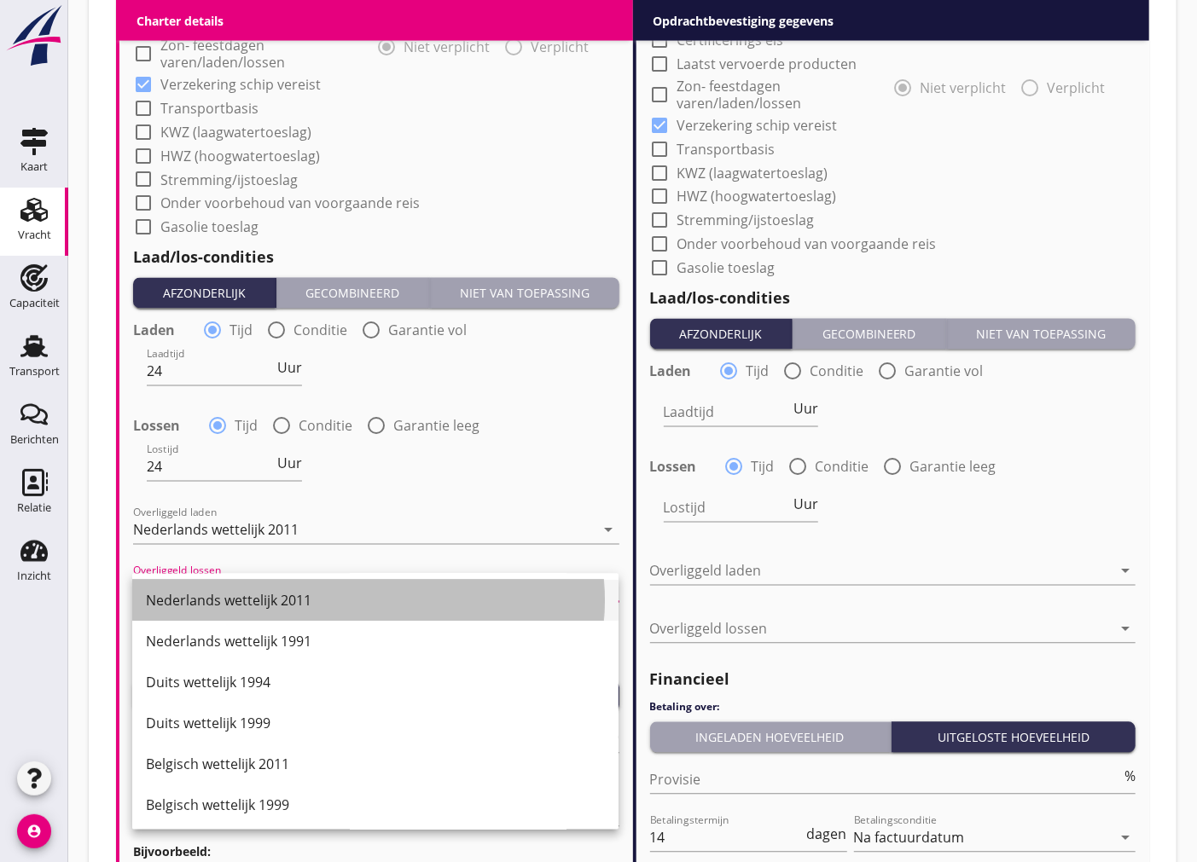
click at [327, 610] on div "Nederlands wettelijk 2011" at bounding box center [375, 601] width 459 height 20
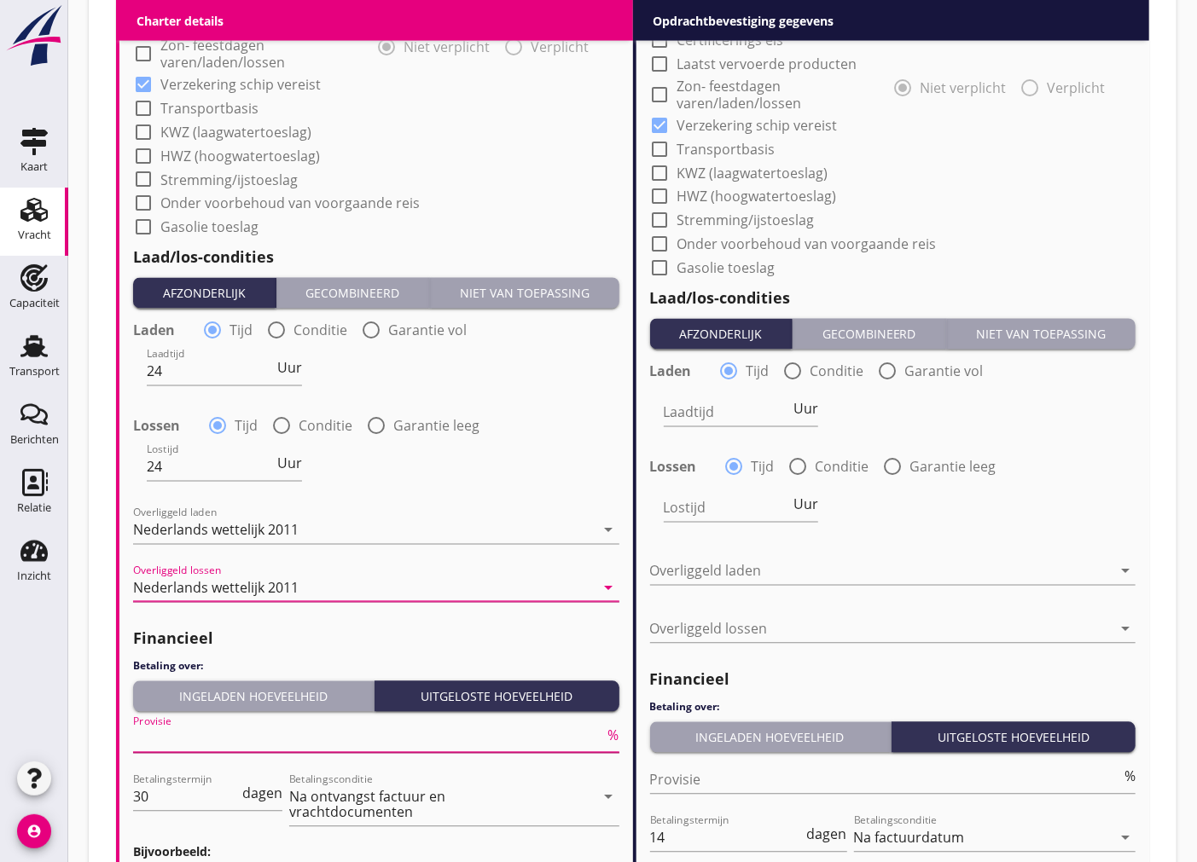
click at [206, 732] on input "Provisie" at bounding box center [369, 739] width 472 height 27
type input "5"
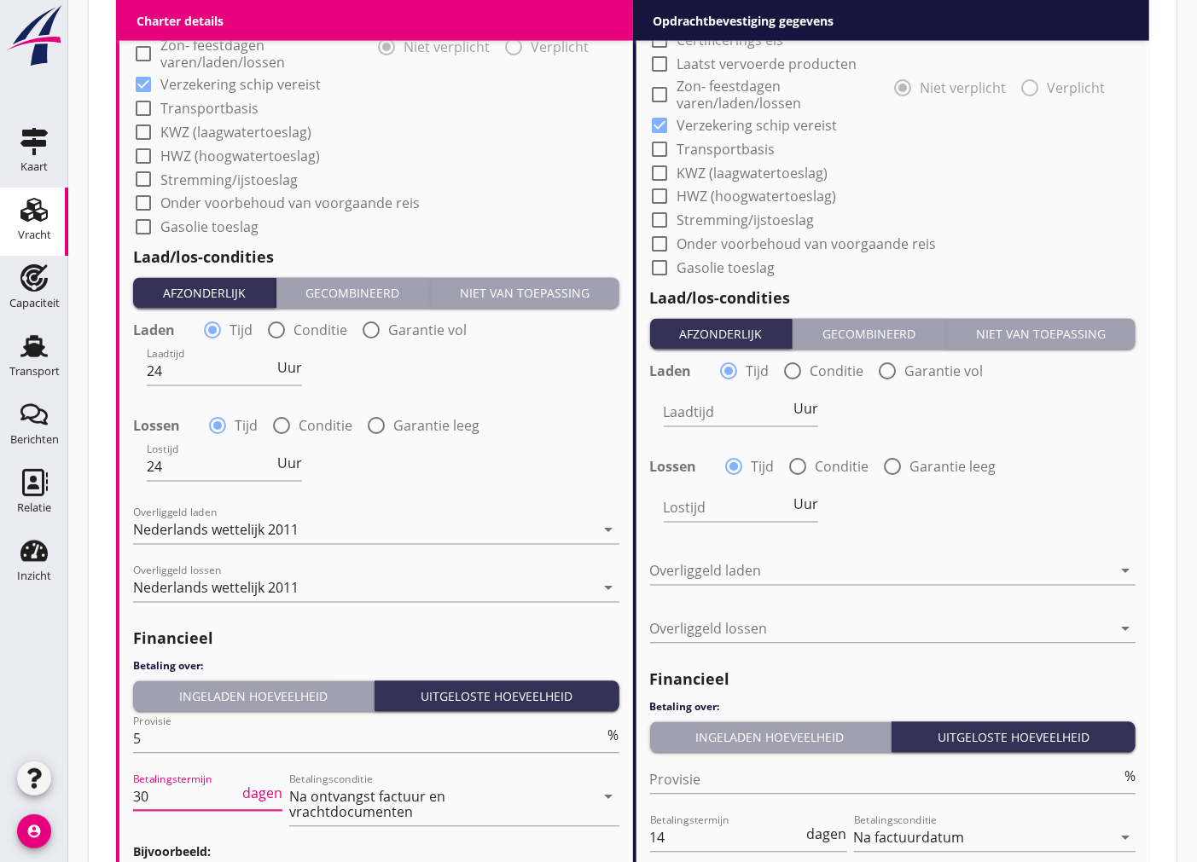
drag, startPoint x: 182, startPoint y: 802, endPoint x: 15, endPoint y: 791, distance: 167.6
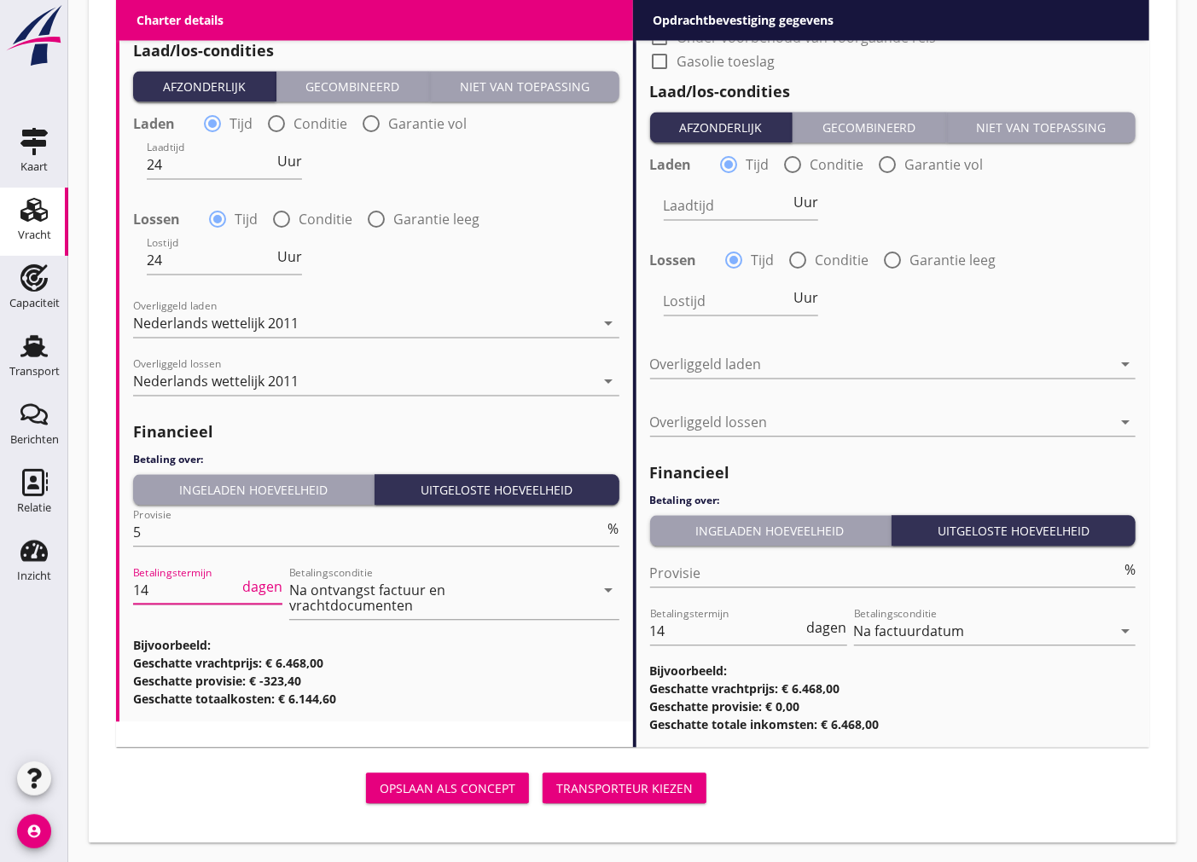
type input "14"
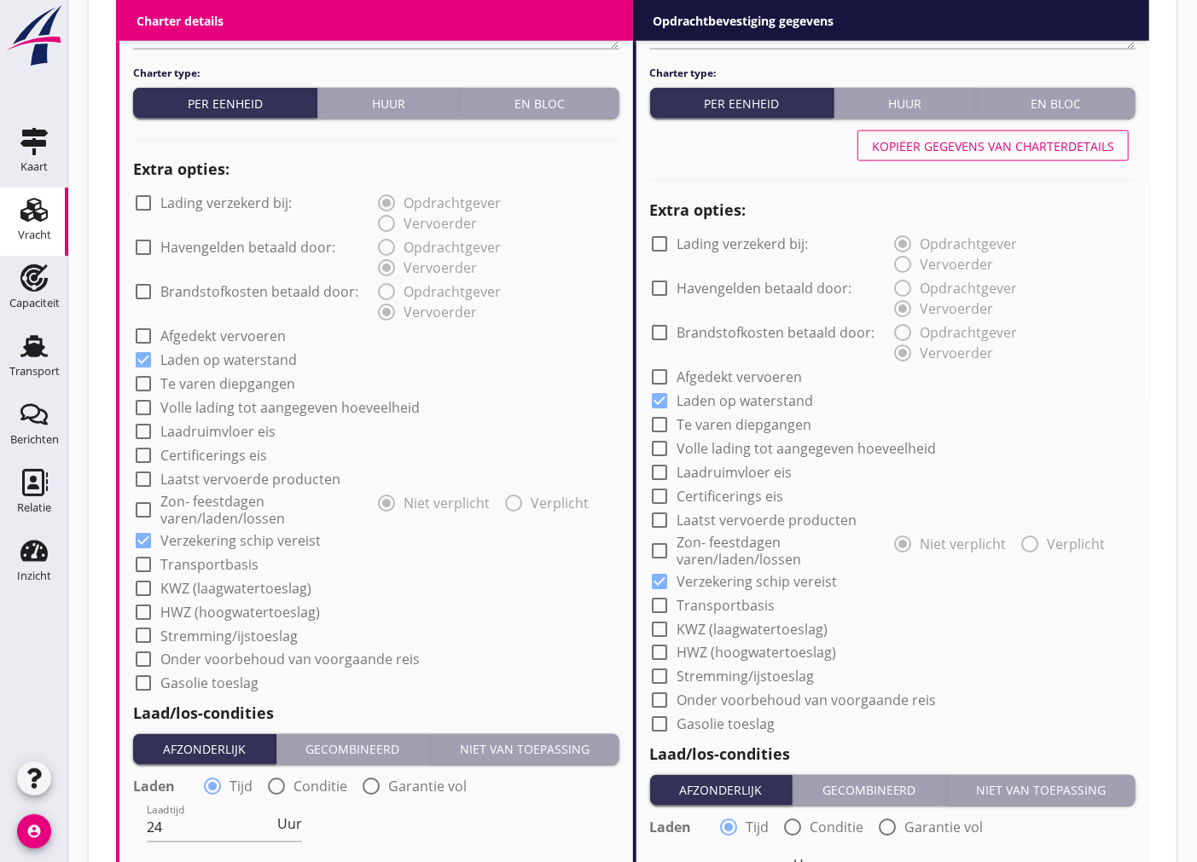
scroll to position [965, 0]
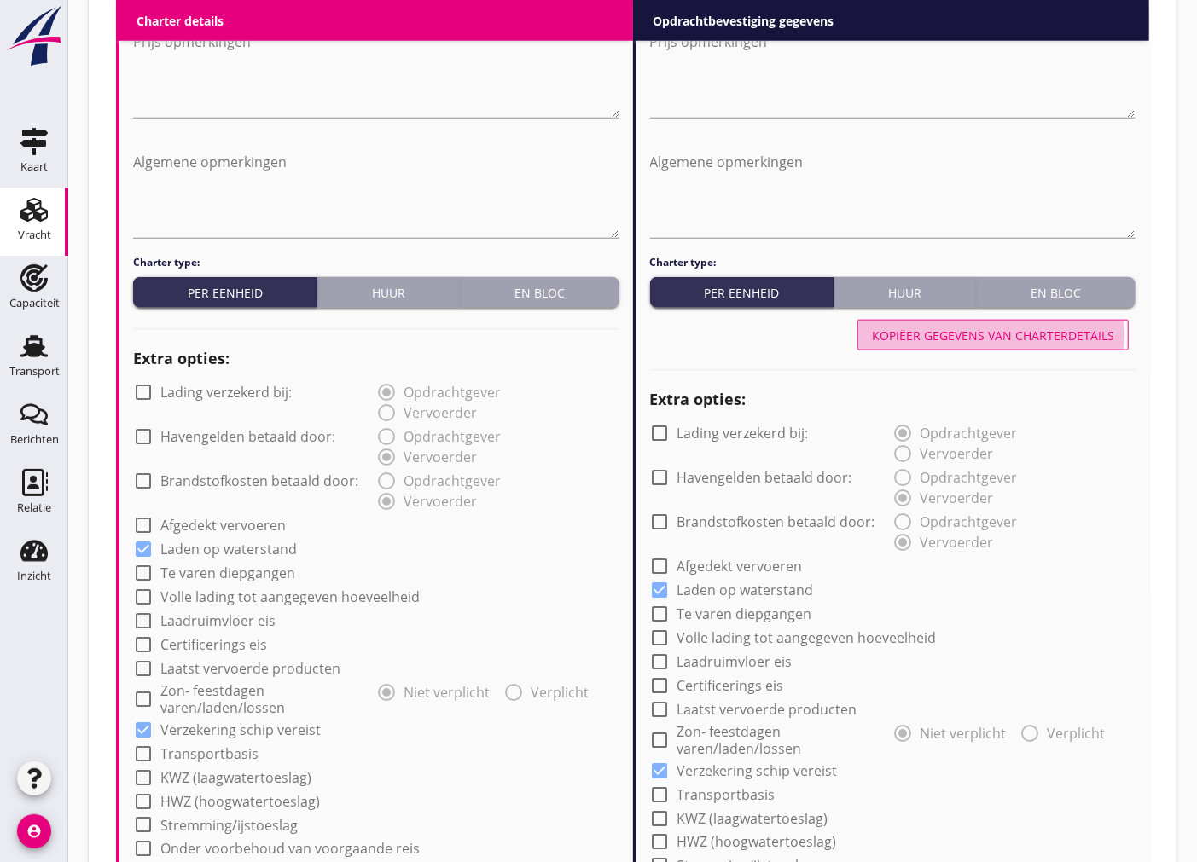
click at [1052, 338] on div "Kopiëer gegevens van charterdetails" at bounding box center [993, 336] width 242 height 18
type input "24"
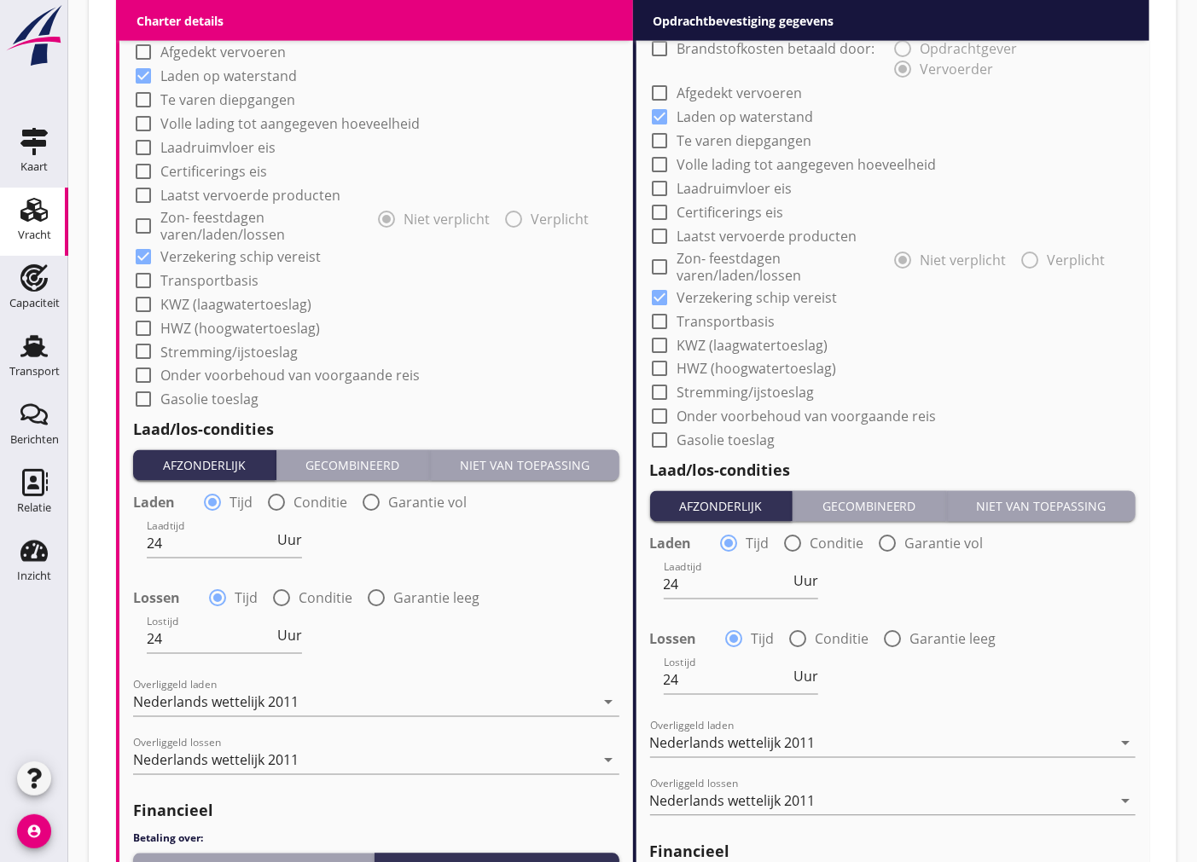
scroll to position [1818, 0]
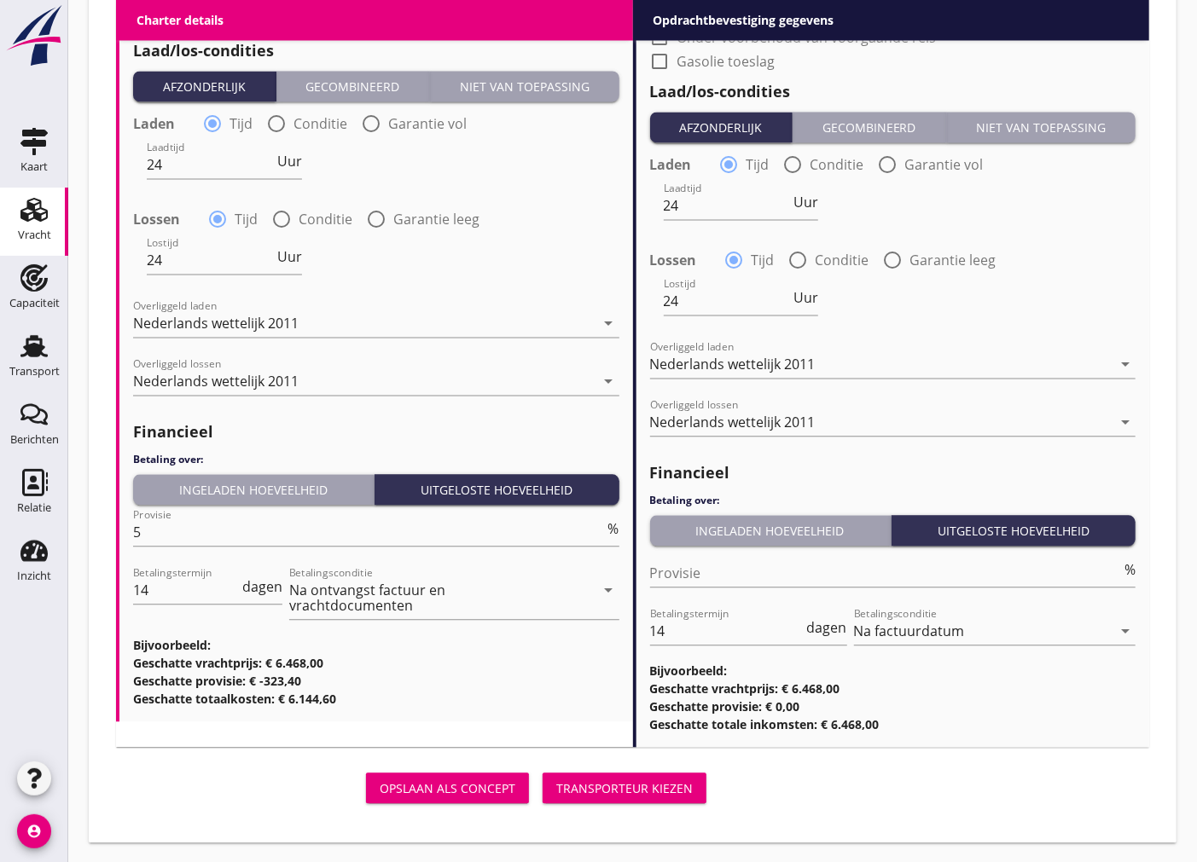
click at [628, 790] on div "Transporteur kiezen" at bounding box center [624, 789] width 136 height 18
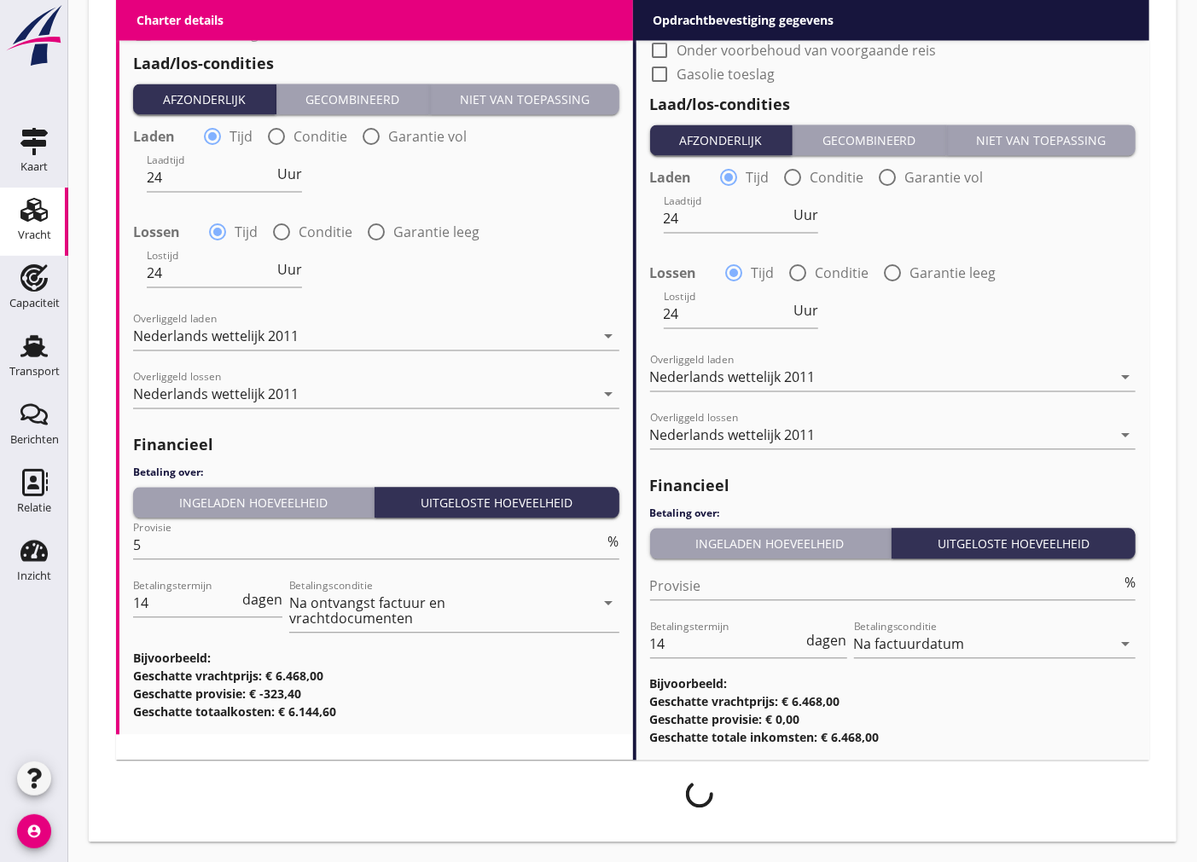
scroll to position [1804, 0]
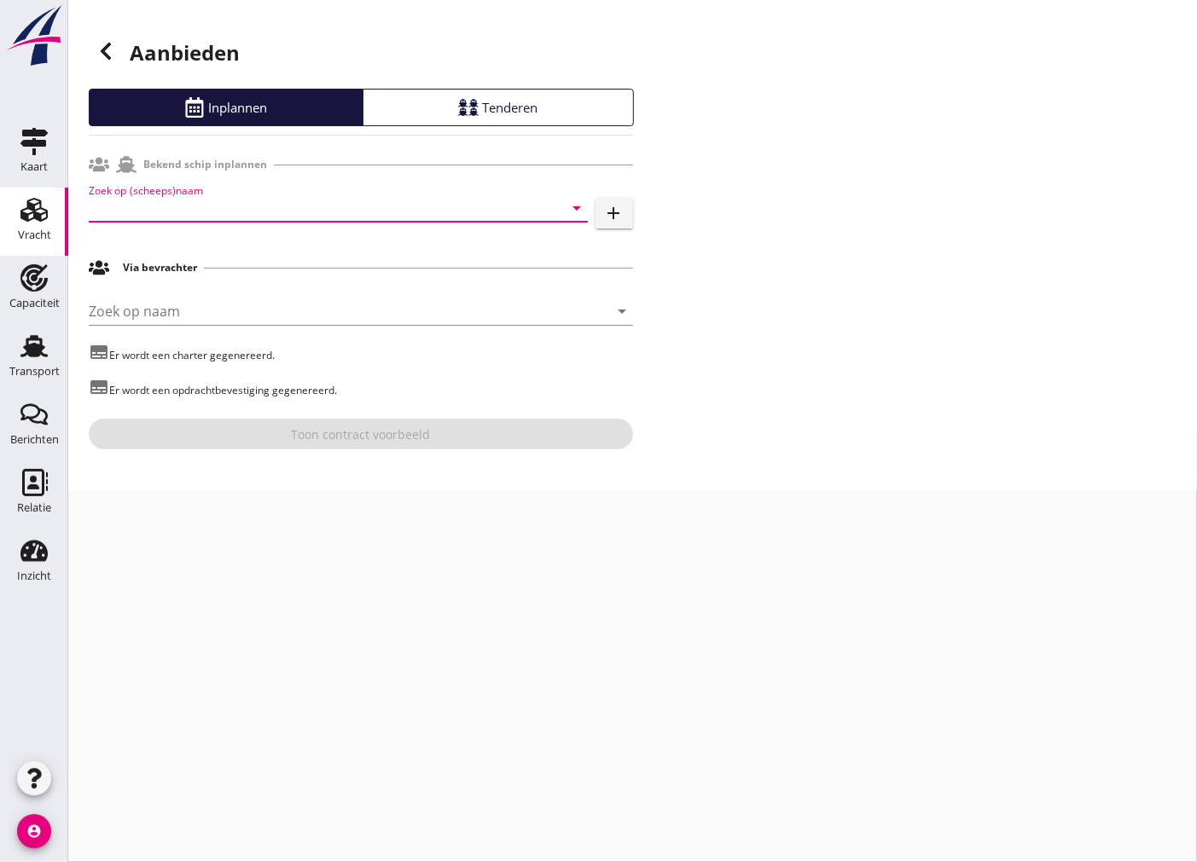
click at [330, 218] on input "Zoek op (scheeps)naam" at bounding box center [314, 207] width 451 height 27
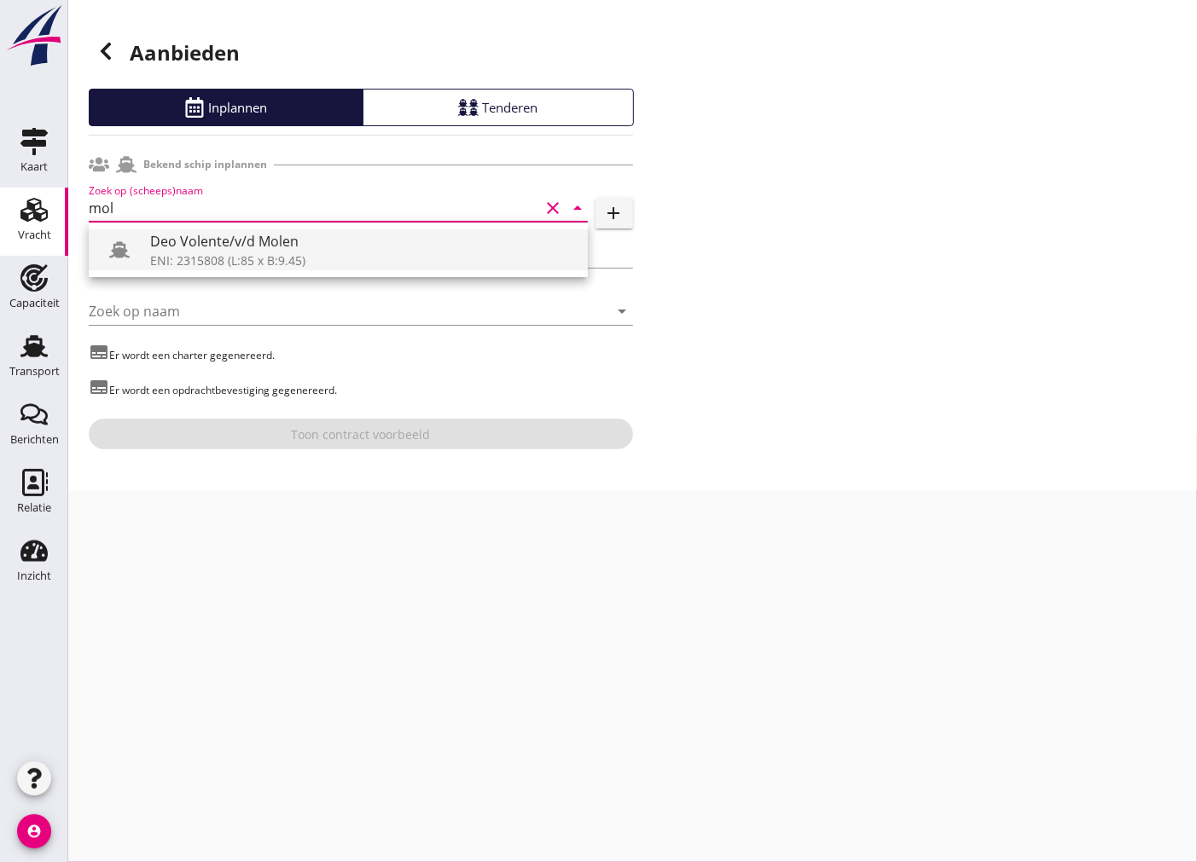
click at [320, 244] on div "Deo Volente/v/d Molen" at bounding box center [362, 241] width 424 height 20
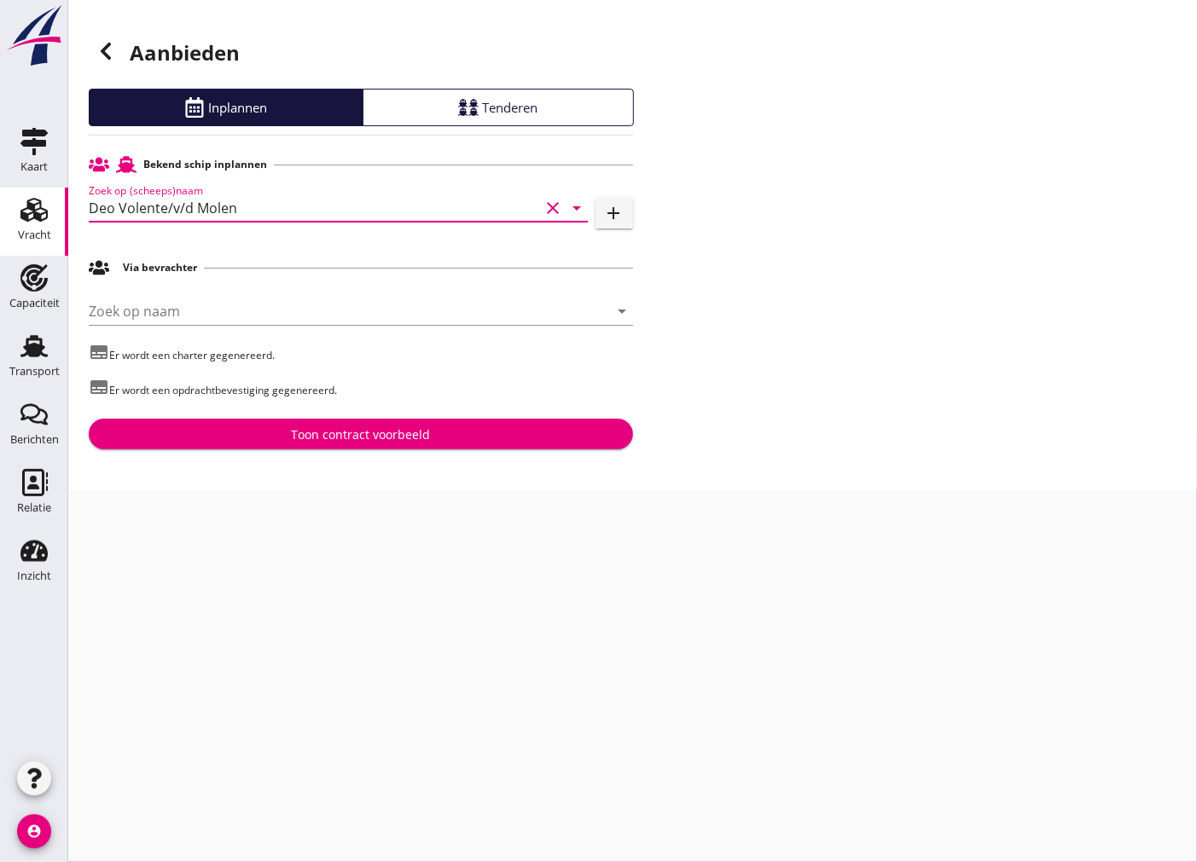
type input "Deo Volente/v/d Molen"
click at [270, 430] on div "Toon contract voorbeeld" at bounding box center [360, 435] width 517 height 18
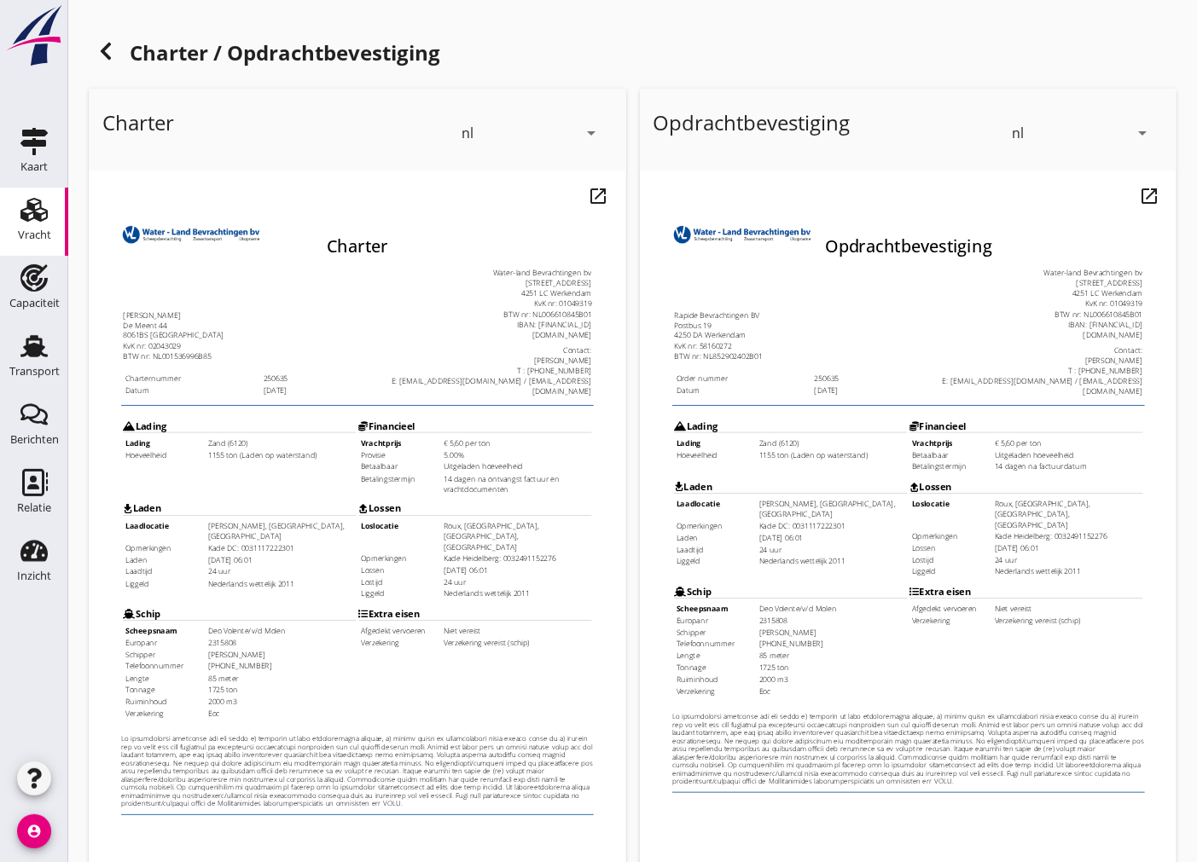
click at [101, 53] on icon at bounding box center [106, 51] width 20 height 20
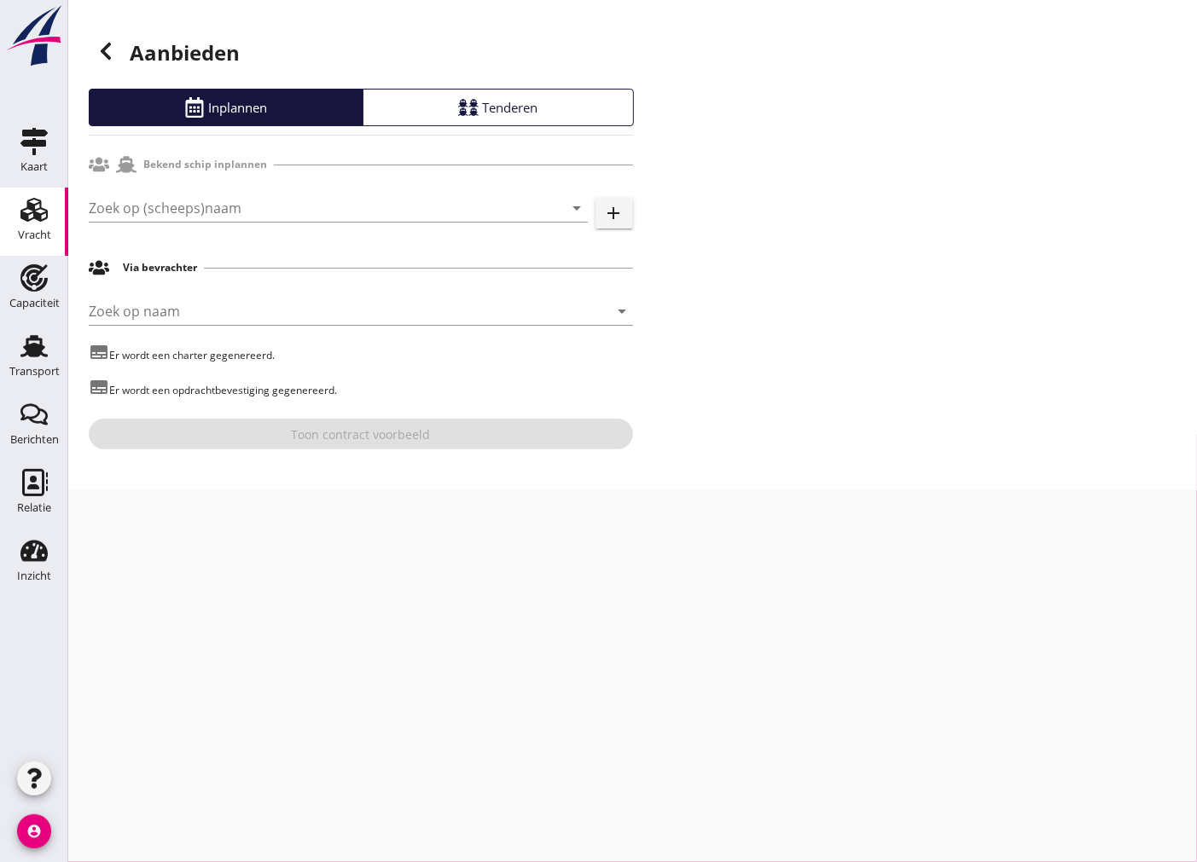
click at [109, 49] on icon at bounding box center [106, 51] width 20 height 20
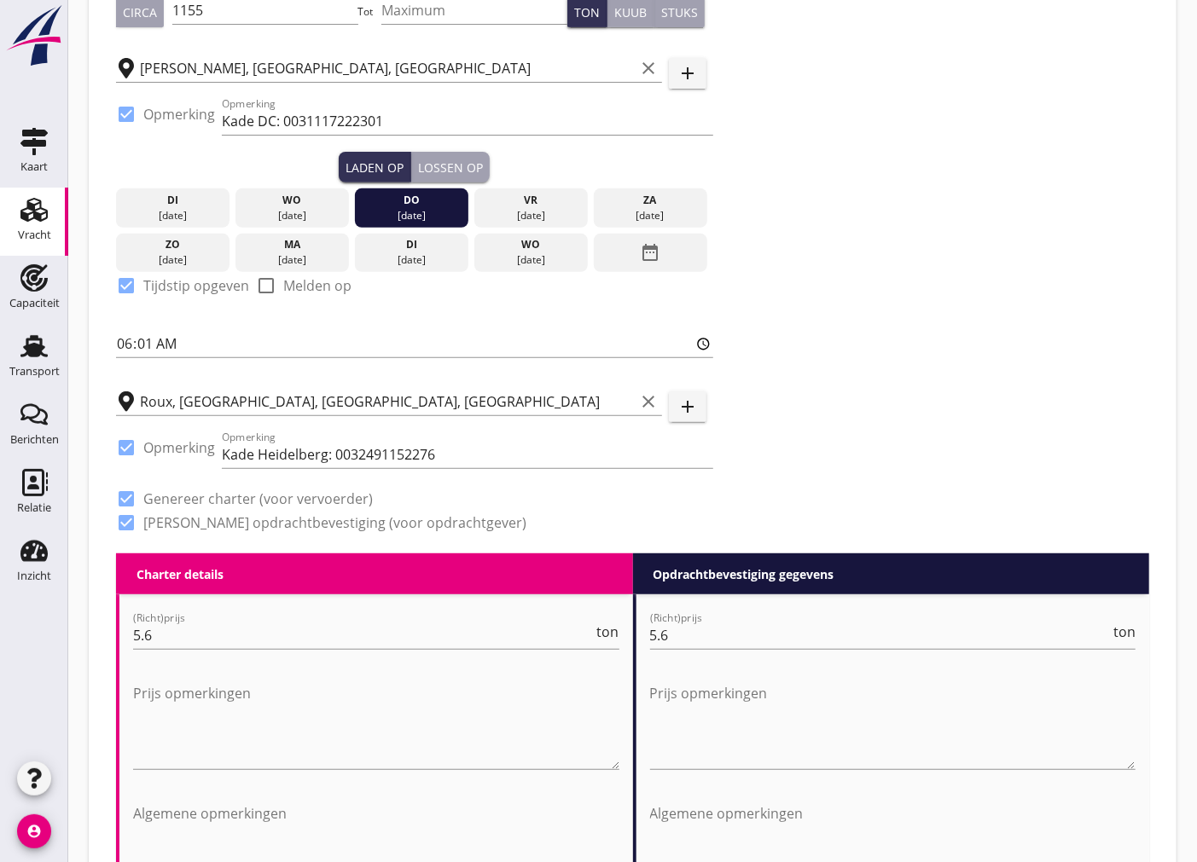
scroll to position [568, 0]
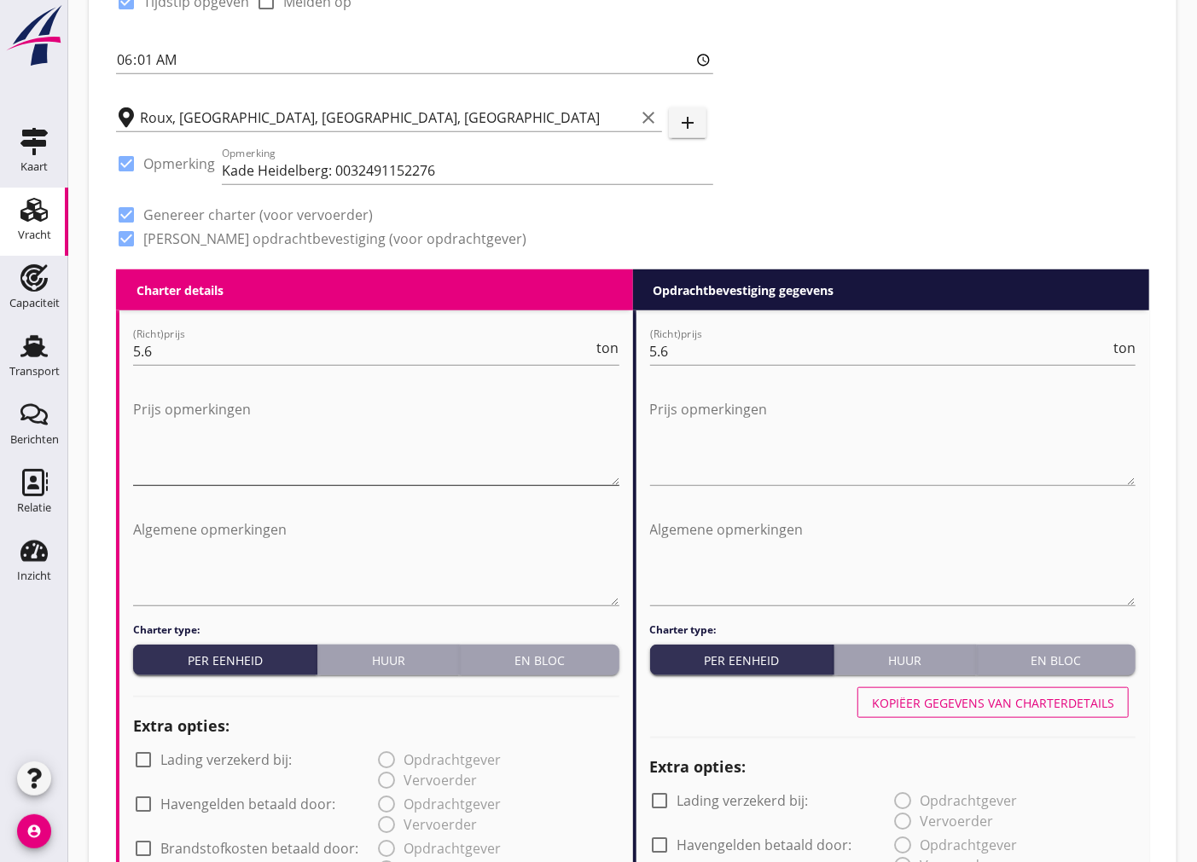
click at [162, 432] on textarea "Prijs opmerkingen" at bounding box center [376, 441] width 486 height 90
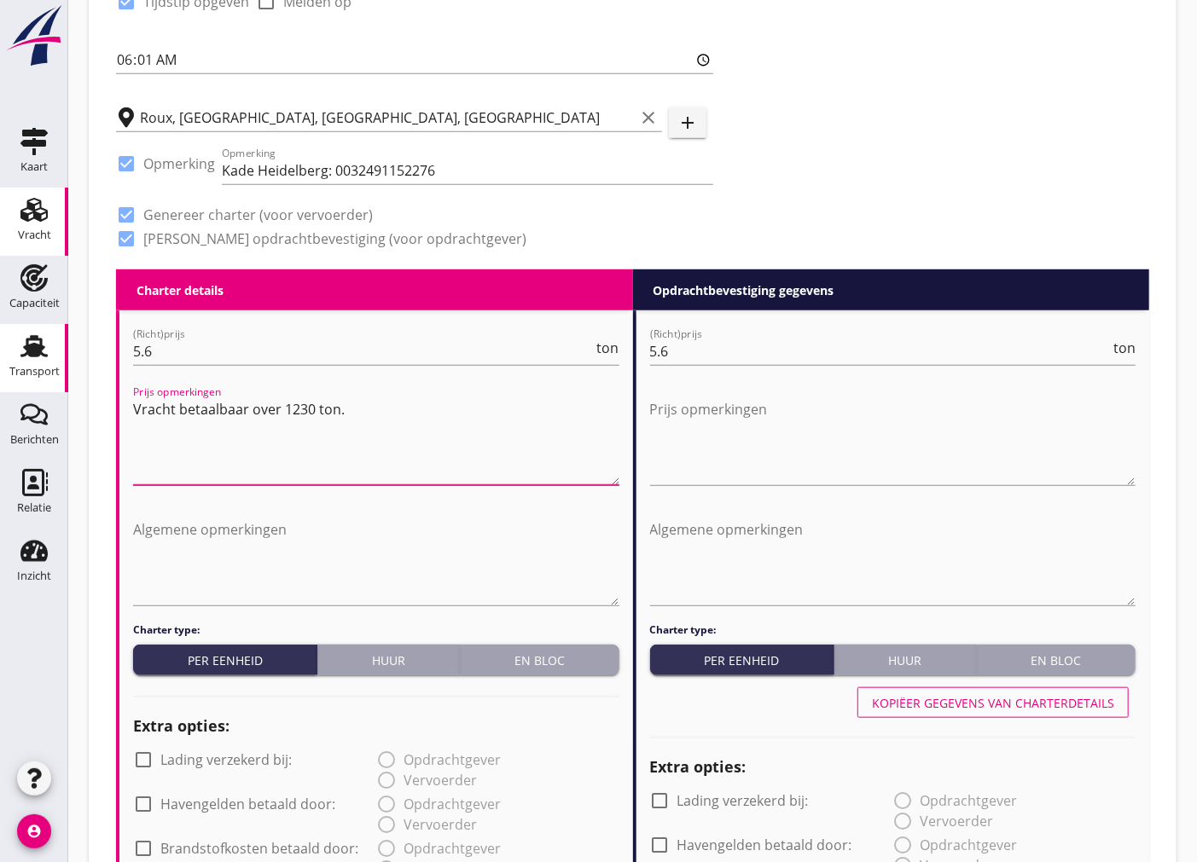
drag, startPoint x: 374, startPoint y: 420, endPoint x: 48, endPoint y: 372, distance: 329.3
click at [48, 372] on div "Kaart Kaart Vracht Vracht Capaciteit Capaciteit Transport Transport Berichten B…" at bounding box center [598, 758] width 1197 height 2652
type textarea "Vracht betaalbaar over 1230 ton."
click at [768, 450] on textarea "Prijs opmerkingen" at bounding box center [893, 441] width 486 height 90
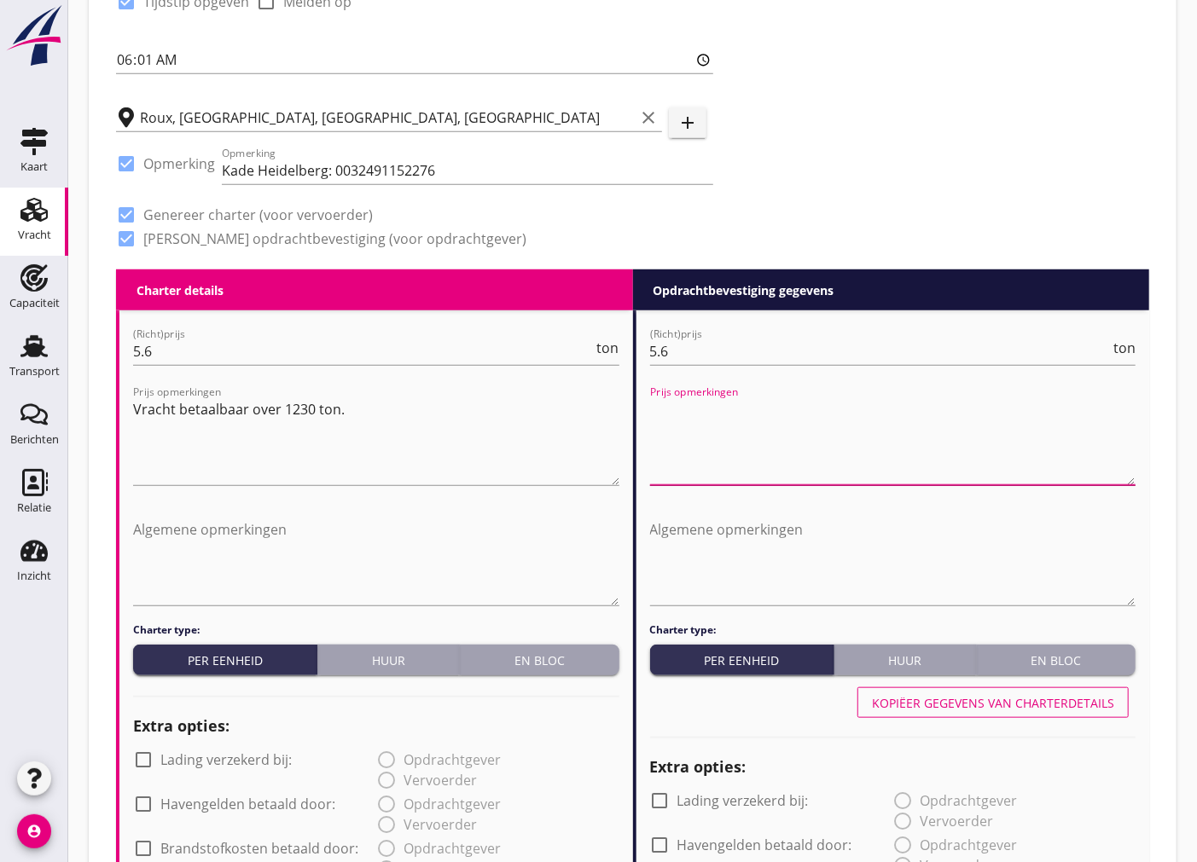
paste textarea "Vracht betaalbaar over 1230 ton."
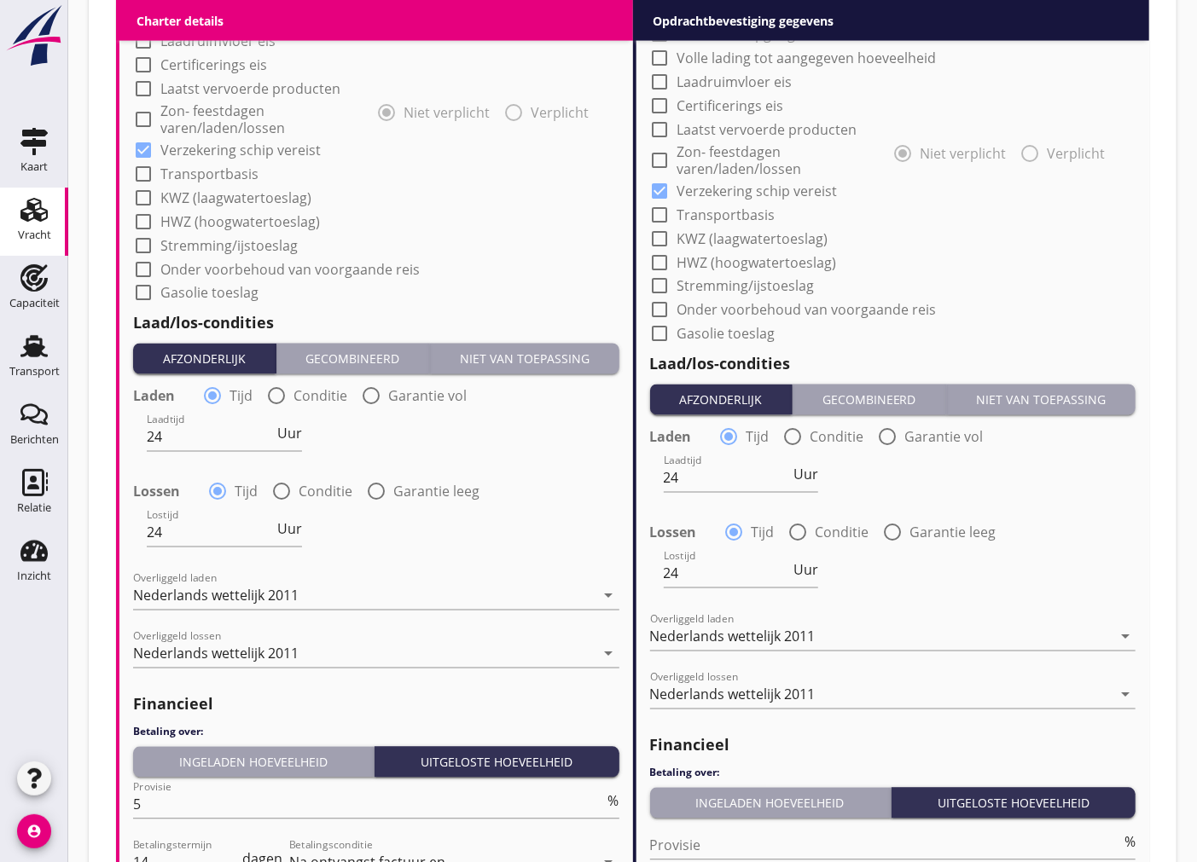
scroll to position [1788, 0]
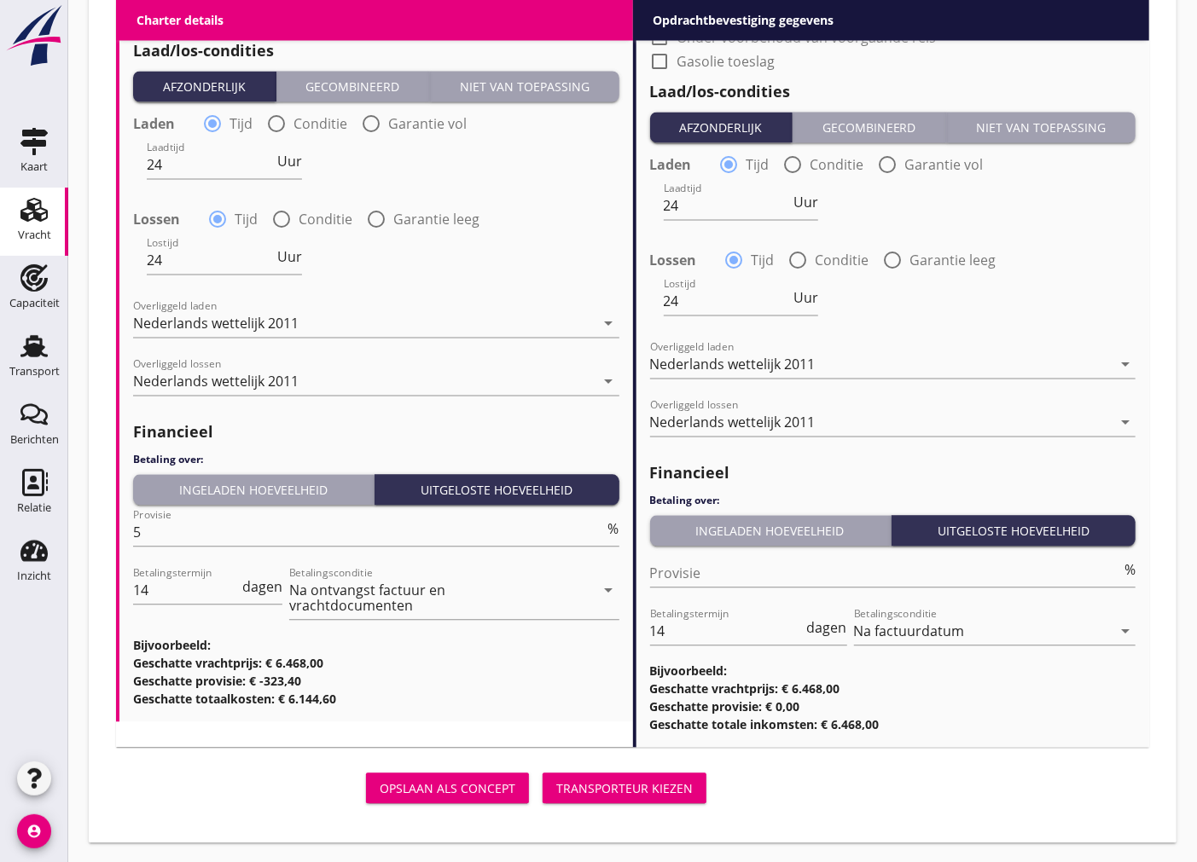
type textarea "Vracht betaalbaar over 1230 ton."
click at [618, 793] on div "Transporteur kiezen" at bounding box center [624, 790] width 136 height 18
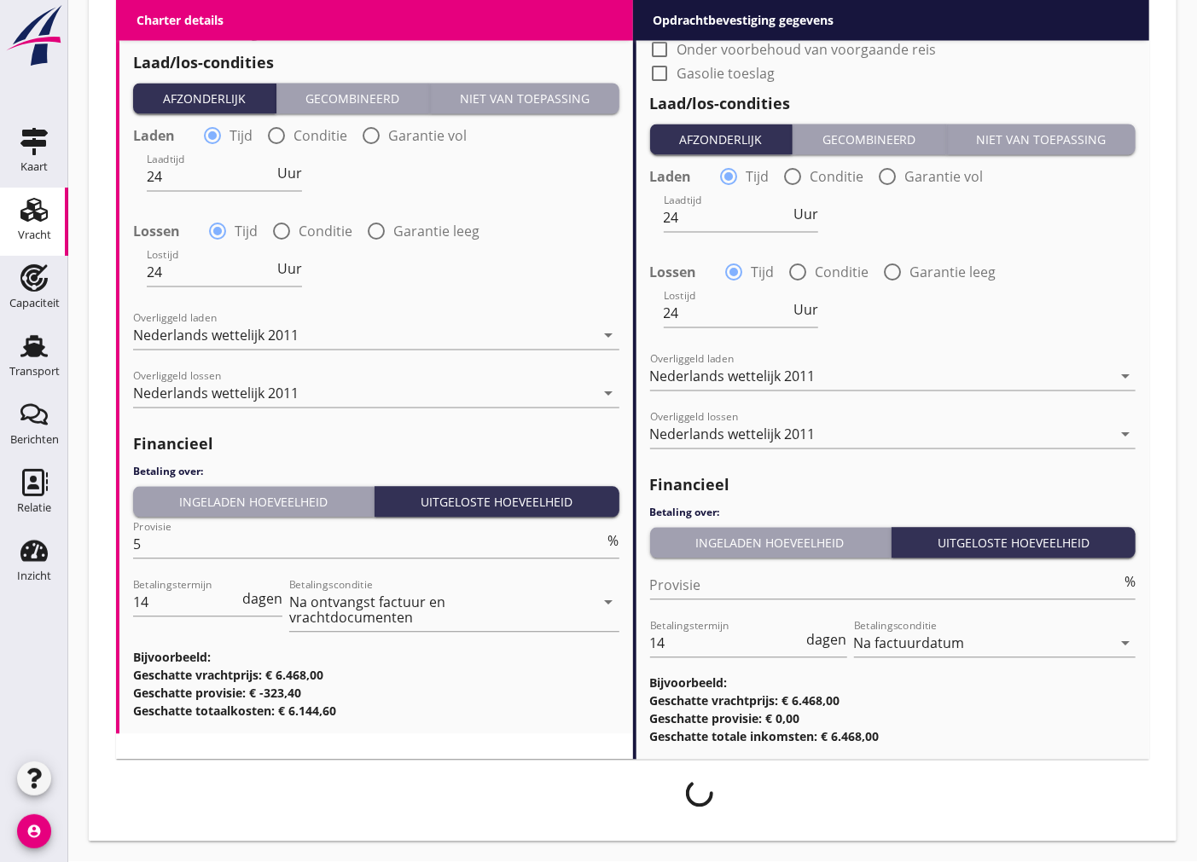
scroll to position [1775, 0]
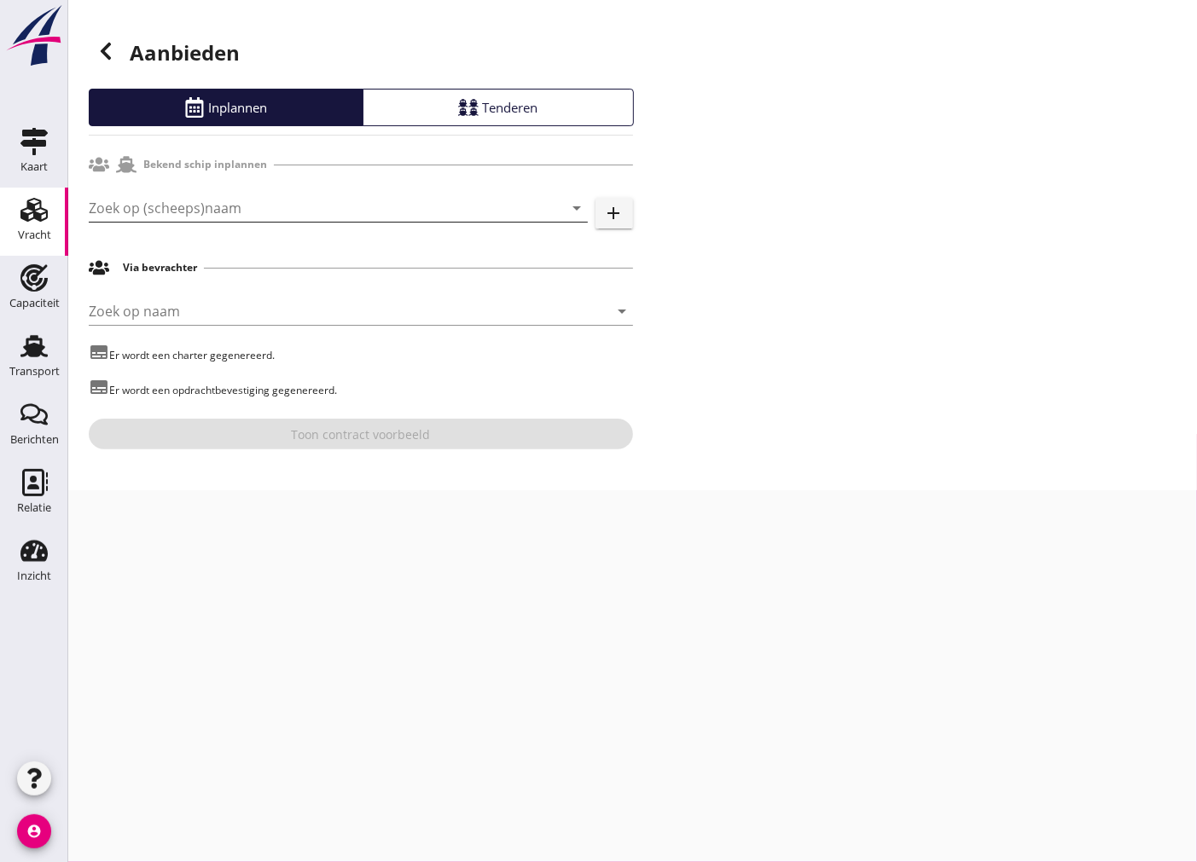
click at [287, 210] on input "Zoek op (scheeps)naam" at bounding box center [314, 207] width 451 height 27
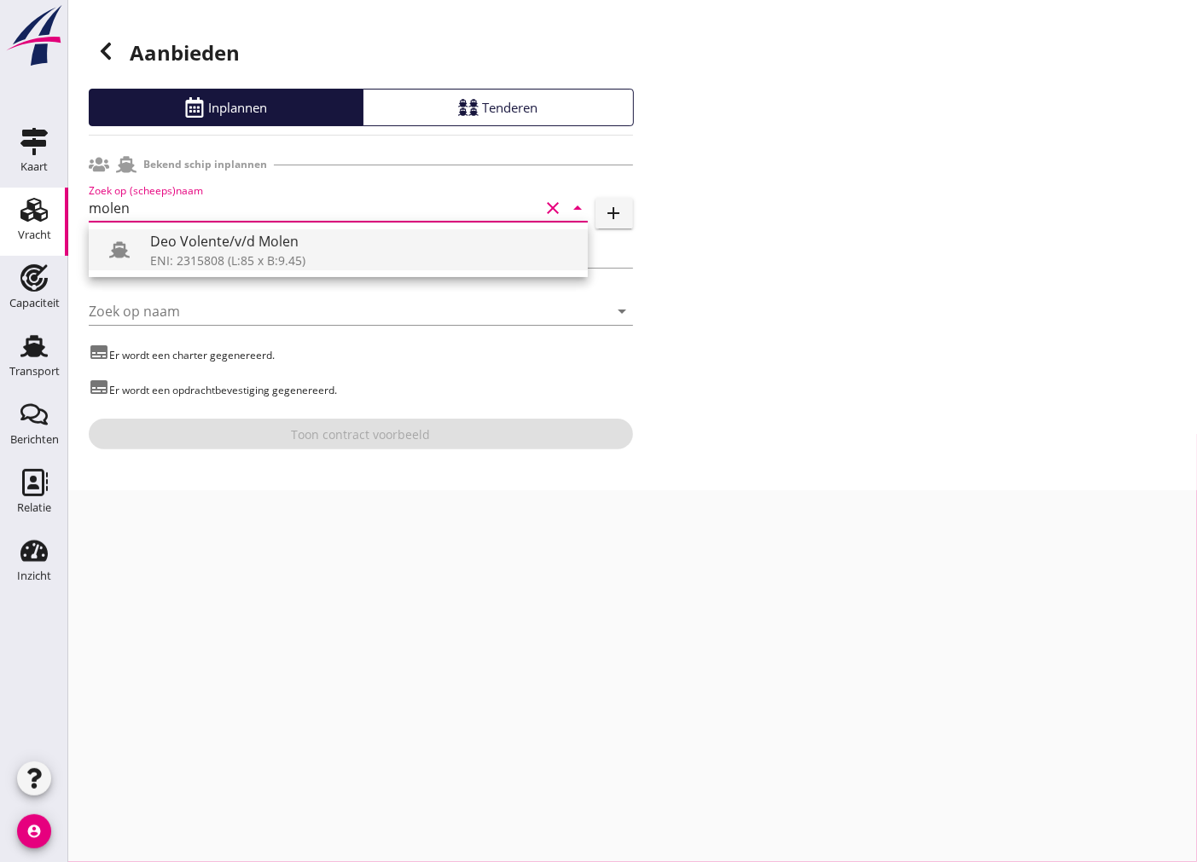
click at [292, 266] on div "ENI: 2315808 (L:85 x B:9.45)" at bounding box center [362, 261] width 424 height 18
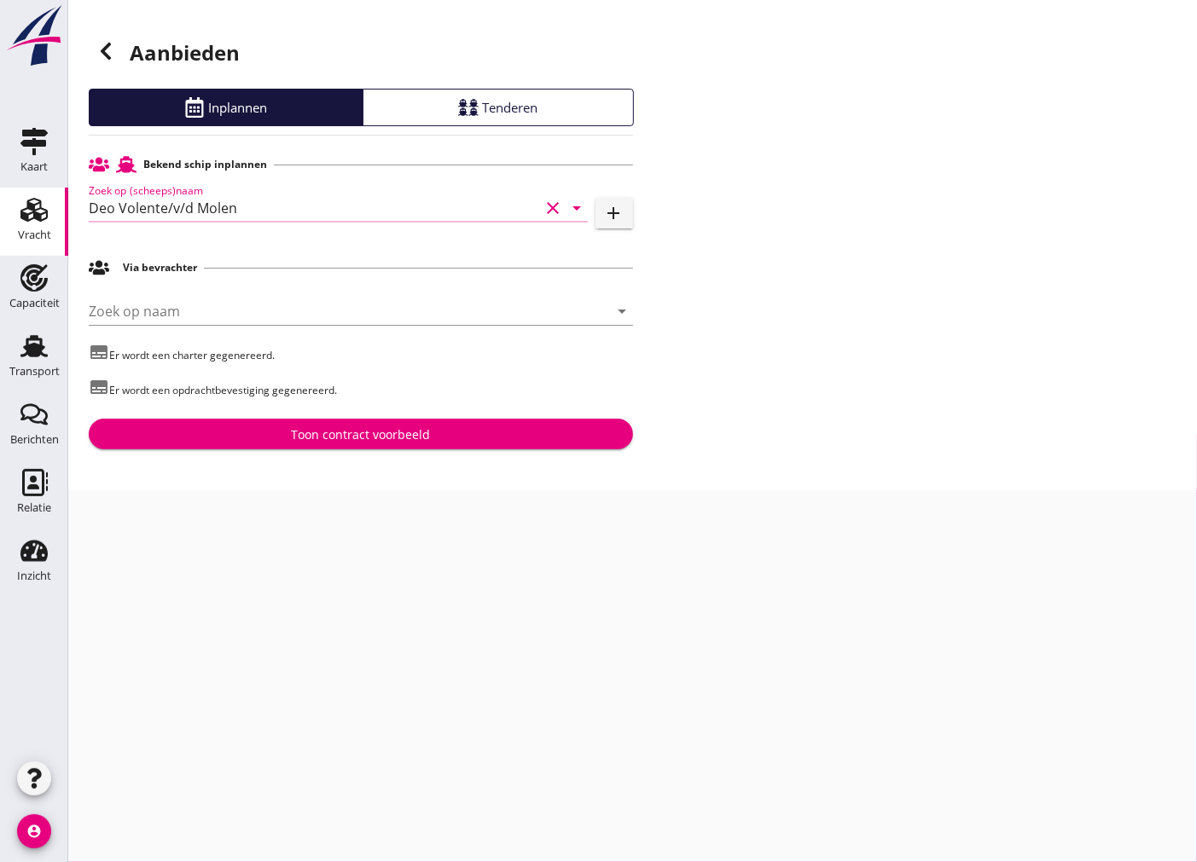
type input "Deo Volente/v/d Molen"
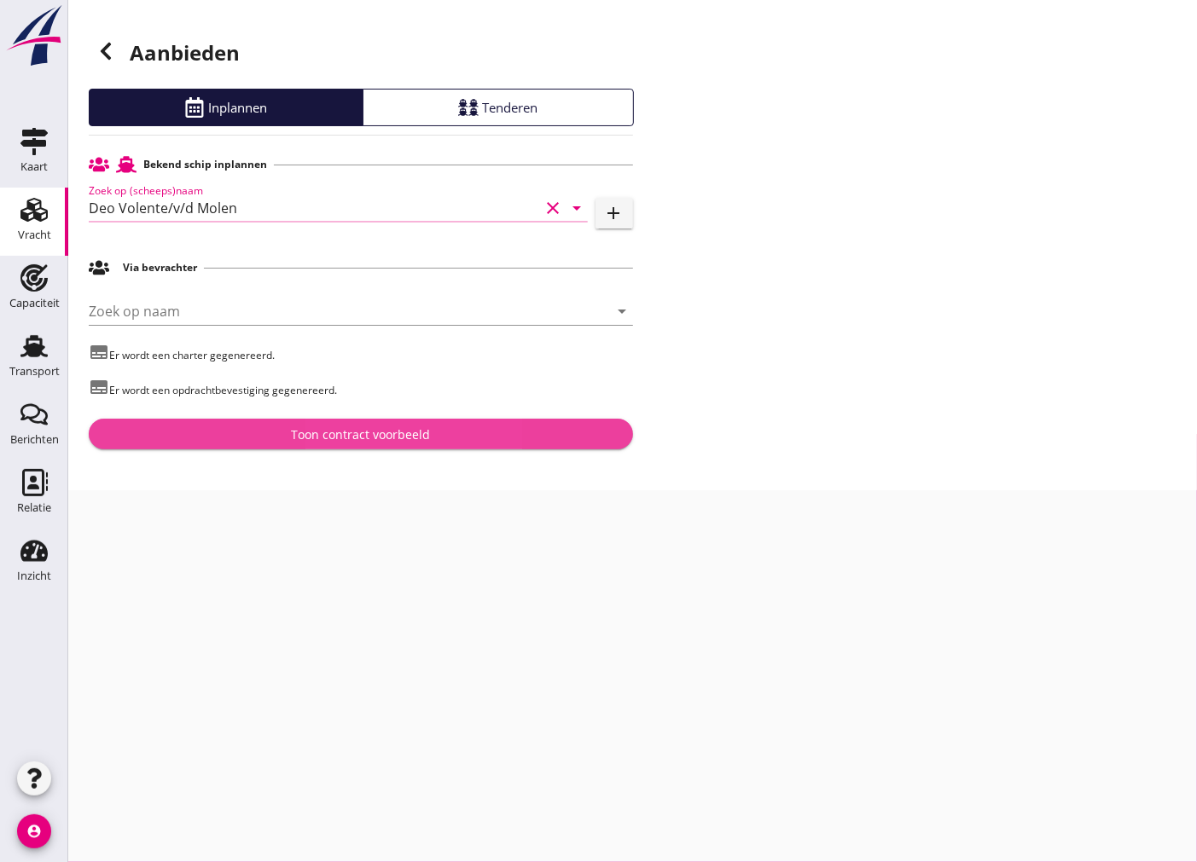
click at [308, 421] on button "Toon contract voorbeeld" at bounding box center [361, 434] width 544 height 31
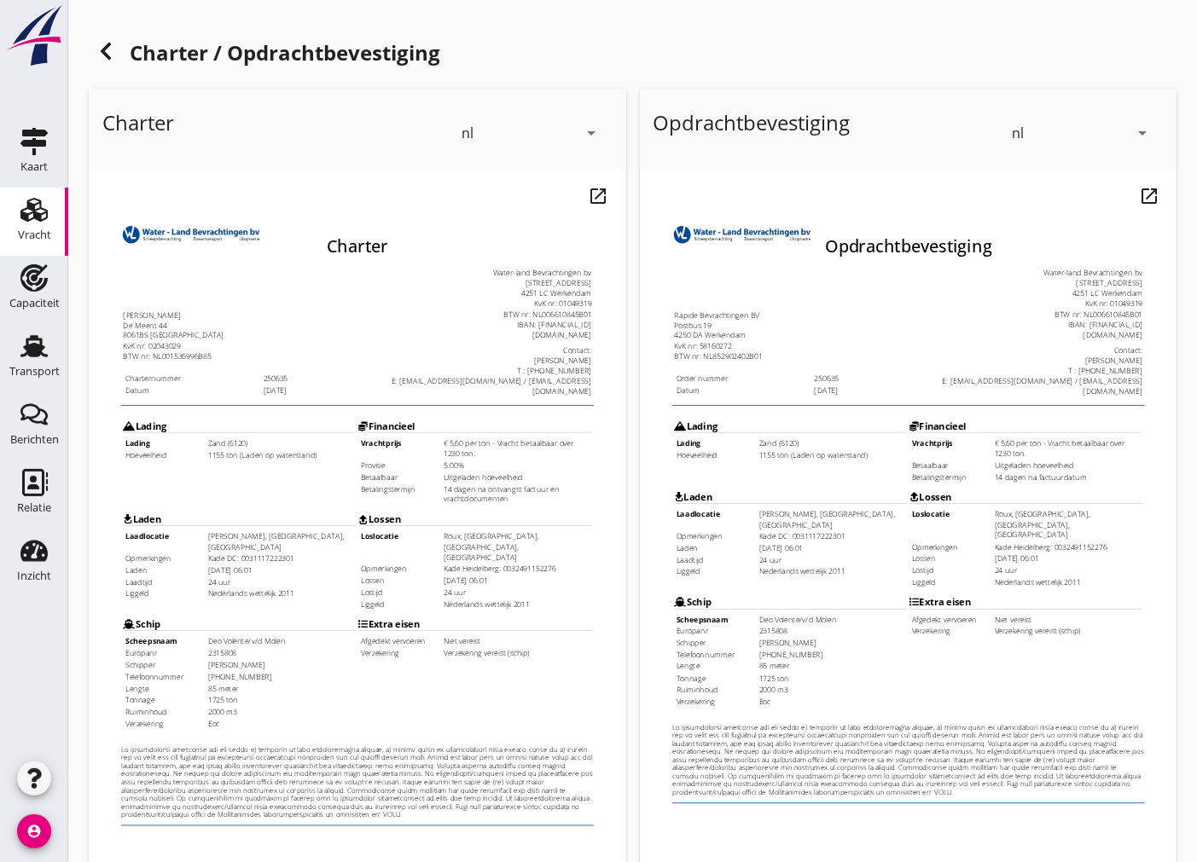
scroll to position [202, 0]
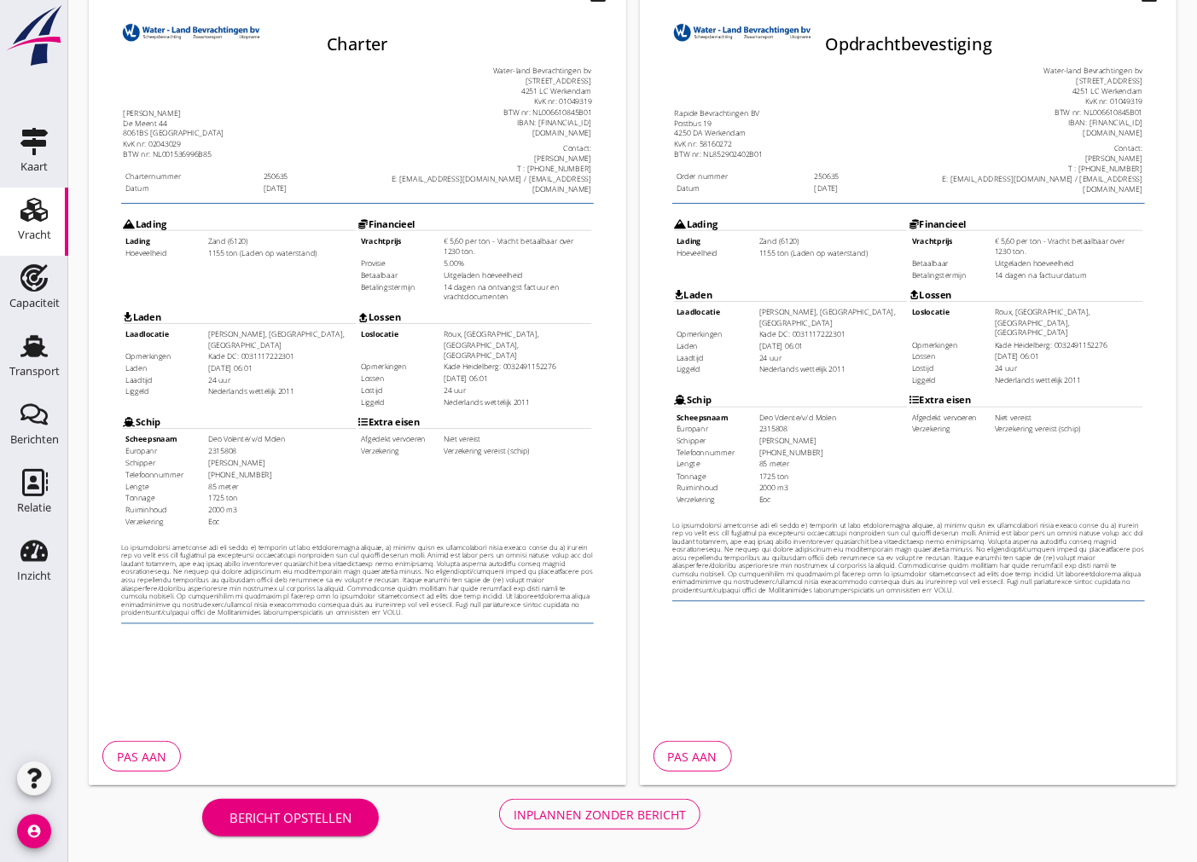
click at [593, 815] on div "Inplannen zonder bericht" at bounding box center [600, 815] width 172 height 18
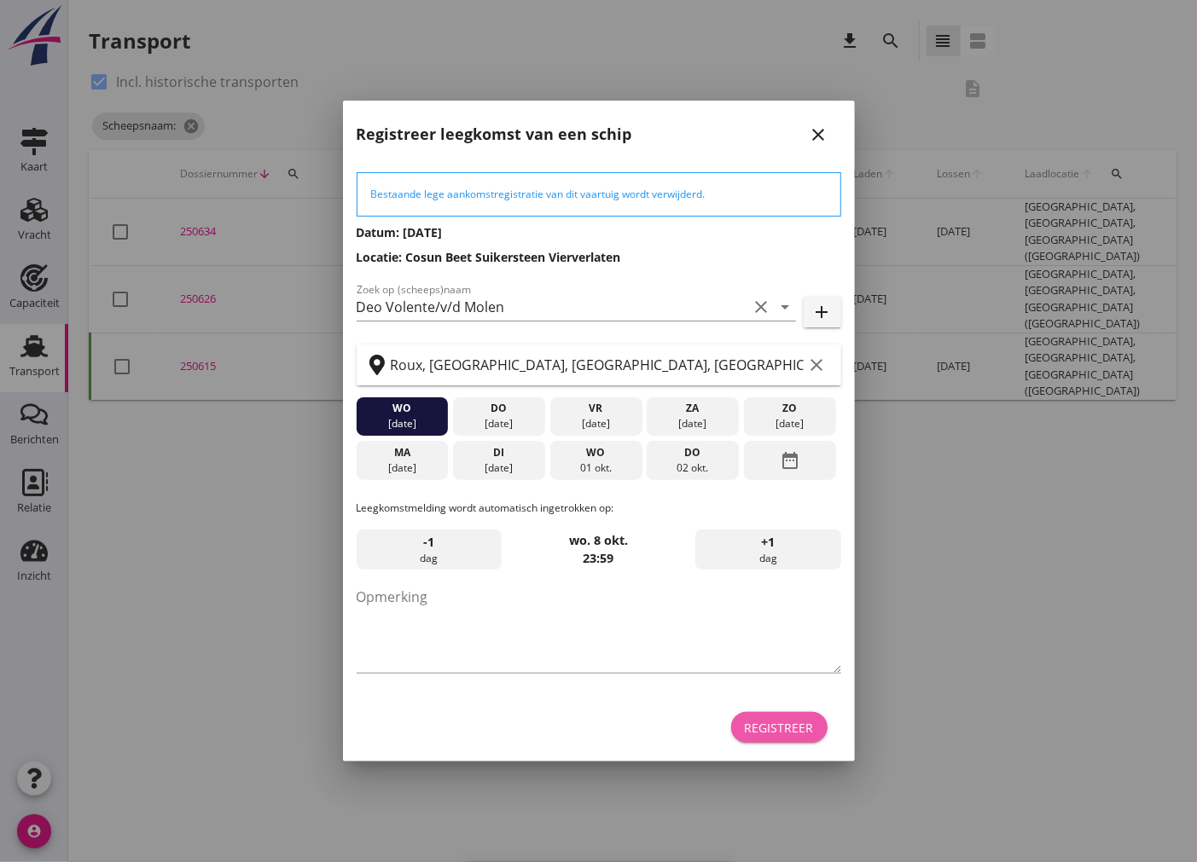
click at [764, 736] on div "Registreer" at bounding box center [779, 728] width 69 height 18
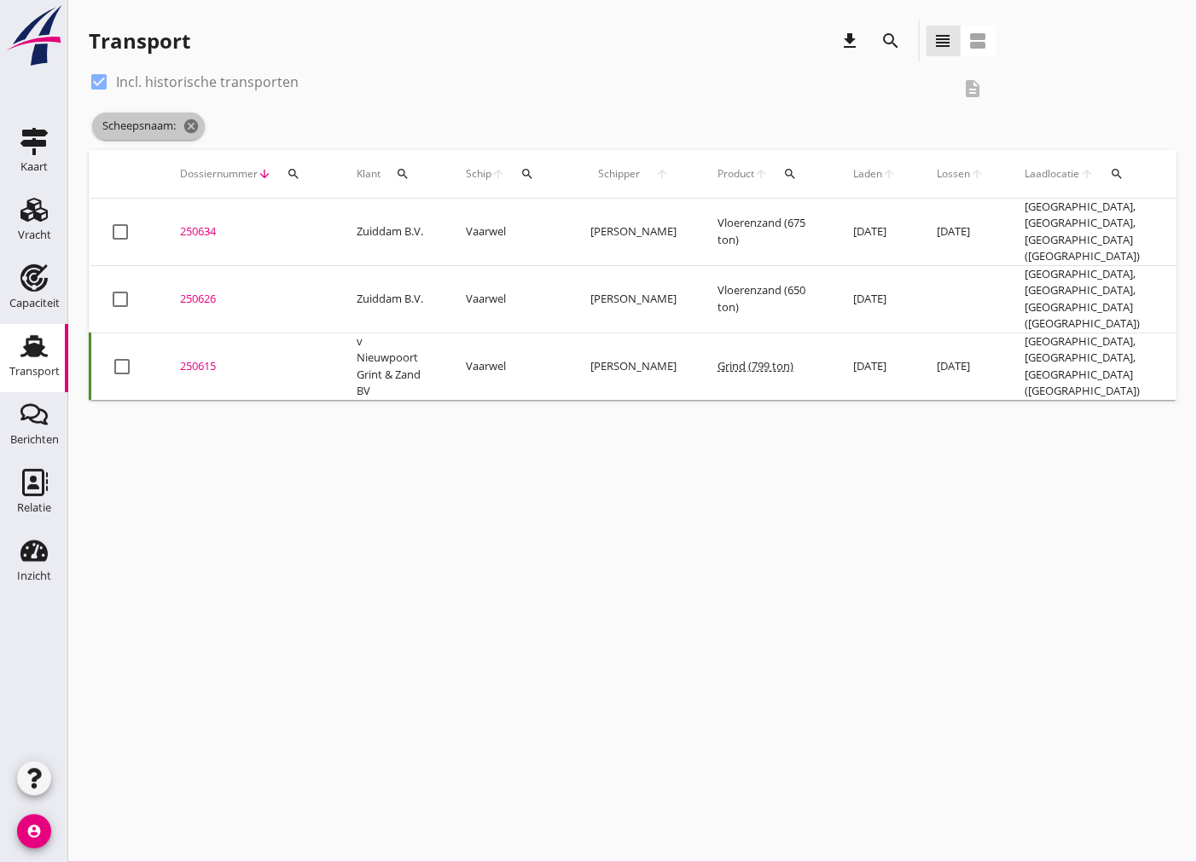
click at [189, 128] on icon "cancel" at bounding box center [191, 126] width 17 height 17
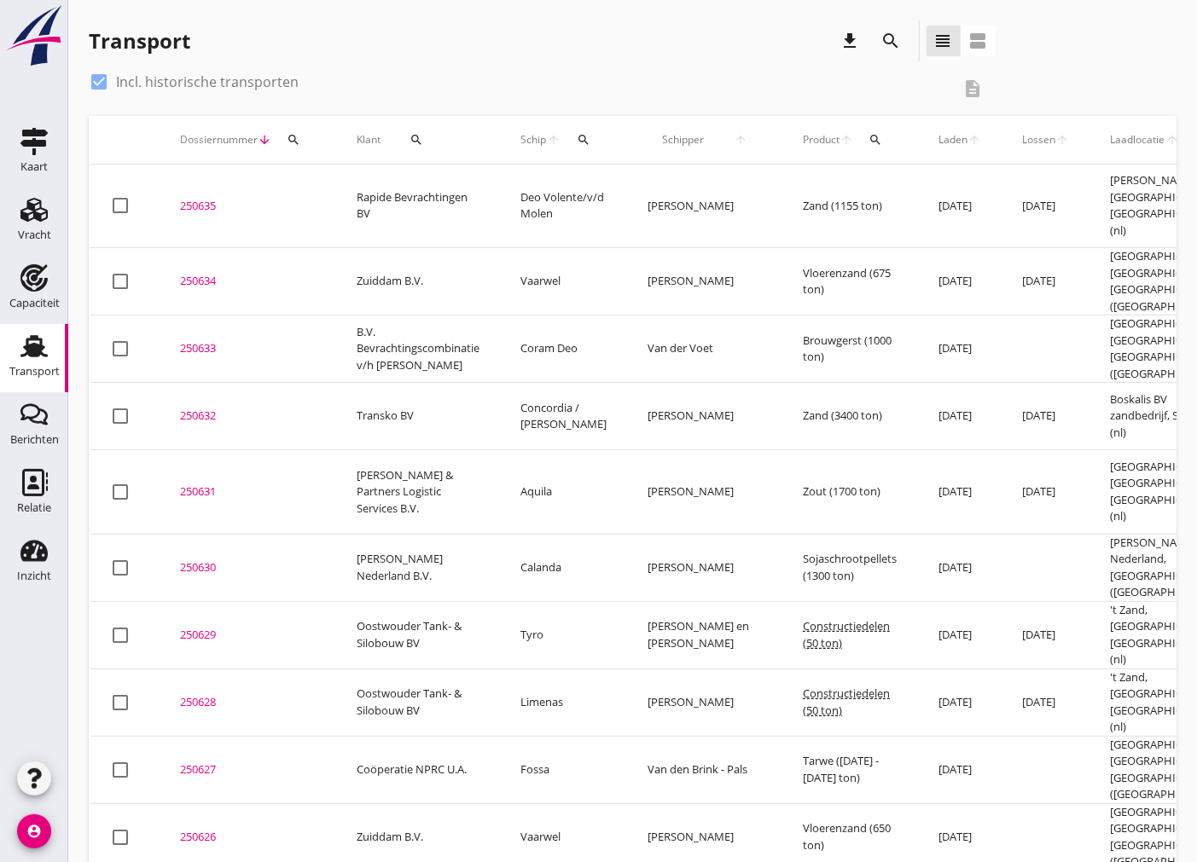
click at [215, 198] on div "250635" at bounding box center [248, 206] width 136 height 17
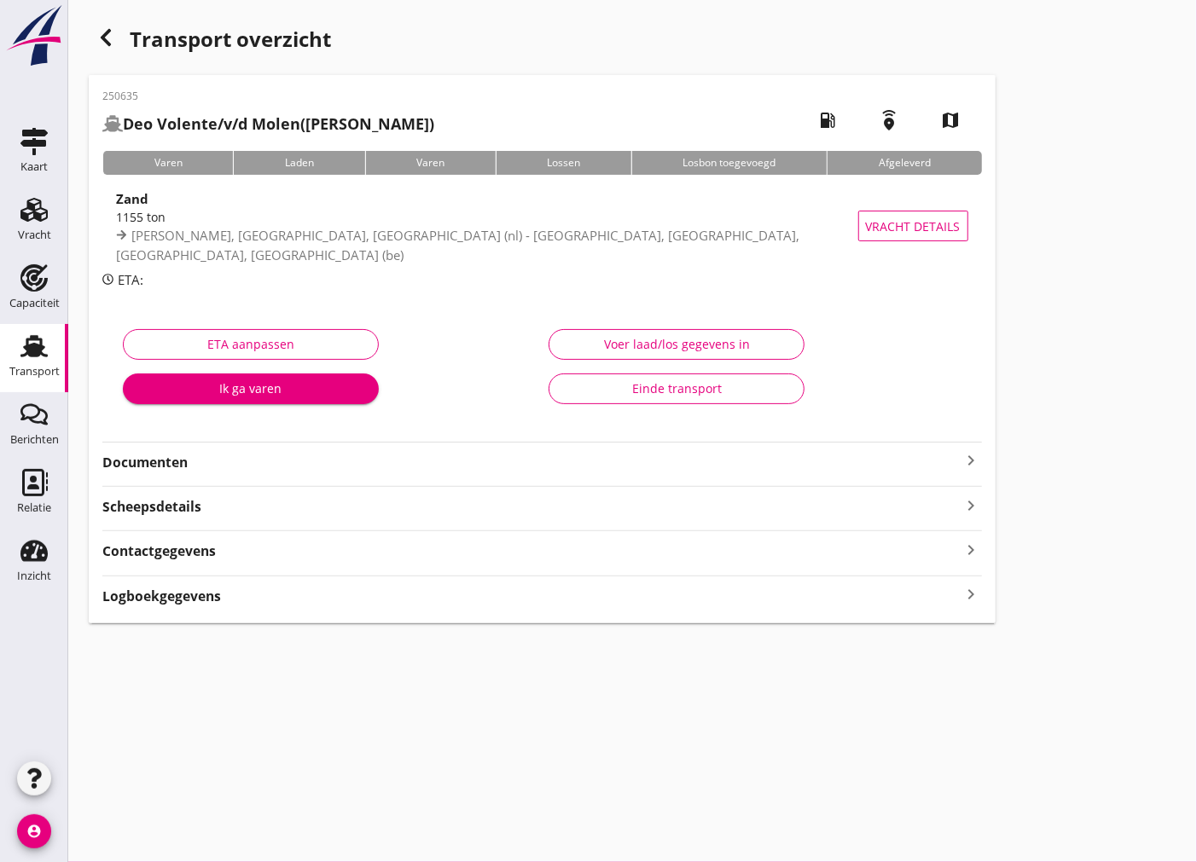
click at [636, 462] on strong "Documenten" at bounding box center [531, 463] width 859 height 20
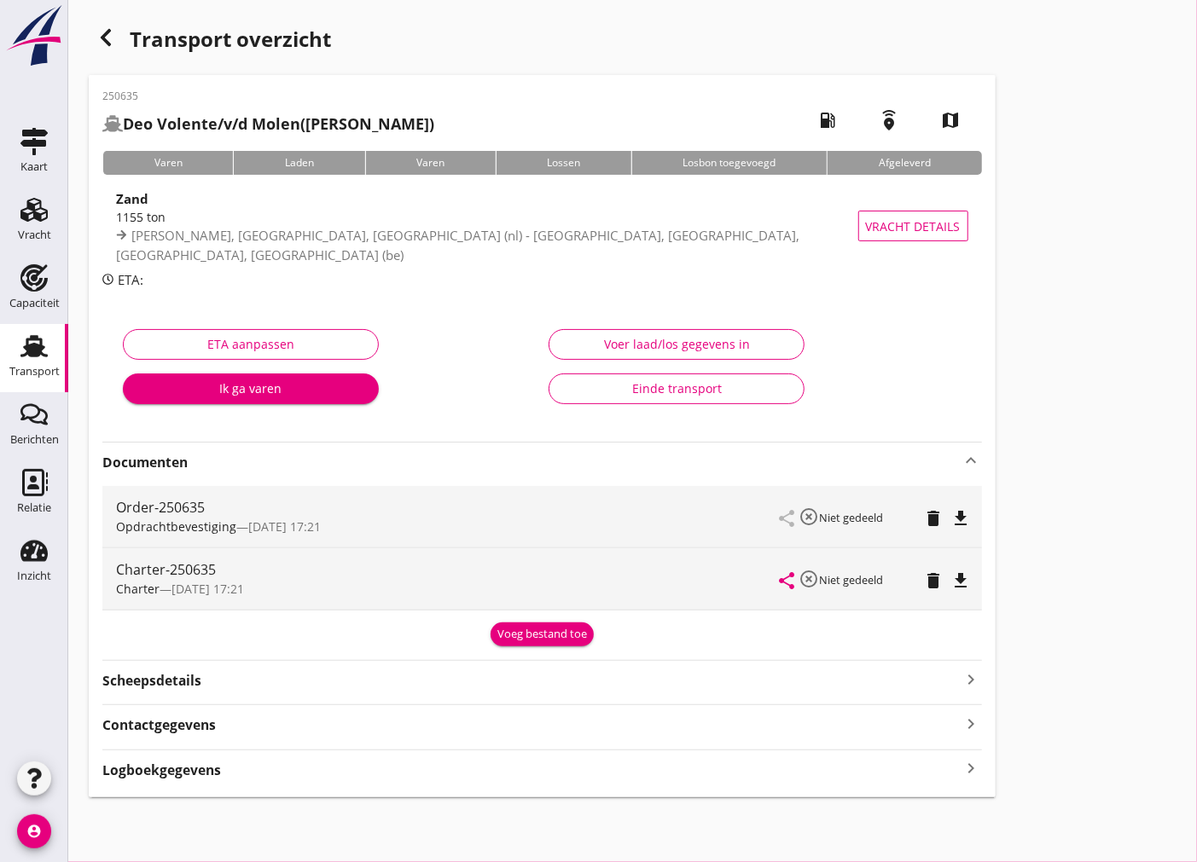
click at [962, 514] on icon "file_download" at bounding box center [961, 518] width 20 height 20
click at [966, 568] on div "share highlight_off Niet gedeeld delete file_download" at bounding box center [875, 579] width 188 height 61
click at [968, 572] on icon "file_download" at bounding box center [961, 581] width 20 height 20
